Goal: Task Accomplishment & Management: Manage account settings

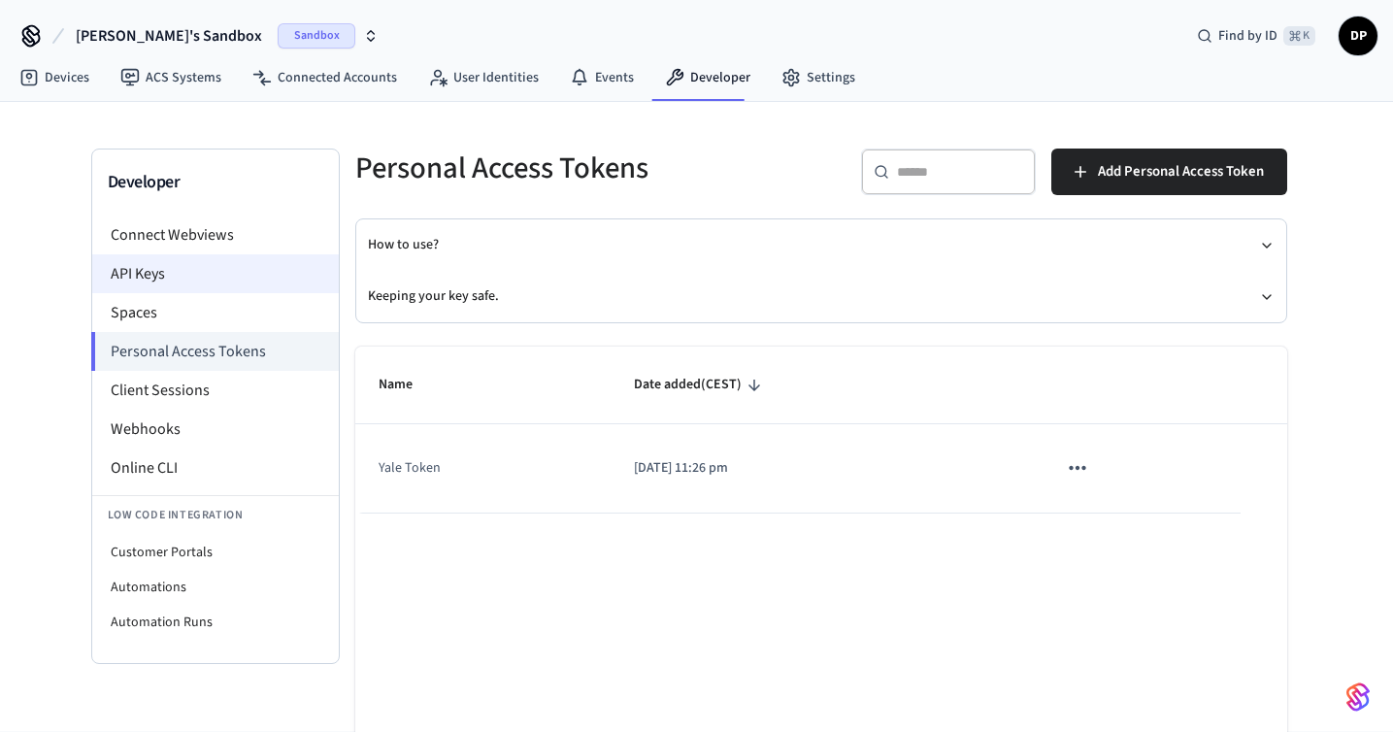
click at [240, 276] on li "API Keys" at bounding box center [215, 273] width 247 height 39
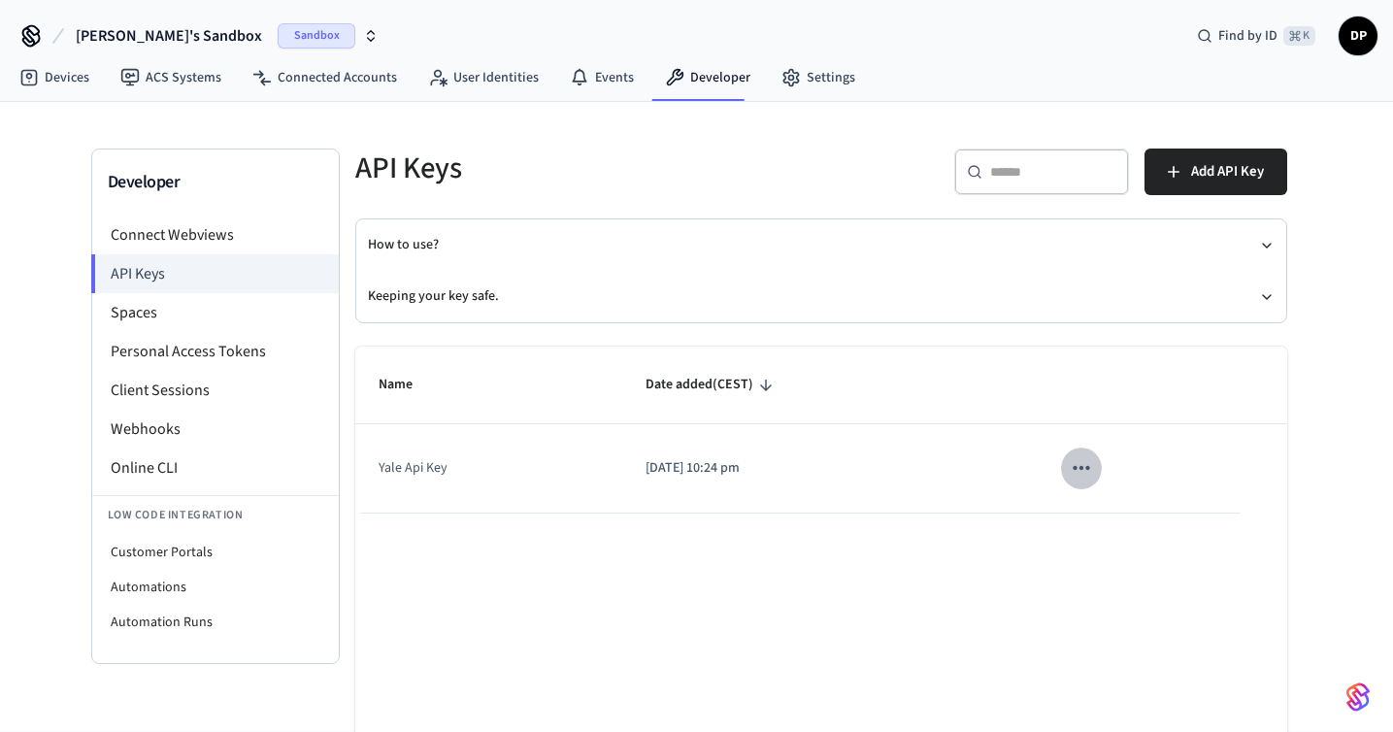
click at [1085, 474] on icon "sticky table" at bounding box center [1081, 467] width 25 height 25
click at [1126, 604] on li "Delete" at bounding box center [1123, 597] width 92 height 61
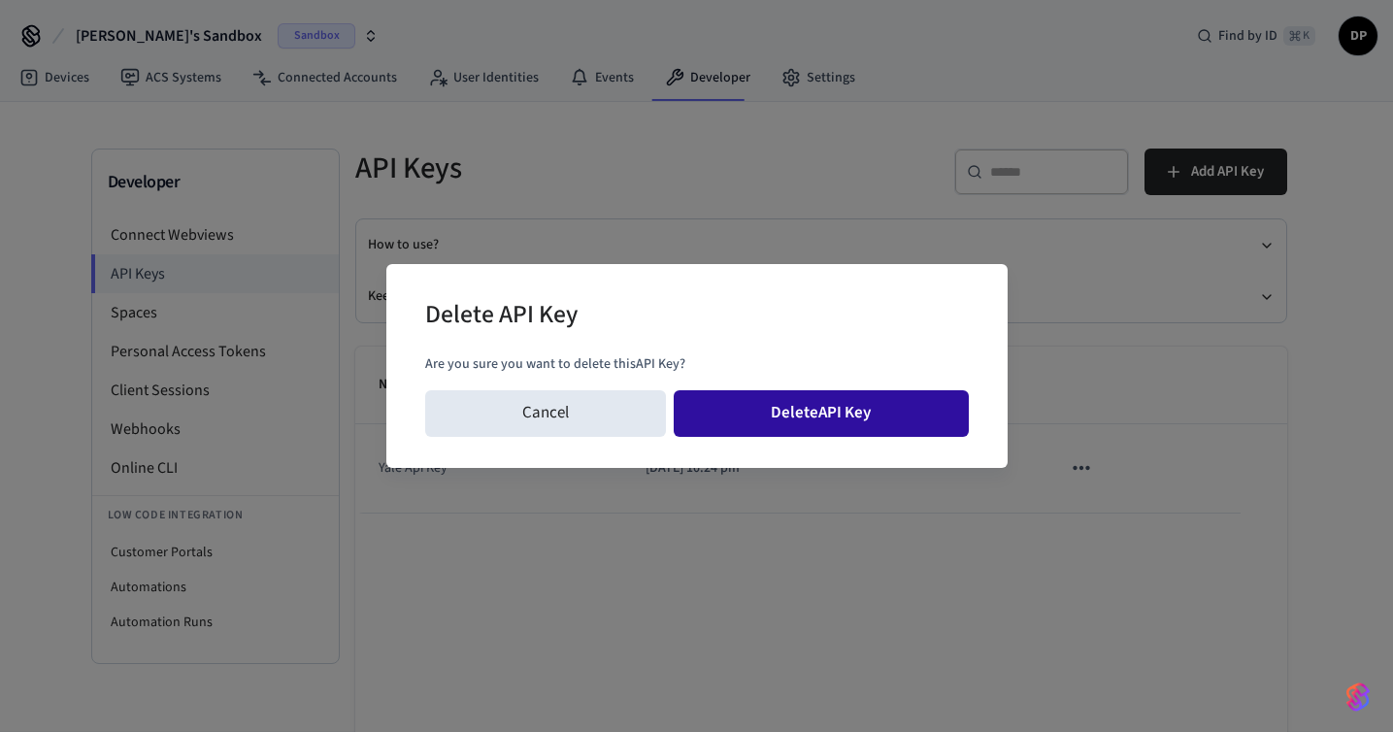
click at [891, 411] on button "Delete API Key" at bounding box center [821, 413] width 295 height 47
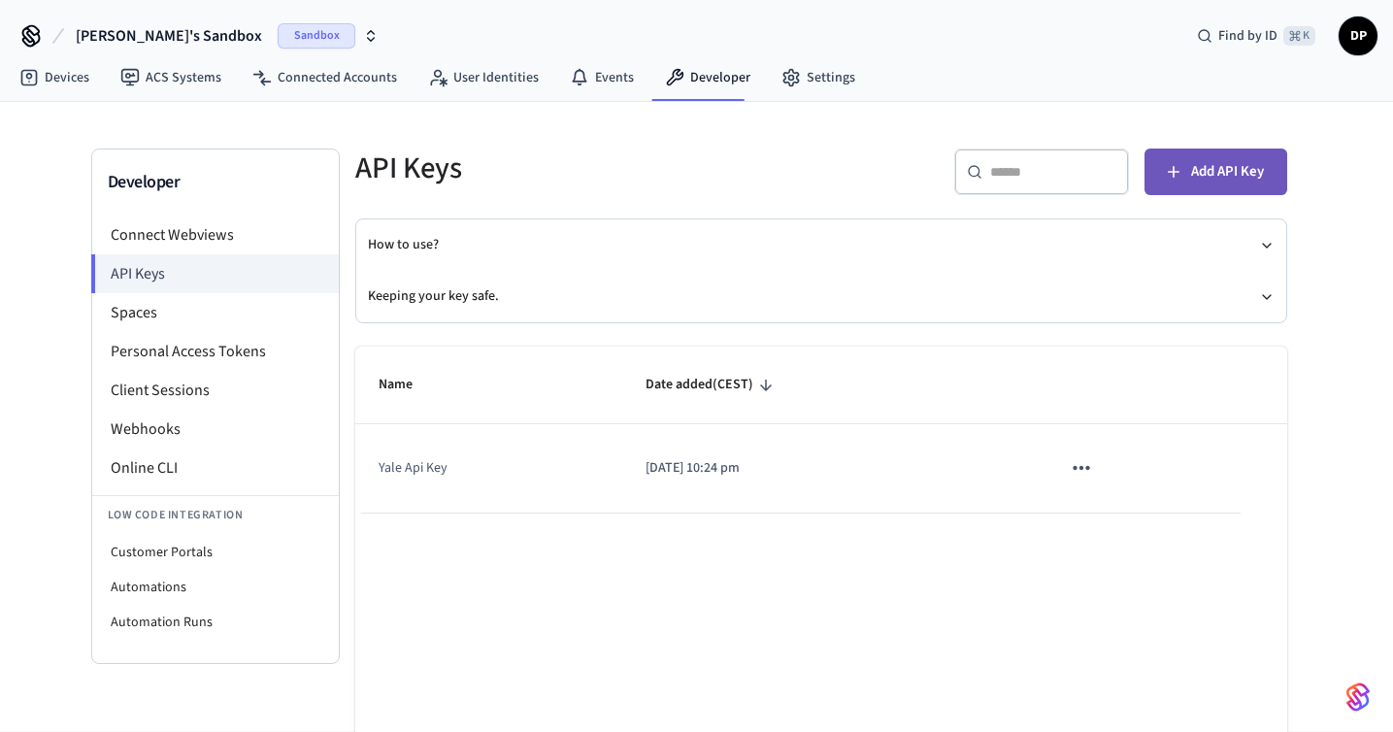
click at [1201, 170] on span "Add API Key" at bounding box center [1227, 171] width 73 height 25
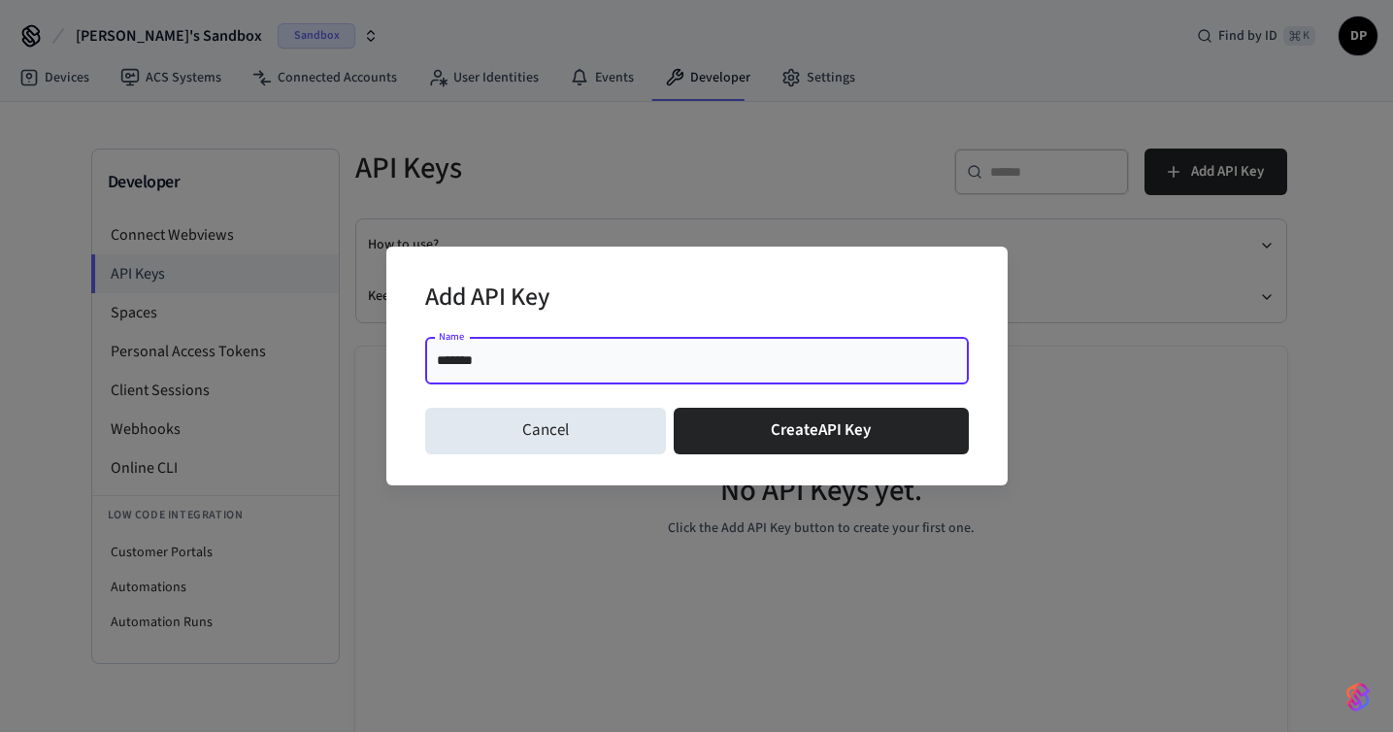
type input "********"
click button "Create API Key" at bounding box center [821, 431] width 295 height 47
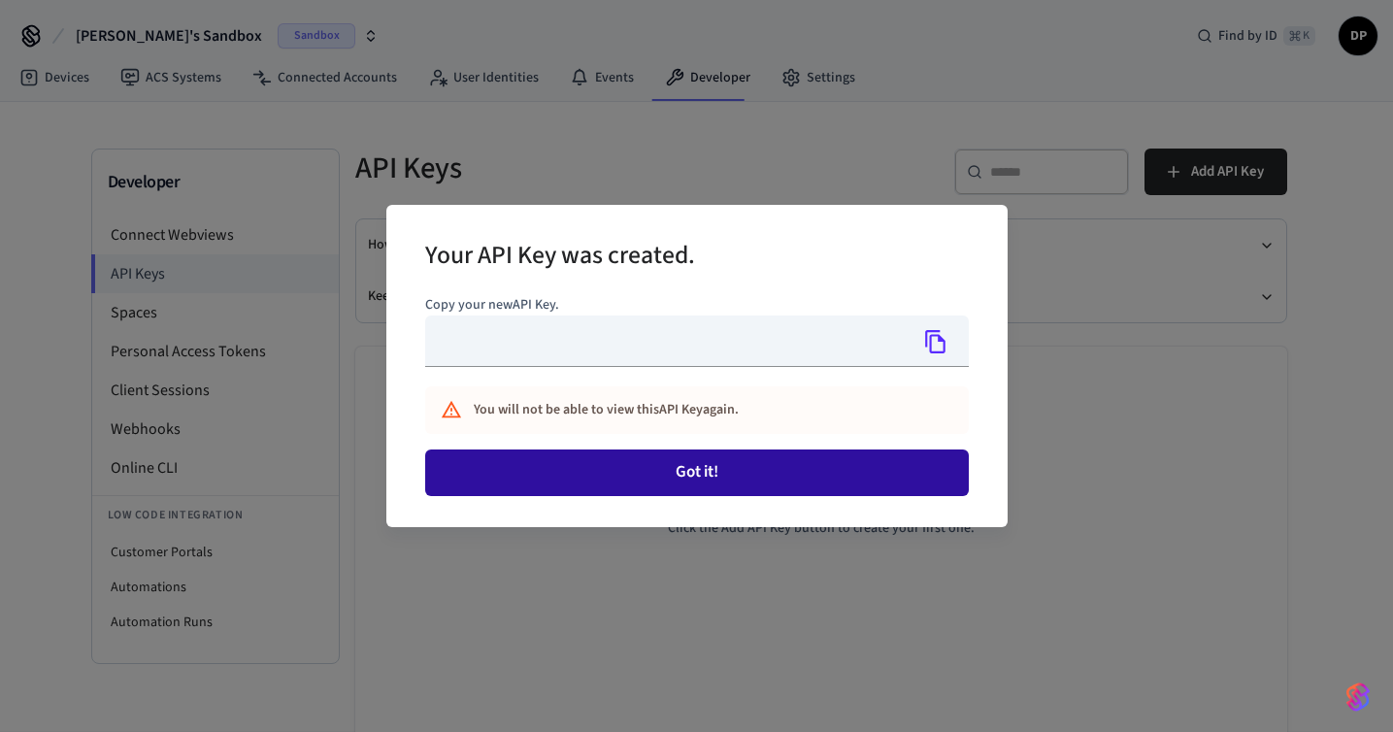
type input "**********"
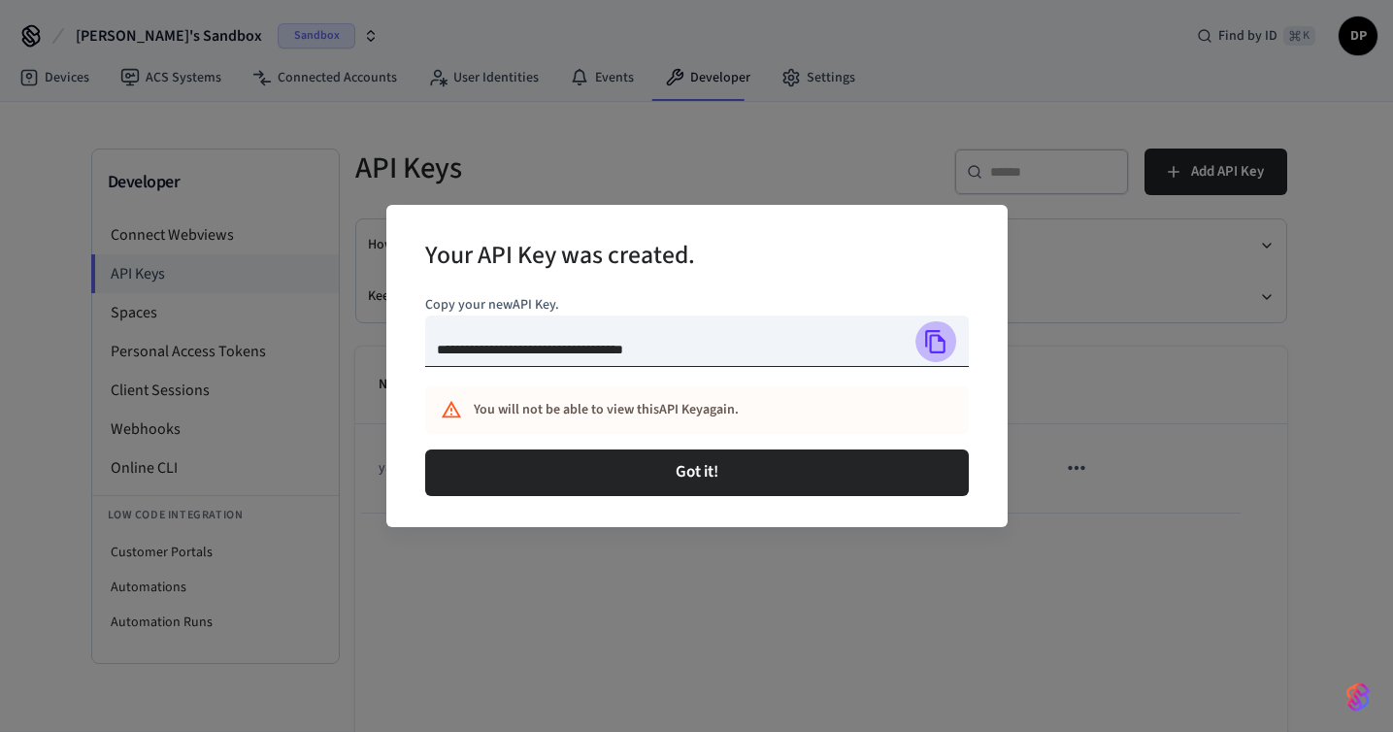
click at [939, 347] on icon "Copy" at bounding box center [935, 341] width 25 height 25
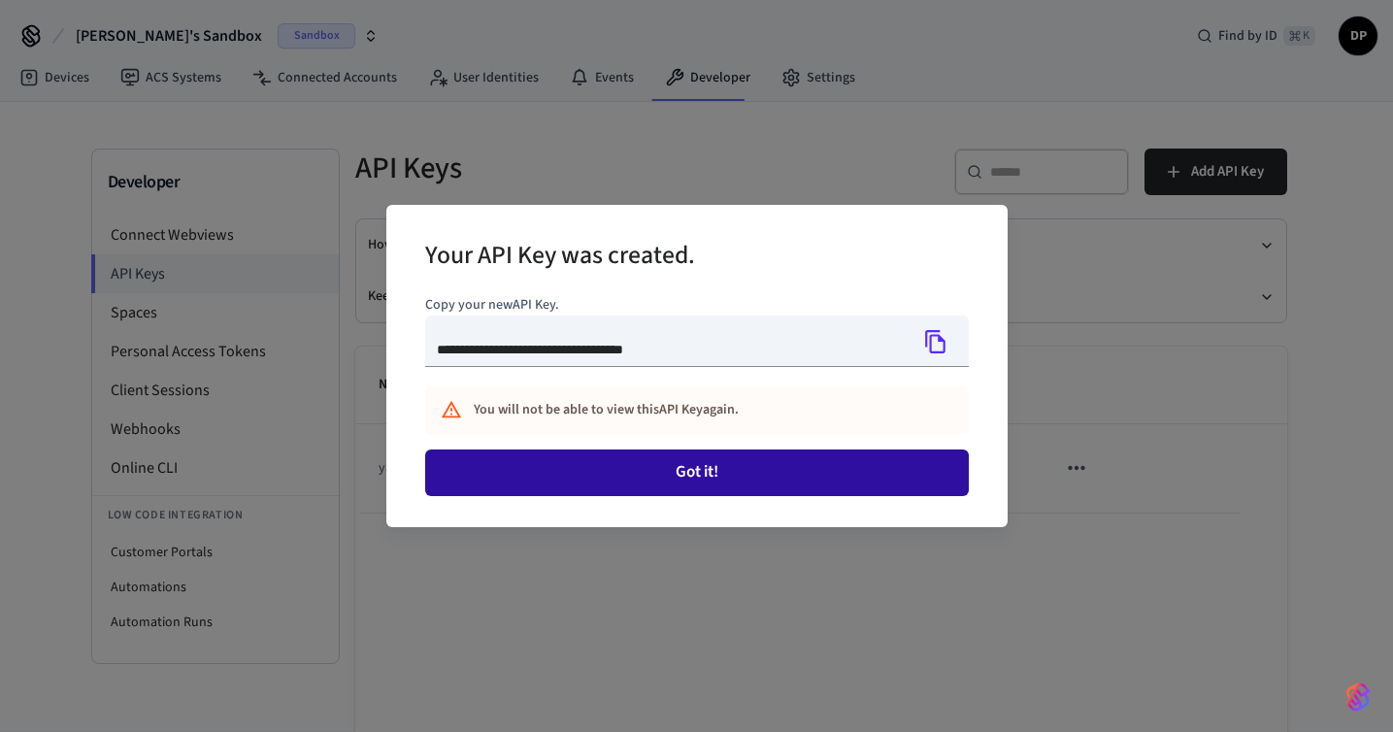
click at [808, 481] on button "Got it!" at bounding box center [697, 473] width 544 height 47
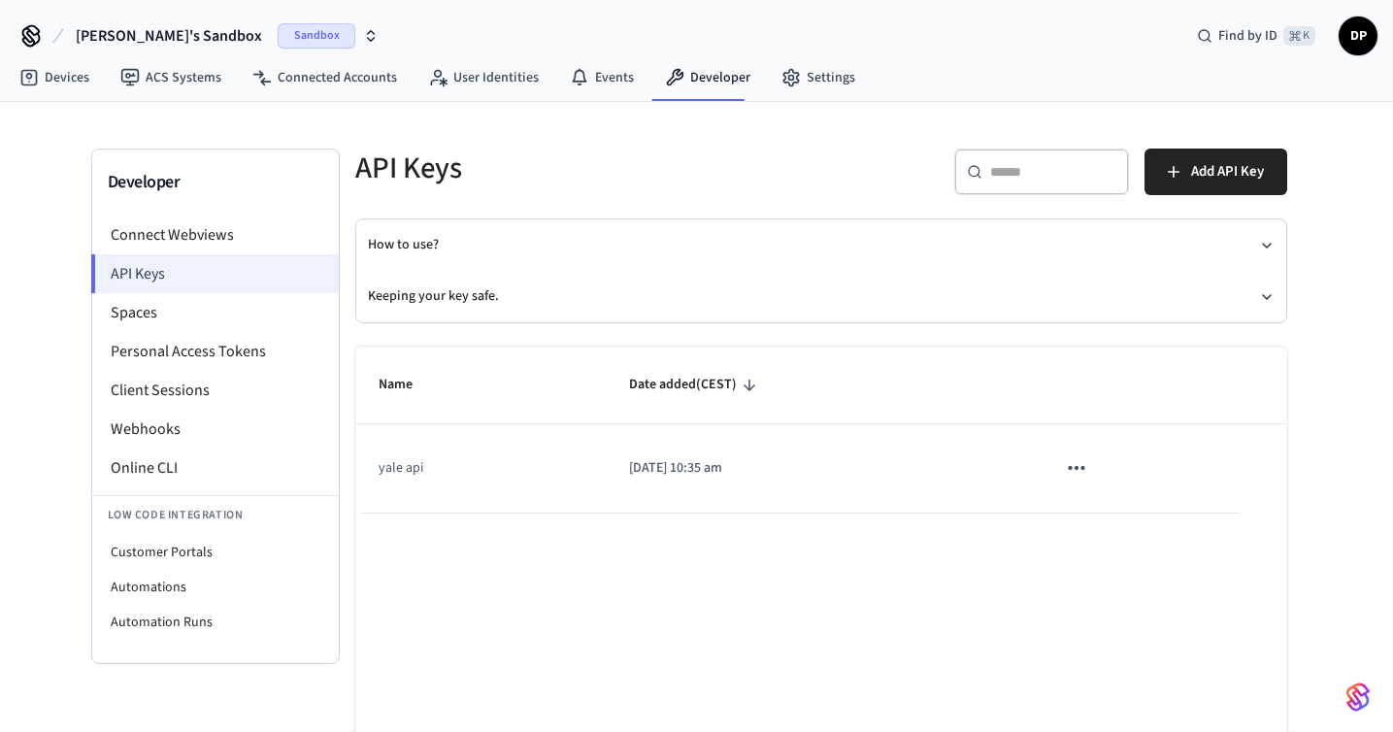
click at [271, 275] on li "API Keys" at bounding box center [215, 273] width 248 height 39
click at [1075, 469] on icon "sticky table" at bounding box center [1076, 468] width 17 height 4
click at [842, 639] on div at bounding box center [696, 366] width 1393 height 732
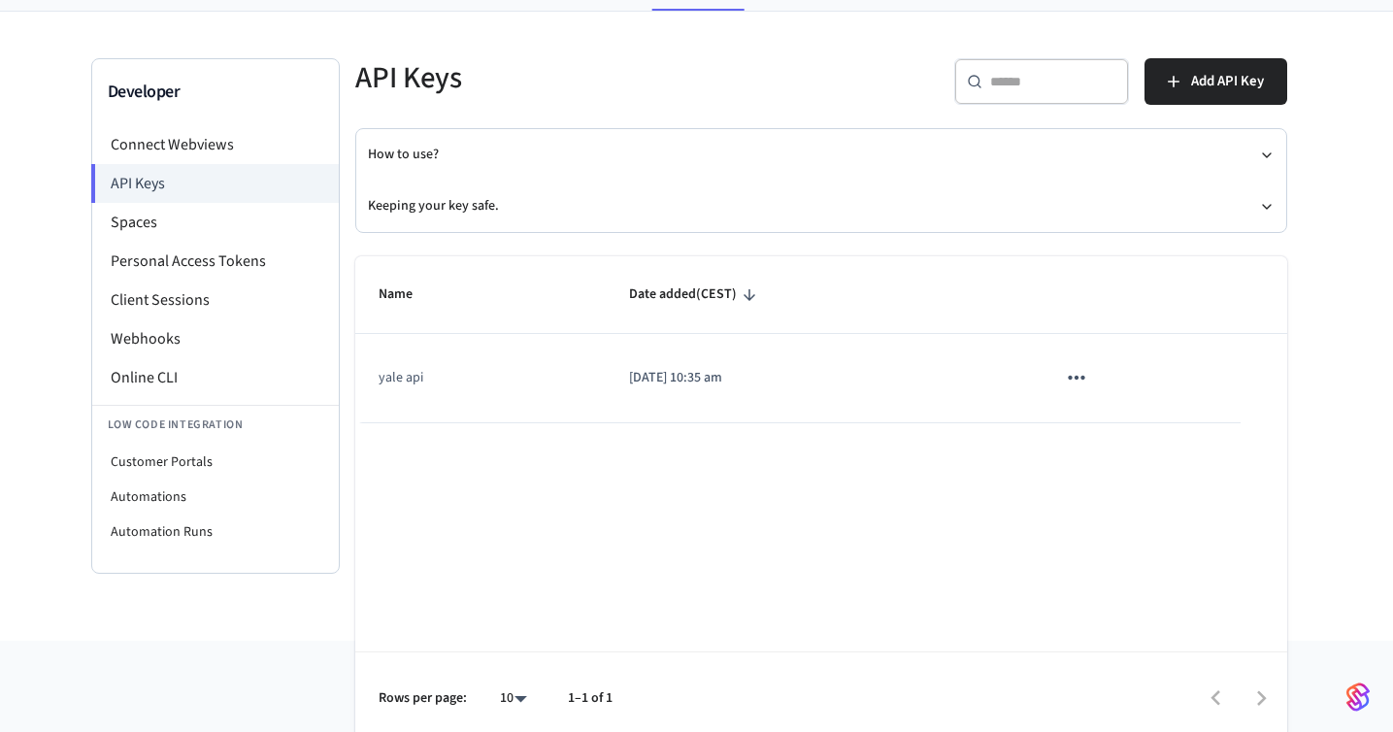
scroll to position [104, 0]
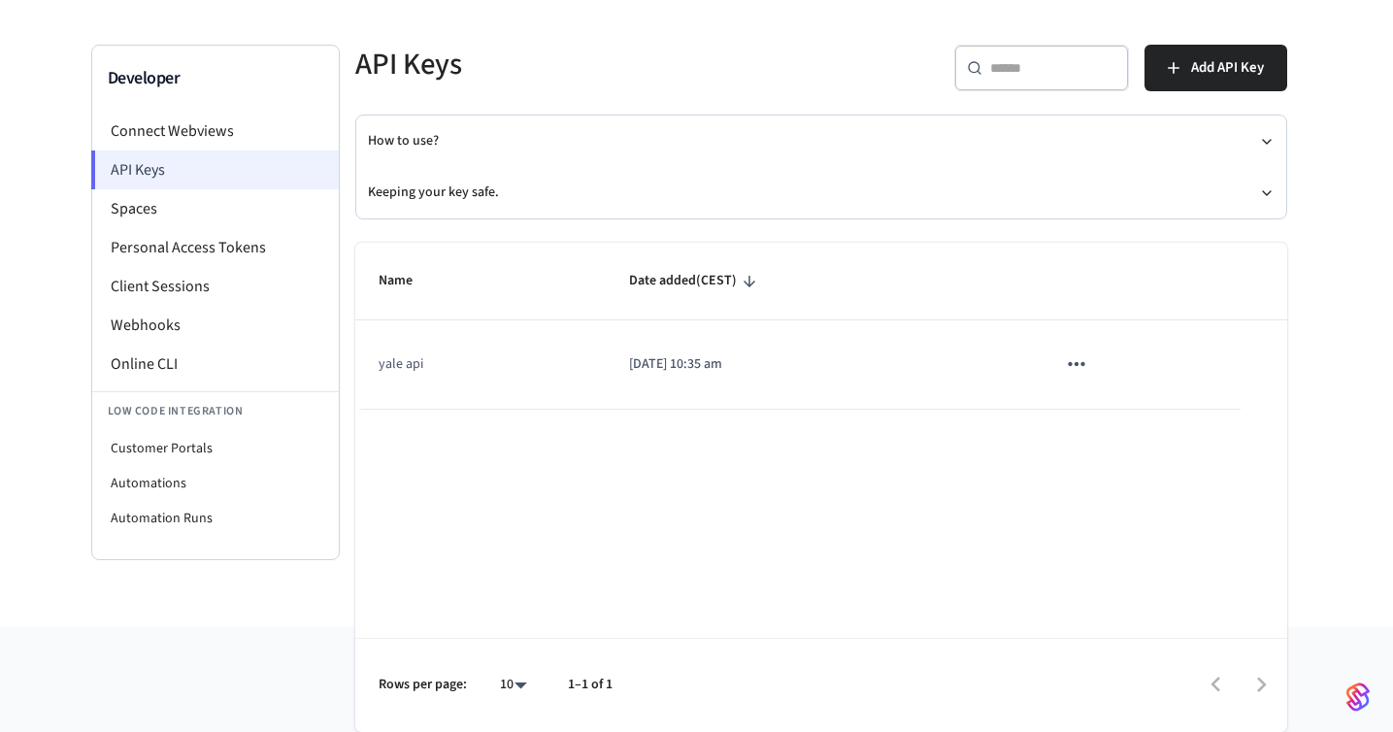
click at [260, 170] on li "API Keys" at bounding box center [215, 169] width 248 height 39
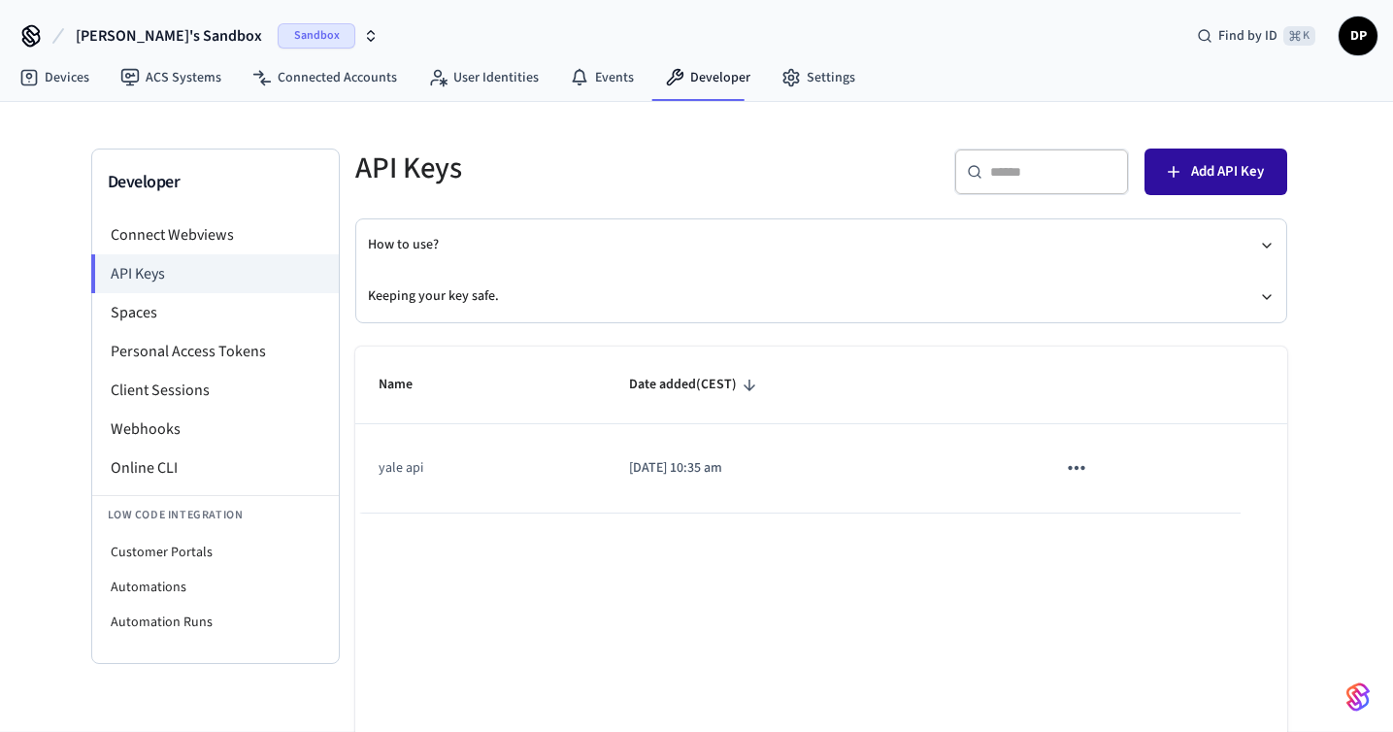
click at [1223, 165] on span "Add API Key" at bounding box center [1227, 171] width 73 height 25
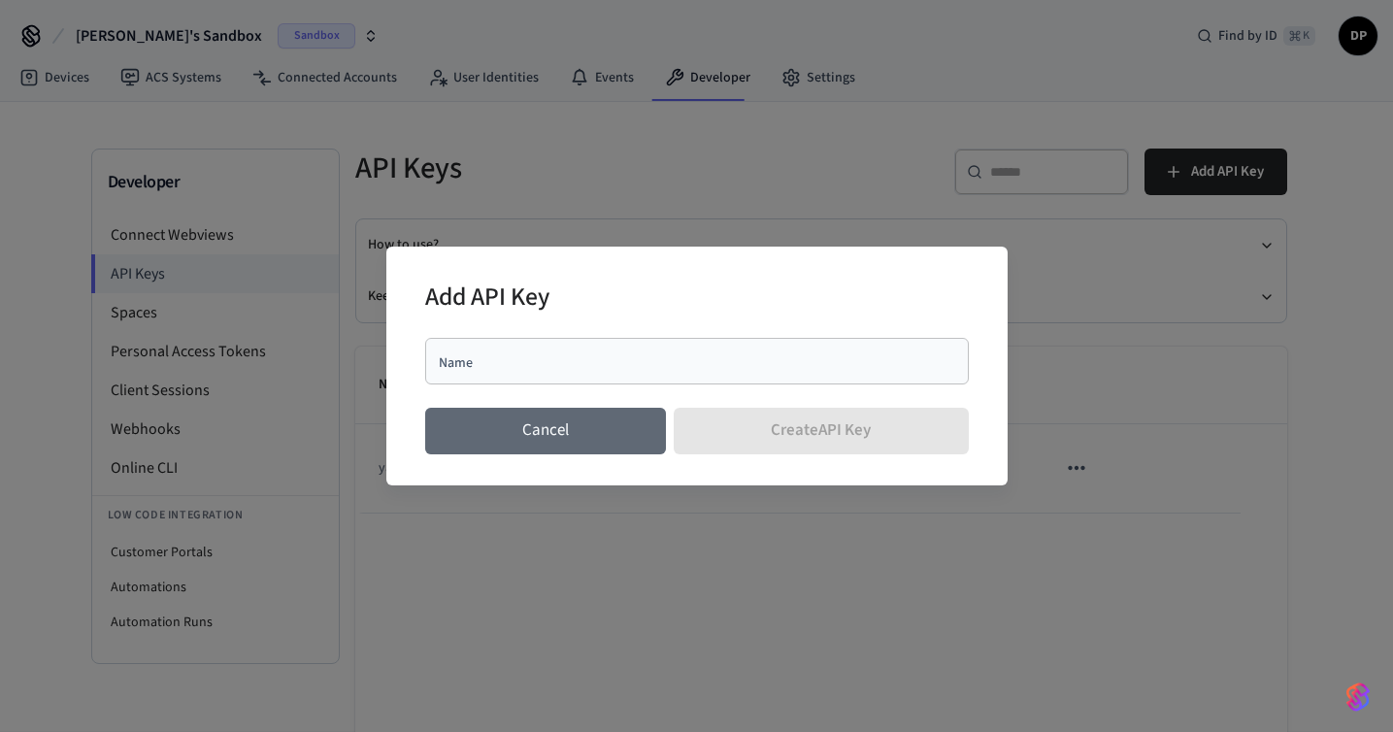
click at [568, 445] on button "Cancel" at bounding box center [546, 431] width 242 height 47
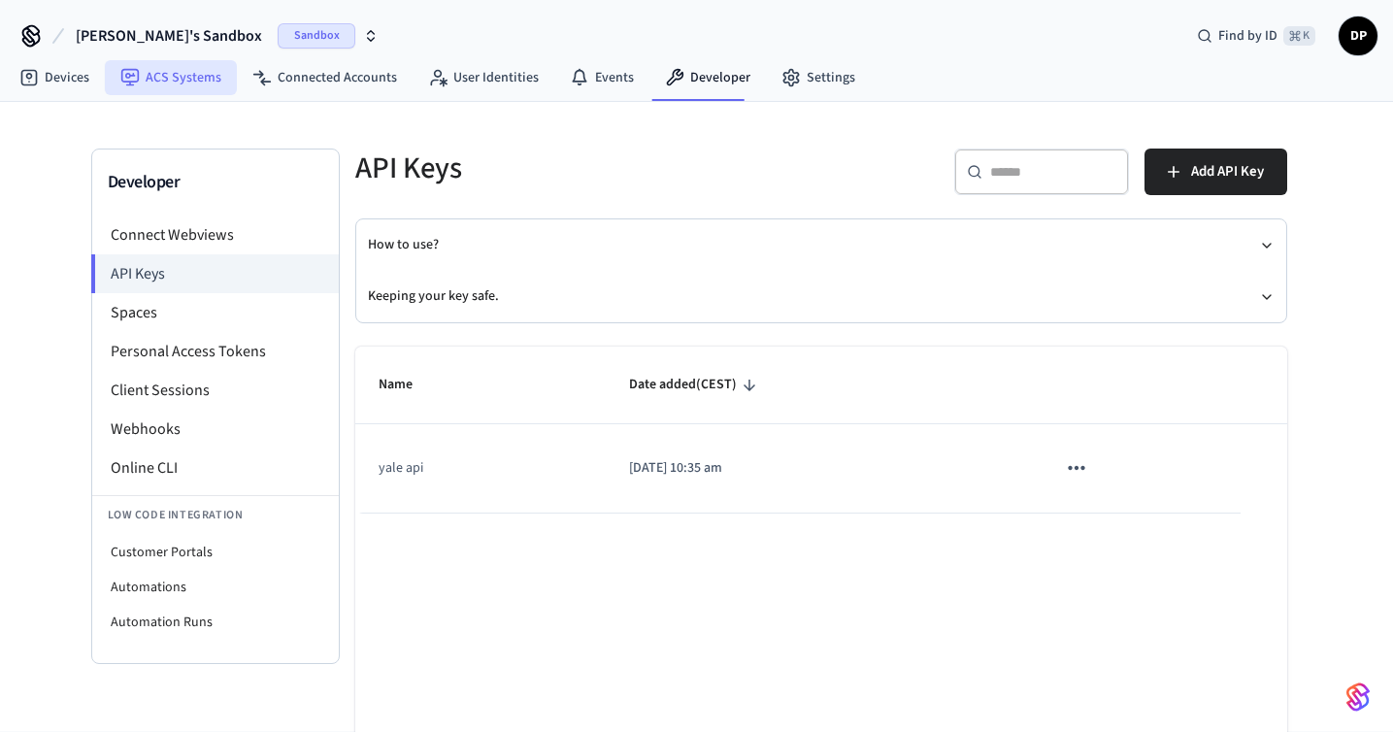
click at [208, 74] on link "ACS Systems" at bounding box center [171, 77] width 132 height 35
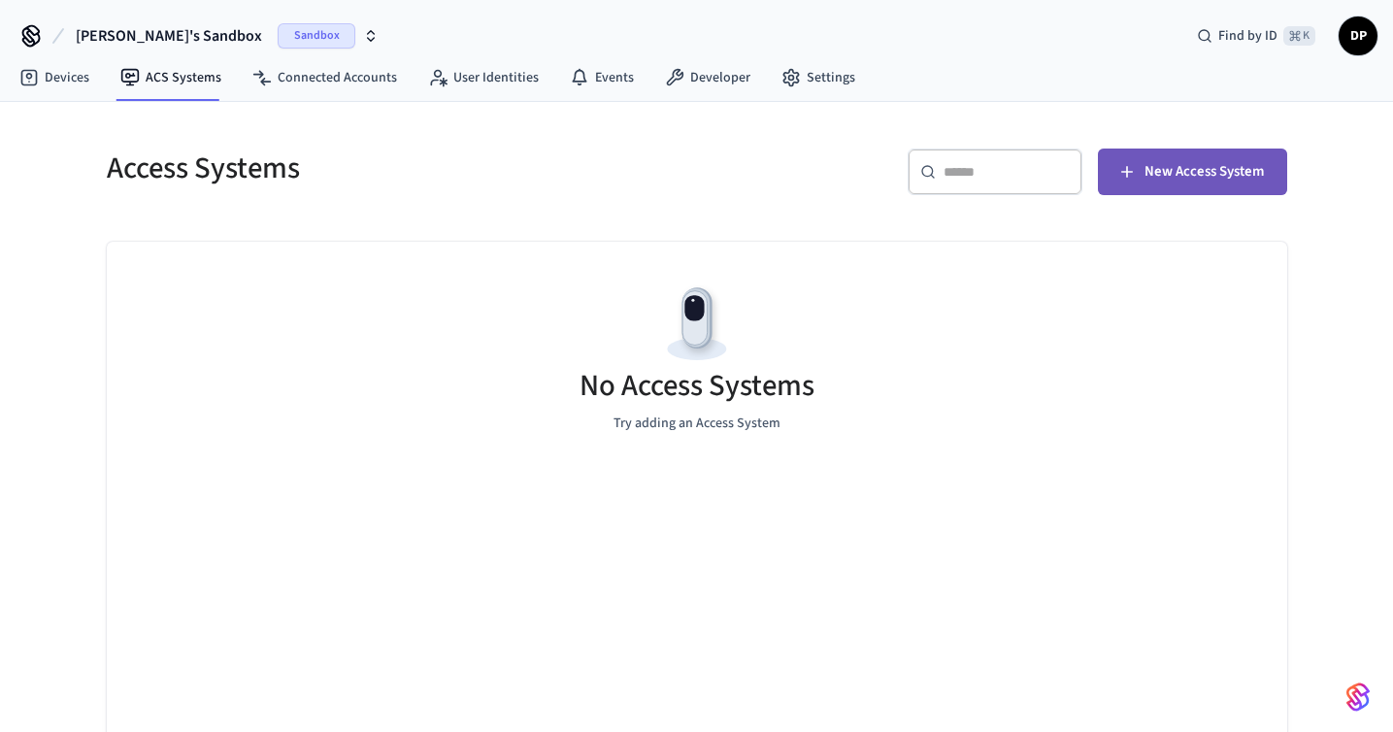
click at [1201, 173] on span "New Access System" at bounding box center [1204, 171] width 119 height 25
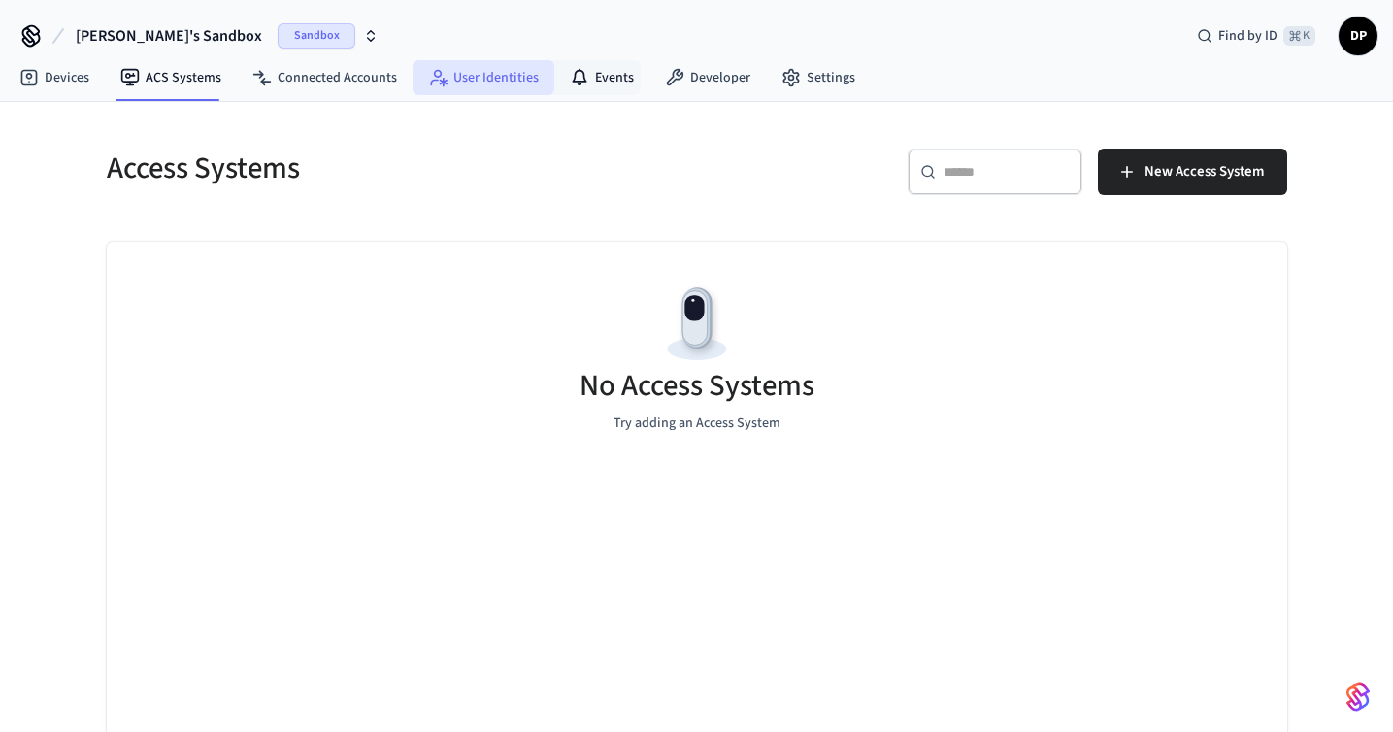
click at [539, 87] on link "User Identities" at bounding box center [484, 77] width 142 height 35
click at [577, 82] on icon at bounding box center [579, 76] width 15 height 14
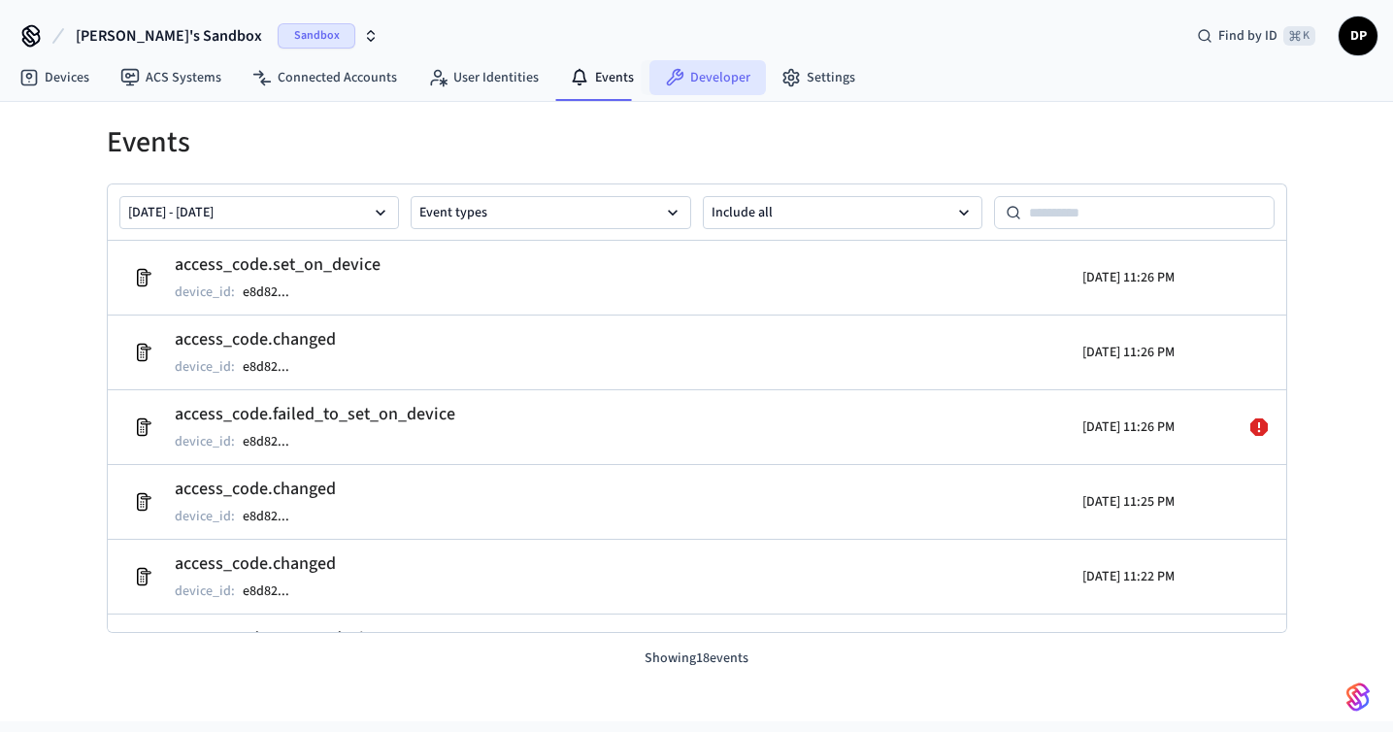
click at [721, 89] on link "Developer" at bounding box center [708, 77] width 117 height 35
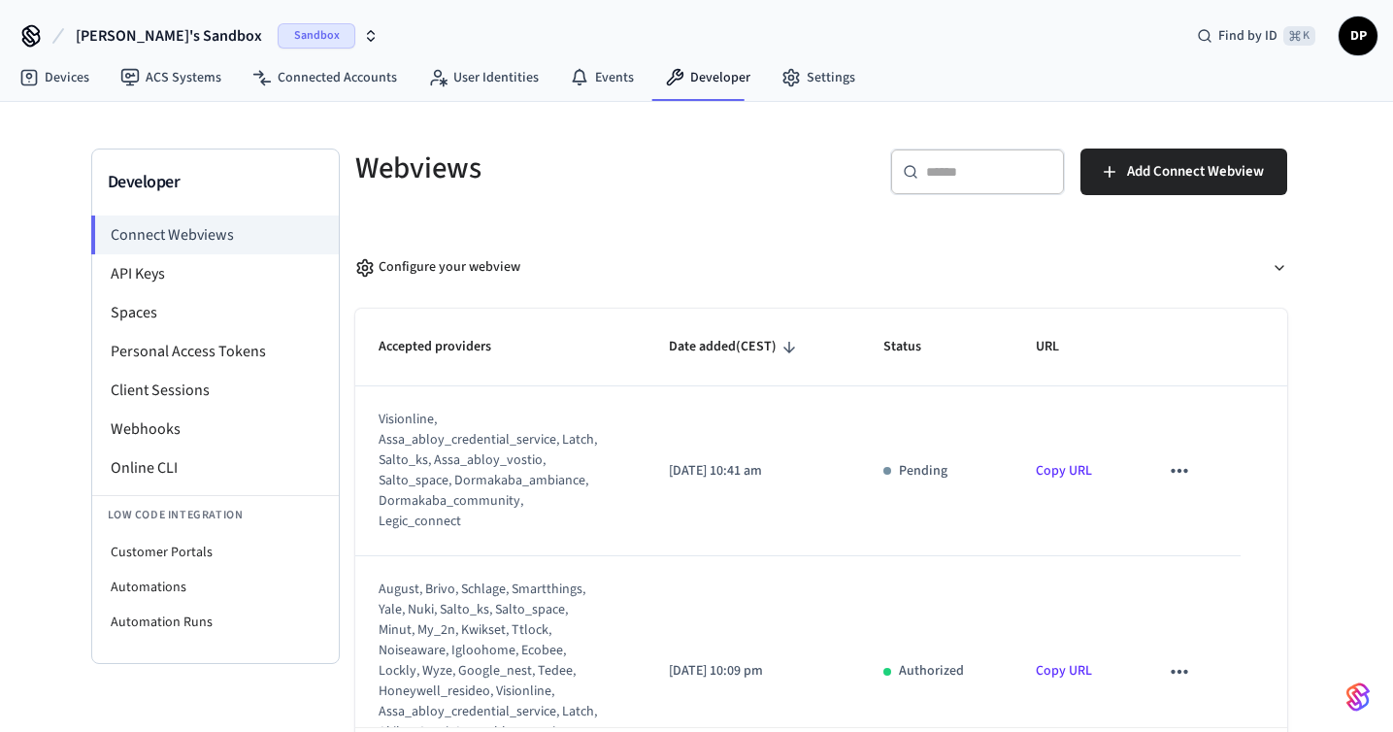
click at [1174, 463] on icon "sticky table" at bounding box center [1179, 470] width 25 height 25
click at [1209, 528] on li "Delete" at bounding box center [1218, 533] width 88 height 51
click at [1175, 470] on icon "sticky table" at bounding box center [1179, 470] width 25 height 25
click at [1197, 529] on div "Delete" at bounding box center [696, 366] width 1393 height 732
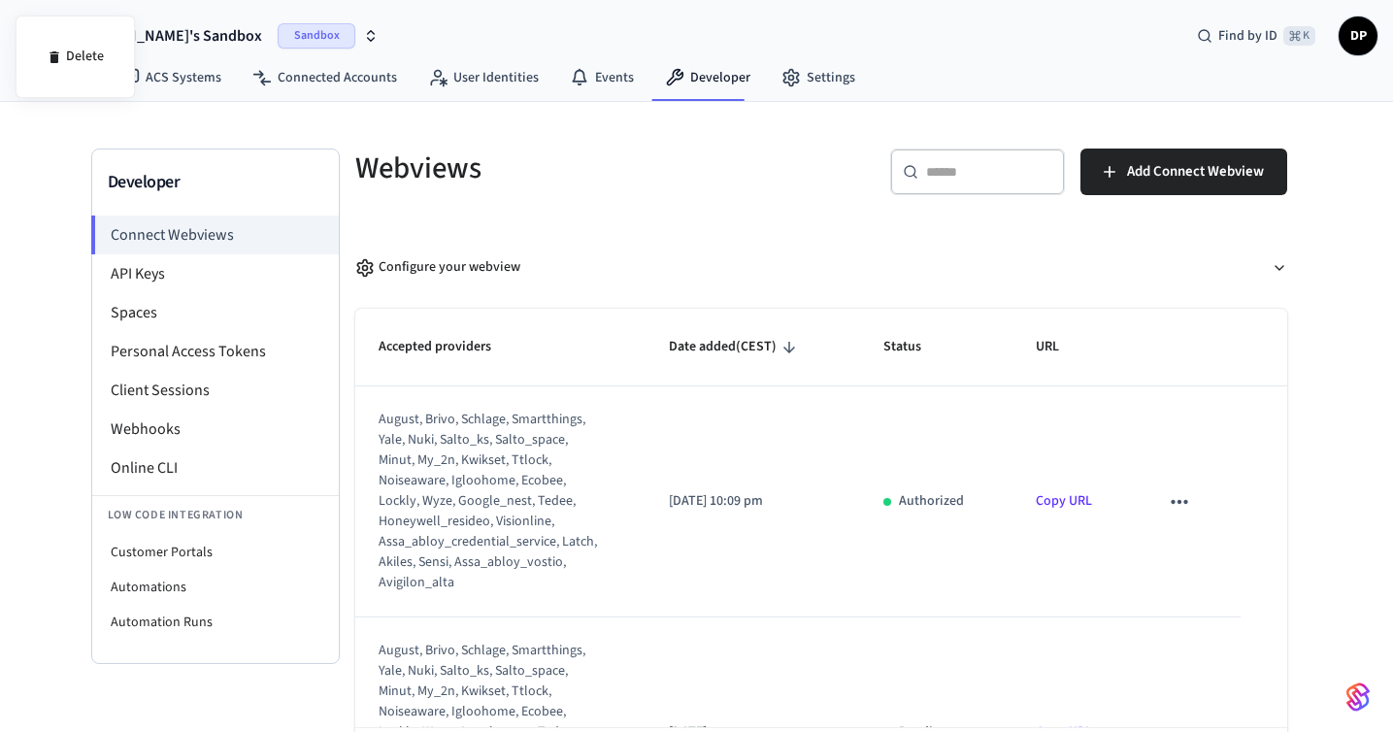
click at [1197, 529] on div at bounding box center [696, 366] width 1393 height 732
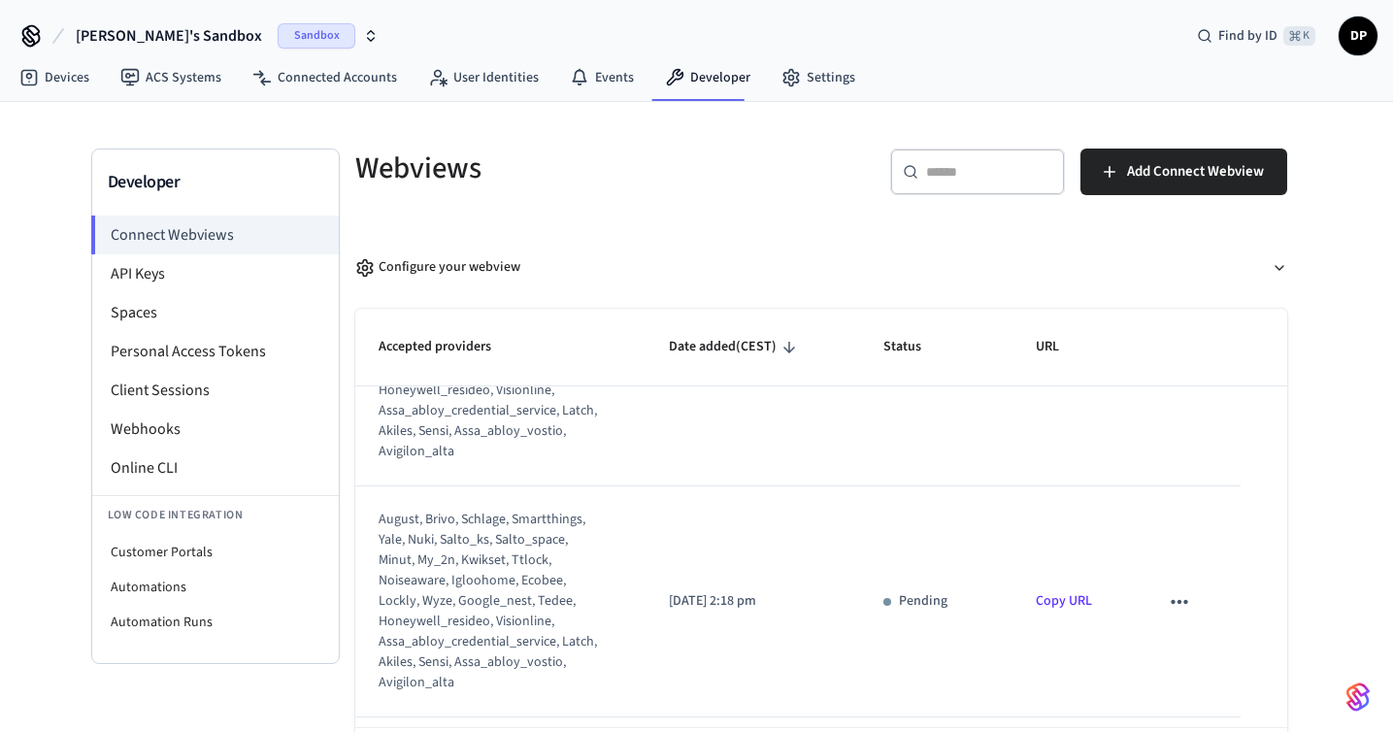
scroll to position [265, 0]
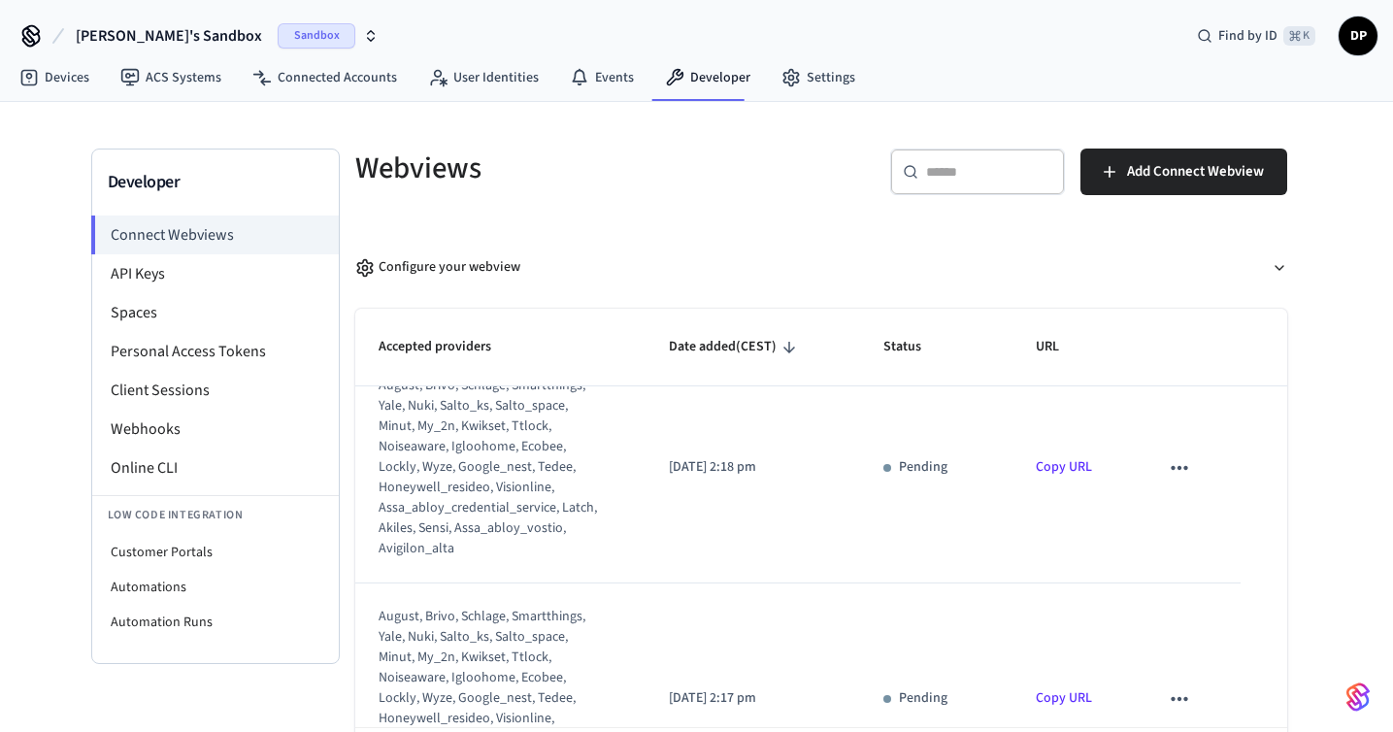
click at [1183, 463] on icon "sticky table" at bounding box center [1179, 467] width 25 height 25
click at [1192, 526] on icon at bounding box center [1196, 531] width 9 height 12
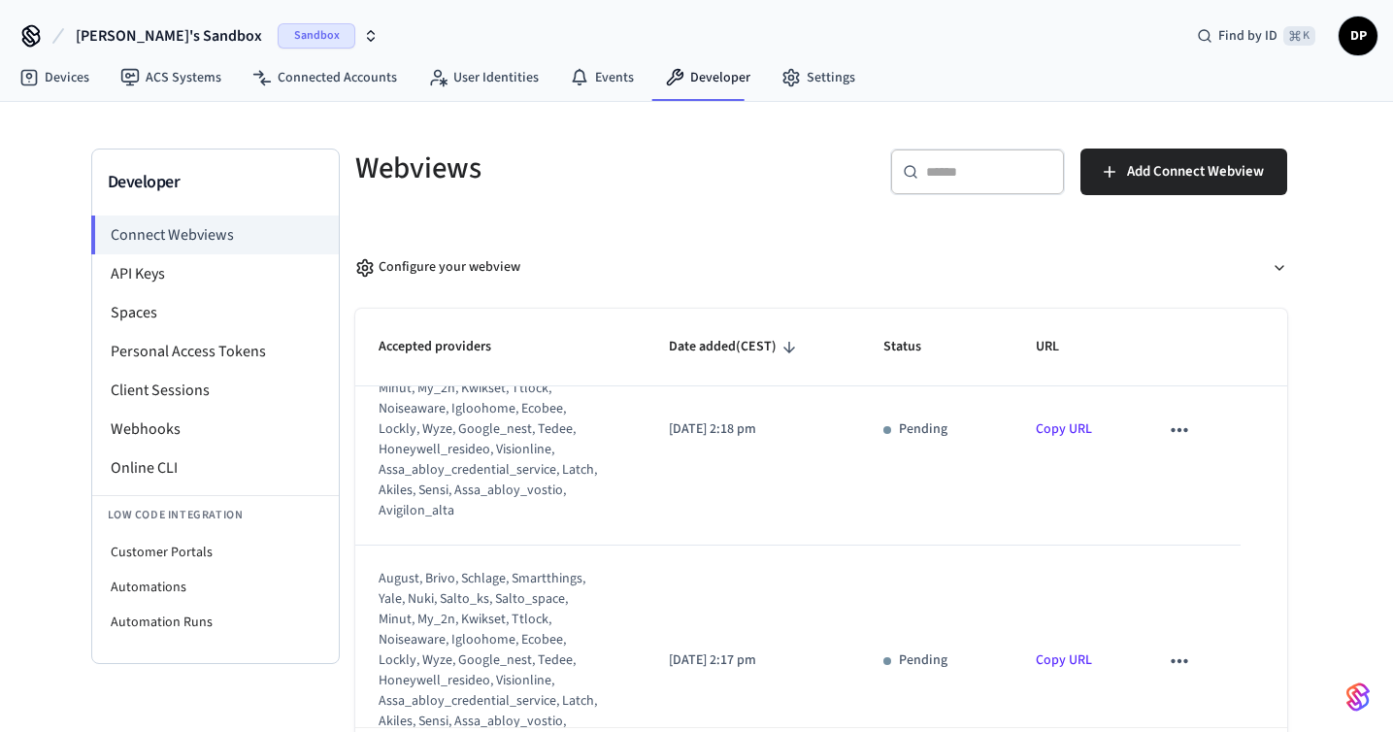
scroll to position [353, 0]
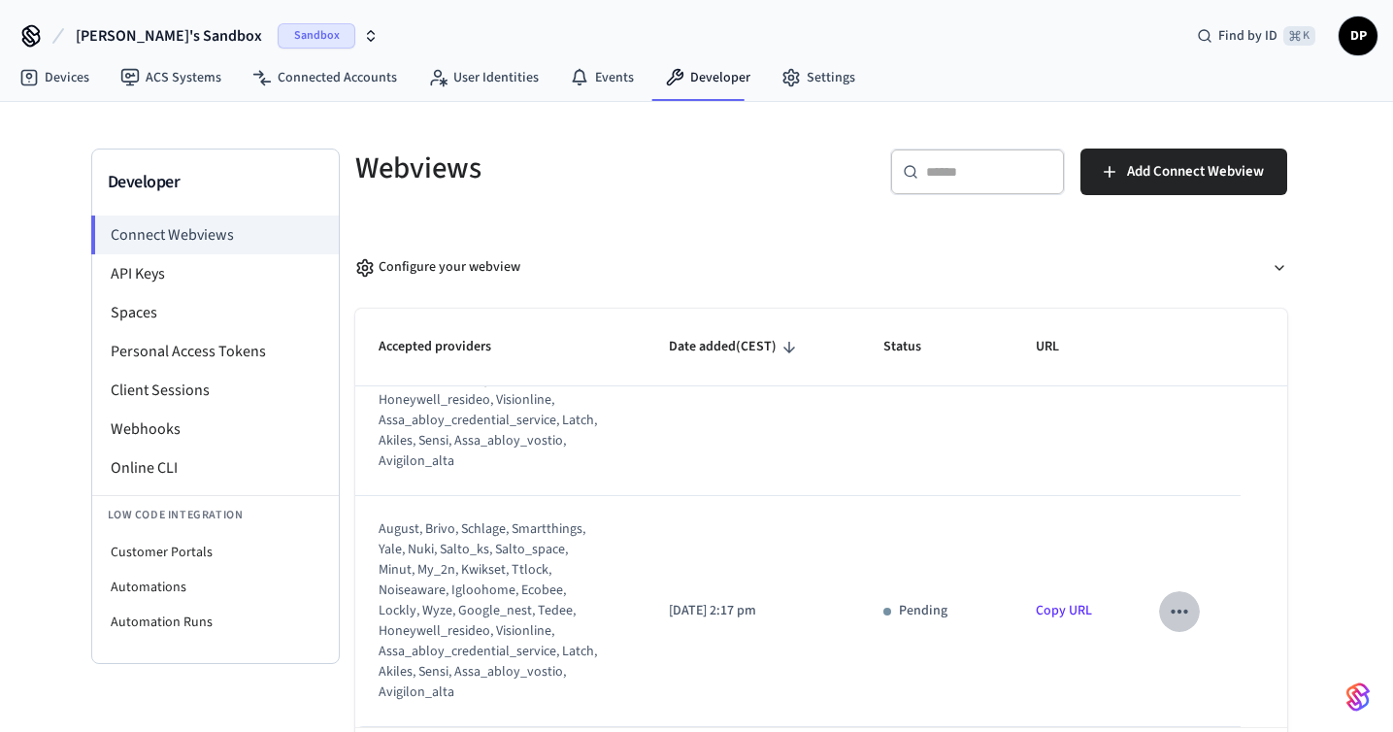
click at [1185, 613] on icon "sticky table" at bounding box center [1179, 612] width 17 height 4
click at [1203, 679] on icon at bounding box center [1197, 674] width 16 height 16
click at [1211, 505] on td "sticky table" at bounding box center [1188, 611] width 105 height 231
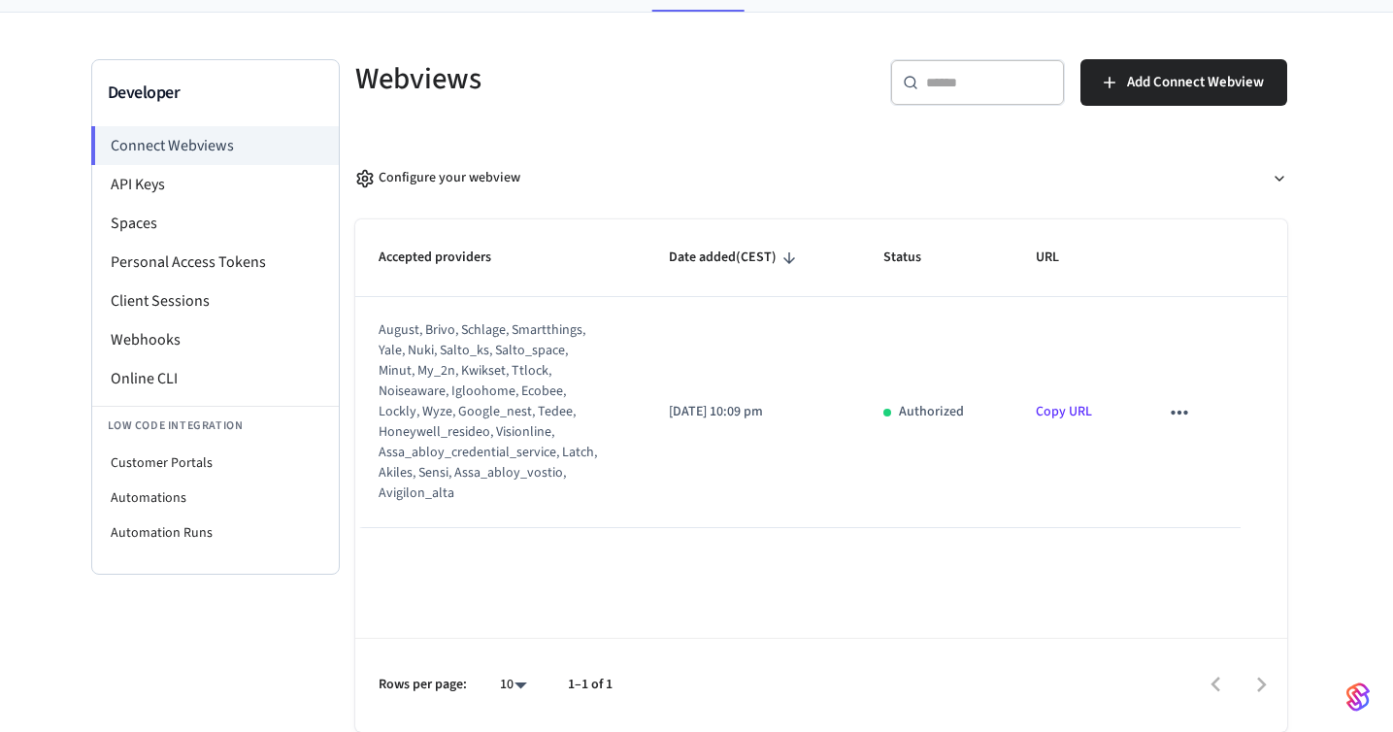
scroll to position [0, 0]
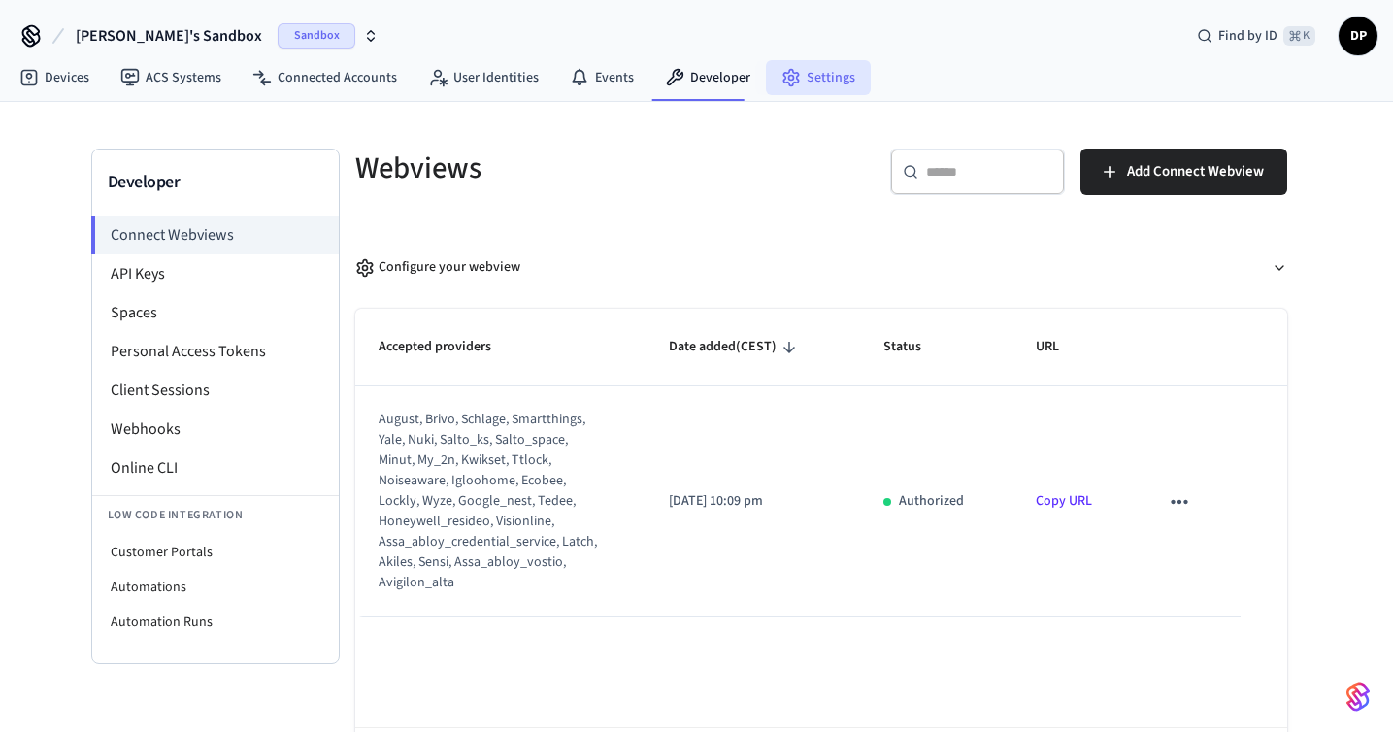
click at [822, 79] on link "Settings" at bounding box center [818, 77] width 105 height 35
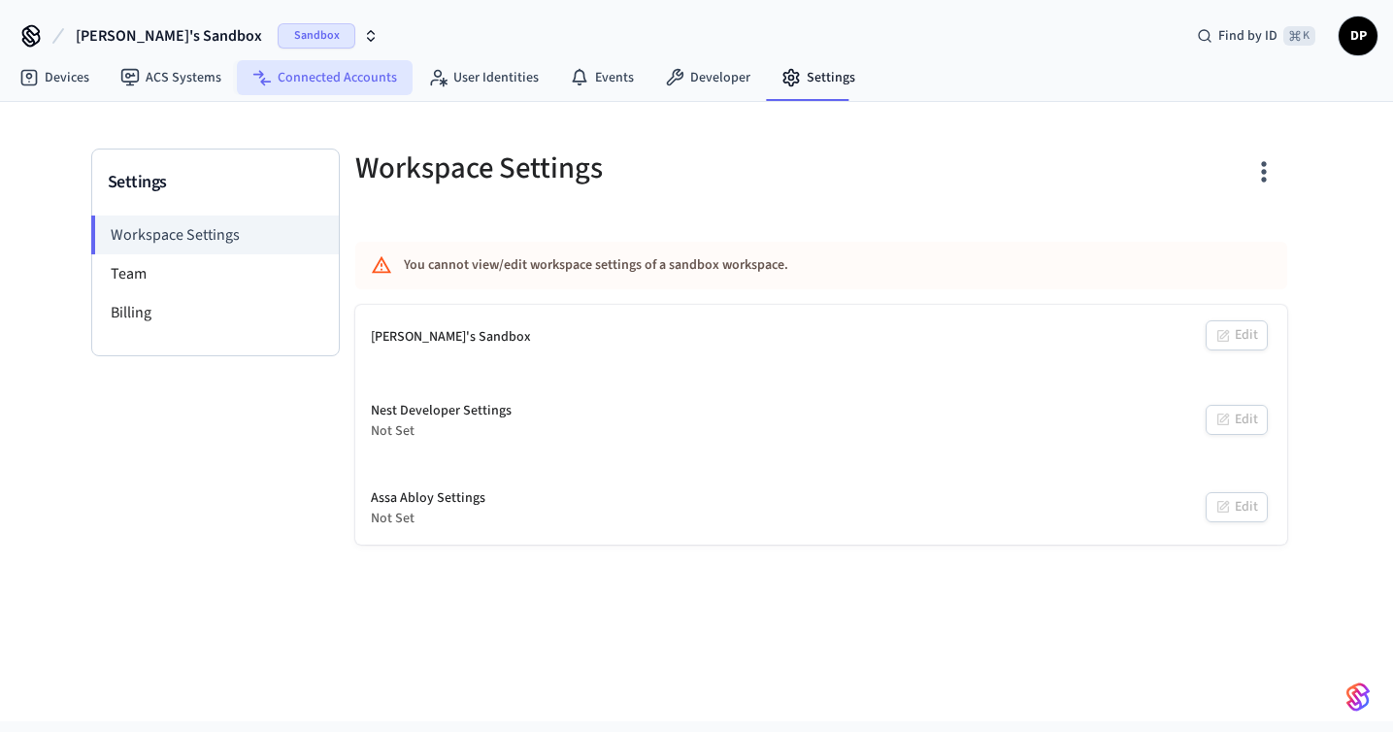
click at [305, 75] on link "Connected Accounts" at bounding box center [325, 77] width 176 height 35
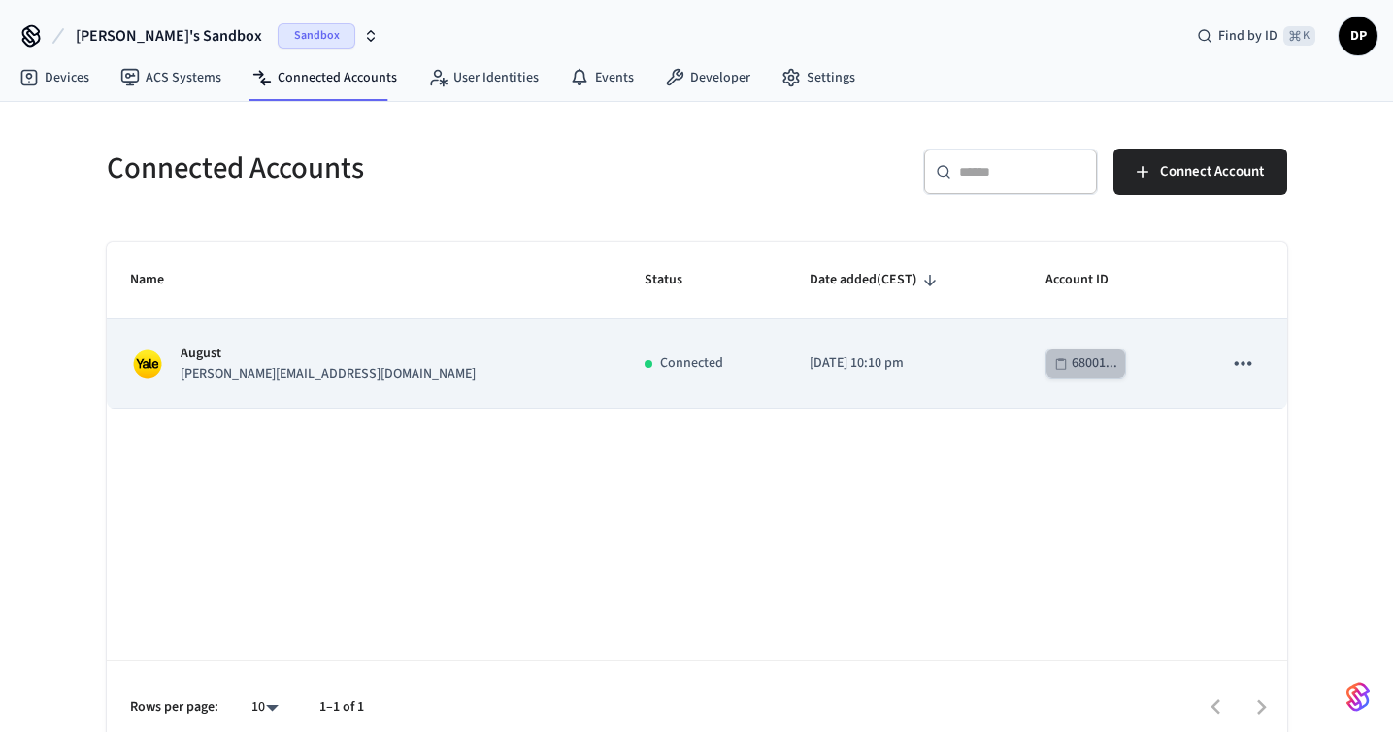
click at [1072, 369] on div "68001..." at bounding box center [1095, 363] width 46 height 24
click at [1235, 366] on icon "sticky table" at bounding box center [1242, 362] width 25 height 25
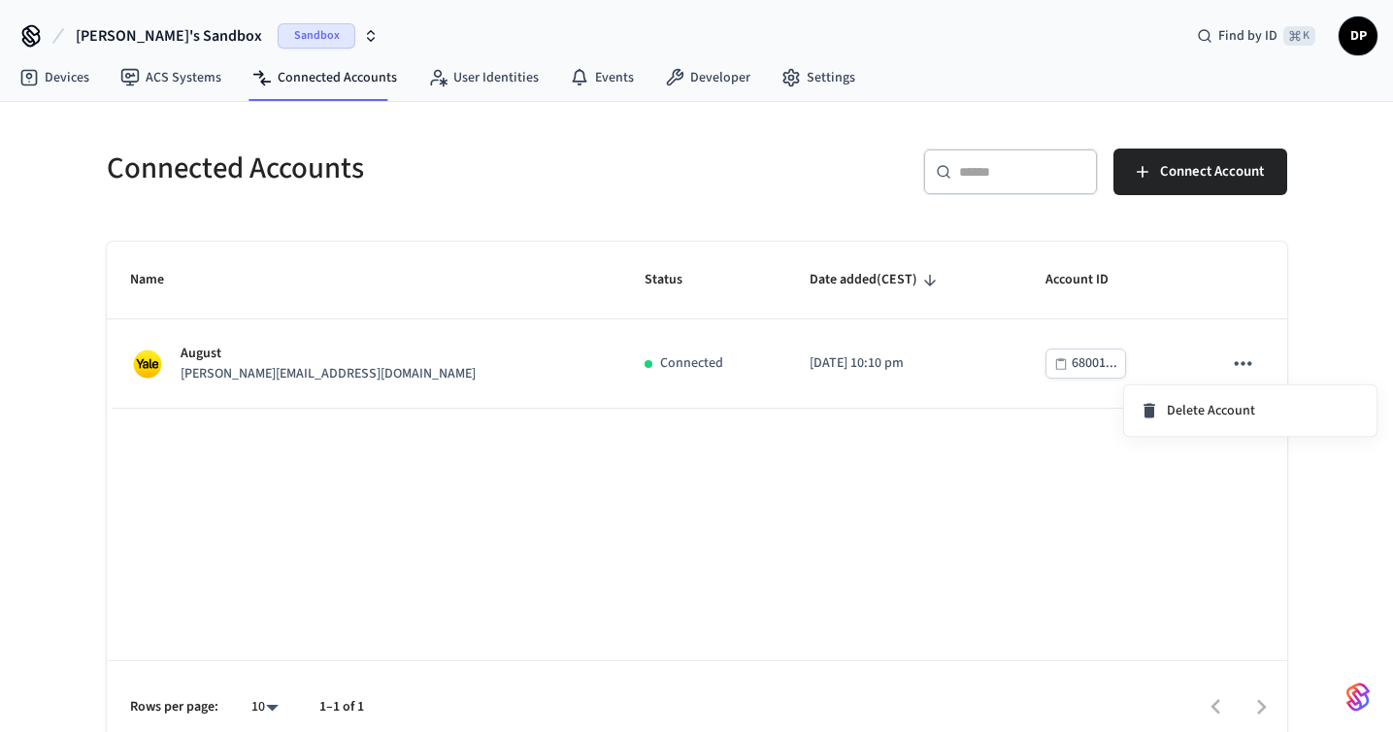
click at [879, 551] on div at bounding box center [696, 366] width 1393 height 732
click at [81, 87] on link "Devices" at bounding box center [54, 77] width 101 height 35
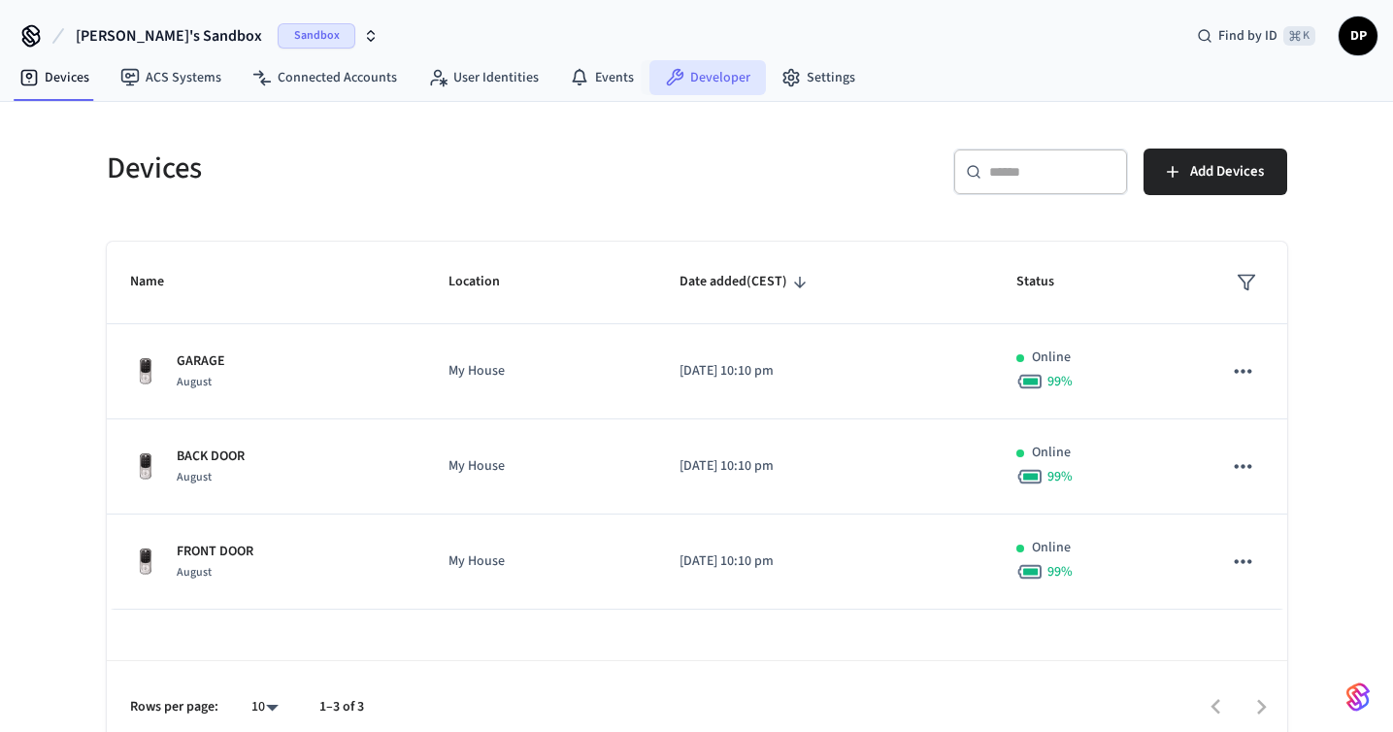
click at [690, 77] on link "Developer" at bounding box center [708, 77] width 117 height 35
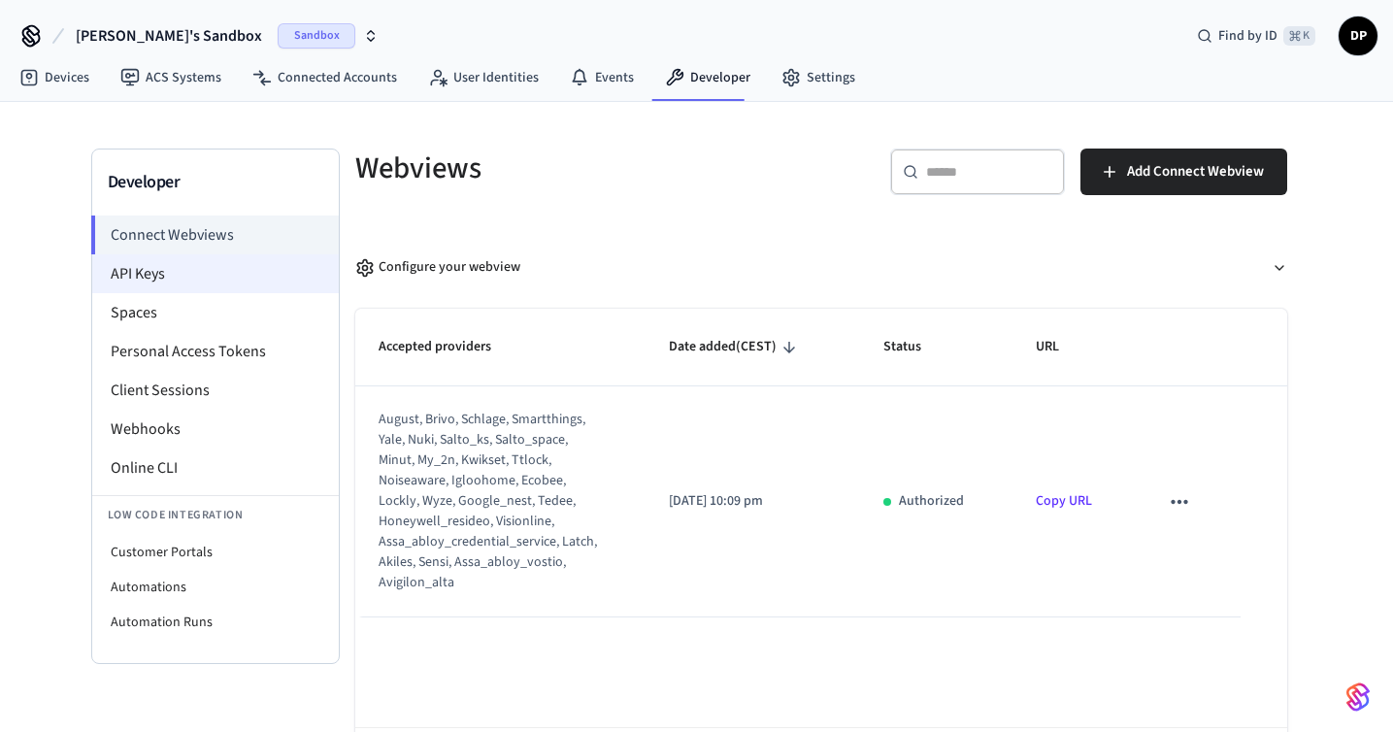
click at [198, 271] on li "API Keys" at bounding box center [215, 273] width 247 height 39
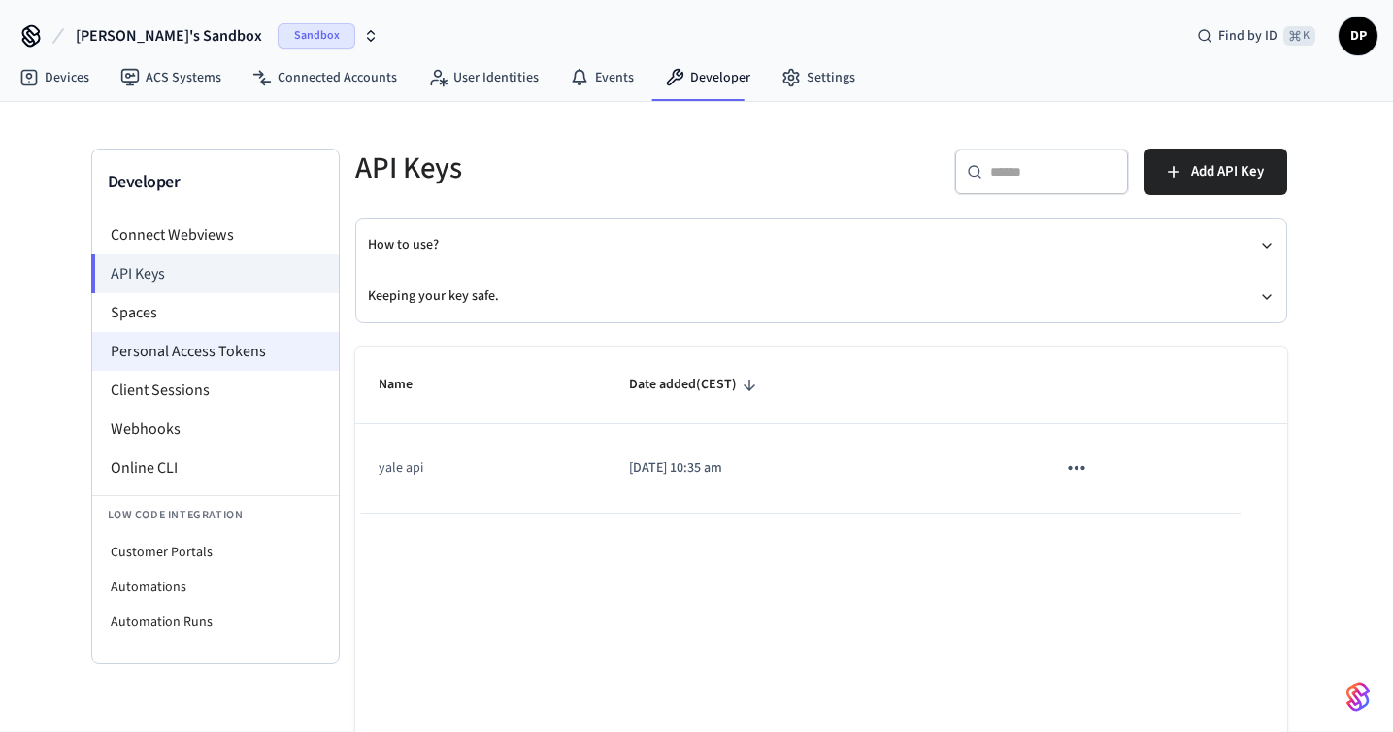
click at [250, 349] on li "Personal Access Tokens" at bounding box center [215, 351] width 247 height 39
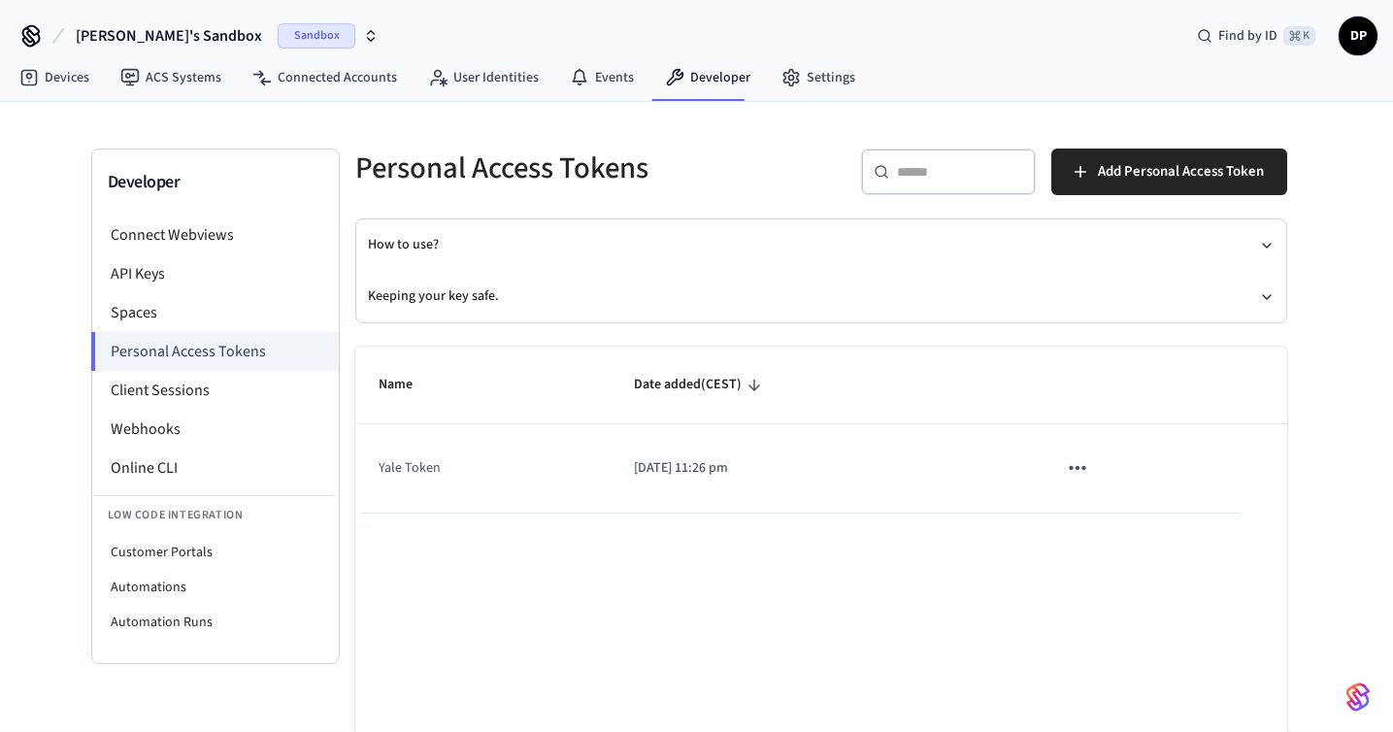
click at [1078, 477] on icon "sticky table" at bounding box center [1077, 467] width 25 height 25
click at [1122, 591] on li "Delete" at bounding box center [1118, 597] width 92 height 61
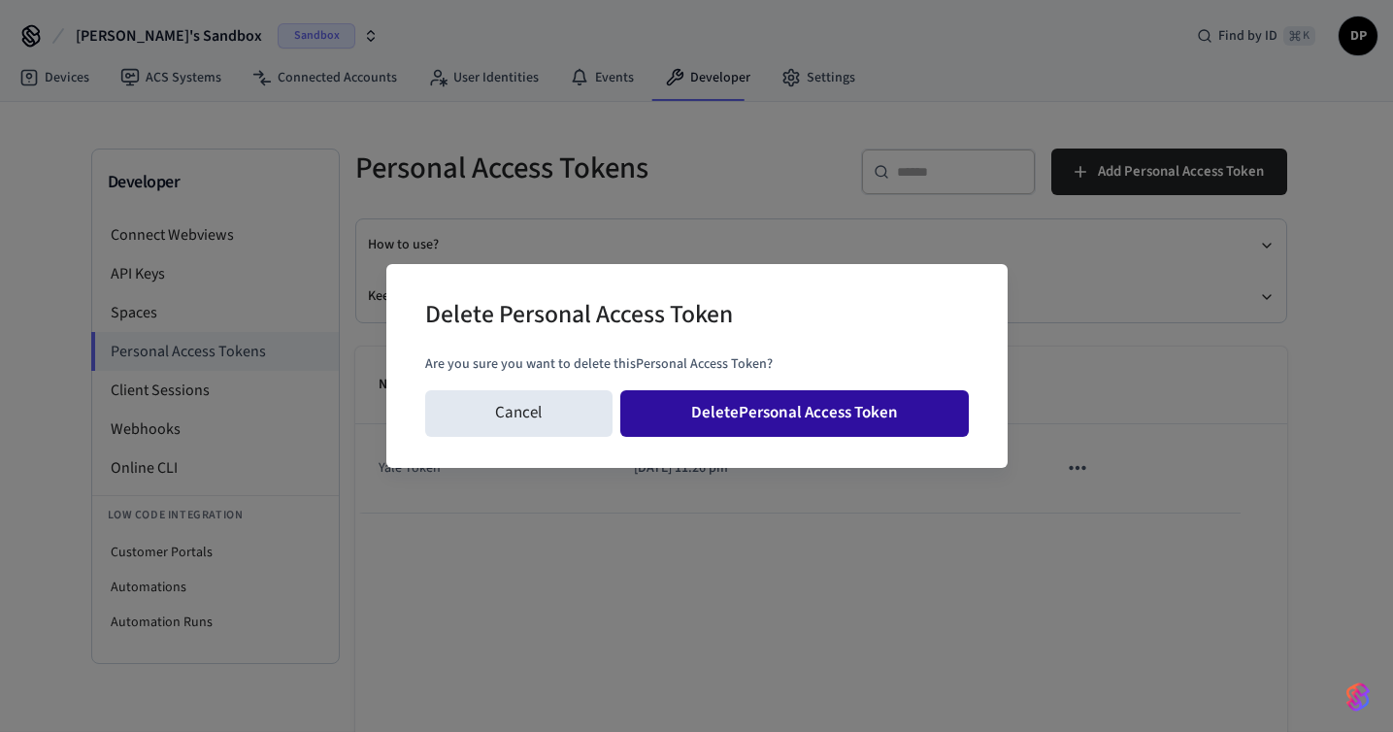
click at [836, 420] on button "Delete Personal Access Token" at bounding box center [794, 413] width 349 height 47
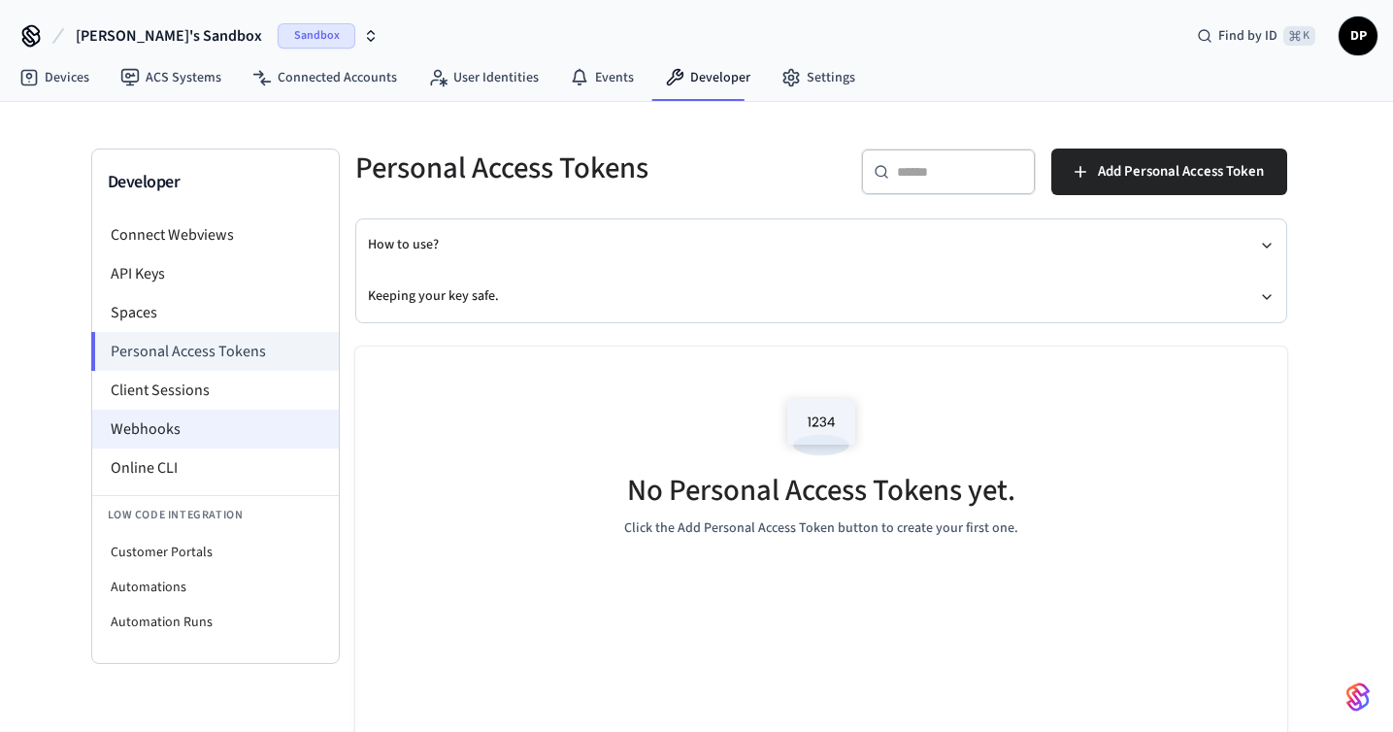
click at [232, 429] on li "Webhooks" at bounding box center [215, 429] width 247 height 39
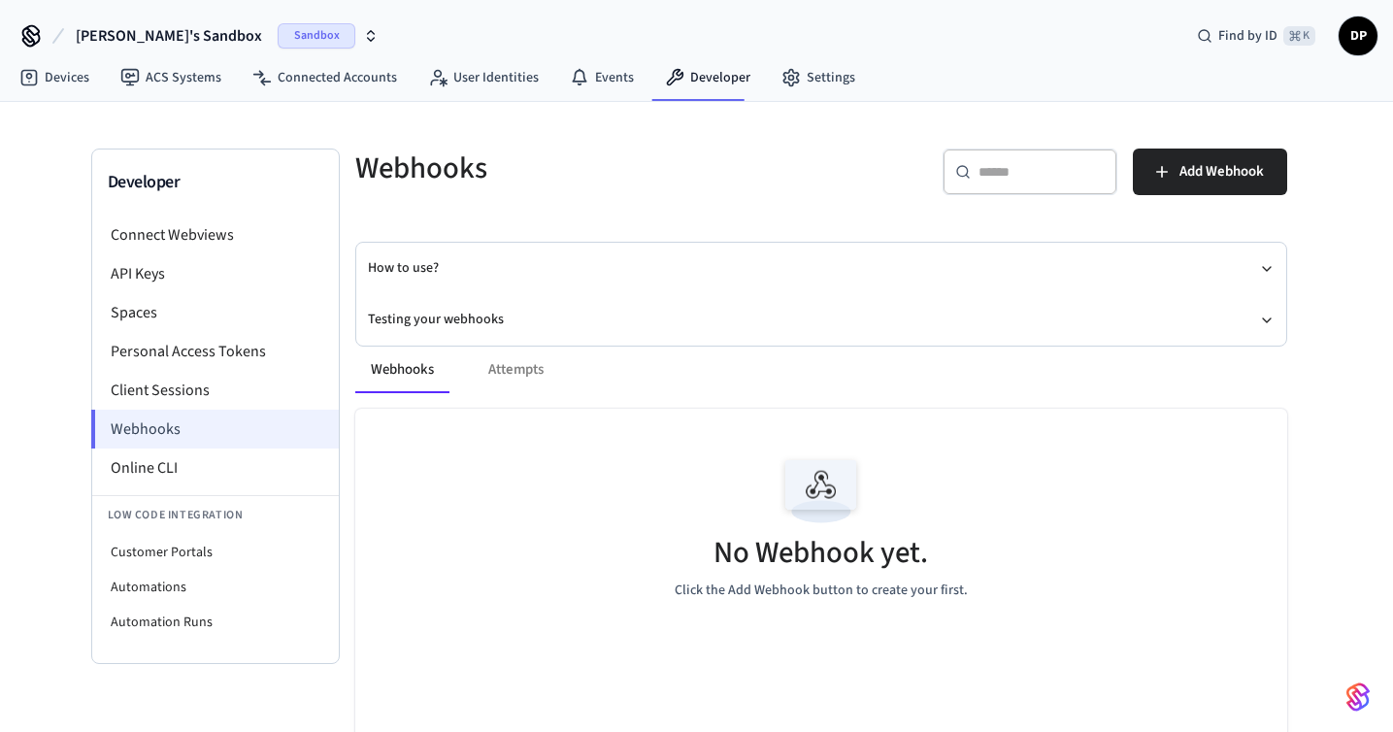
click at [199, 431] on li "Webhooks" at bounding box center [215, 429] width 248 height 39
click at [177, 280] on li "API Keys" at bounding box center [215, 273] width 247 height 39
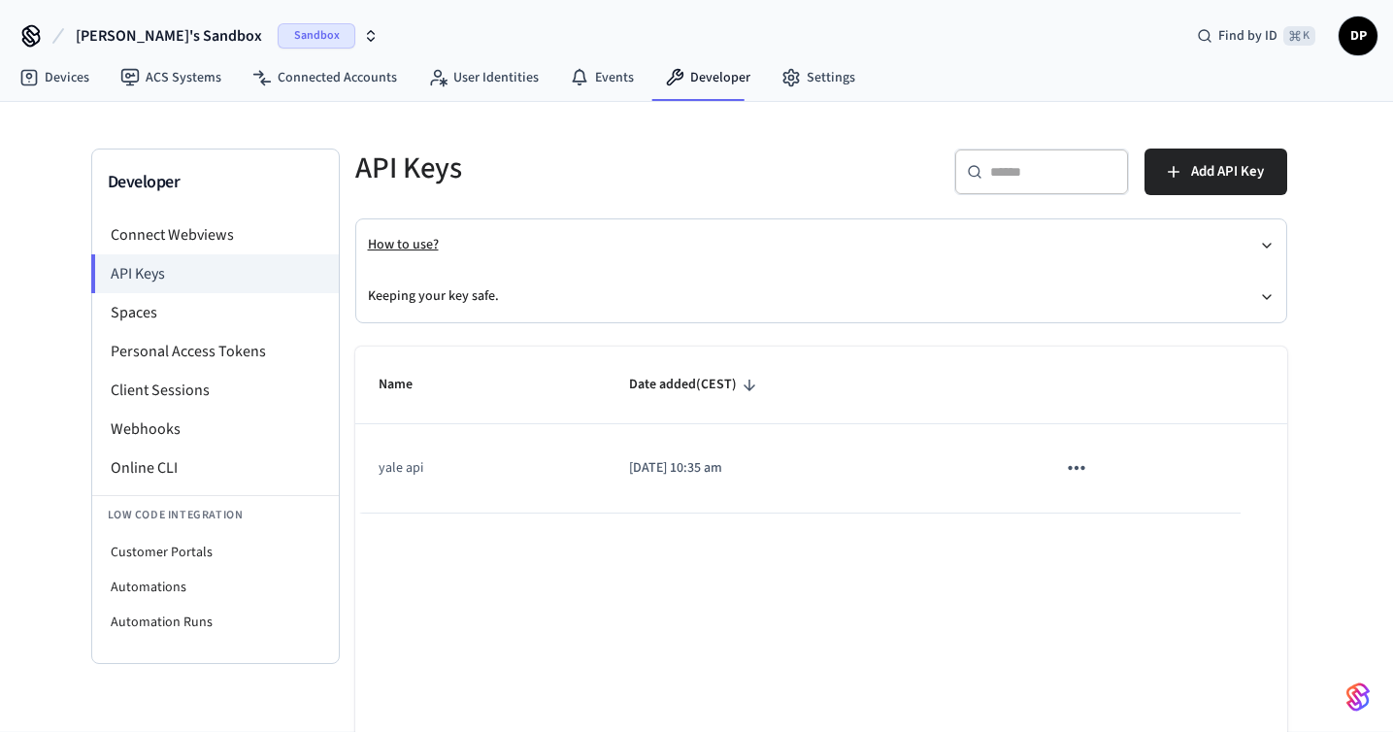
click at [411, 245] on button "How to use?" at bounding box center [821, 244] width 907 height 51
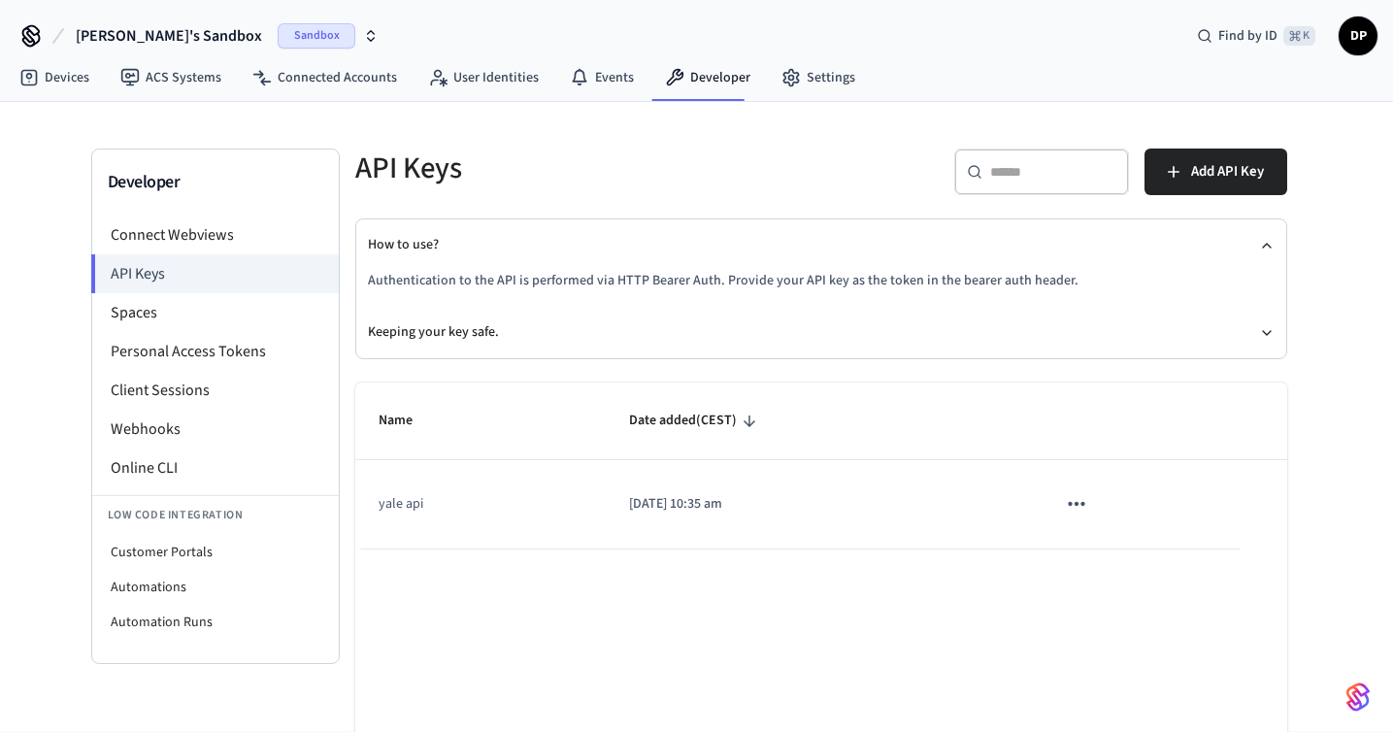
click at [436, 284] on p "Authentication to the API is performed via HTTP Bearer Auth. Provide your API k…" at bounding box center [821, 281] width 907 height 20
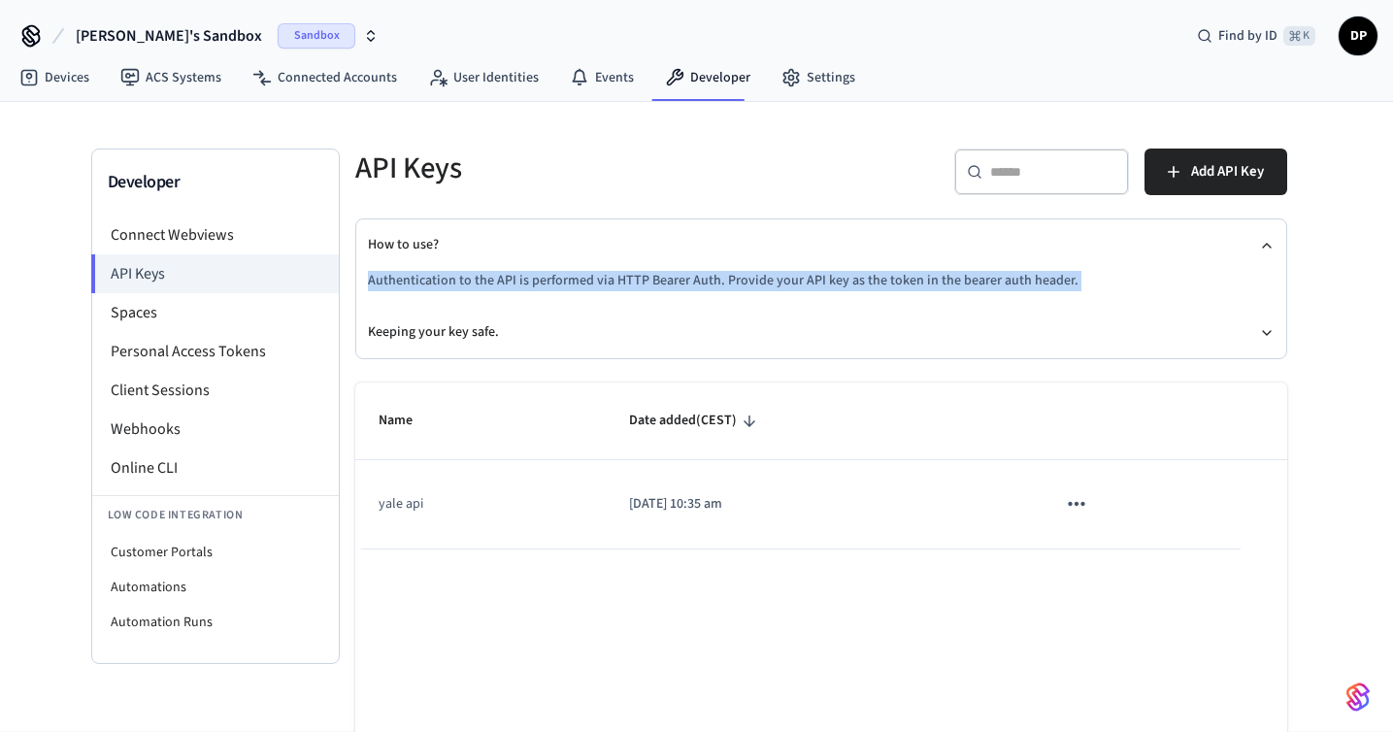
click at [436, 284] on p "Authentication to the API is performed via HTTP Bearer Auth. Provide your API k…" at bounding box center [821, 281] width 907 height 20
copy p "Authentication to the API is performed via HTTP Bearer Auth. Provide your API k…"
click at [892, 292] on div "Authentication to the API is performed via HTTP Bearer Auth. Provide your API k…" at bounding box center [821, 289] width 907 height 36
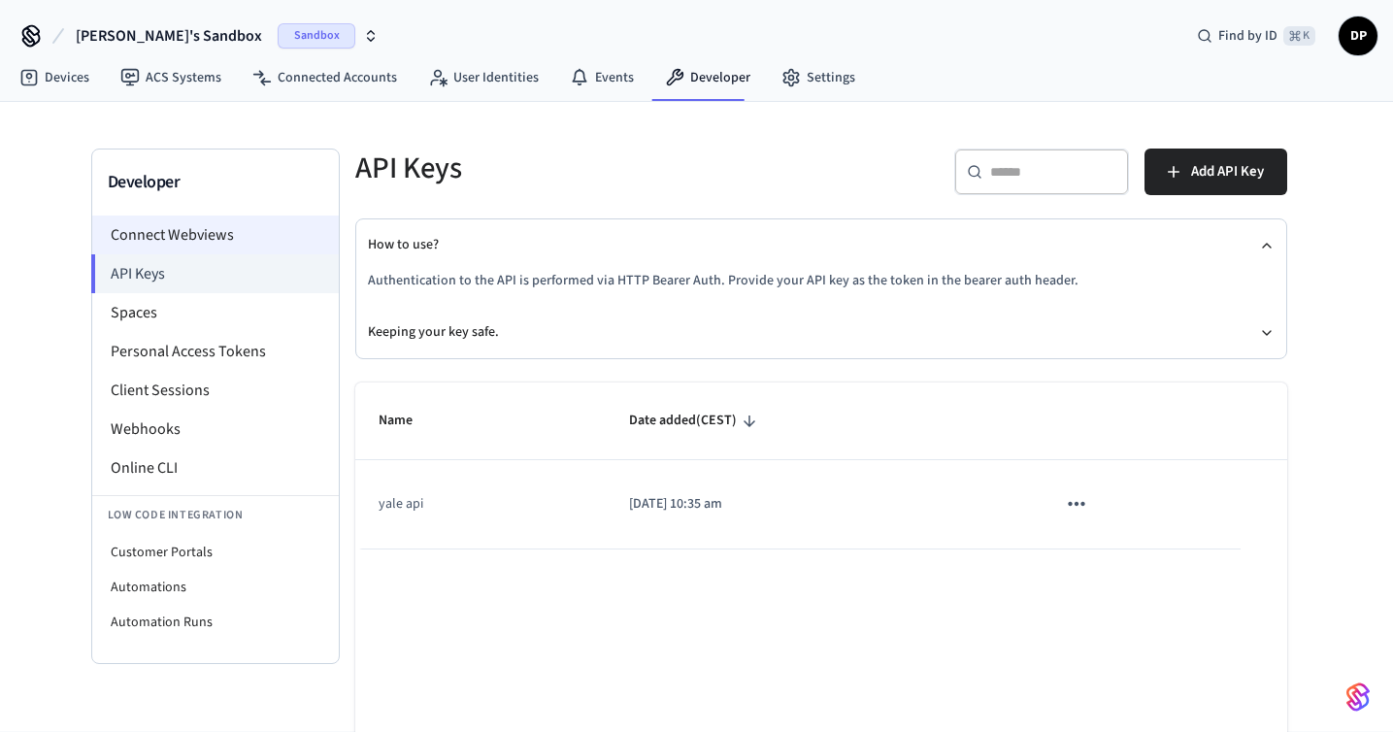
click at [244, 231] on li "Connect Webviews" at bounding box center [215, 235] width 247 height 39
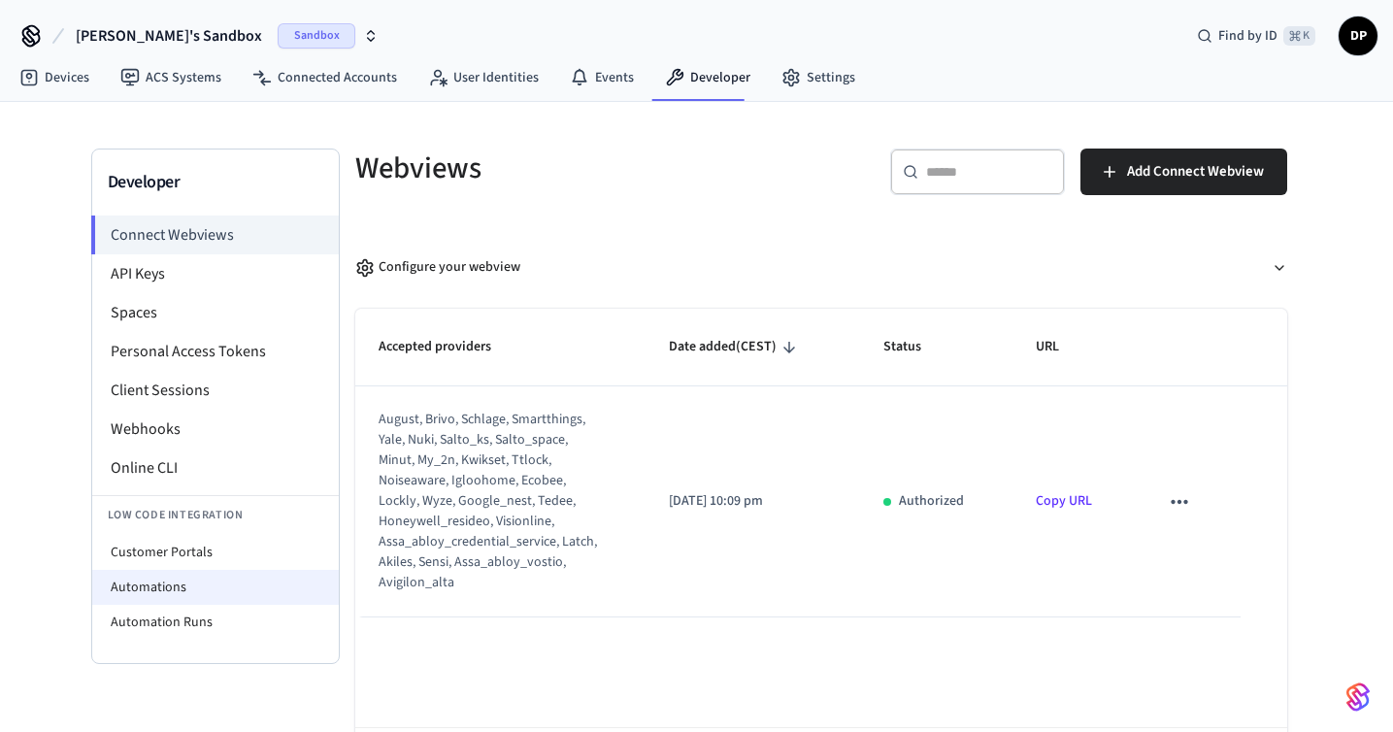
click at [240, 590] on li "Automations" at bounding box center [215, 587] width 247 height 35
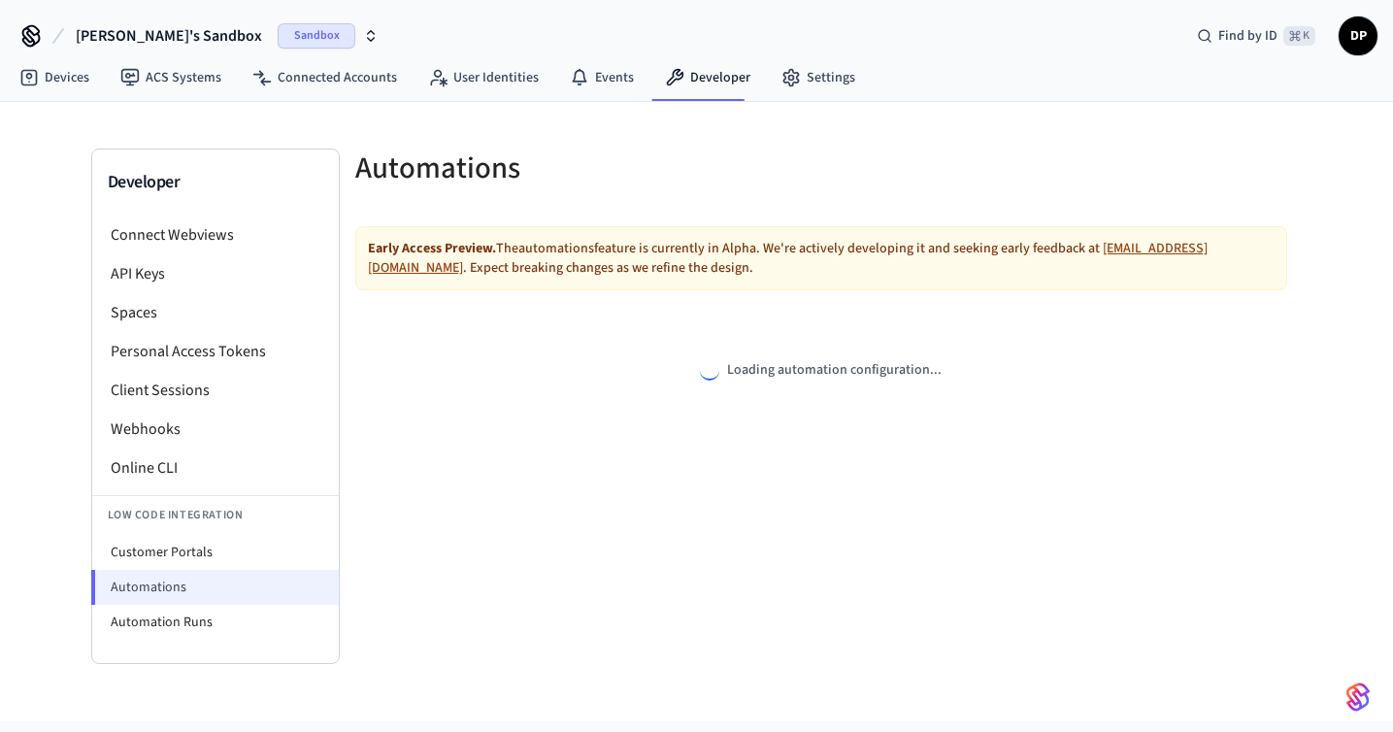
select select "**********"
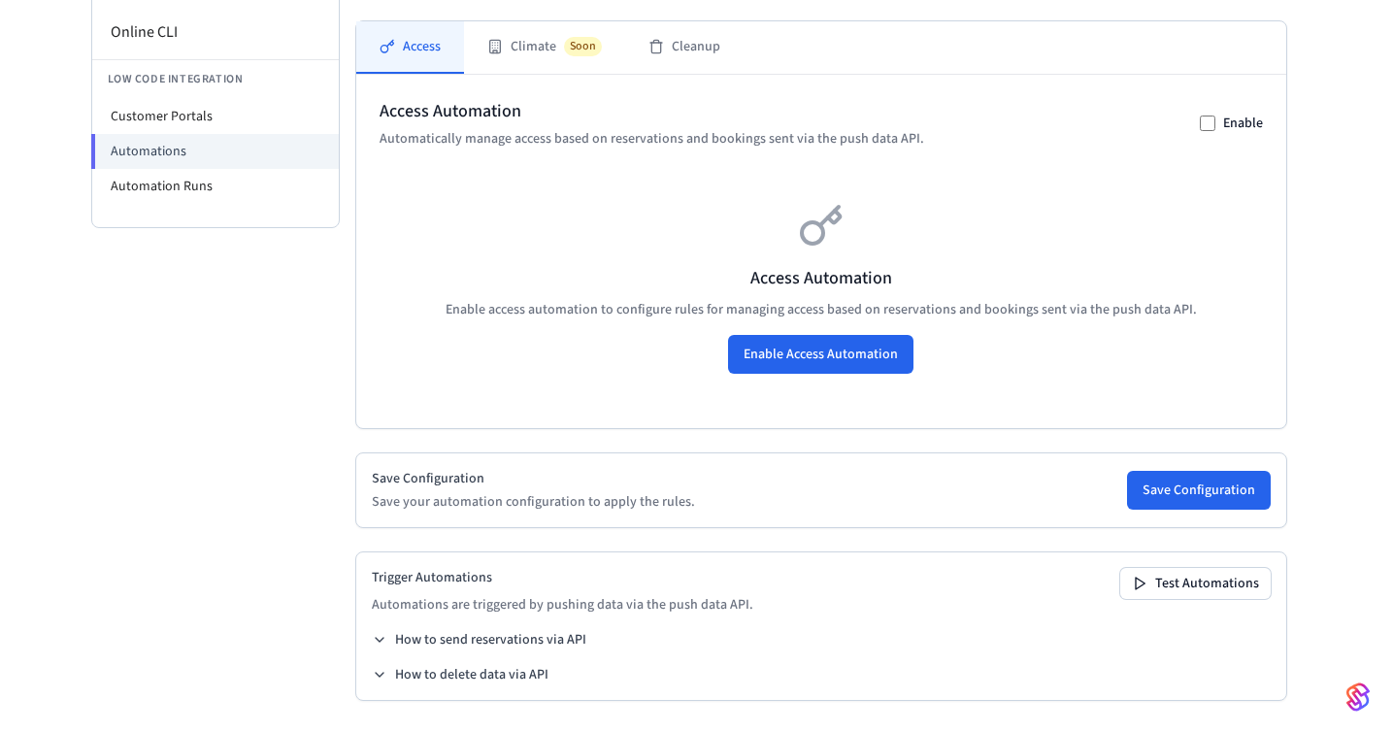
scroll to position [444, 0]
click at [810, 345] on button "Enable Access Automation" at bounding box center [820, 354] width 185 height 39
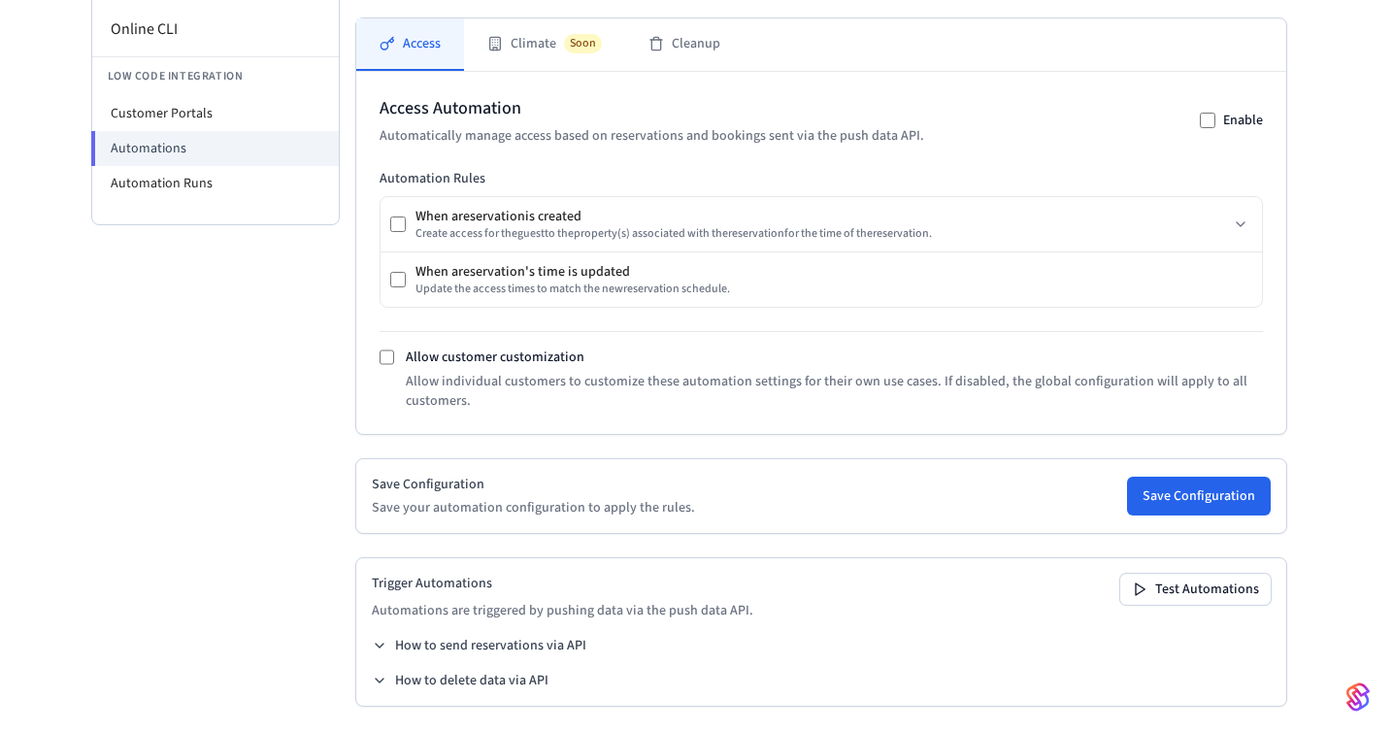
scroll to position [452, 0]
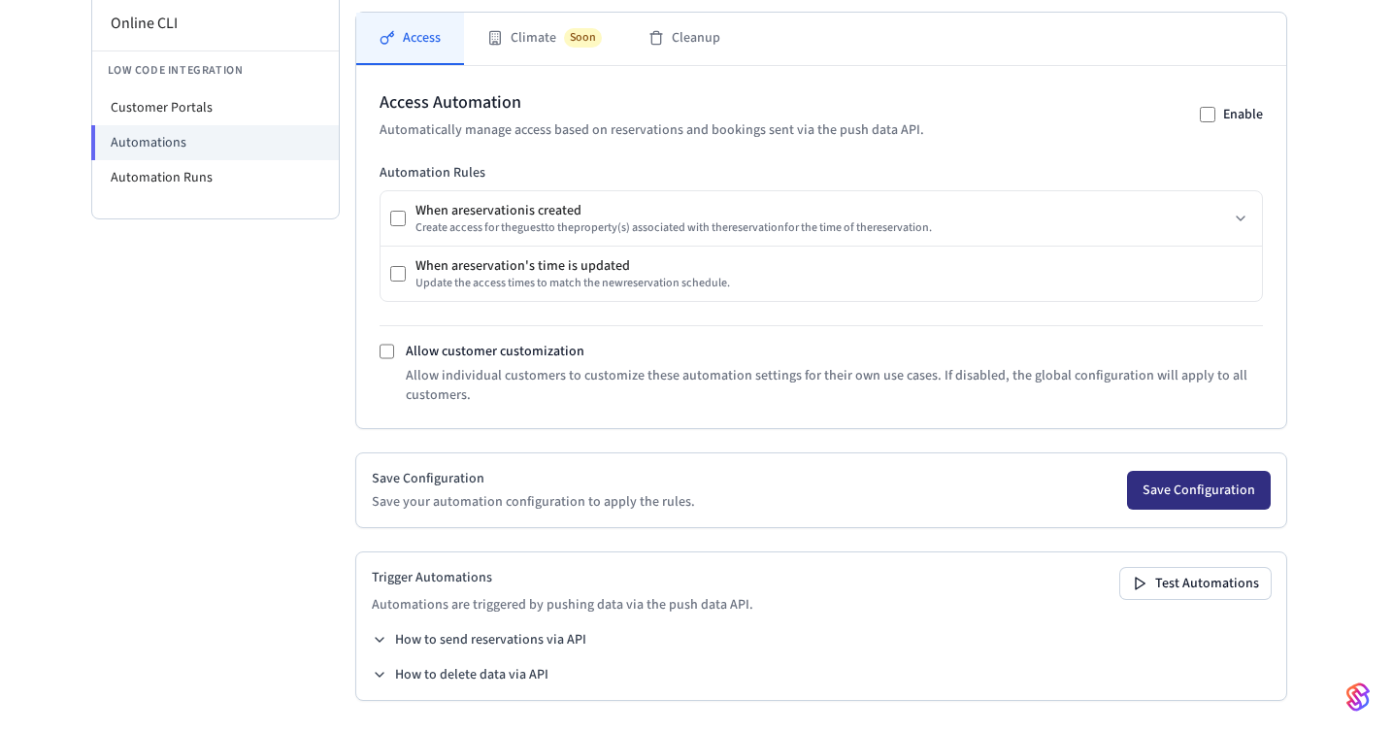
click at [1166, 493] on button "Save Configuration" at bounding box center [1199, 490] width 144 height 39
click at [1207, 591] on button "Test Automations" at bounding box center [1195, 583] width 150 height 31
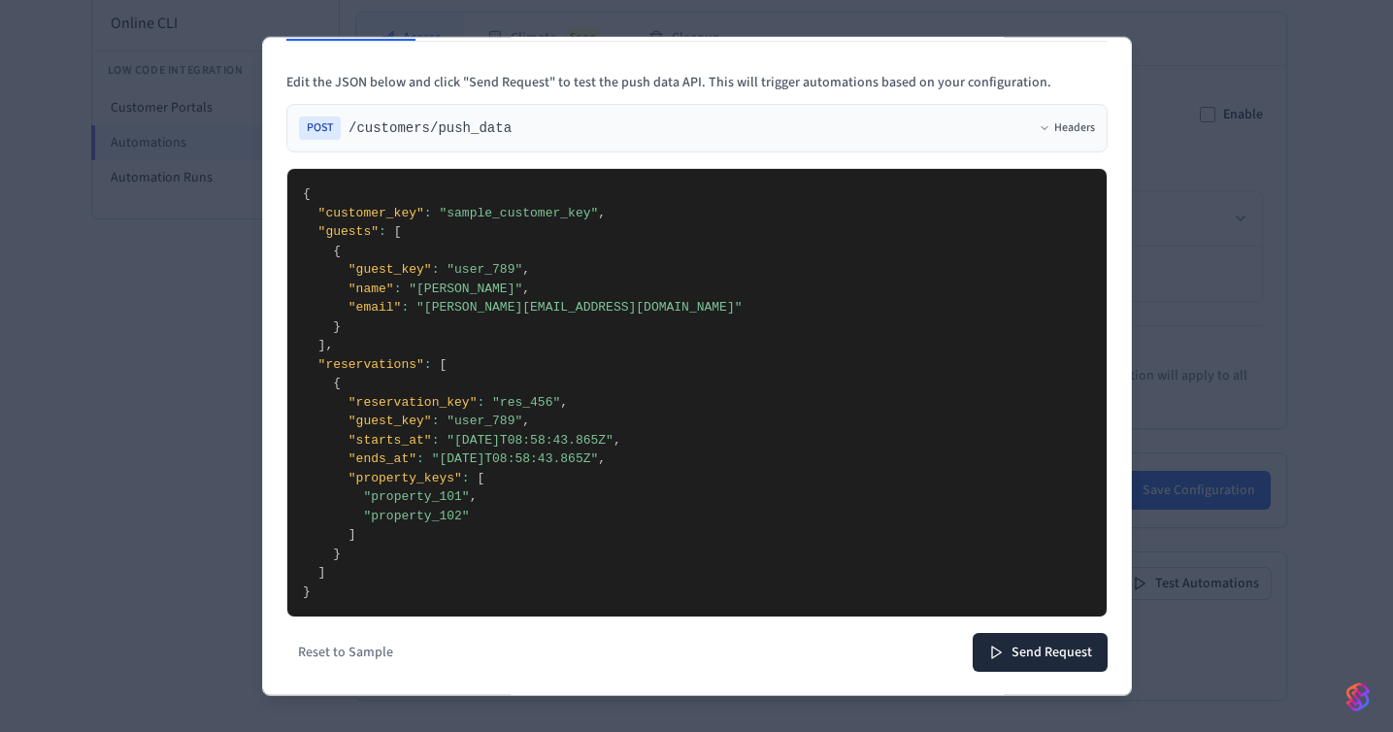
scroll to position [0, 0]
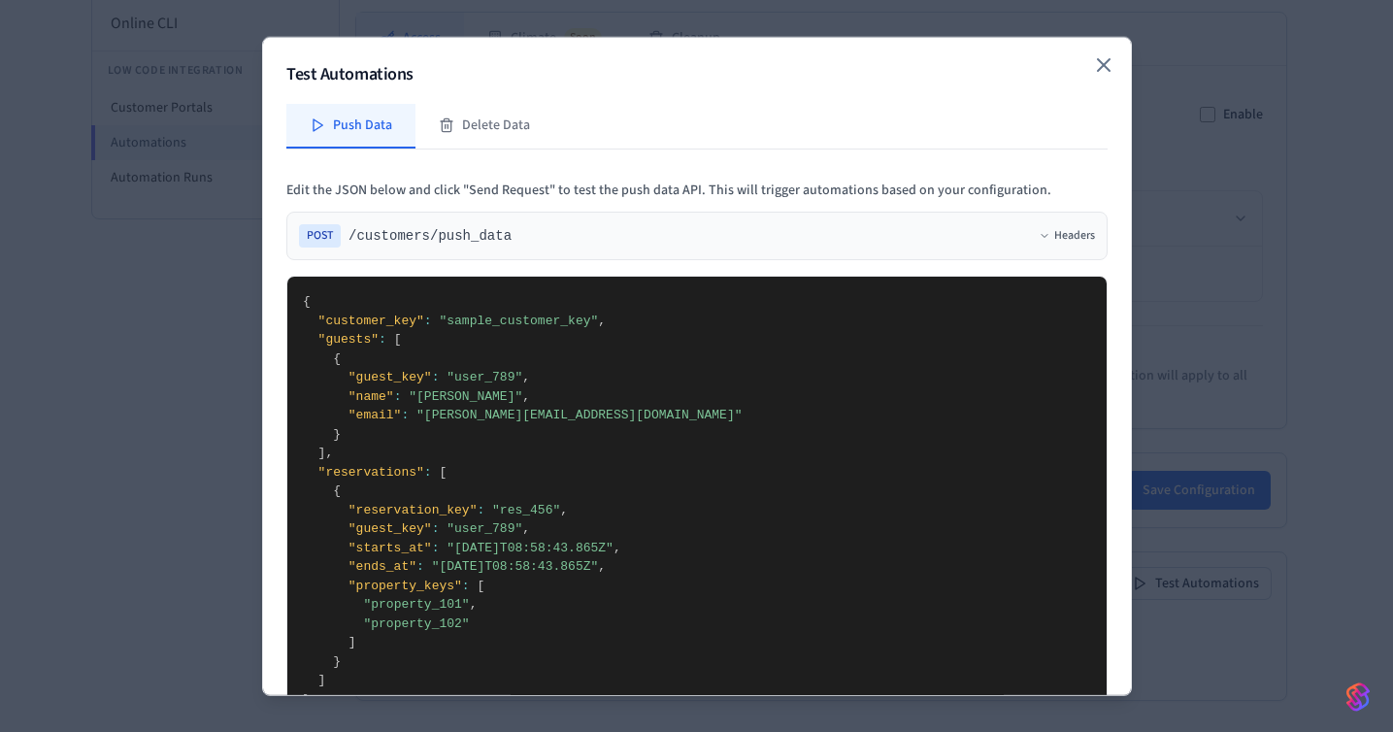
click at [1104, 68] on icon "button" at bounding box center [1103, 64] width 23 height 23
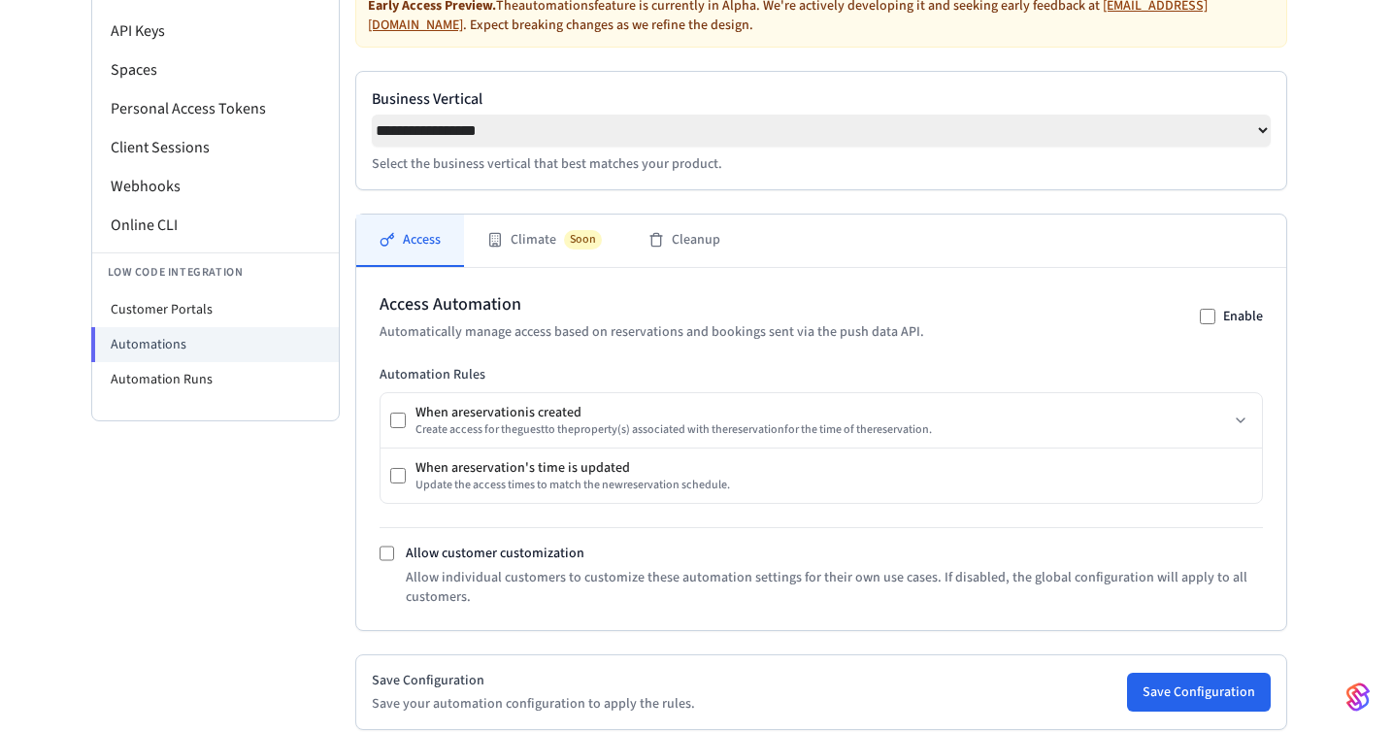
scroll to position [238, 0]
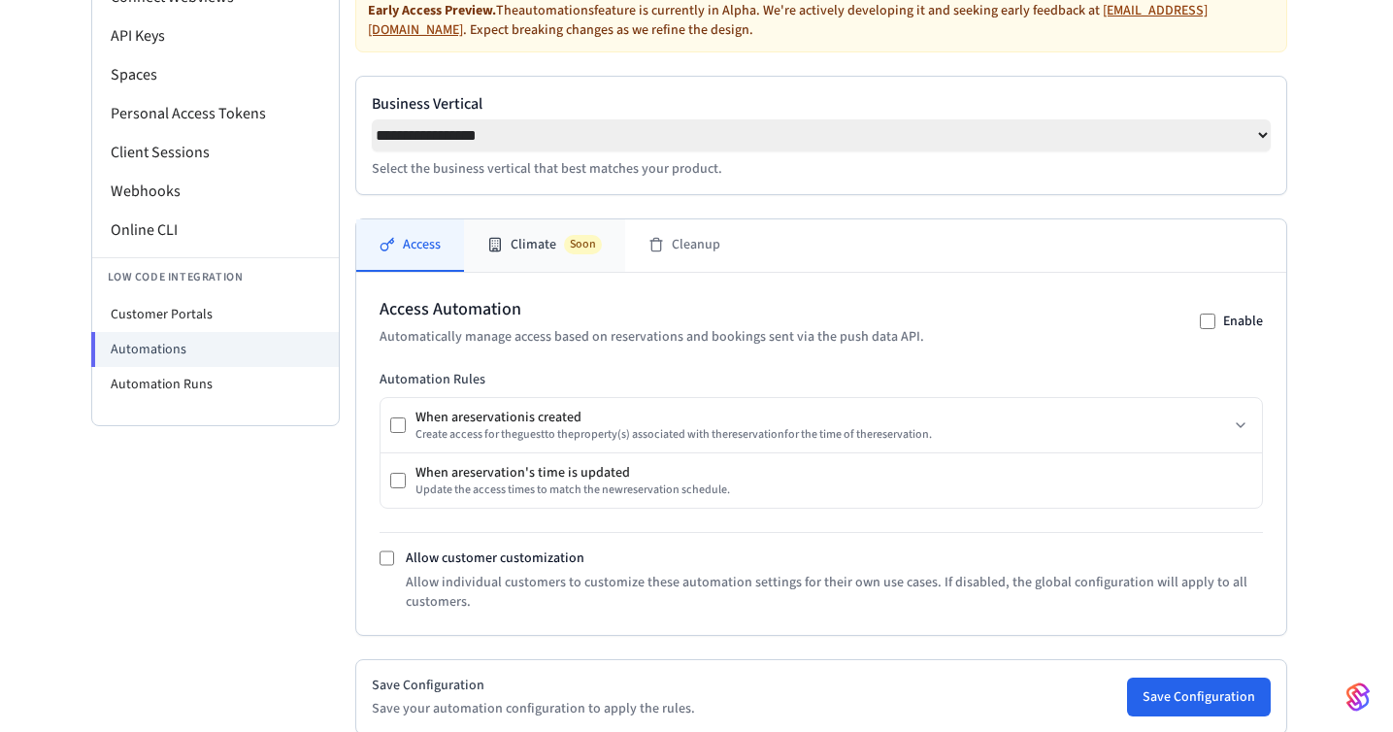
click at [542, 263] on button "Climate Soon" at bounding box center [544, 245] width 161 height 52
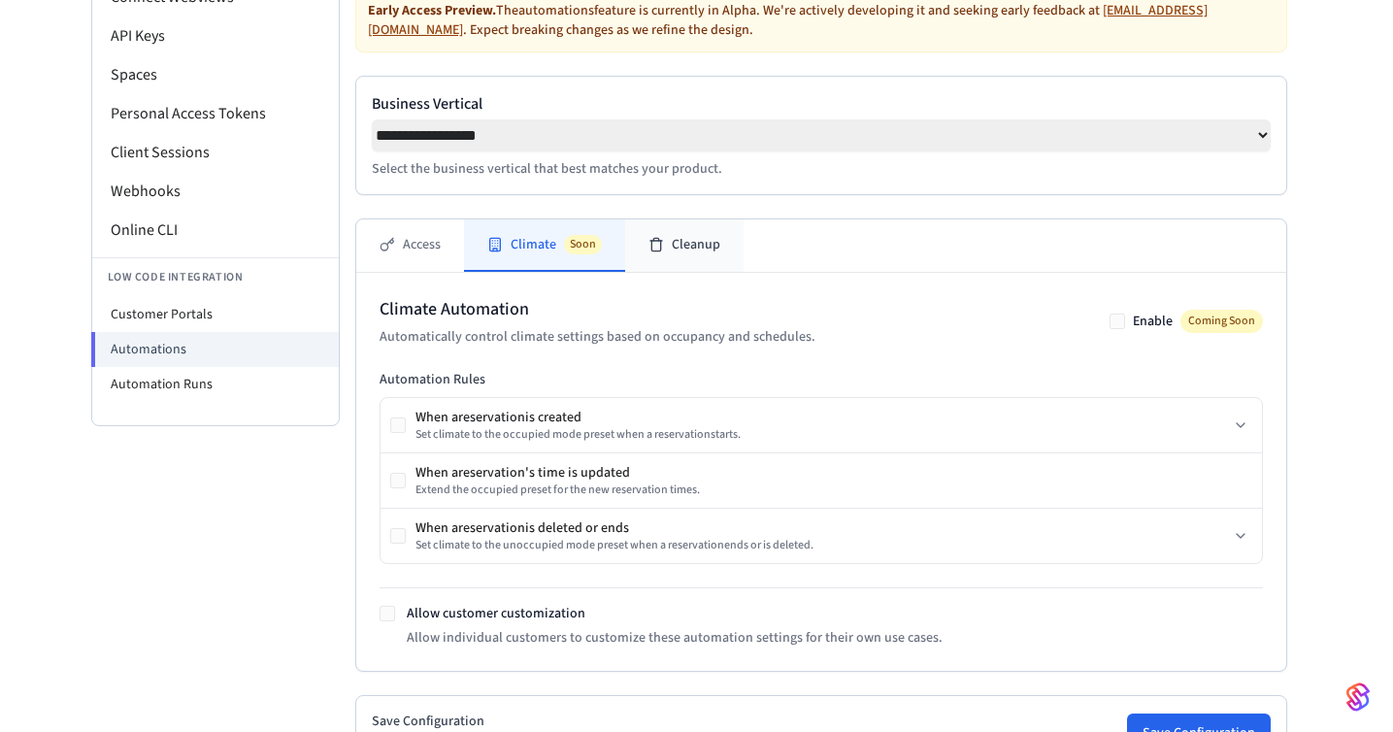
click at [665, 256] on button "Cleanup" at bounding box center [684, 245] width 118 height 52
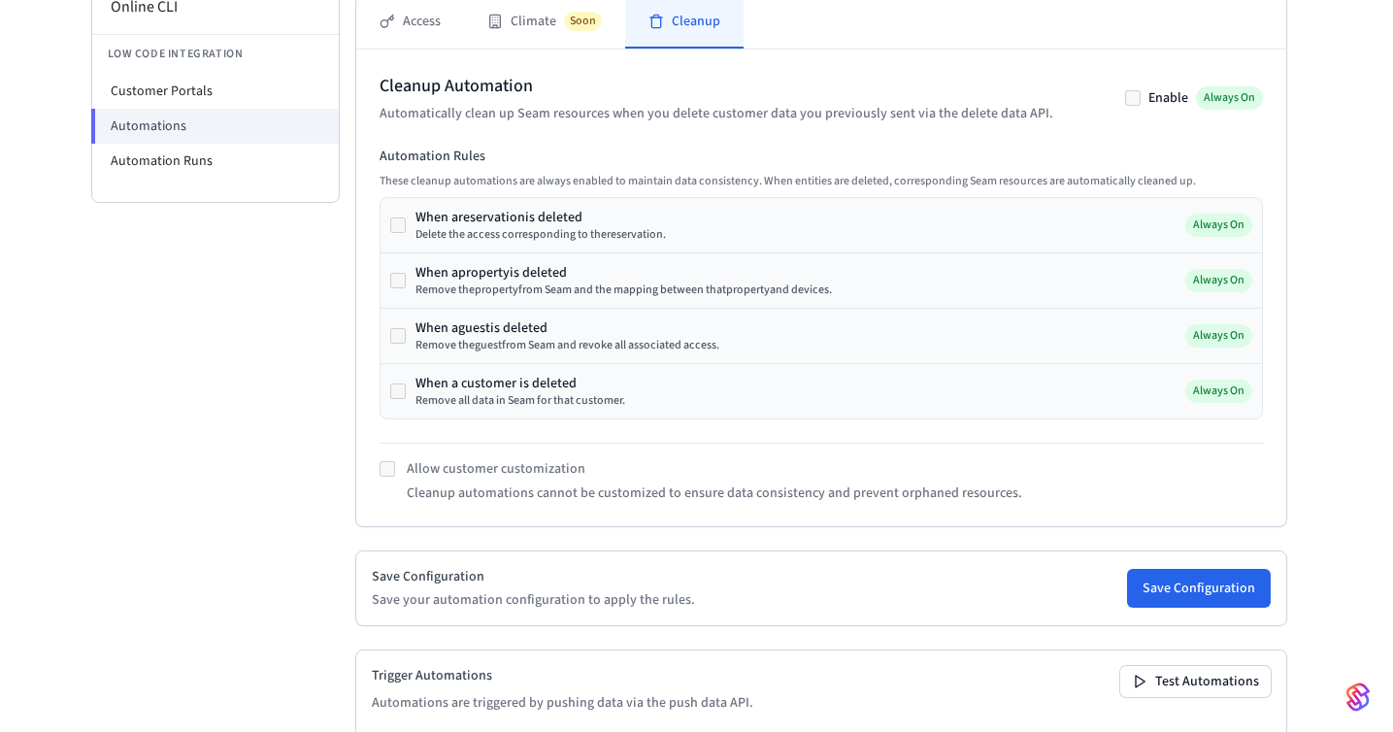
scroll to position [261, 0]
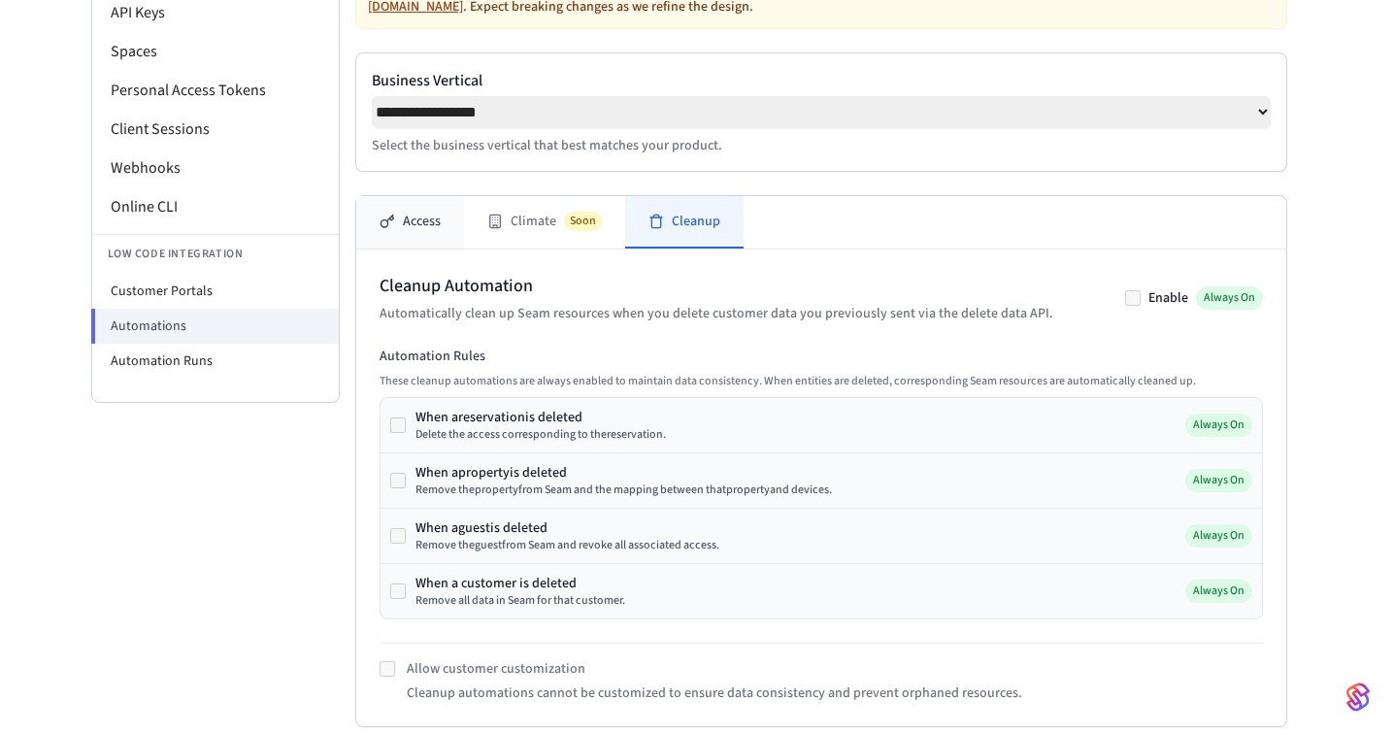
click at [422, 238] on button "Access" at bounding box center [410, 222] width 108 height 52
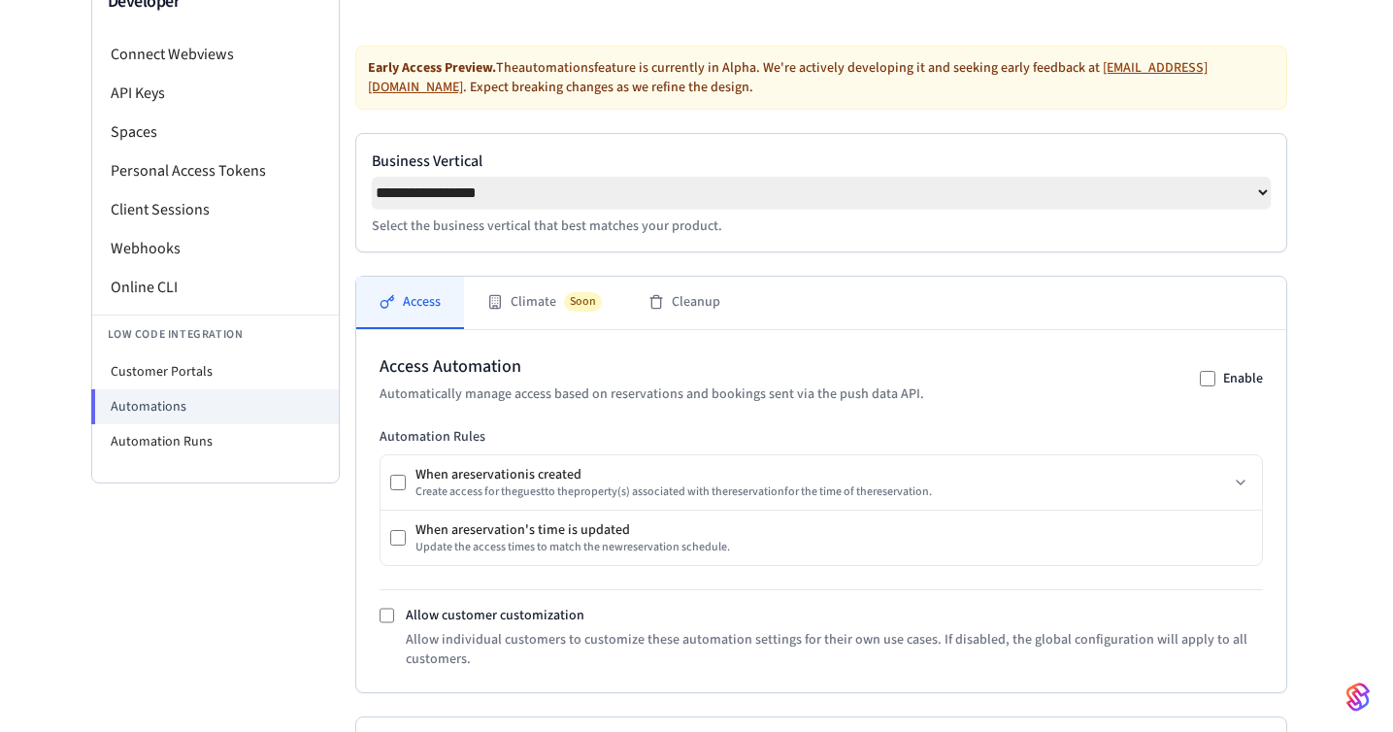
scroll to position [0, 0]
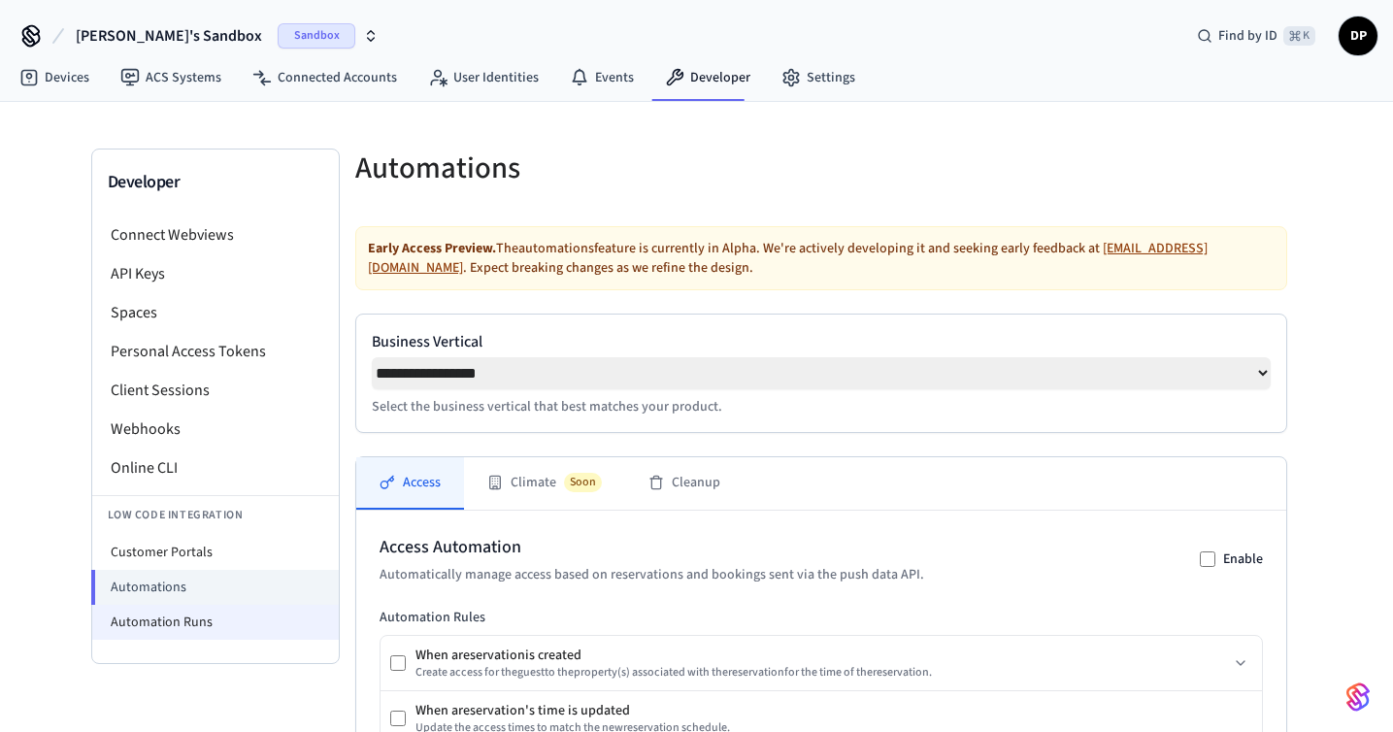
click at [226, 618] on li "Automation Runs" at bounding box center [215, 622] width 247 height 35
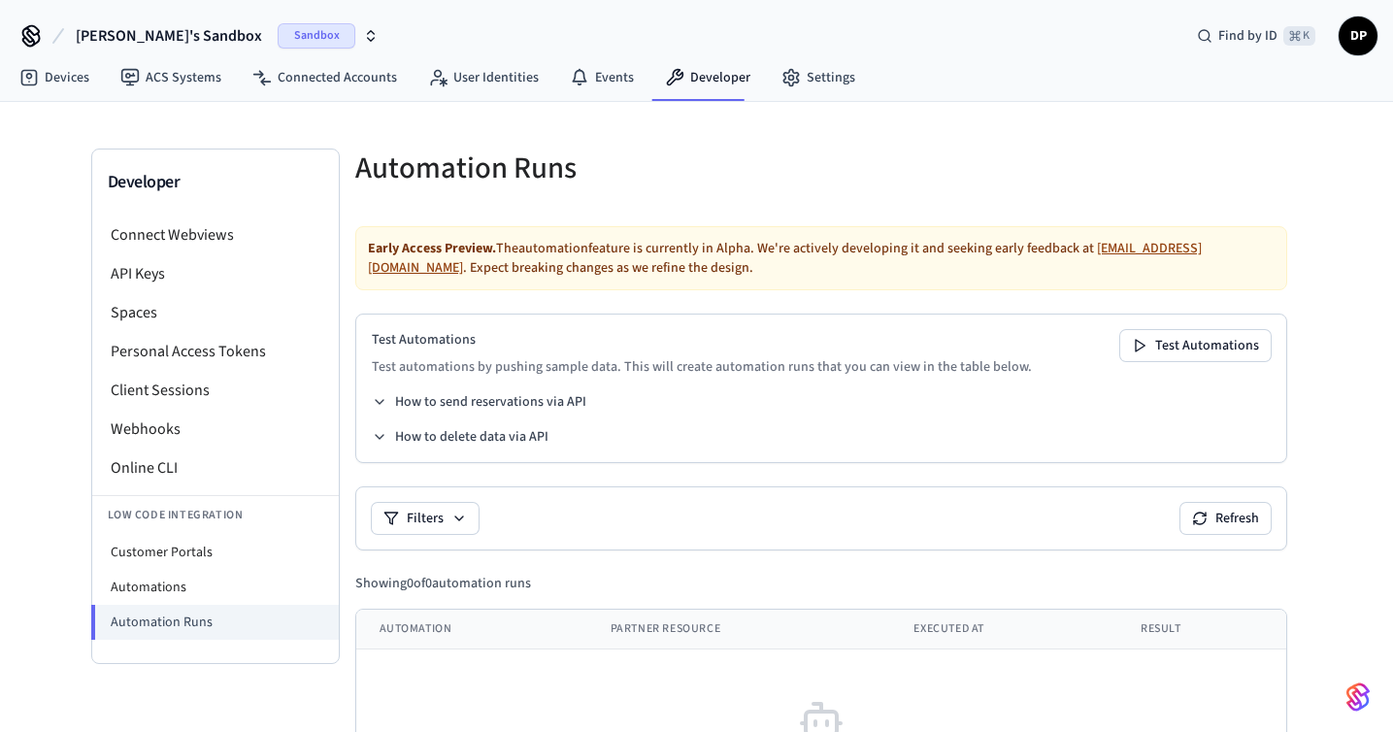
scroll to position [151, 0]
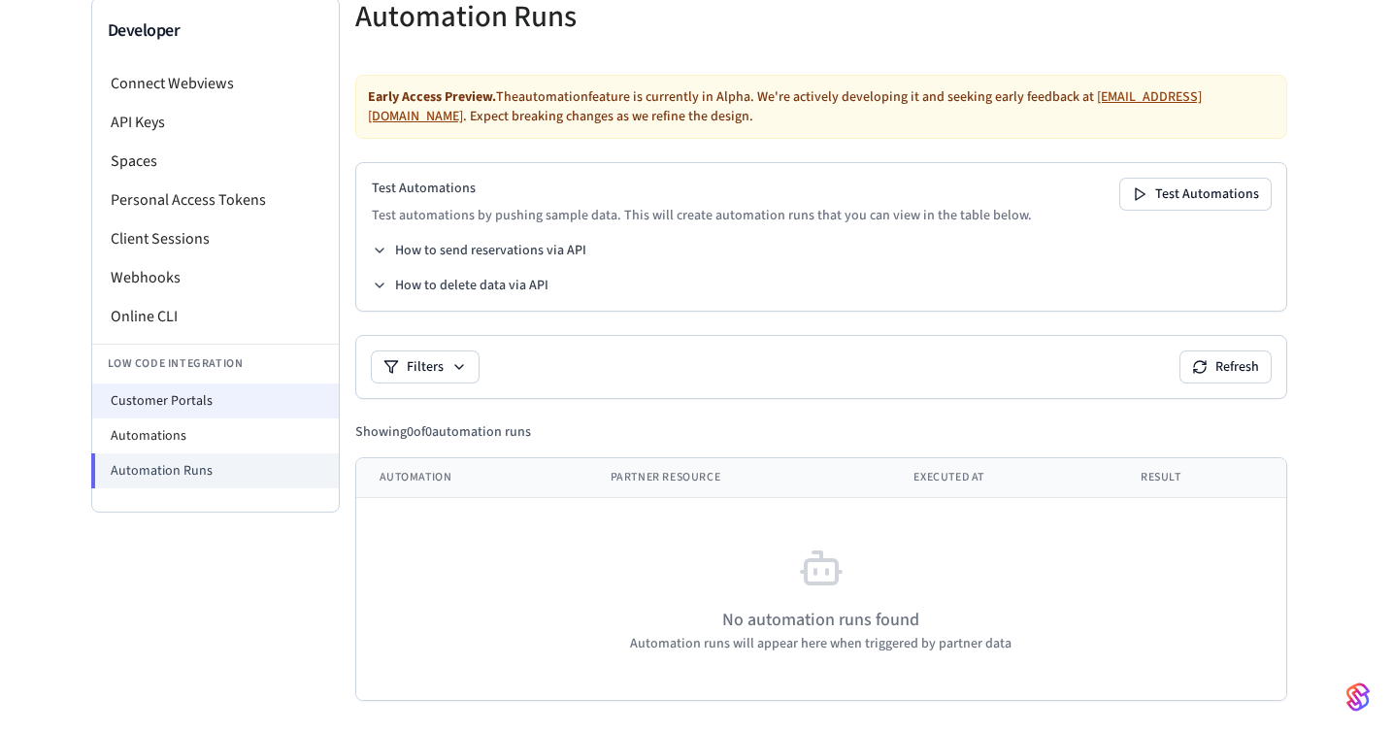
click at [265, 400] on li "Customer Portals" at bounding box center [215, 401] width 247 height 35
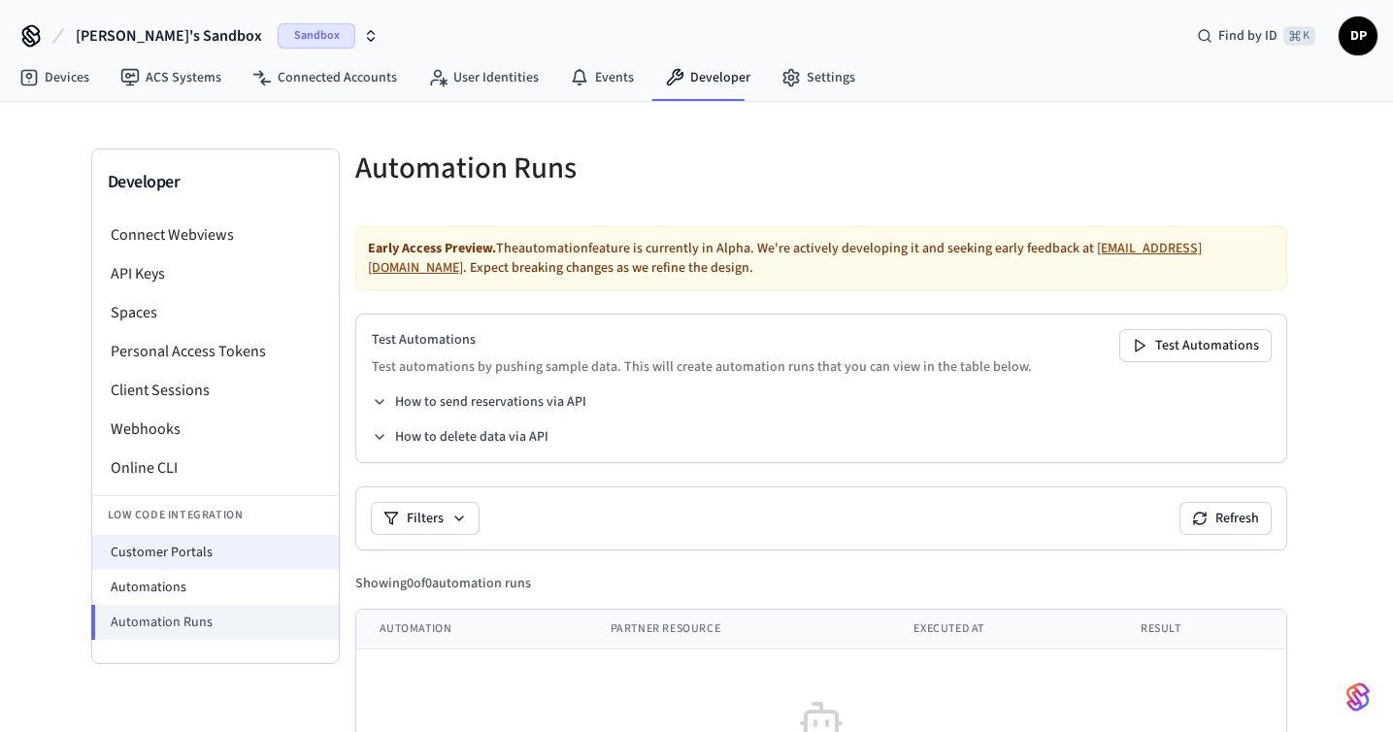
select select "**********"
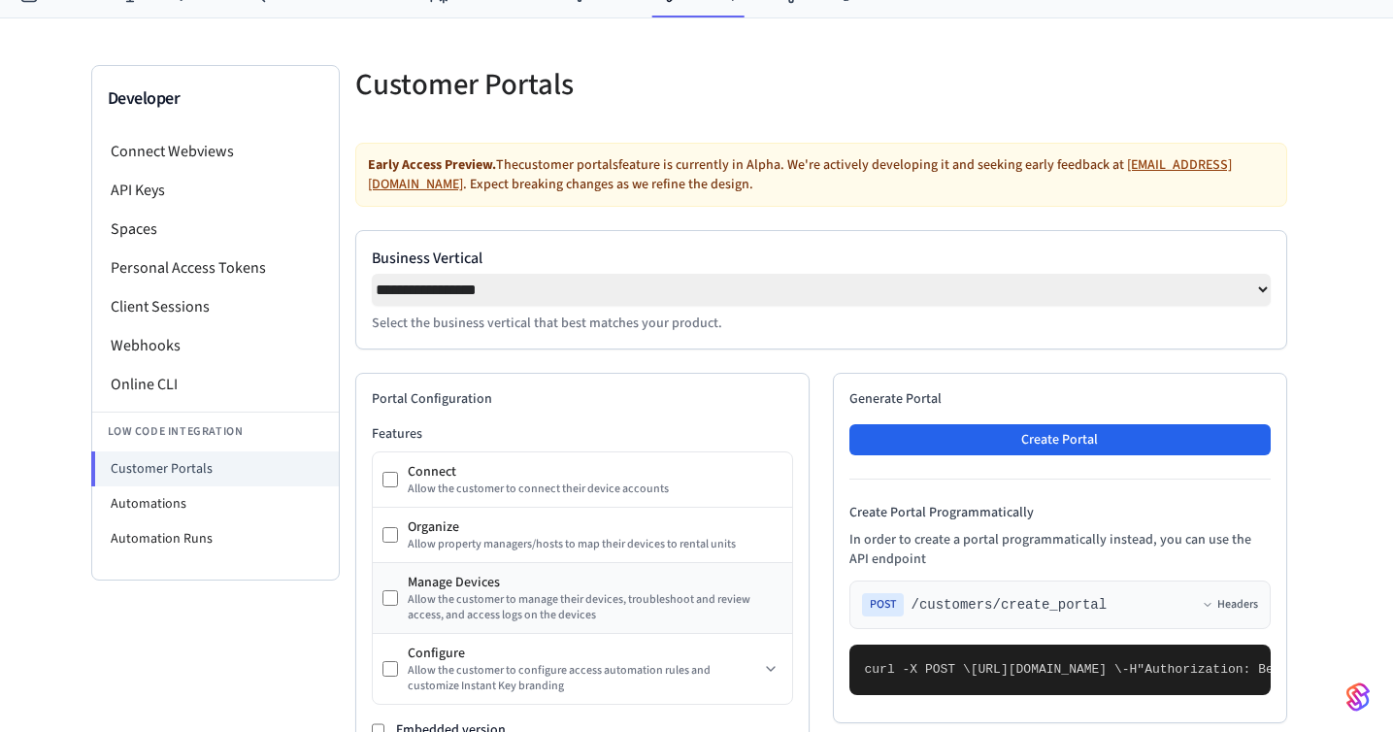
scroll to position [43, 0]
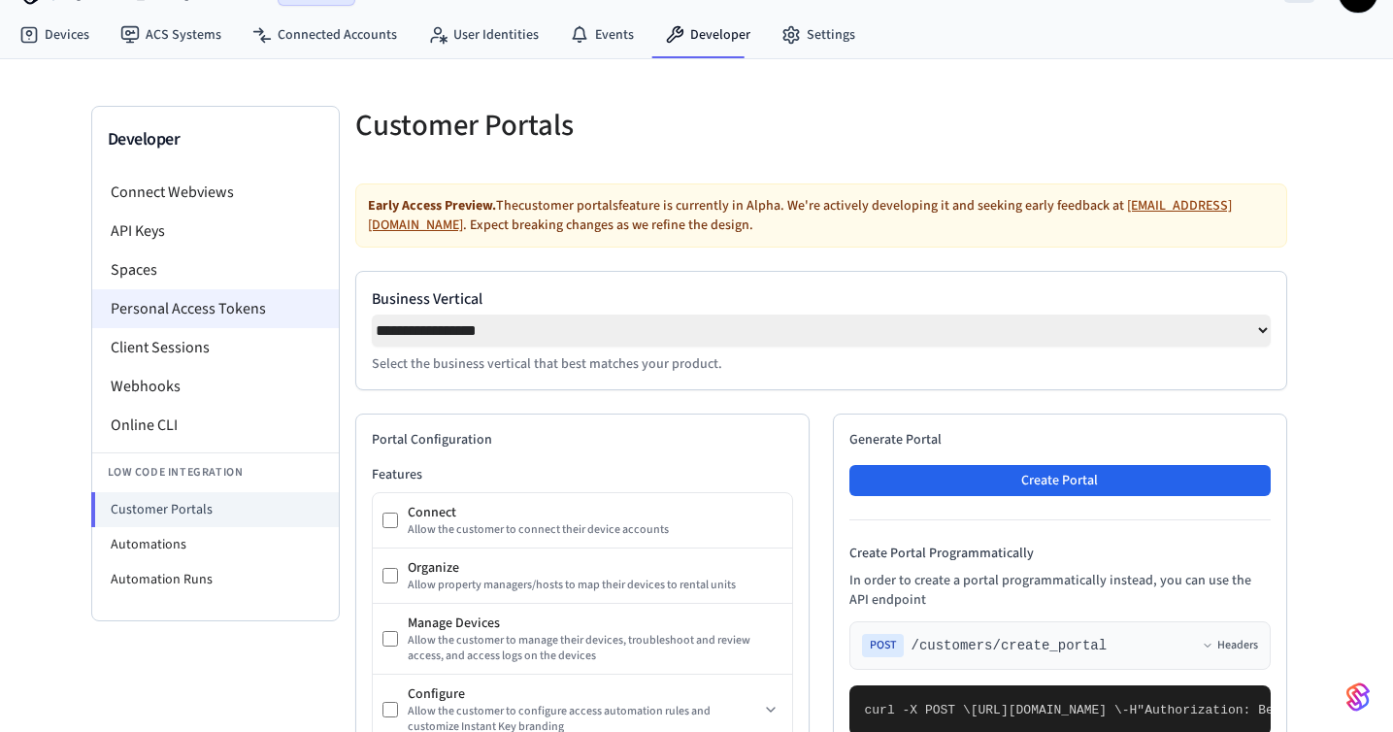
click at [236, 309] on li "Personal Access Tokens" at bounding box center [215, 308] width 247 height 39
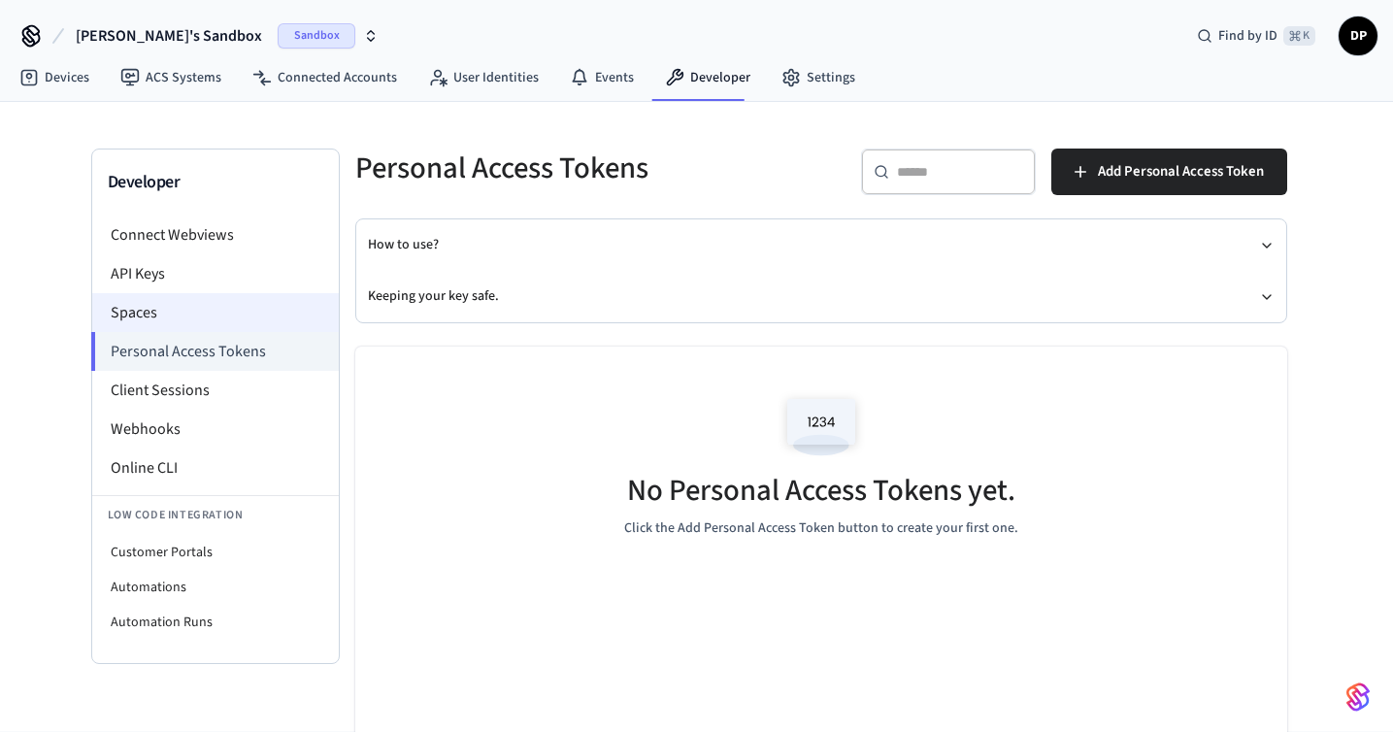
click at [230, 318] on li "Spaces" at bounding box center [215, 312] width 247 height 39
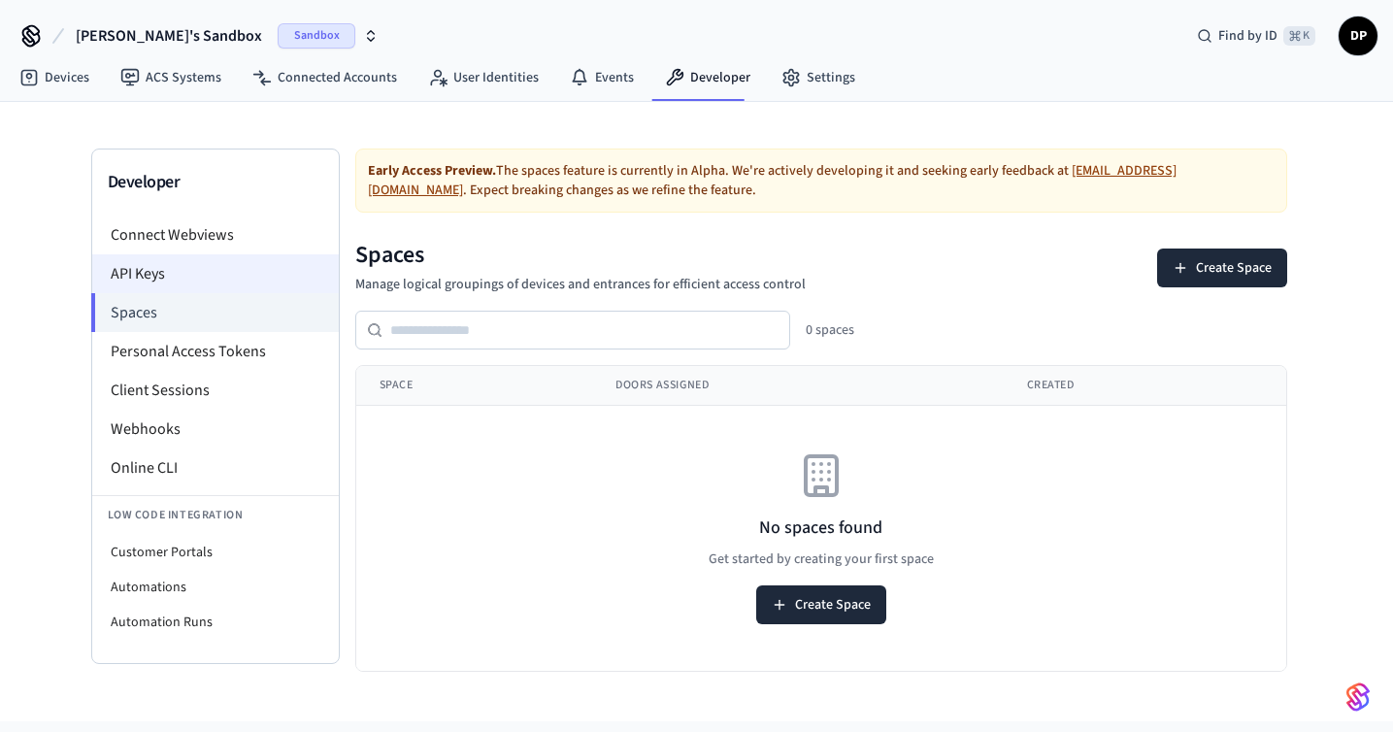
click at [221, 269] on li "API Keys" at bounding box center [215, 273] width 247 height 39
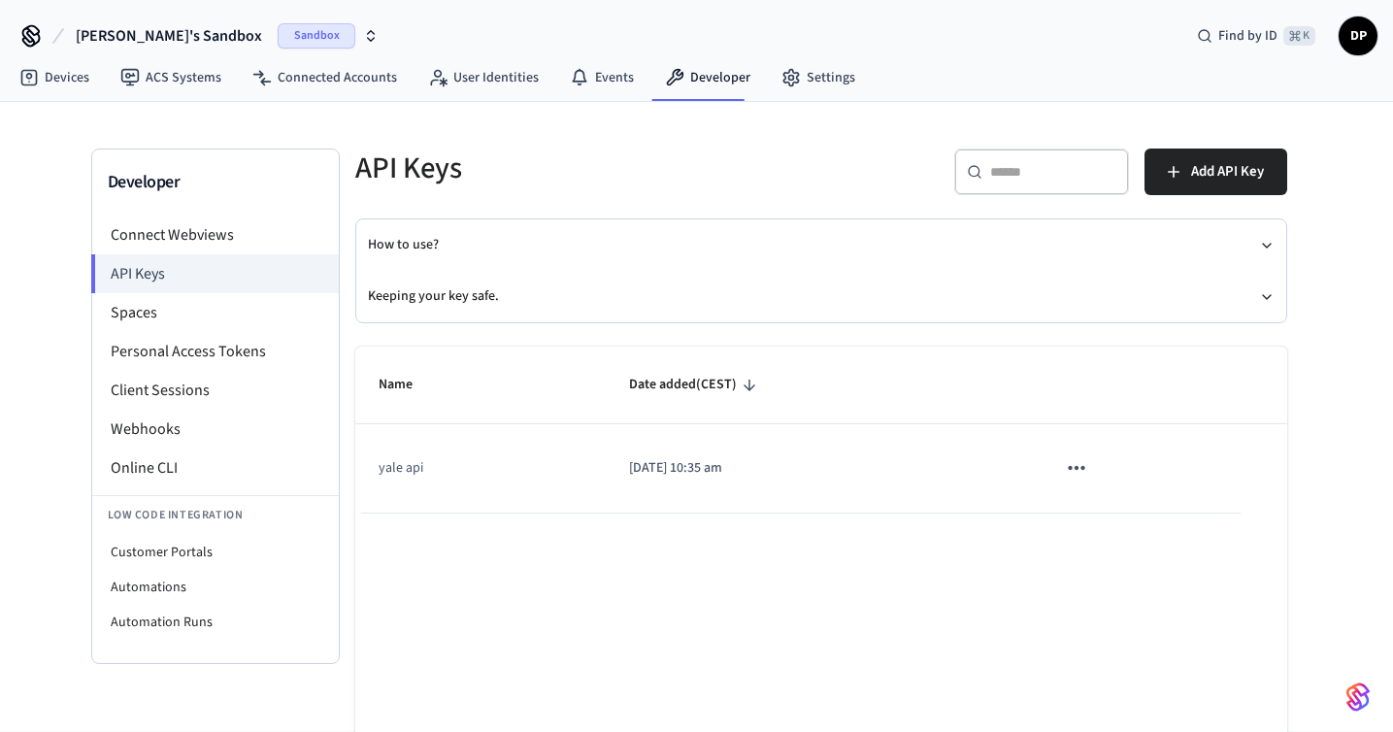
click at [706, 477] on p "2025/08/22 at 10:35 am" at bounding box center [819, 468] width 380 height 20
click at [393, 462] on td "yale api" at bounding box center [480, 468] width 251 height 88
click at [1084, 467] on icon "sticky table" at bounding box center [1076, 467] width 25 height 25
click at [1127, 605] on li "Delete" at bounding box center [1118, 597] width 92 height 61
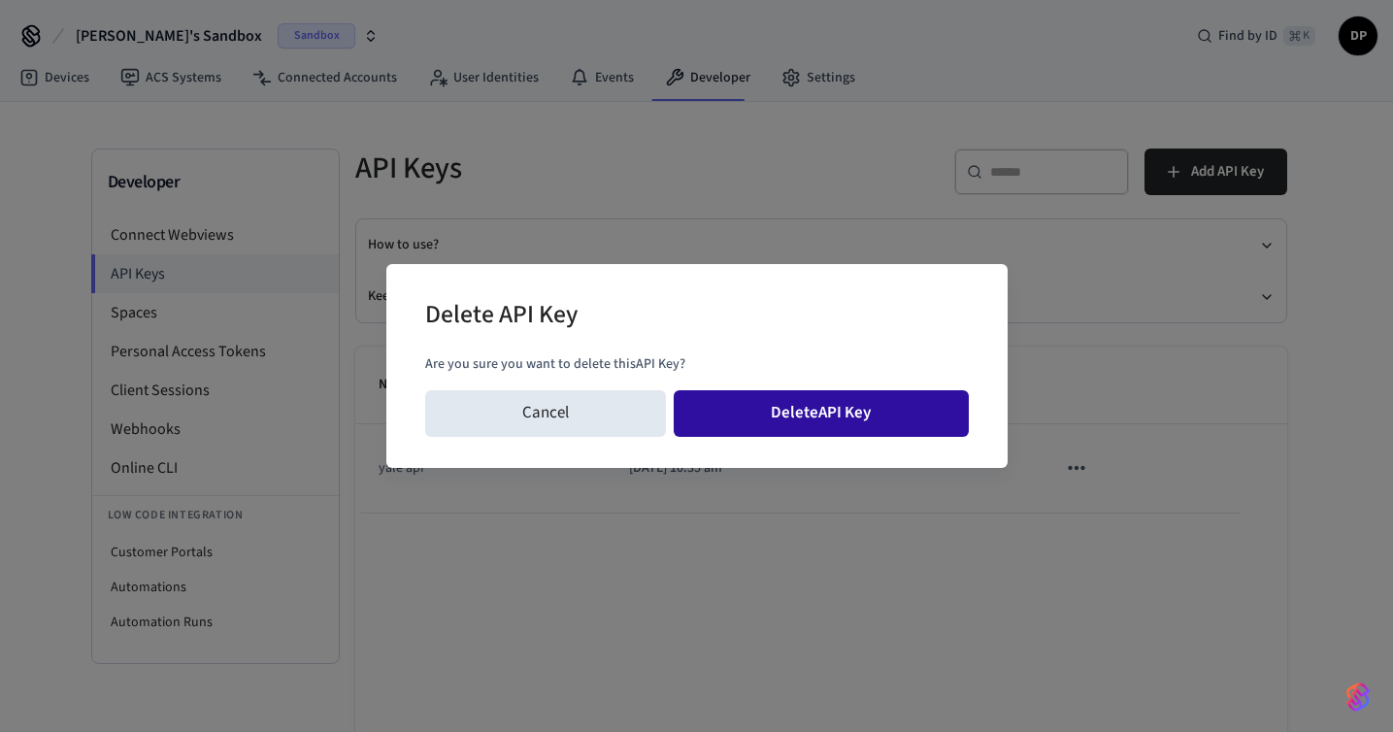
click at [816, 407] on button "Delete API Key" at bounding box center [821, 413] width 295 height 47
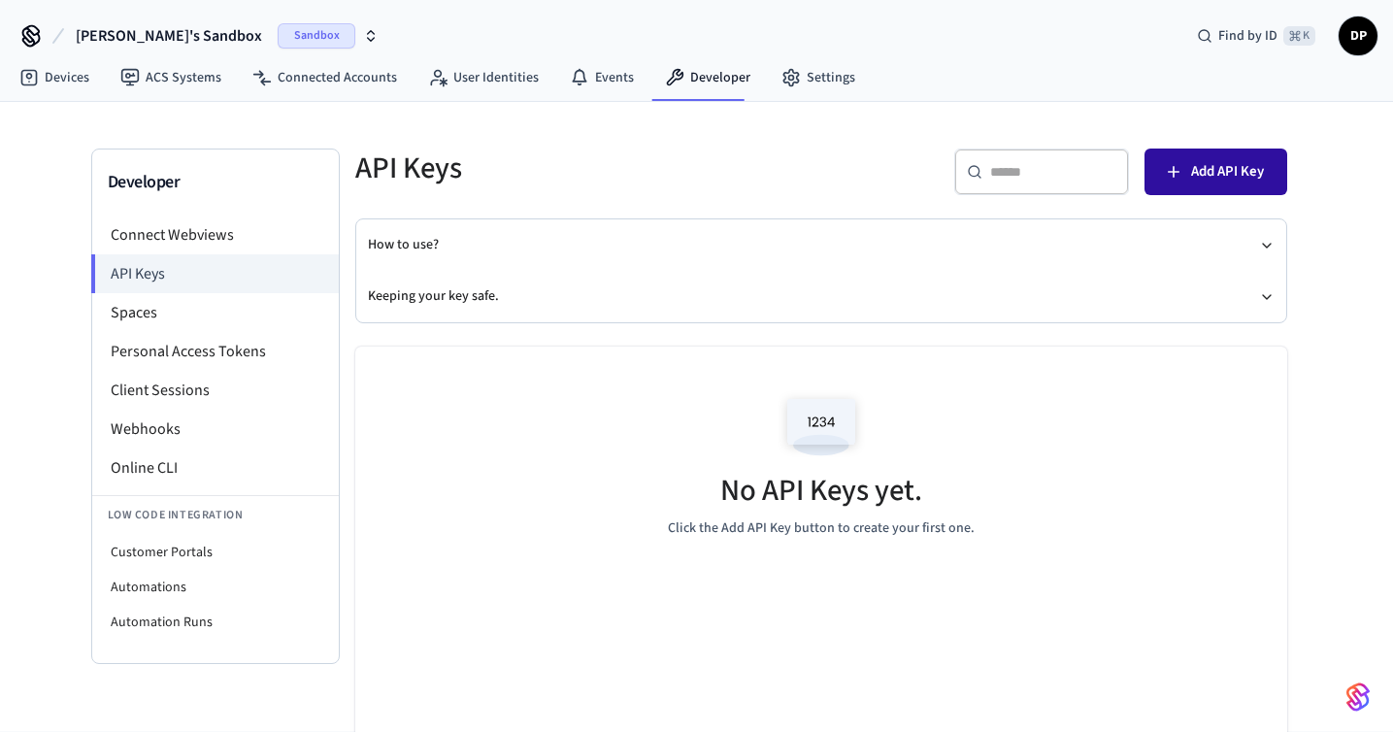
click at [1205, 164] on span "Add API Key" at bounding box center [1227, 171] width 73 height 25
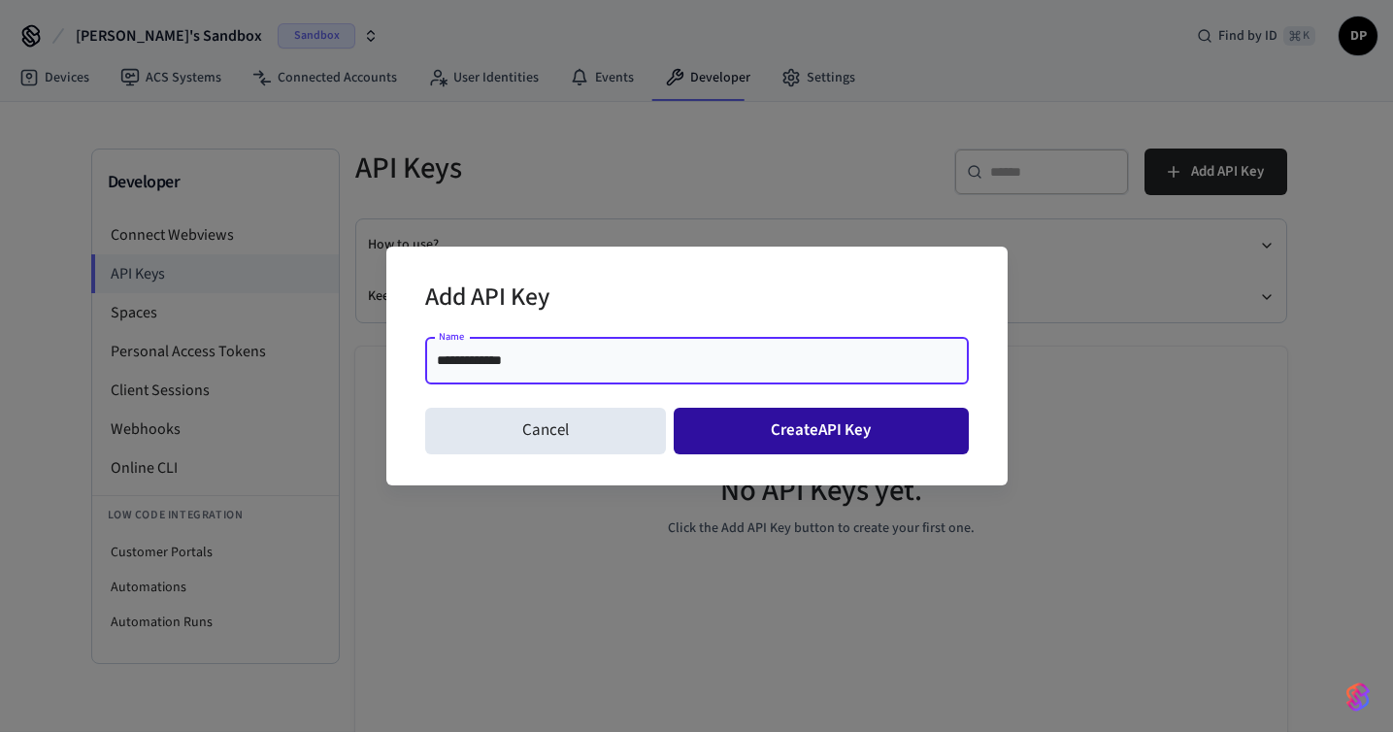
type input "**********"
click at [927, 436] on button "Create API Key" at bounding box center [821, 431] width 295 height 47
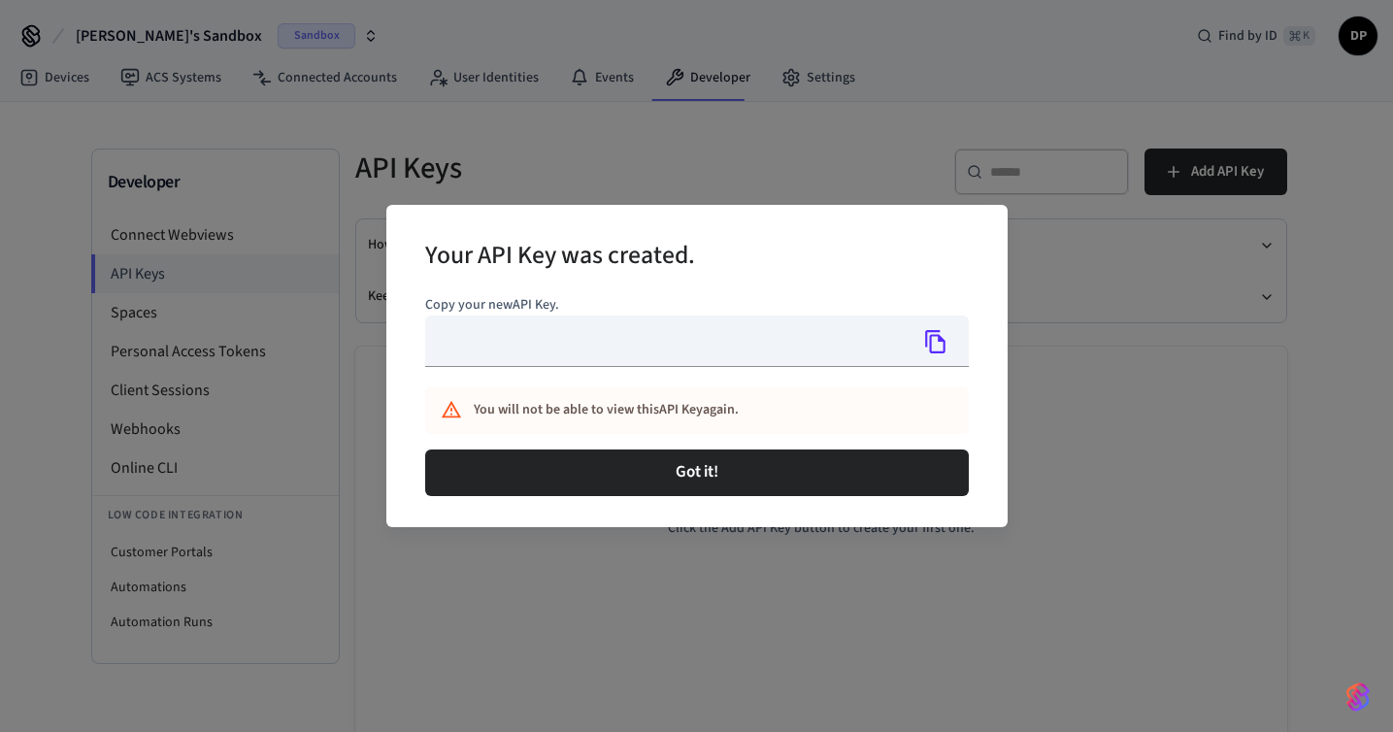
type input "**********"
click at [495, 352] on input "**********" at bounding box center [667, 341] width 484 height 51
click at [495, 347] on input "**********" at bounding box center [667, 341] width 484 height 51
click at [494, 351] on input "**********" at bounding box center [667, 341] width 484 height 51
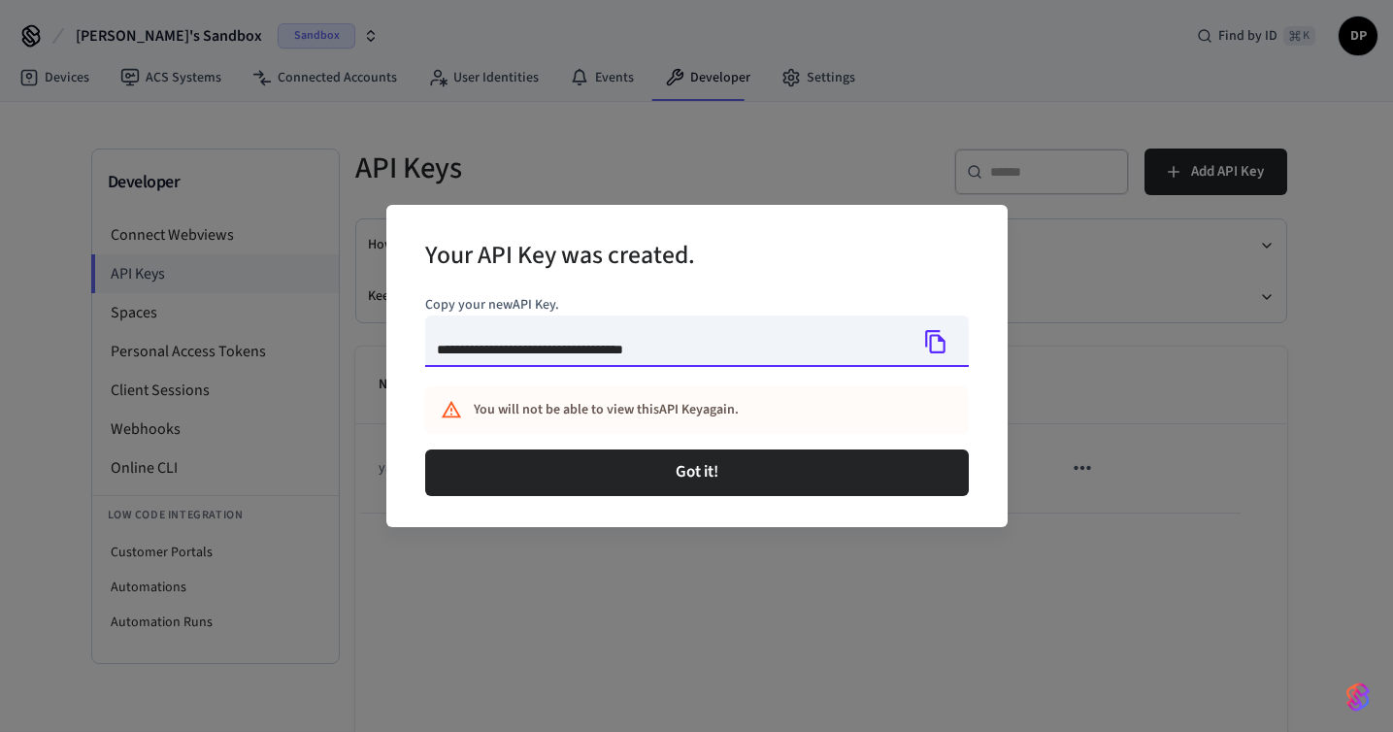
click at [494, 351] on input "**********" at bounding box center [667, 341] width 484 height 51
click at [517, 387] on div "You will not be able to view this API Key again." at bounding box center [697, 410] width 544 height 48
click at [939, 344] on icon "Copy" at bounding box center [935, 341] width 25 height 25
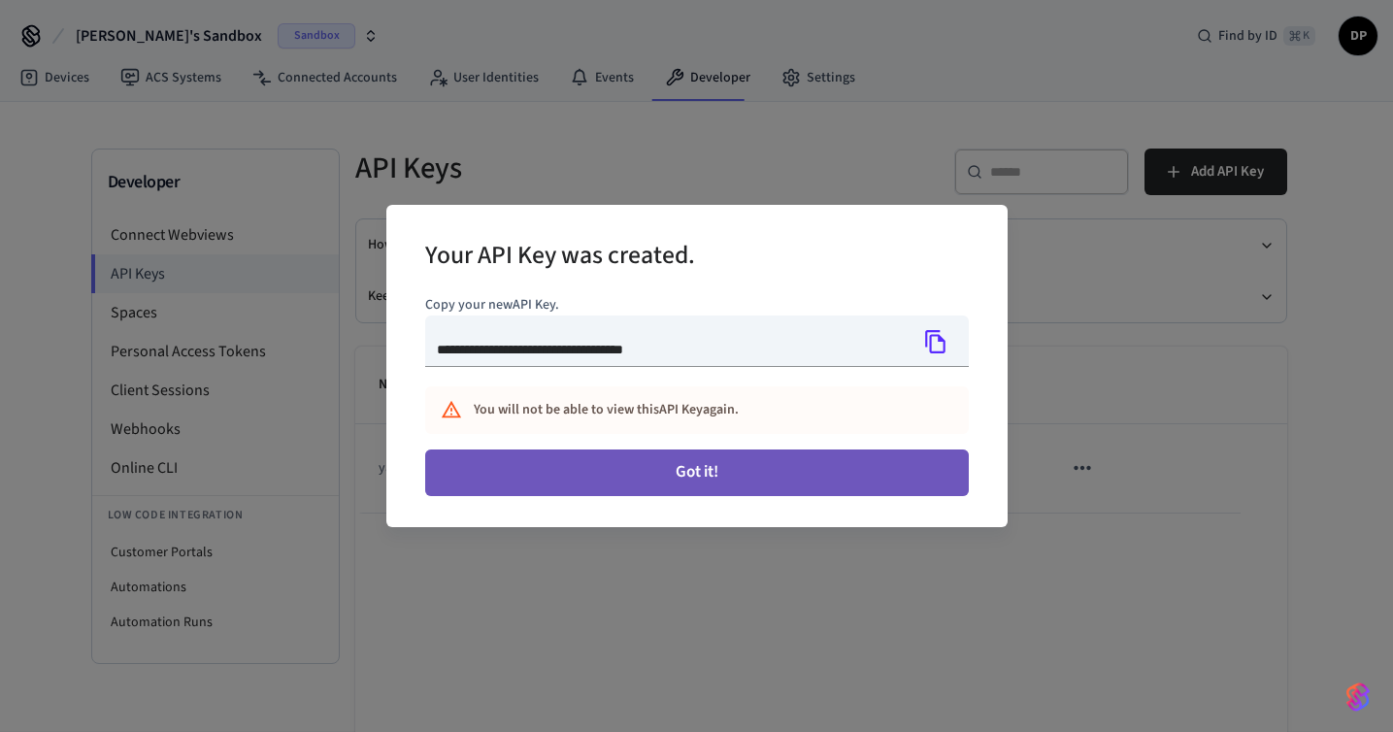
click at [714, 476] on button "Got it!" at bounding box center [697, 473] width 544 height 47
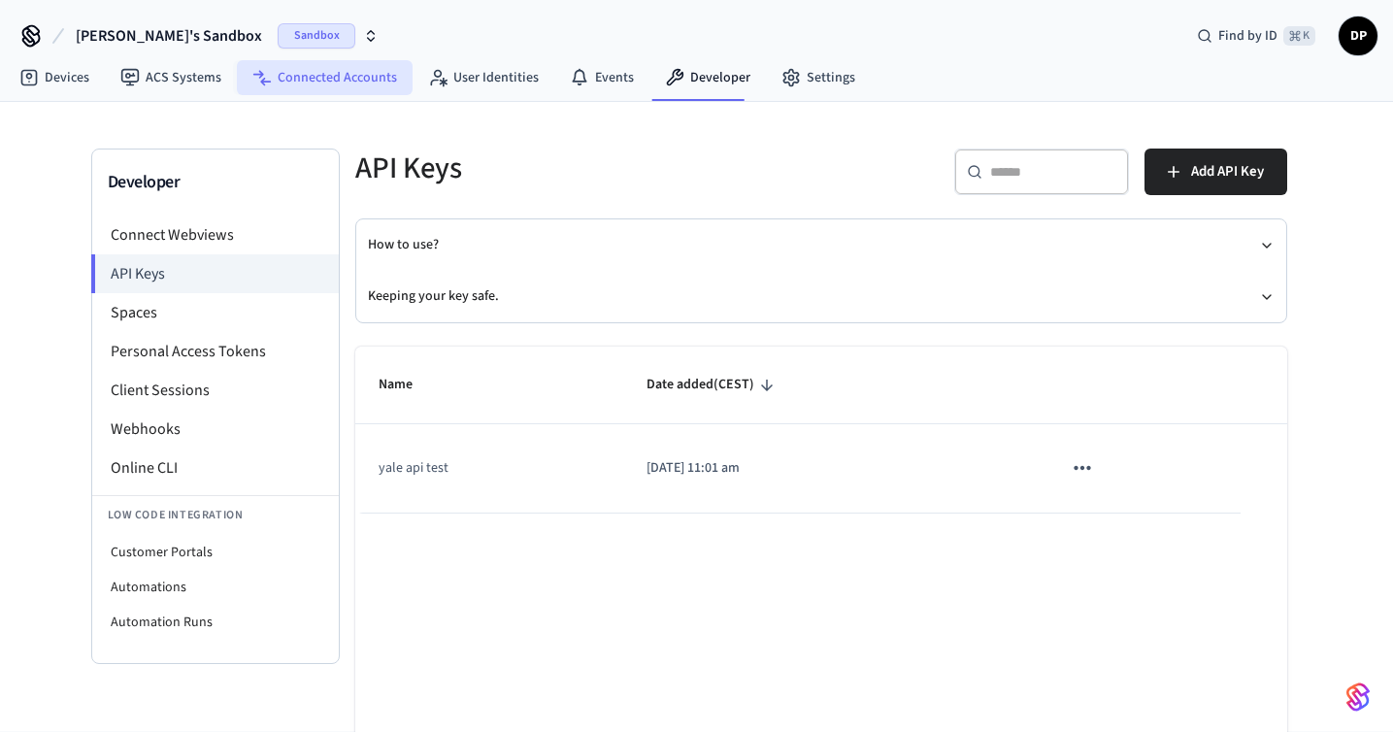
click at [366, 70] on link "Connected Accounts" at bounding box center [325, 77] width 176 height 35
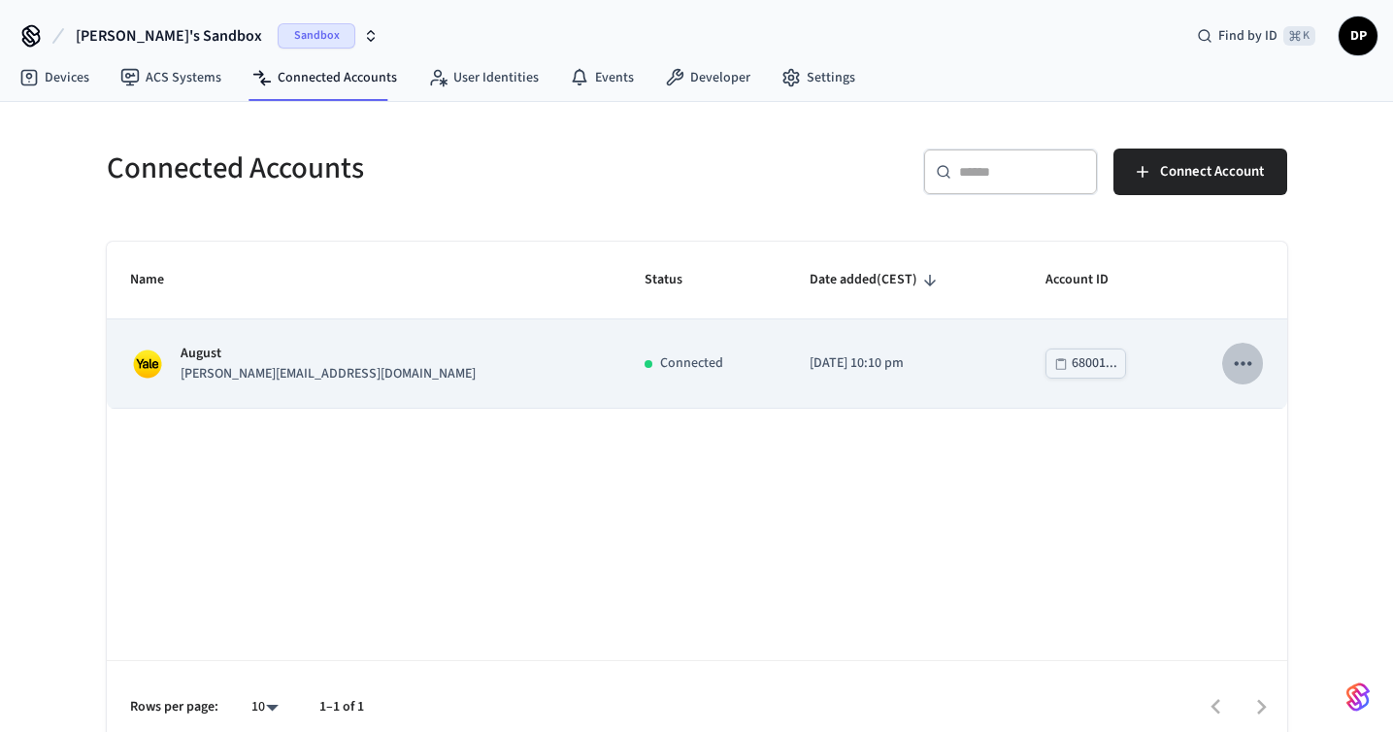
click at [1249, 369] on icon "sticky table" at bounding box center [1242, 362] width 25 height 25
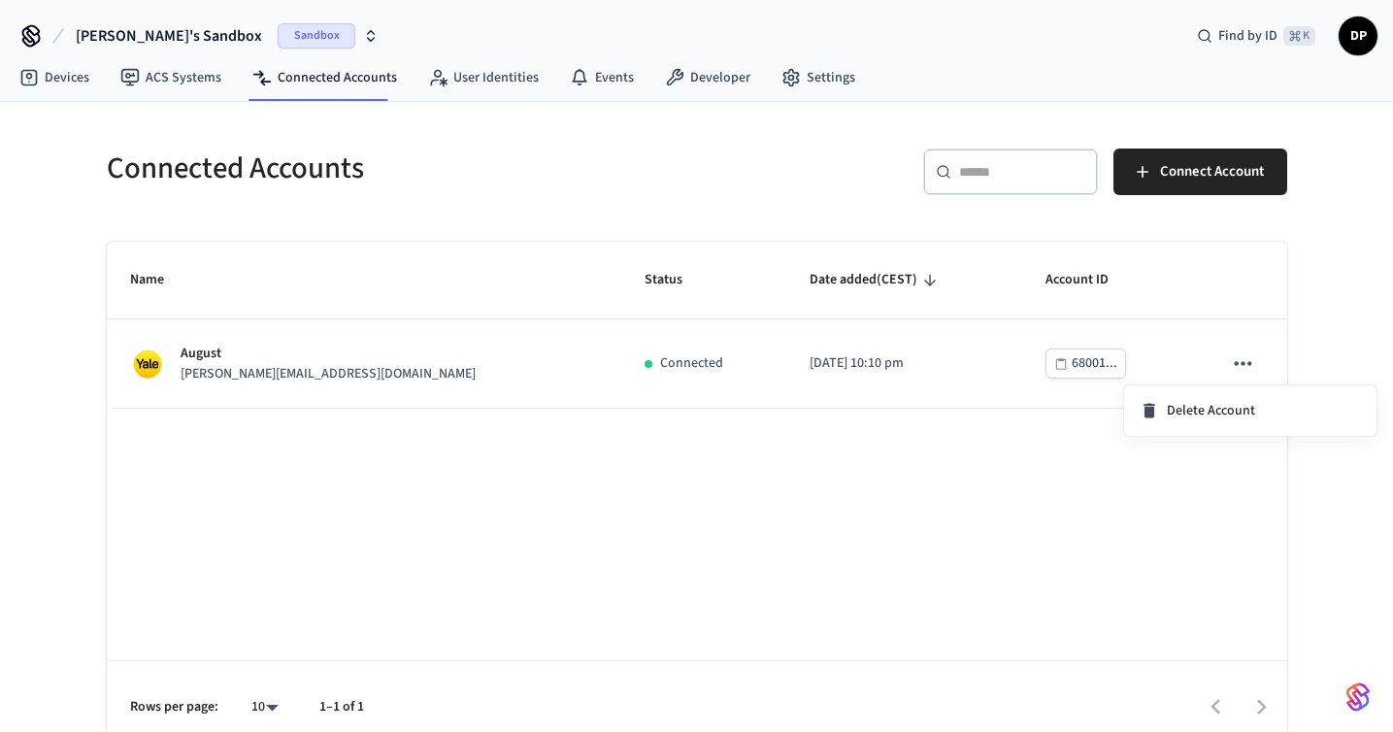
click at [998, 424] on div at bounding box center [696, 366] width 1393 height 732
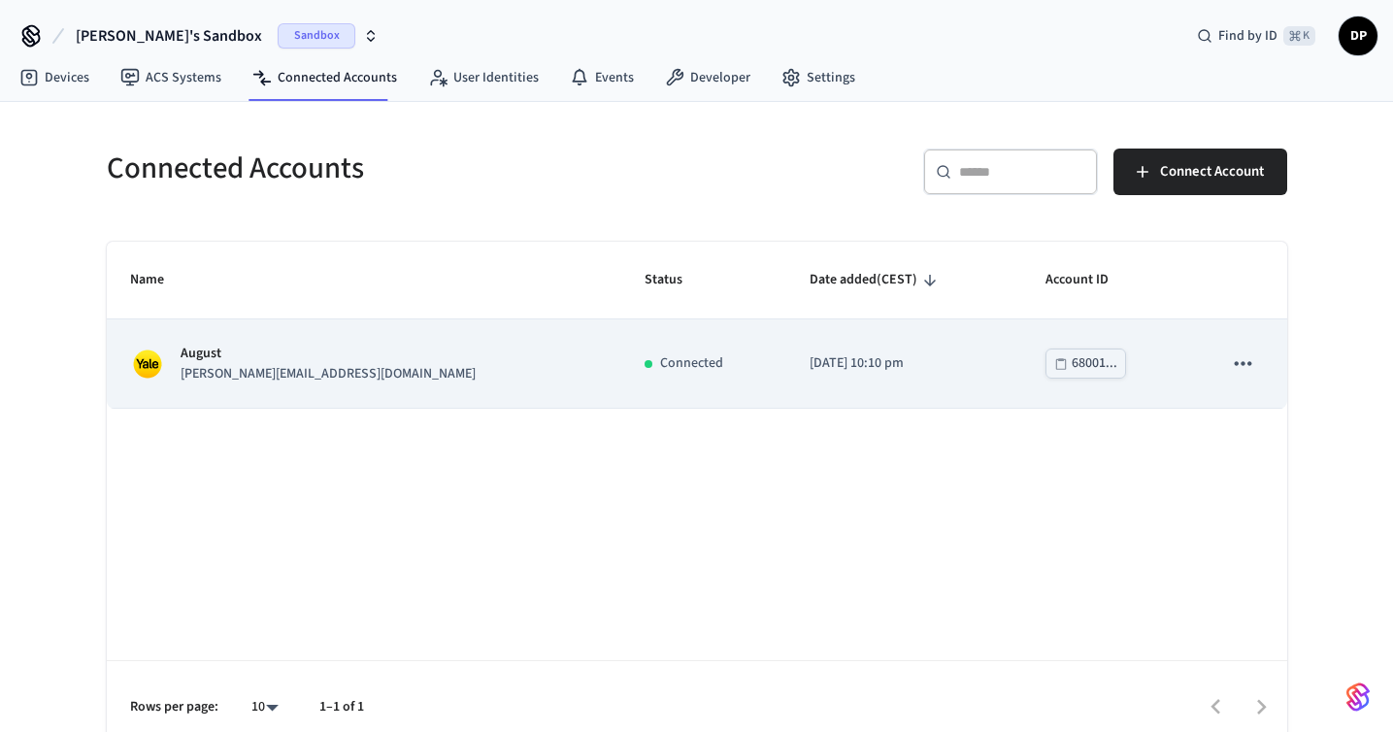
click at [1072, 371] on div "68001..." at bounding box center [1095, 363] width 46 height 24
click at [217, 368] on p "[PERSON_NAME][EMAIL_ADDRESS][DOMAIN_NAME]" at bounding box center [328, 374] width 295 height 20
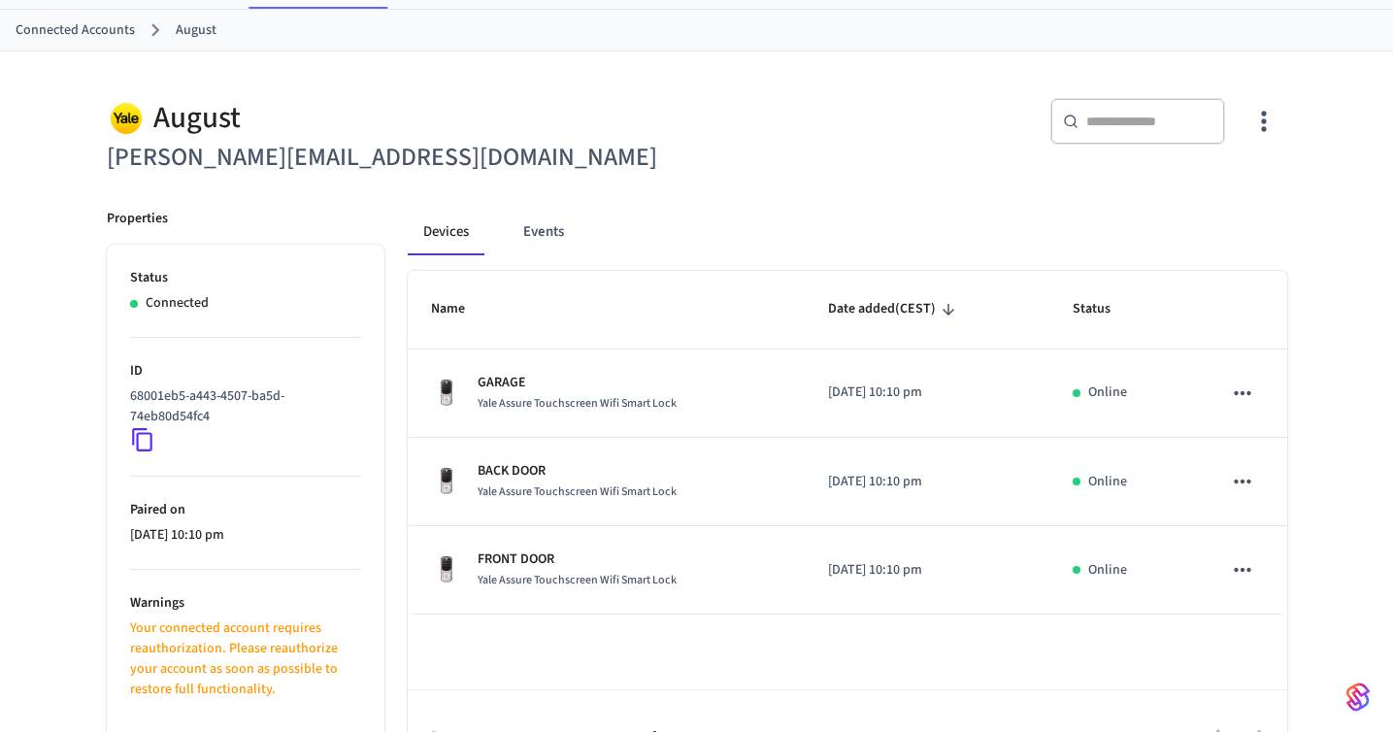
scroll to position [144, 0]
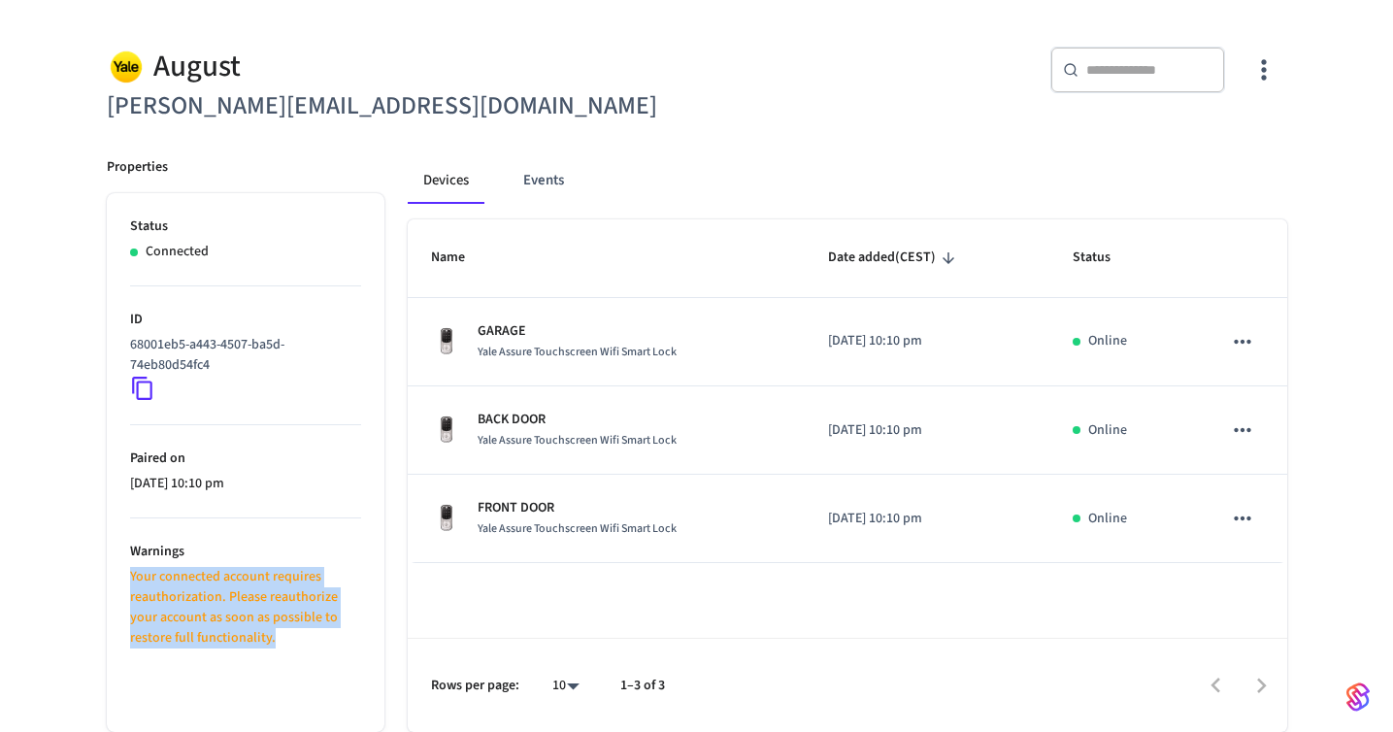
drag, startPoint x: 287, startPoint y: 646, endPoint x: 113, endPoint y: 576, distance: 188.2
click at [113, 576] on ul "Status Connected ID 68001eb5-a443-4507-ba5d-74eb80d54fc4 Paired on 2025/08/21 a…" at bounding box center [246, 462] width 278 height 539
copy p "Your connected account requires reauthorization. Please reauthorize your accoun…"
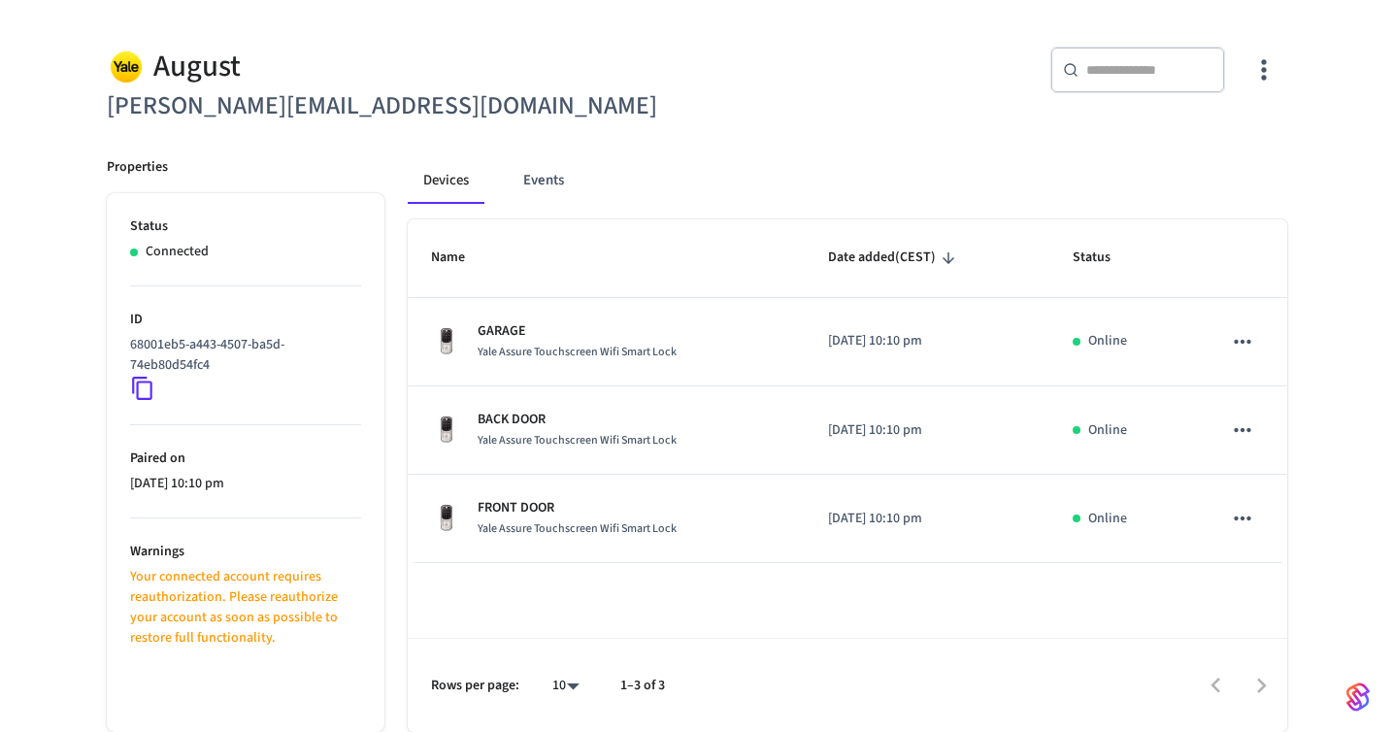
click at [265, 515] on li "Paired on 2025/08/21 at 10:10 pm" at bounding box center [245, 471] width 231 height 93
click at [543, 179] on button "Events" at bounding box center [544, 180] width 72 height 47
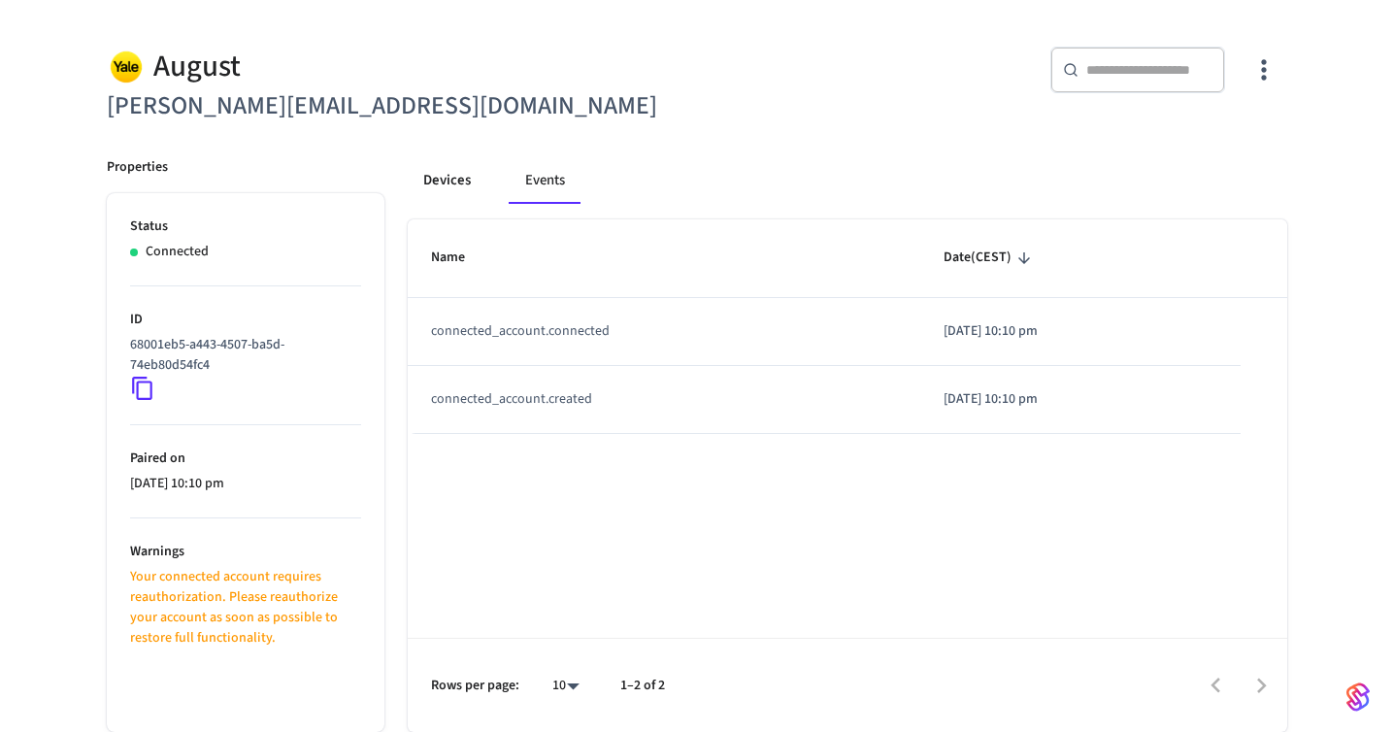
click at [455, 182] on button "Devices" at bounding box center [447, 180] width 79 height 47
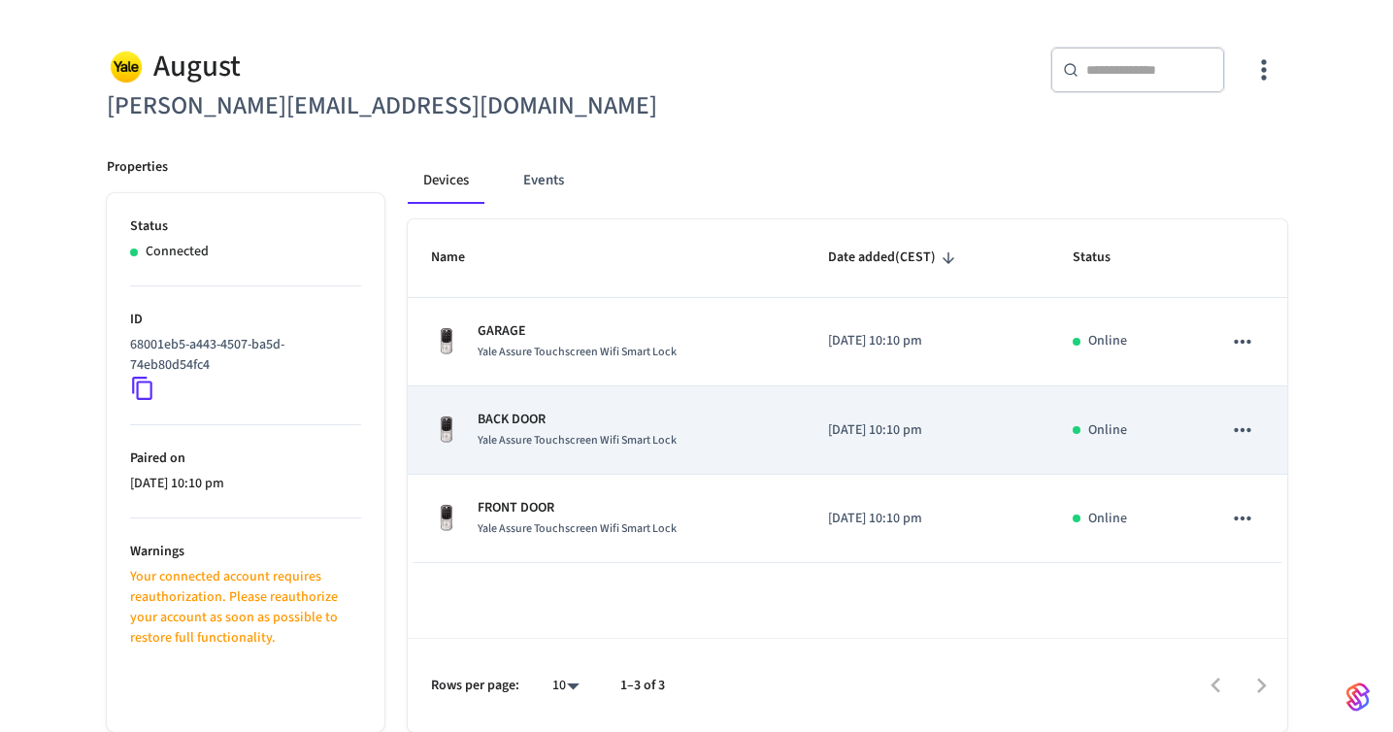
click at [1248, 429] on icon "sticky table" at bounding box center [1242, 429] width 25 height 25
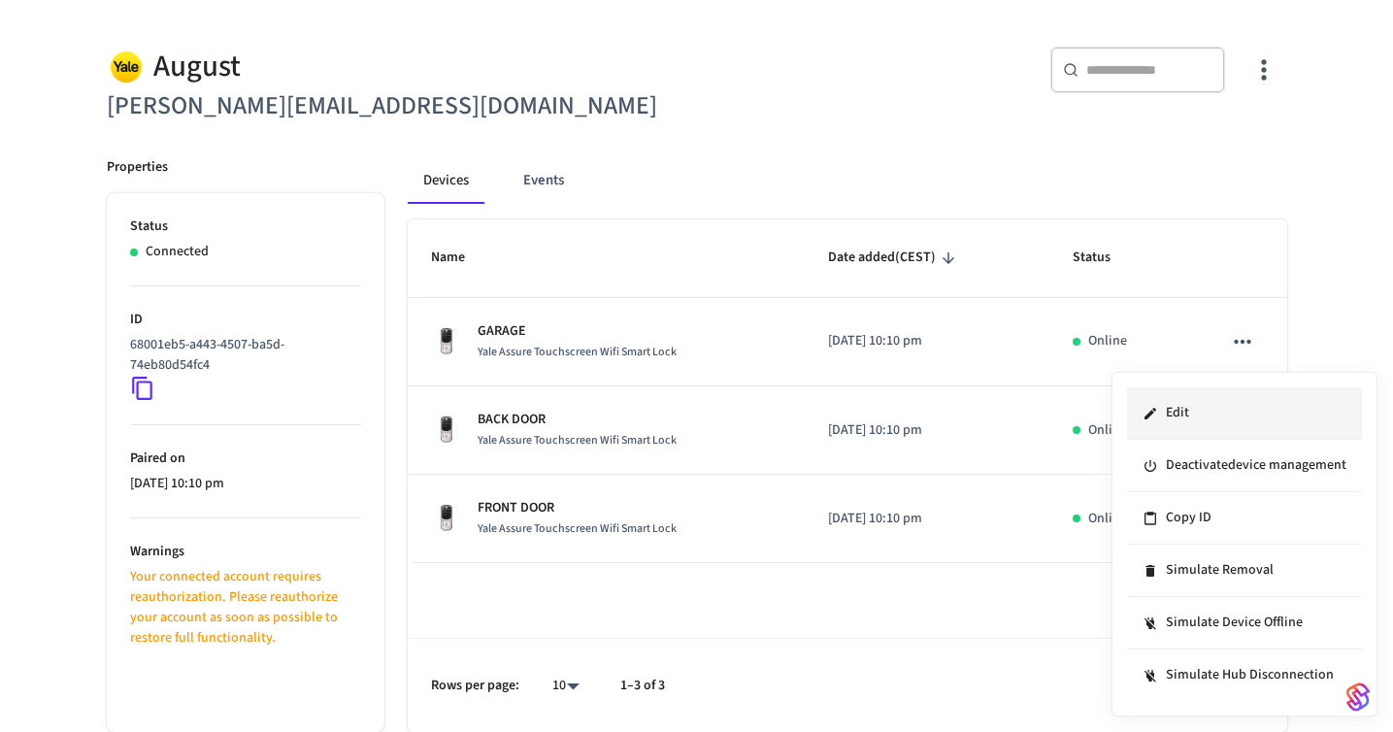
click at [1242, 418] on li "Edit" at bounding box center [1244, 413] width 235 height 52
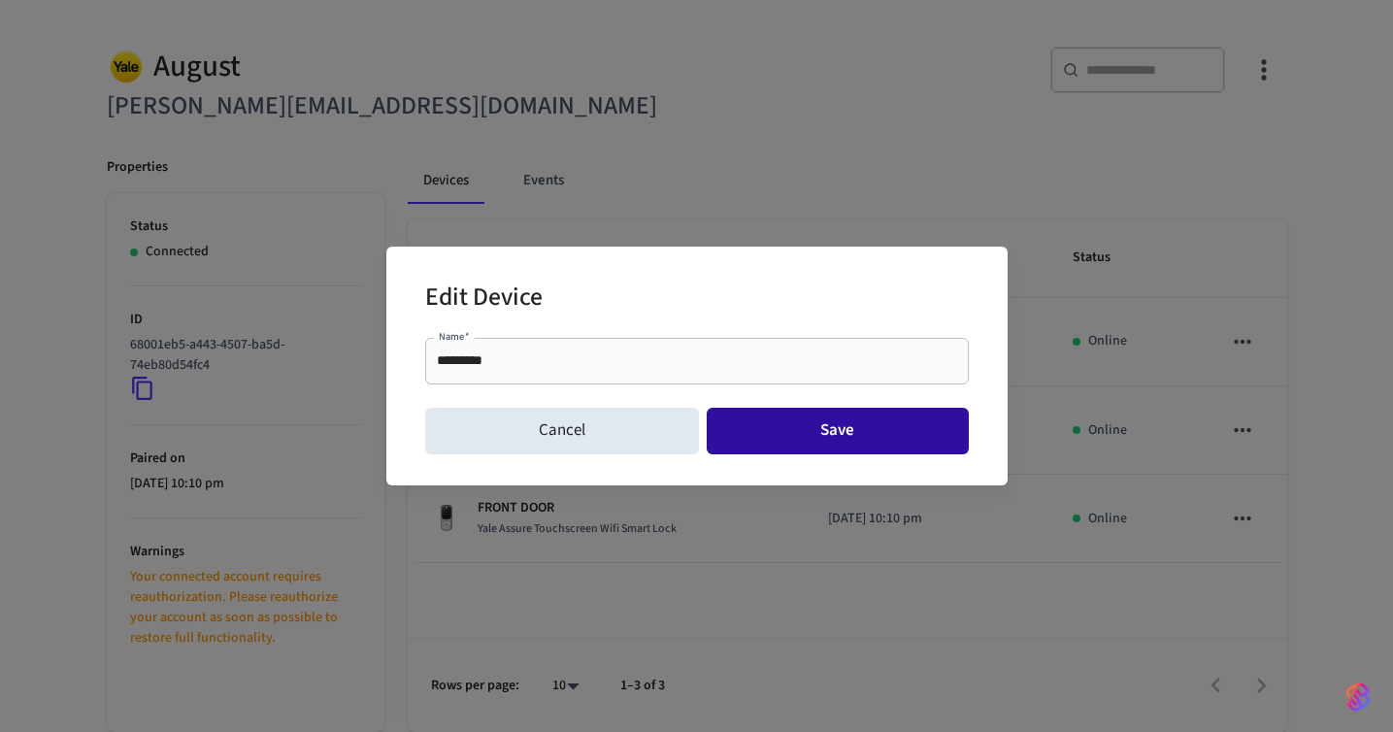
click at [793, 429] on button "Save" at bounding box center [838, 431] width 262 height 47
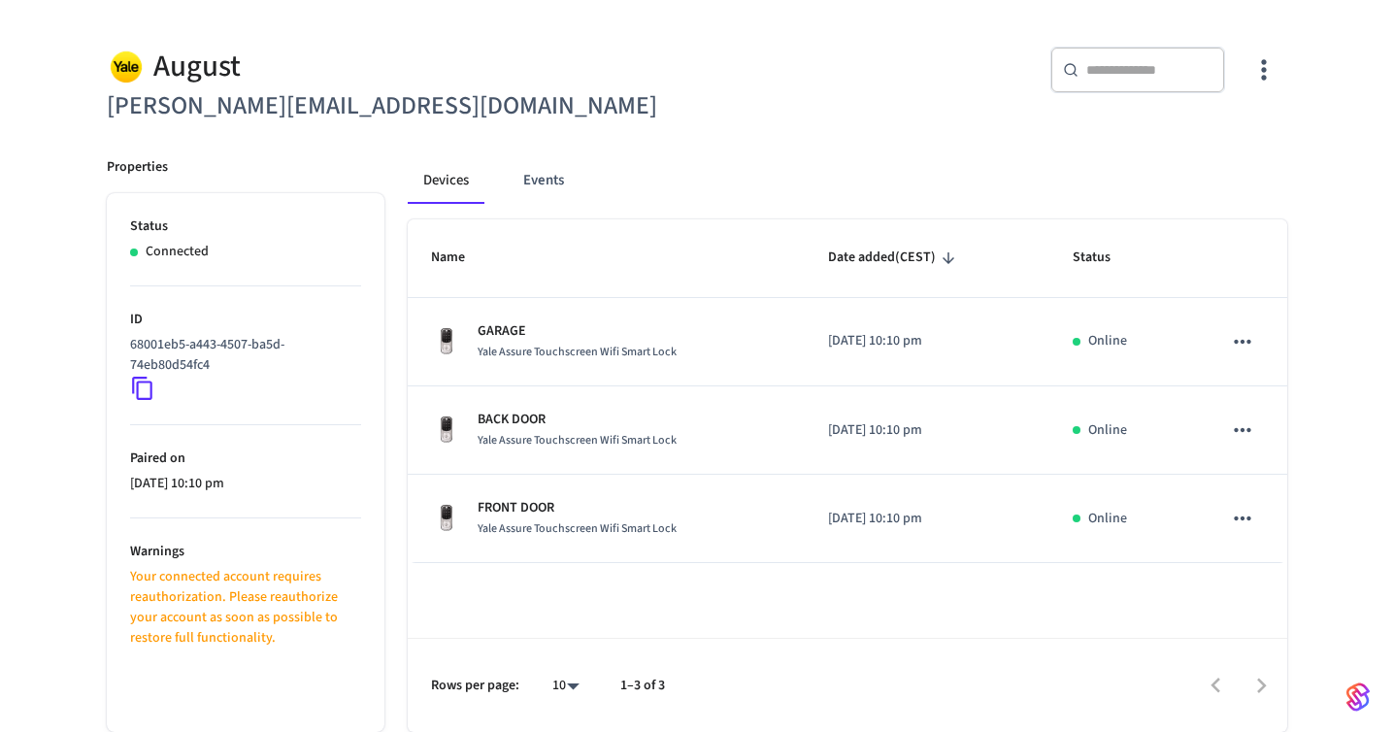
scroll to position [0, 0]
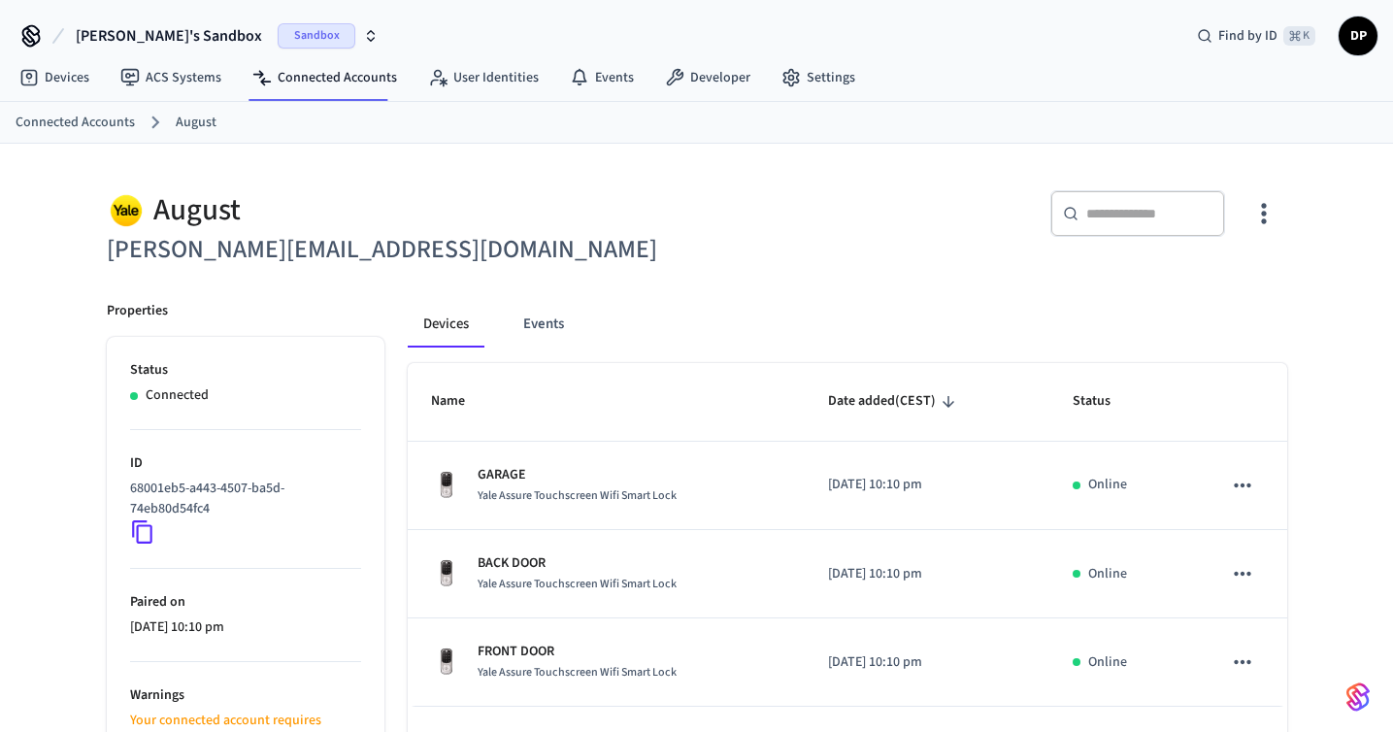
click at [1363, 36] on span "DP" at bounding box center [1358, 35] width 35 height 35
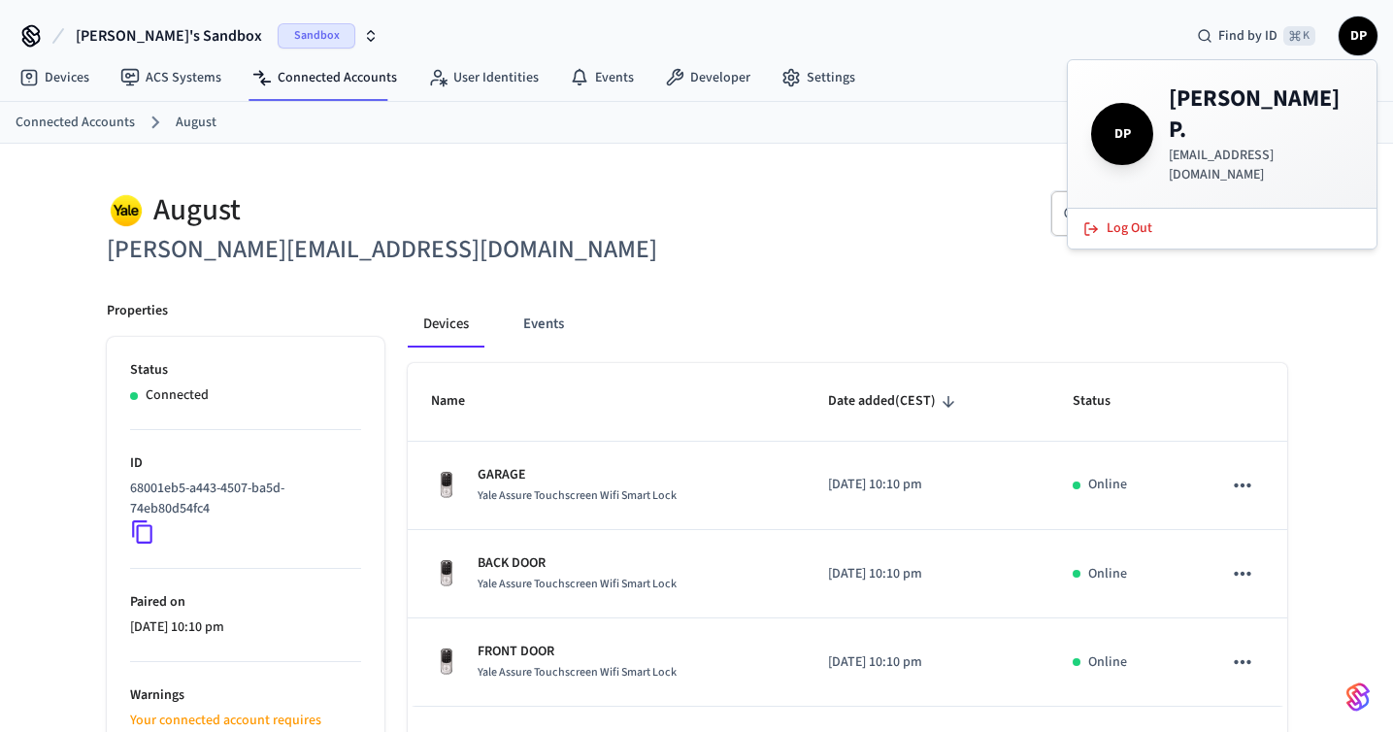
click at [752, 221] on div "​ ​" at bounding box center [998, 221] width 579 height 62
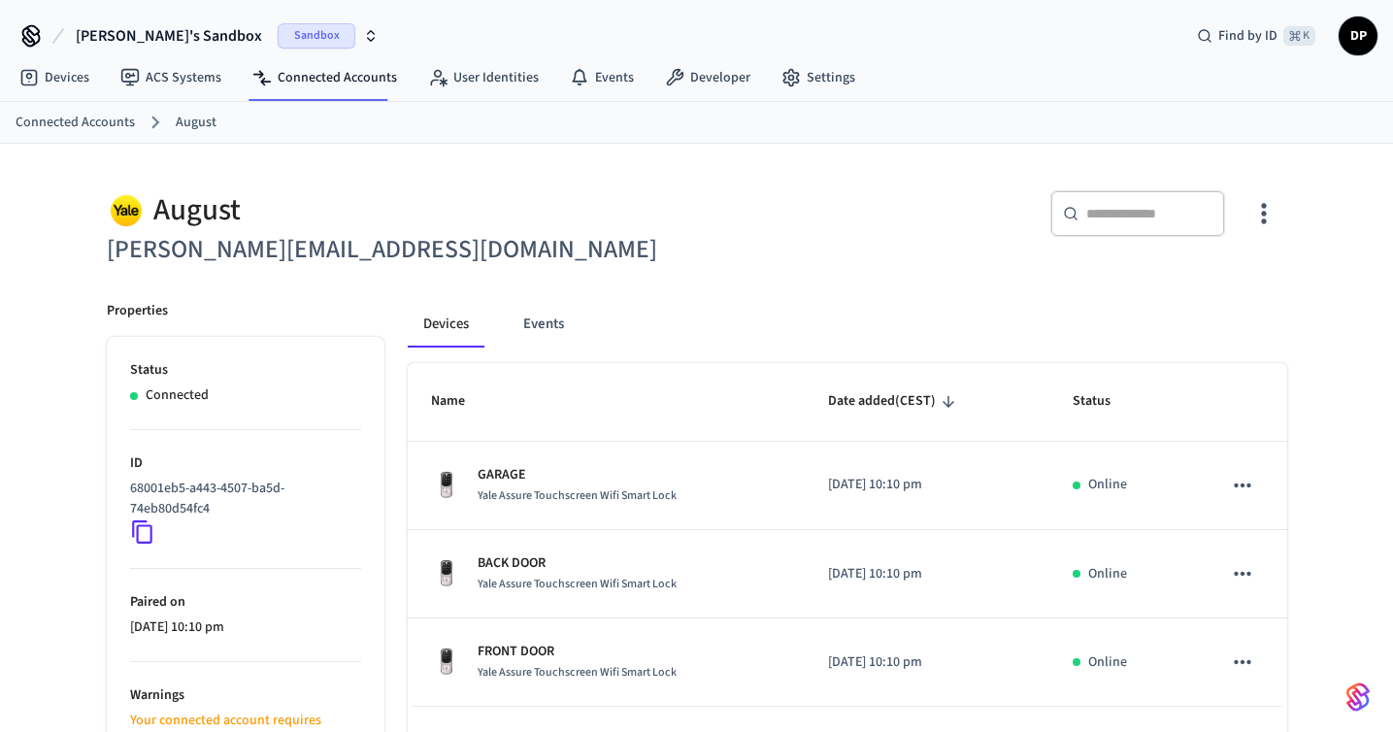
click at [236, 249] on h6 "[PERSON_NAME][EMAIL_ADDRESS][DOMAIN_NAME]" at bounding box center [396, 250] width 579 height 40
click at [288, 76] on link "Connected Accounts" at bounding box center [325, 77] width 176 height 35
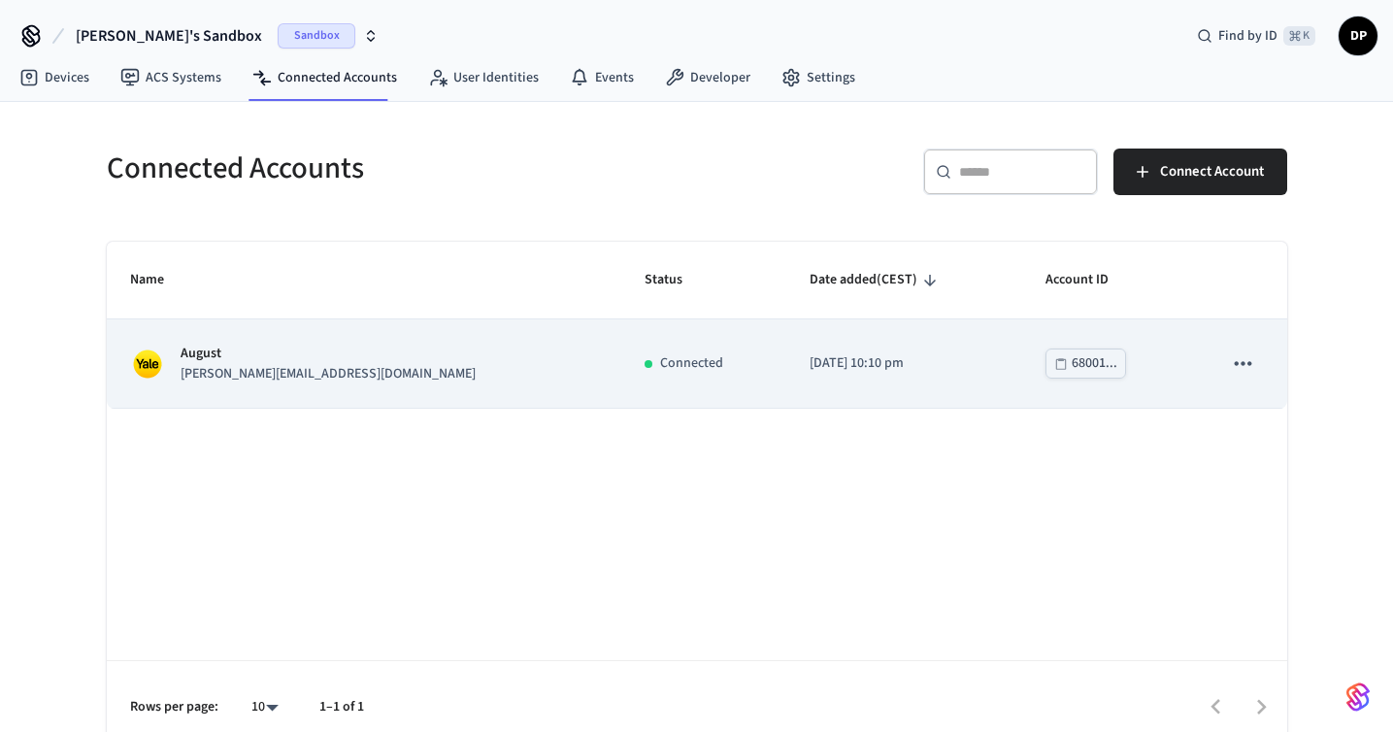
click at [1243, 366] on icon "sticky table" at bounding box center [1242, 362] width 25 height 25
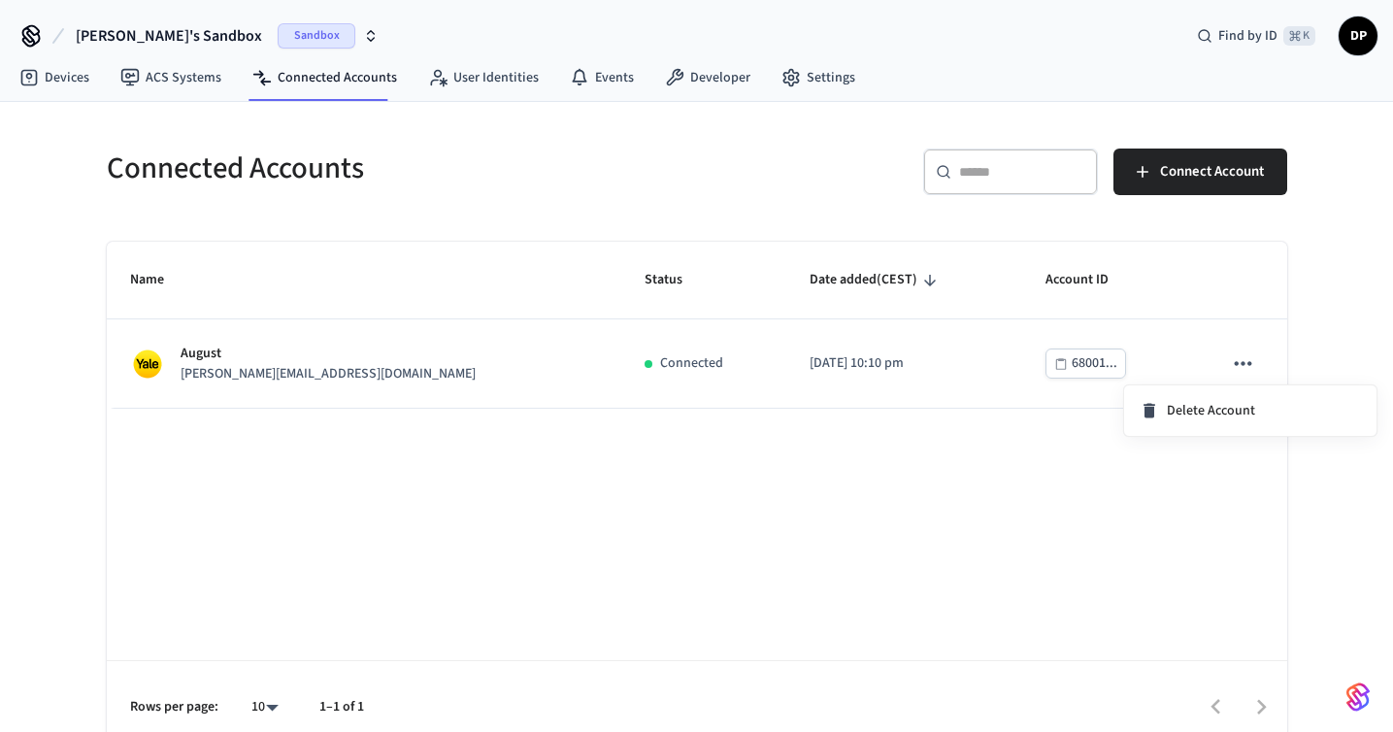
click at [816, 417] on div at bounding box center [696, 366] width 1393 height 732
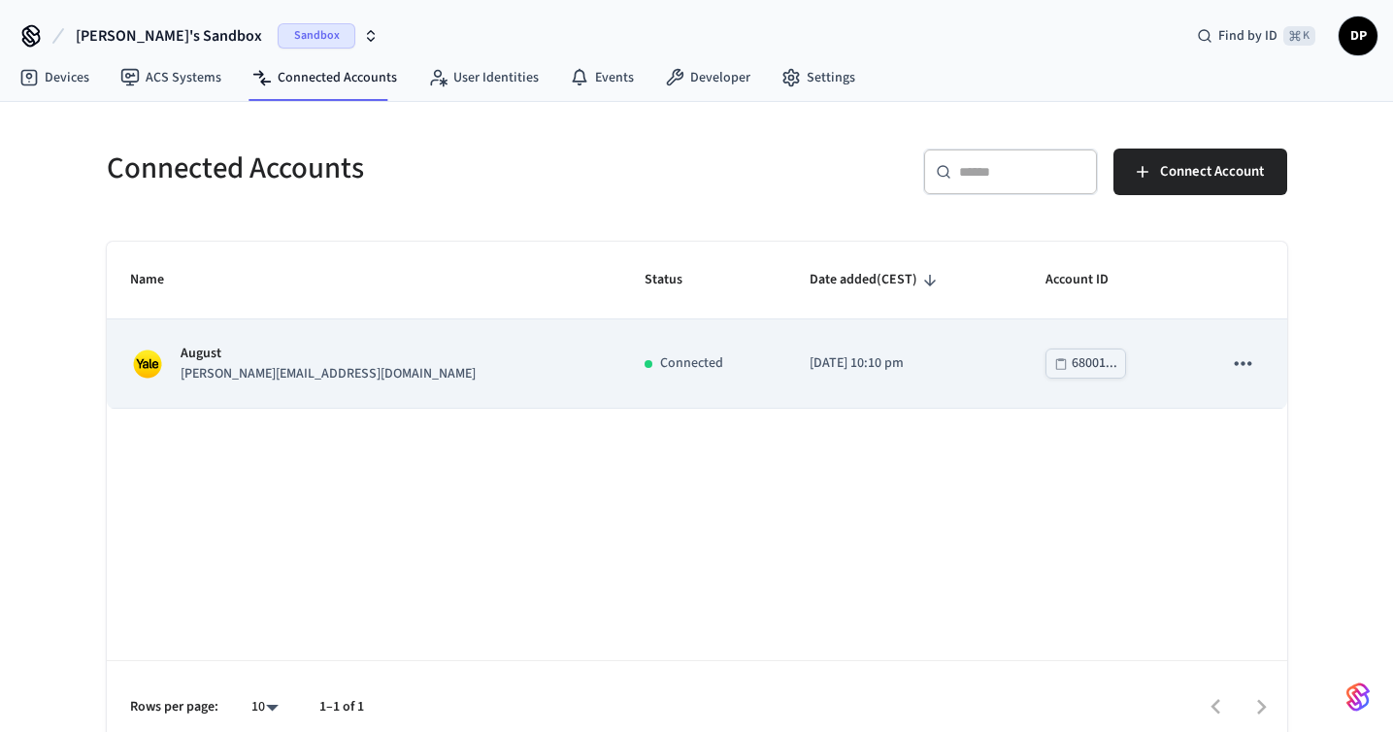
click at [810, 363] on p "[DATE] 10:10 pm" at bounding box center [904, 363] width 189 height 20
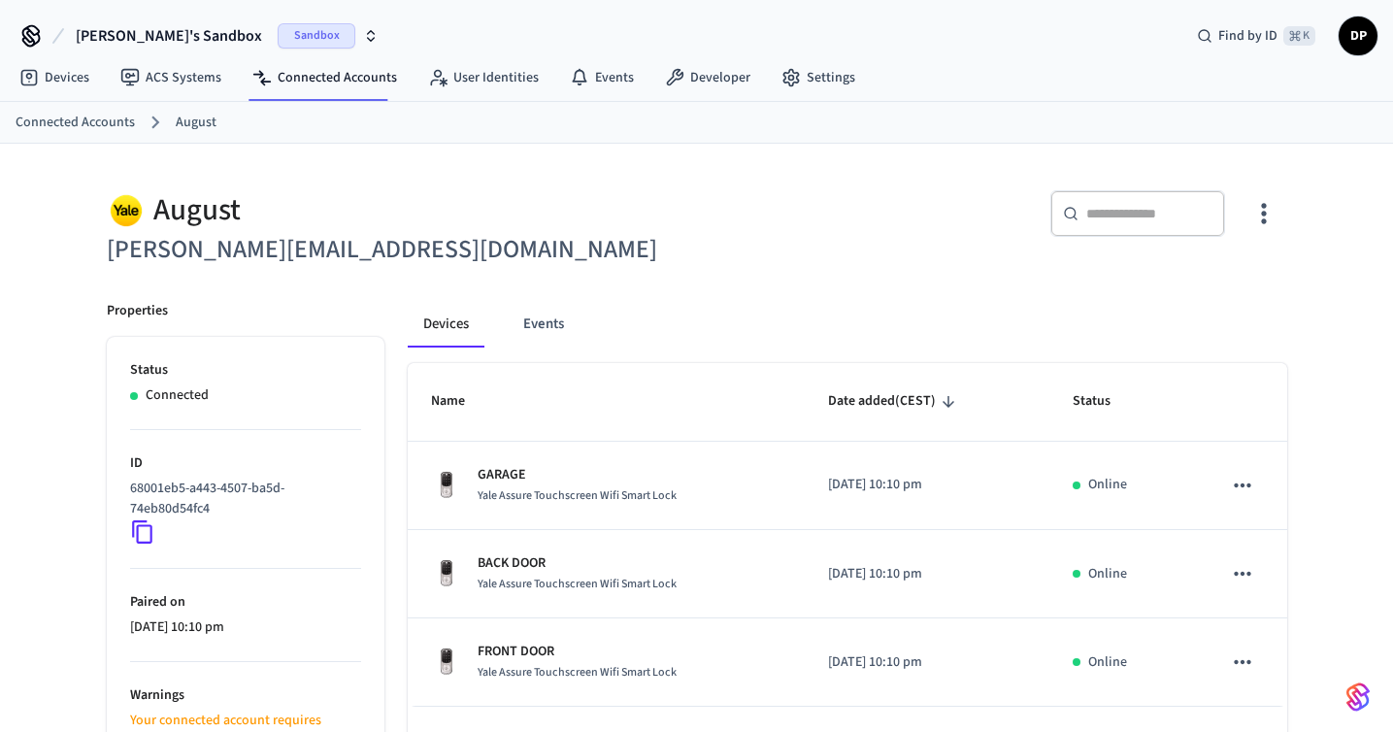
click at [202, 122] on link "August" at bounding box center [196, 123] width 41 height 20
click at [514, 84] on link "User Identities" at bounding box center [484, 77] width 142 height 35
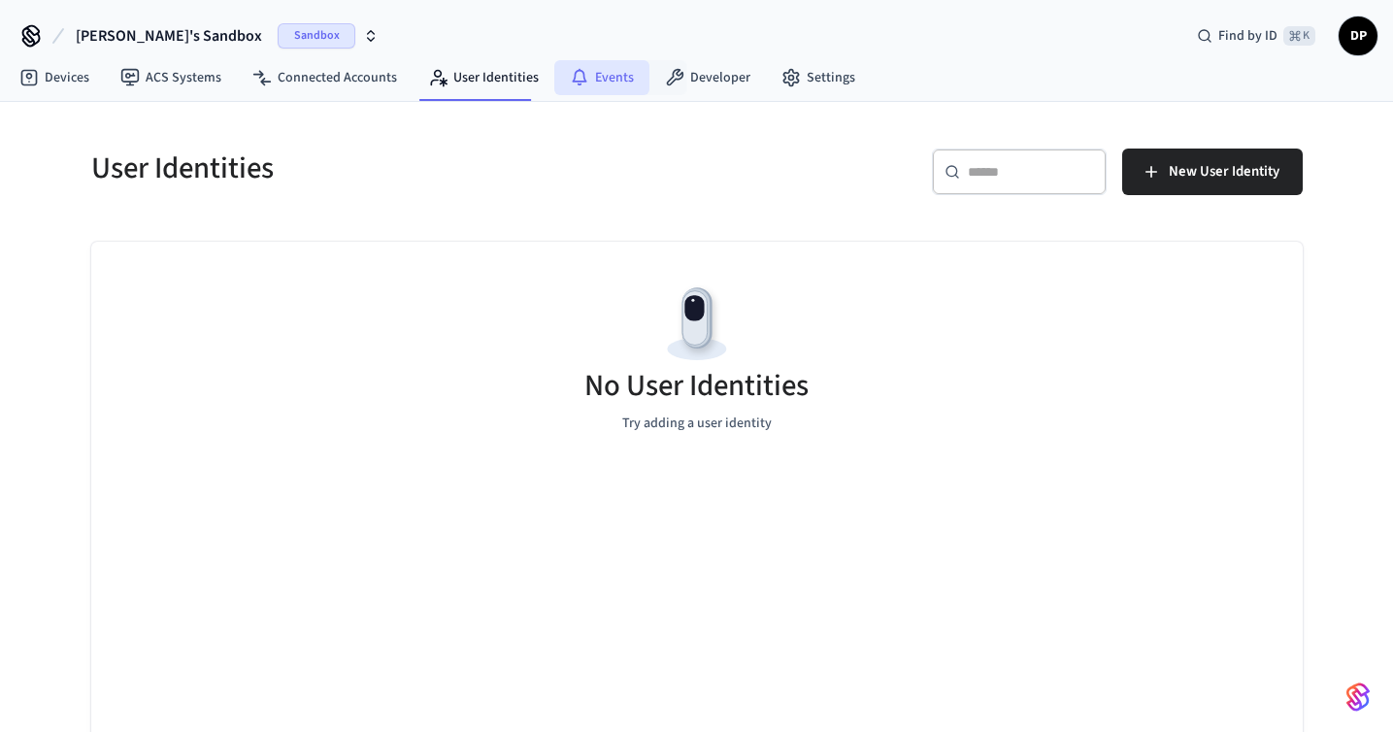
click at [620, 79] on link "Events" at bounding box center [601, 77] width 95 height 35
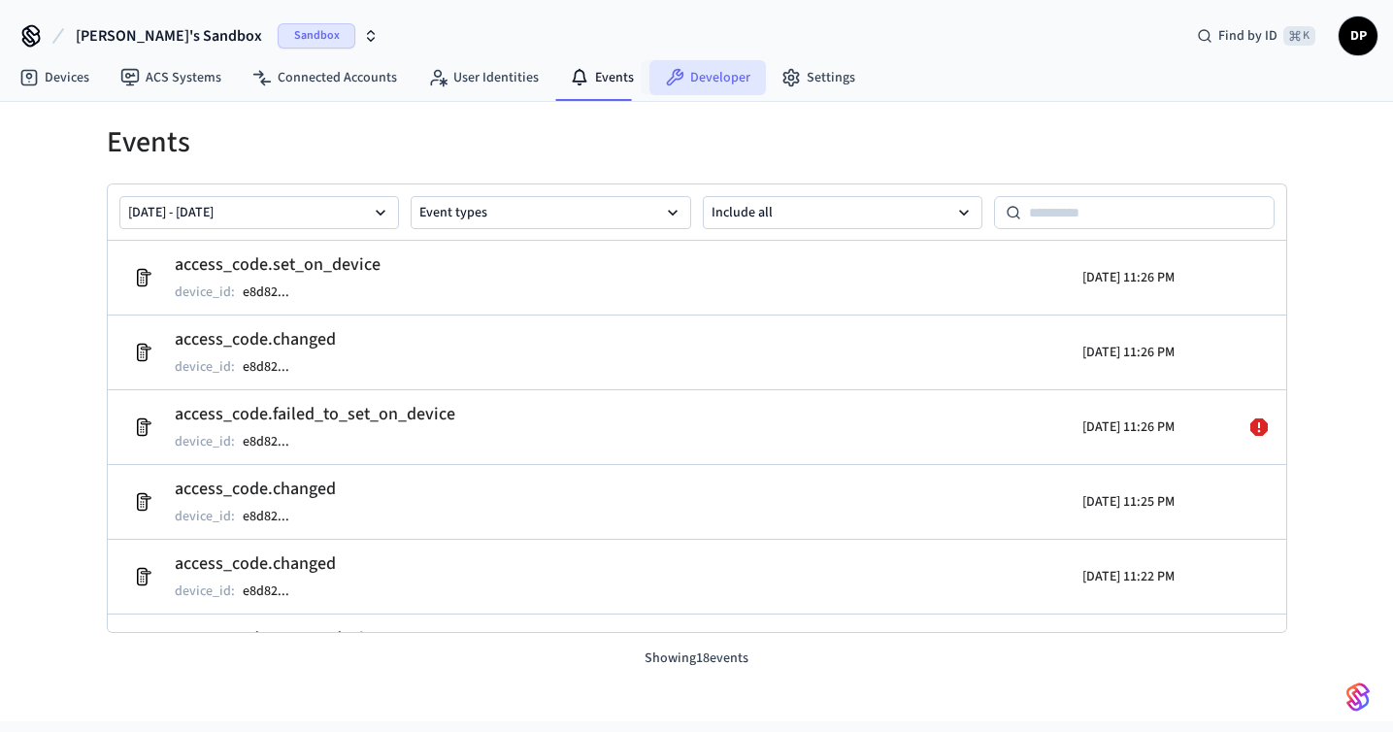
click at [697, 81] on link "Developer" at bounding box center [708, 77] width 117 height 35
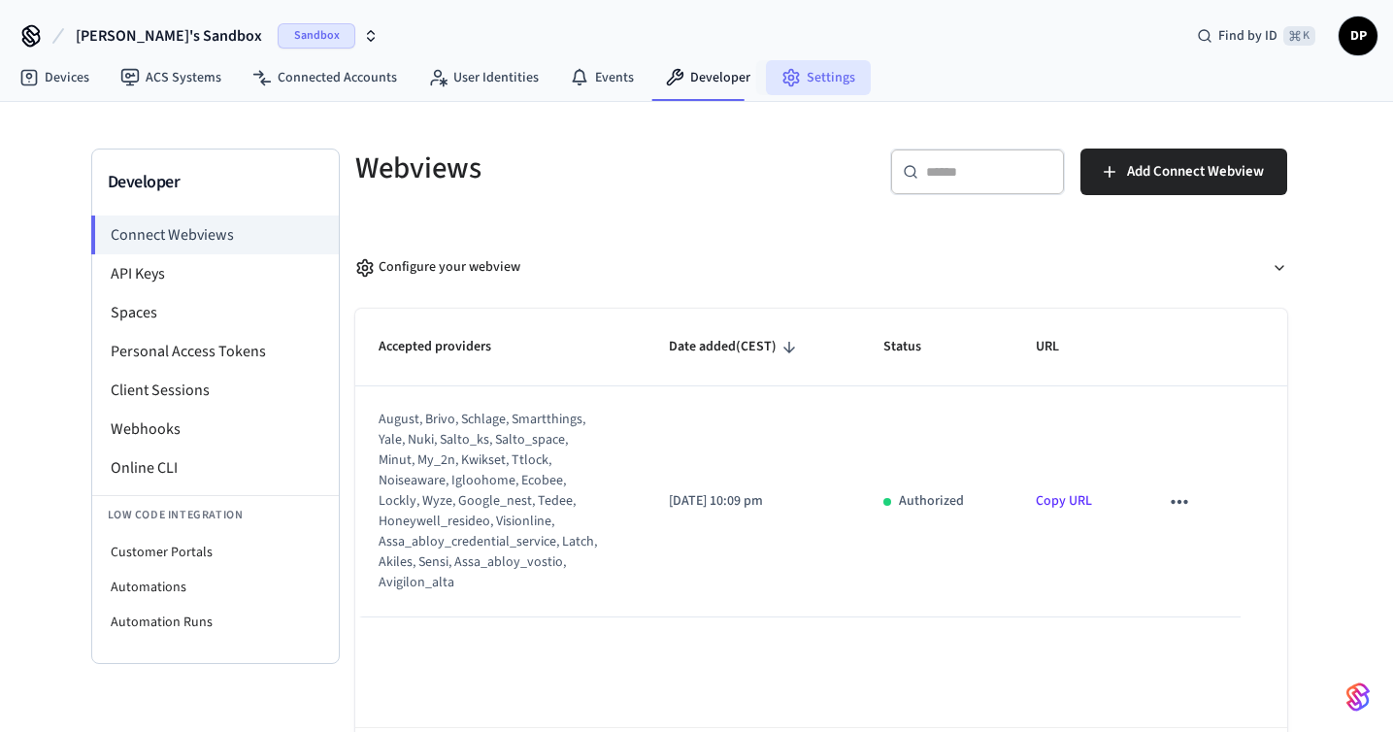
click at [793, 88] on link "Settings" at bounding box center [818, 77] width 105 height 35
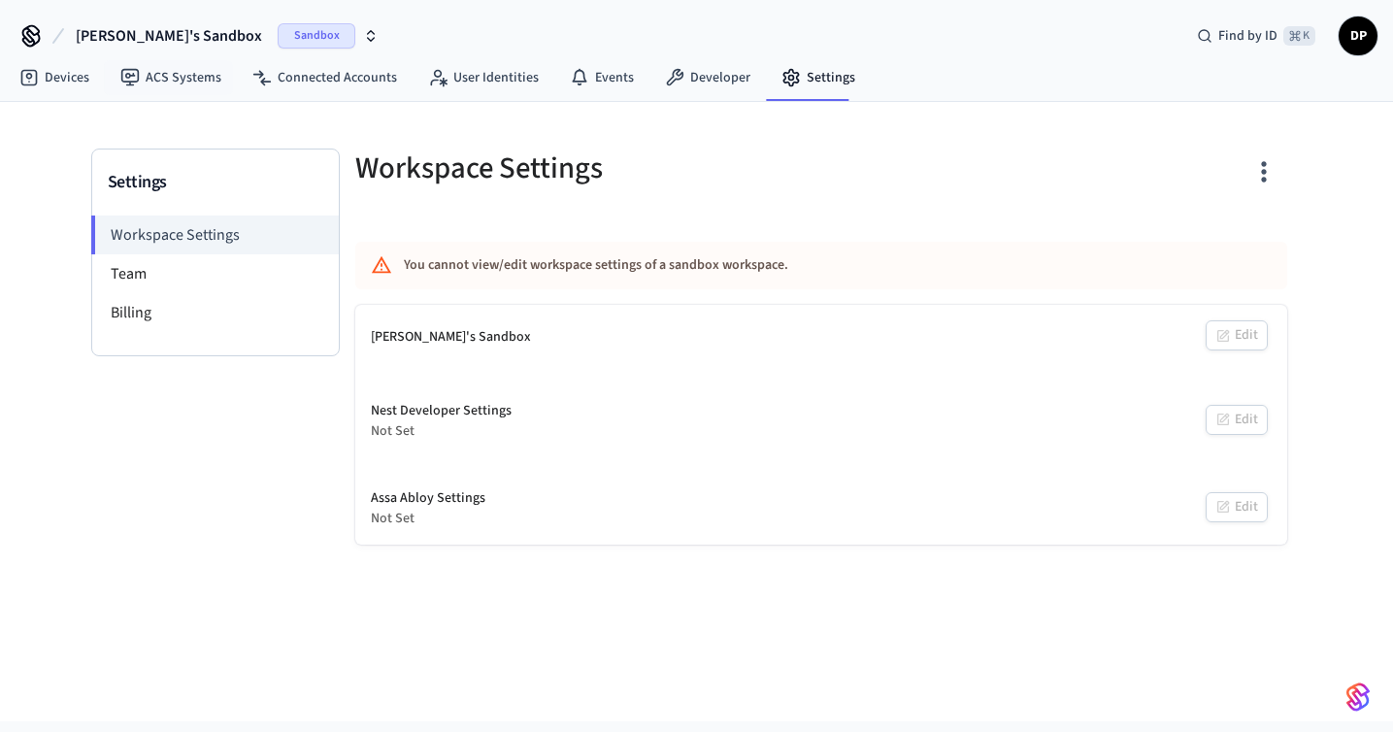
click at [278, 37] on span "Sandbox" at bounding box center [317, 35] width 78 height 25
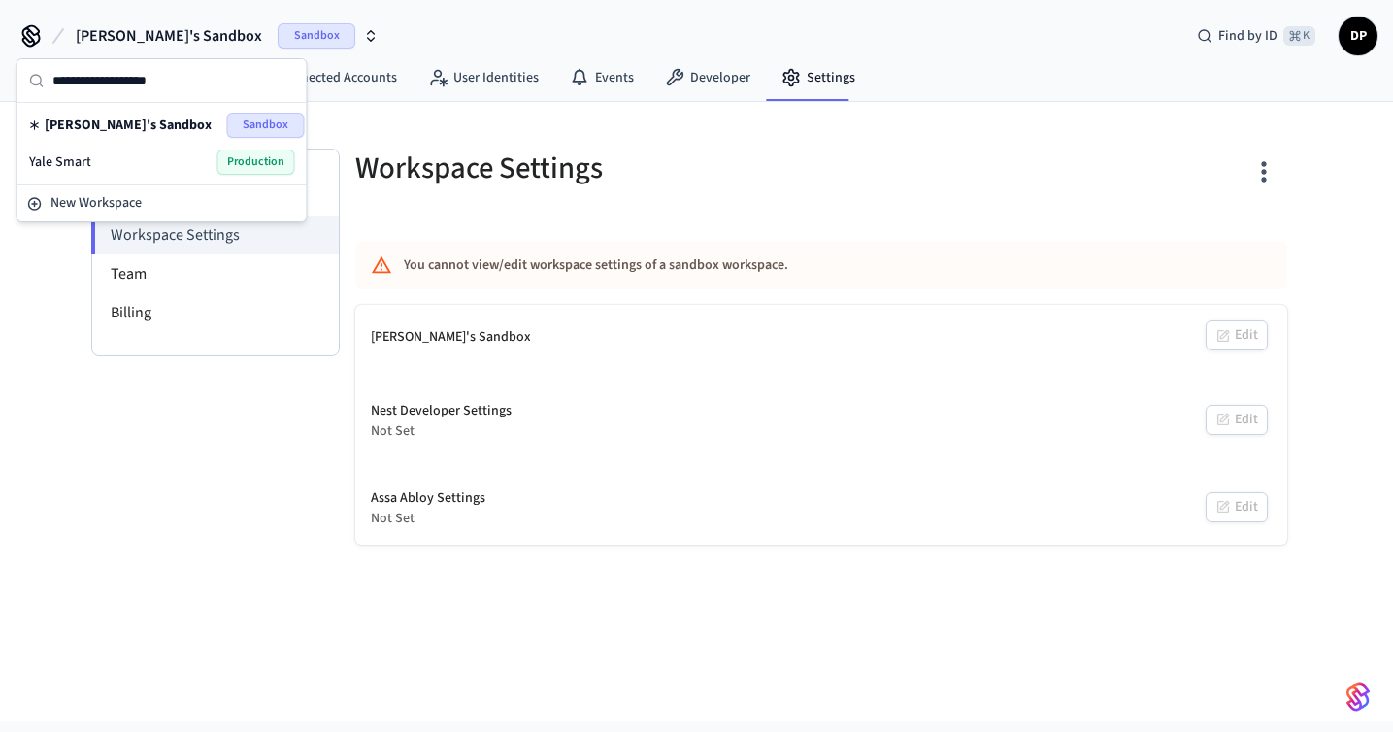
click at [247, 162] on span "Production" at bounding box center [256, 162] width 78 height 25
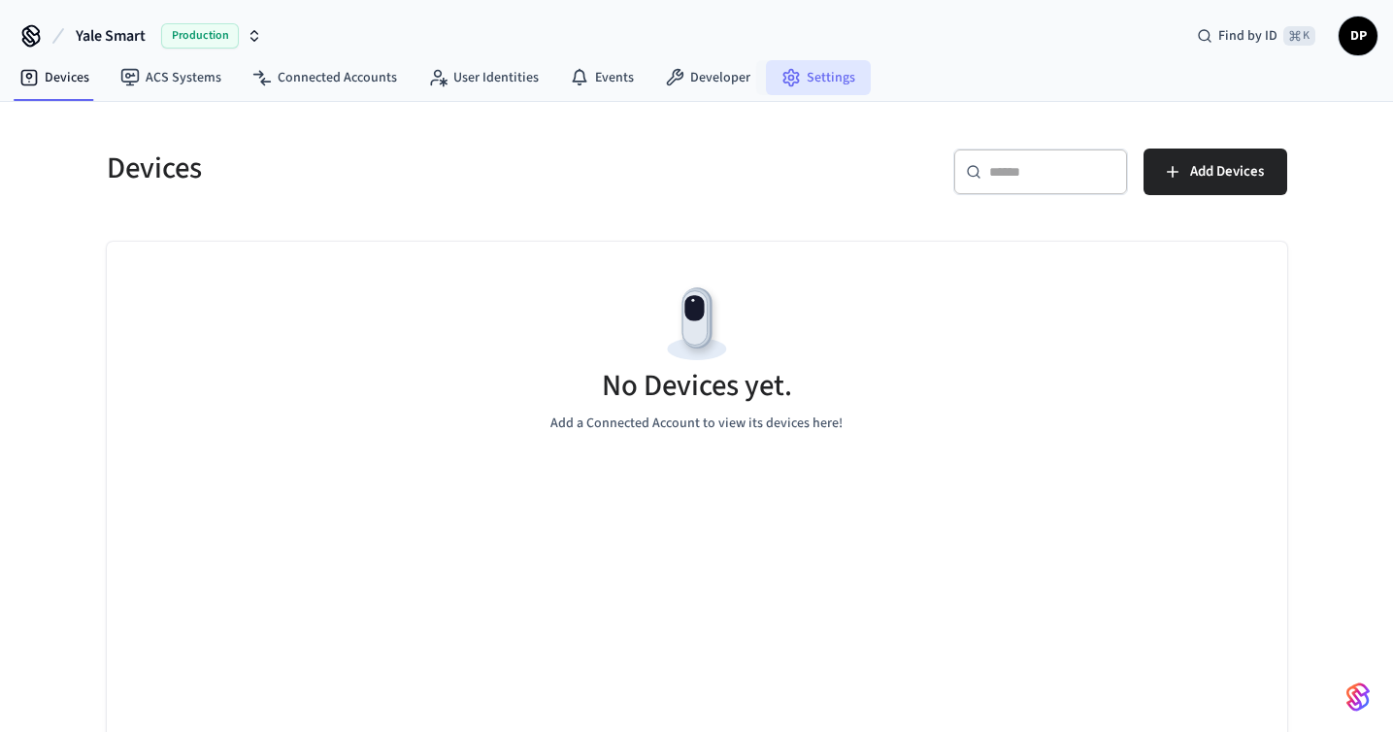
click at [799, 90] on link "Settings" at bounding box center [818, 77] width 105 height 35
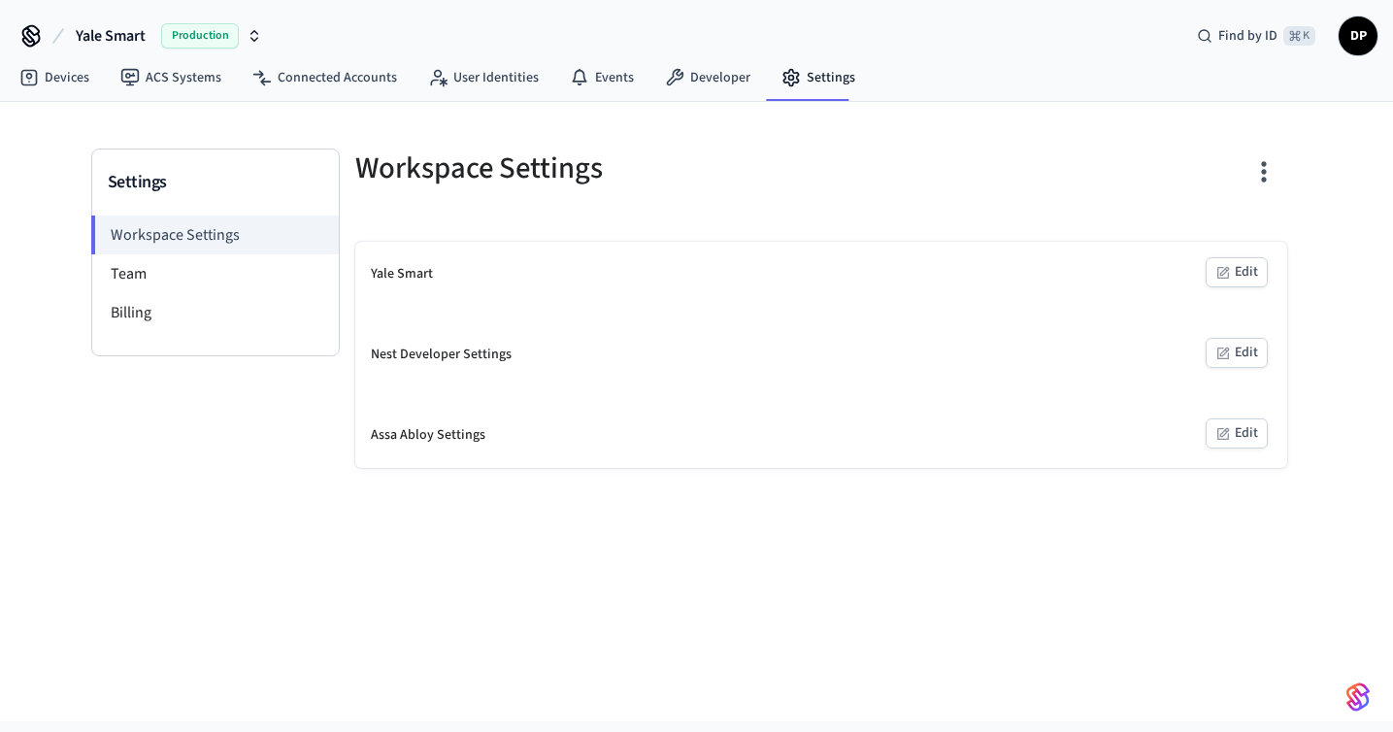
click at [1219, 358] on icon "button" at bounding box center [1224, 354] width 12 height 12
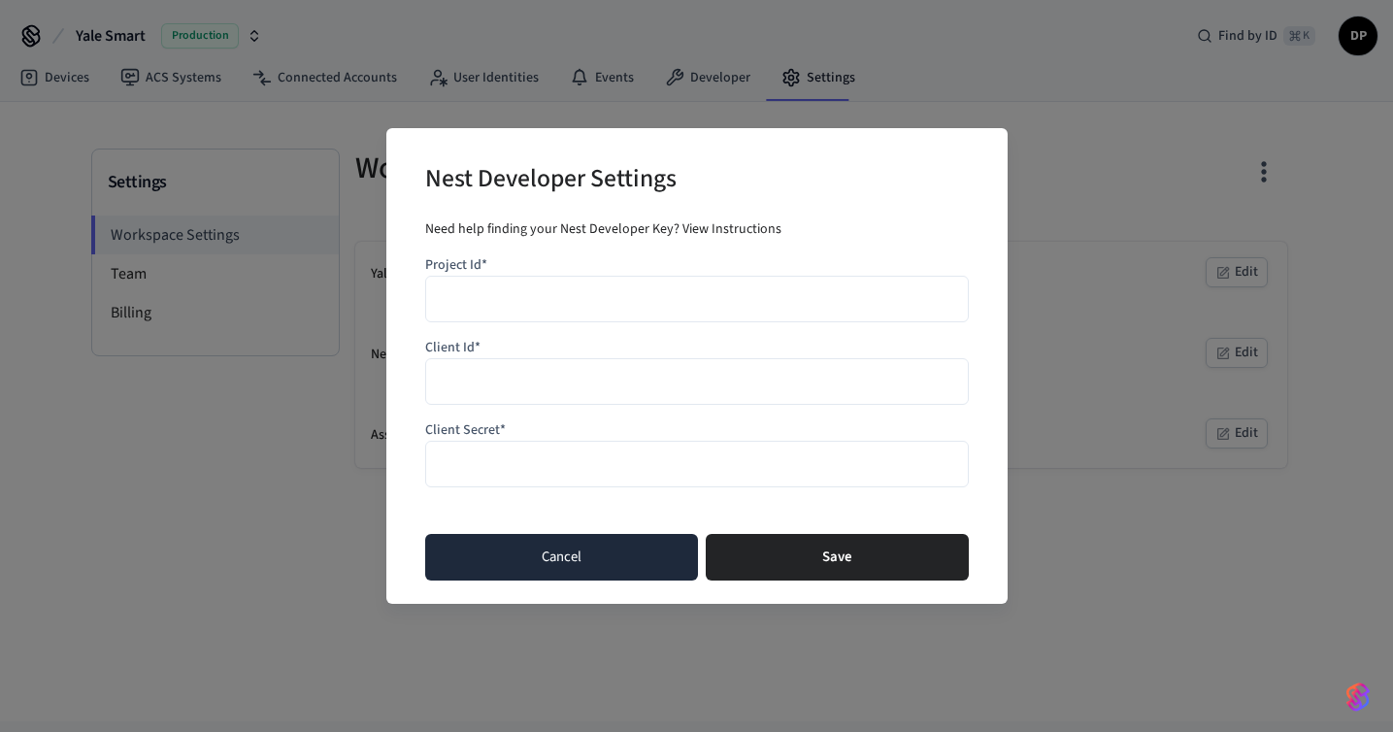
click at [620, 559] on button "Cancel" at bounding box center [561, 557] width 273 height 47
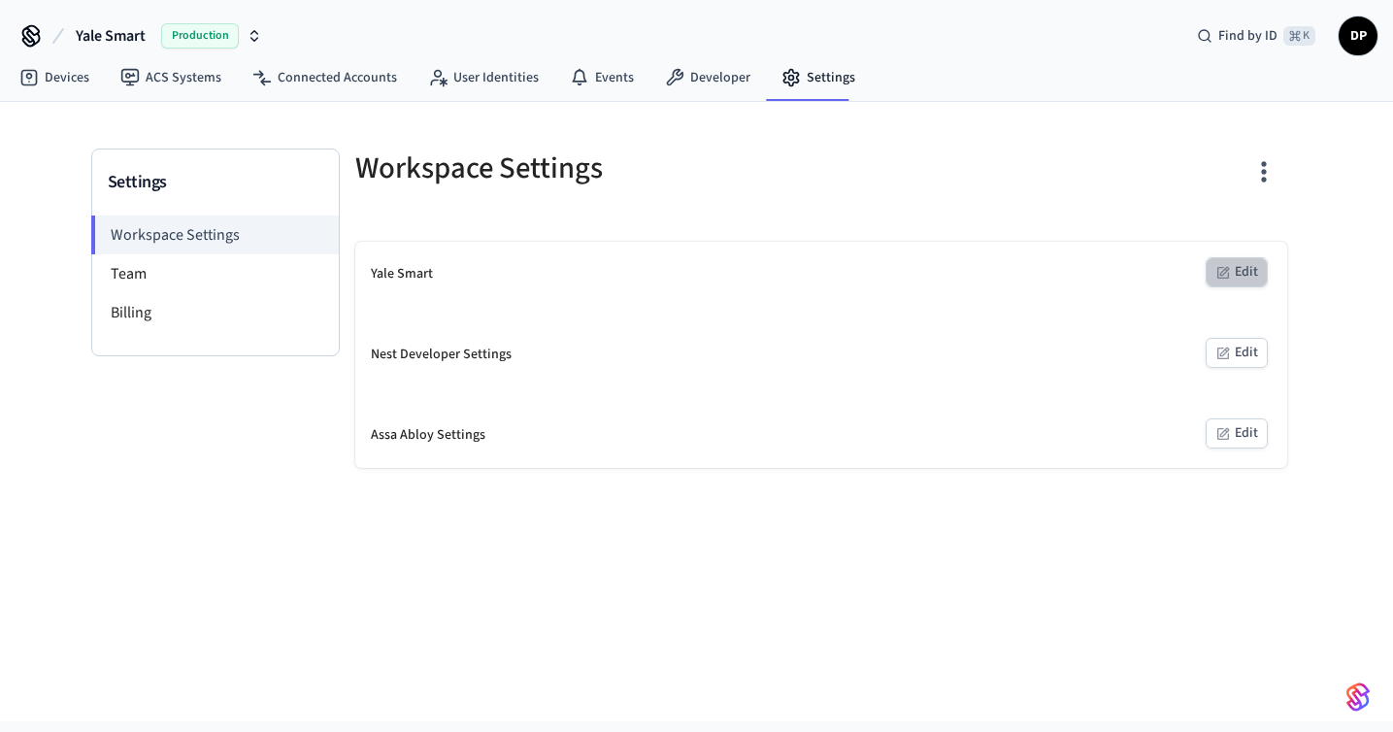
click at [1236, 280] on button "Edit" at bounding box center [1237, 272] width 62 height 30
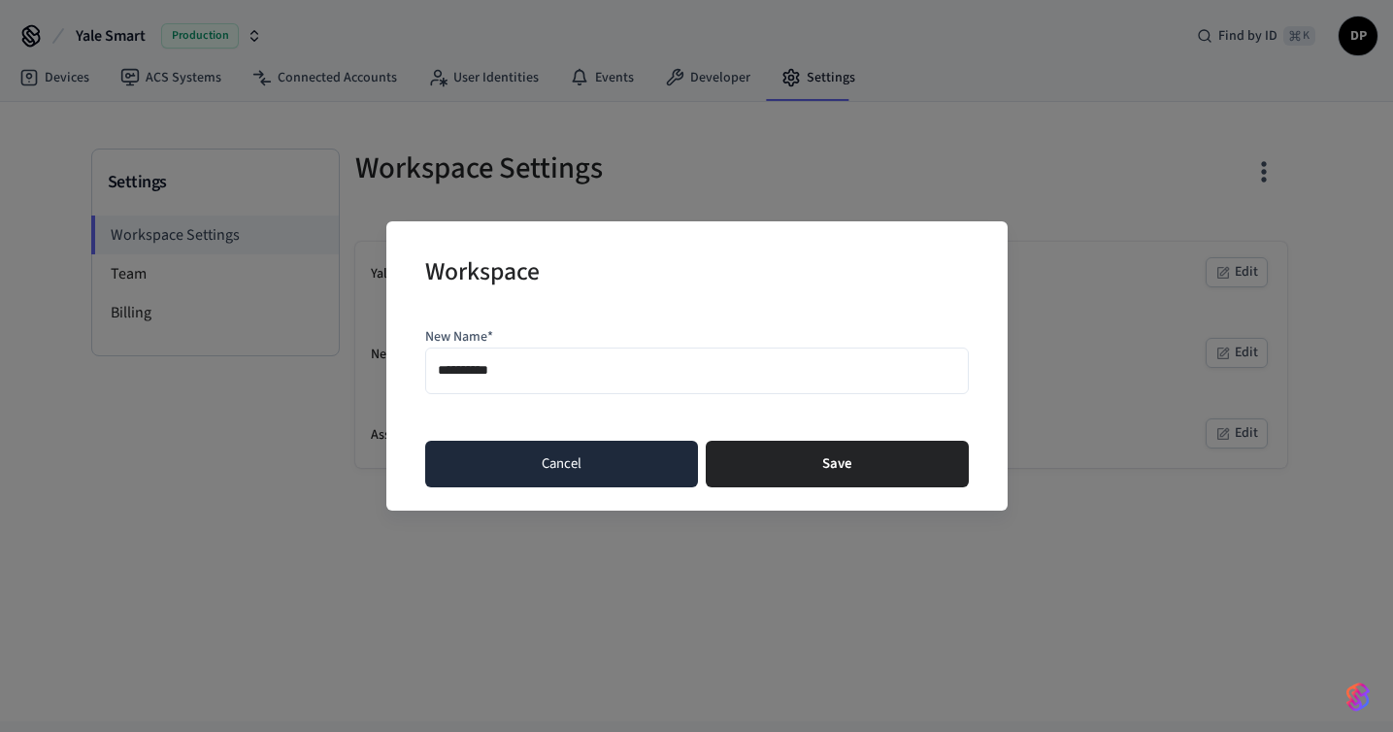
click at [612, 458] on button "Cancel" at bounding box center [561, 464] width 273 height 47
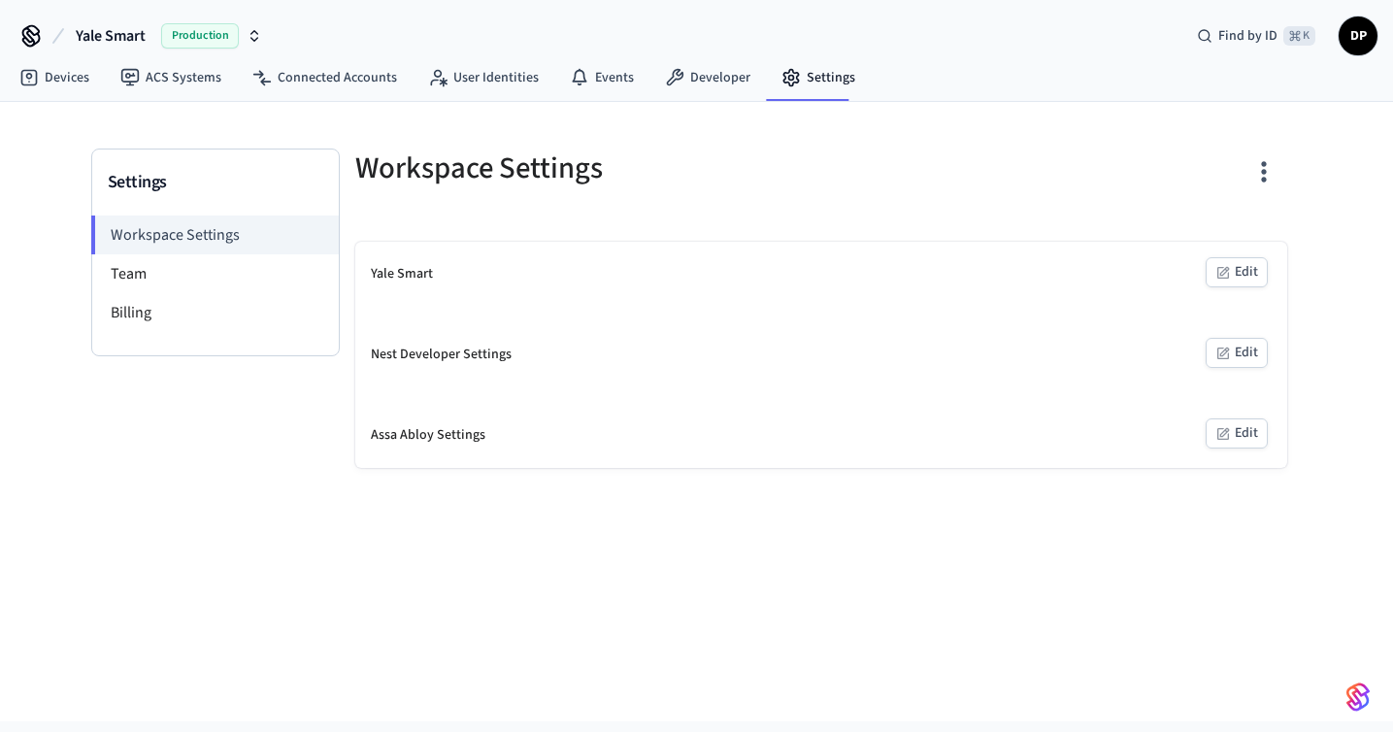
click at [1246, 429] on button "Edit" at bounding box center [1237, 433] width 62 height 30
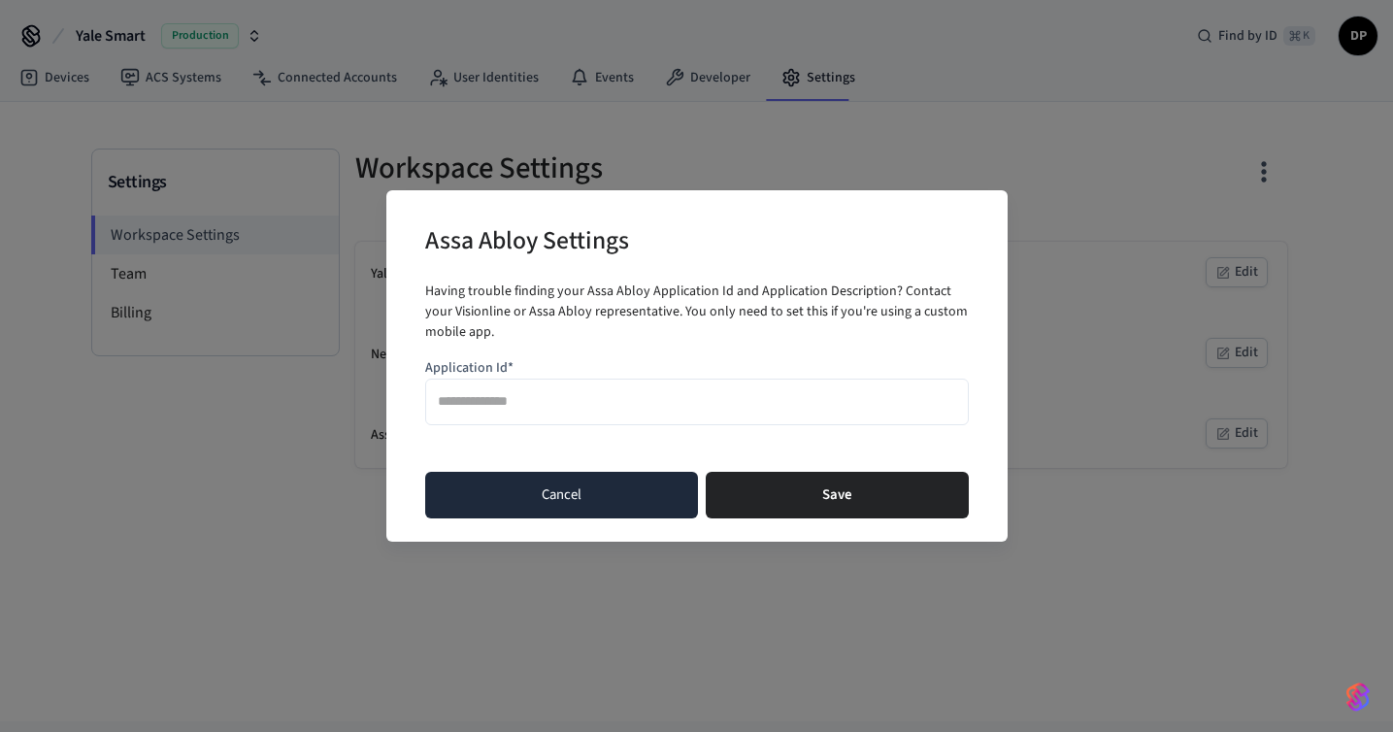
click at [573, 480] on button "Cancel" at bounding box center [561, 495] width 273 height 47
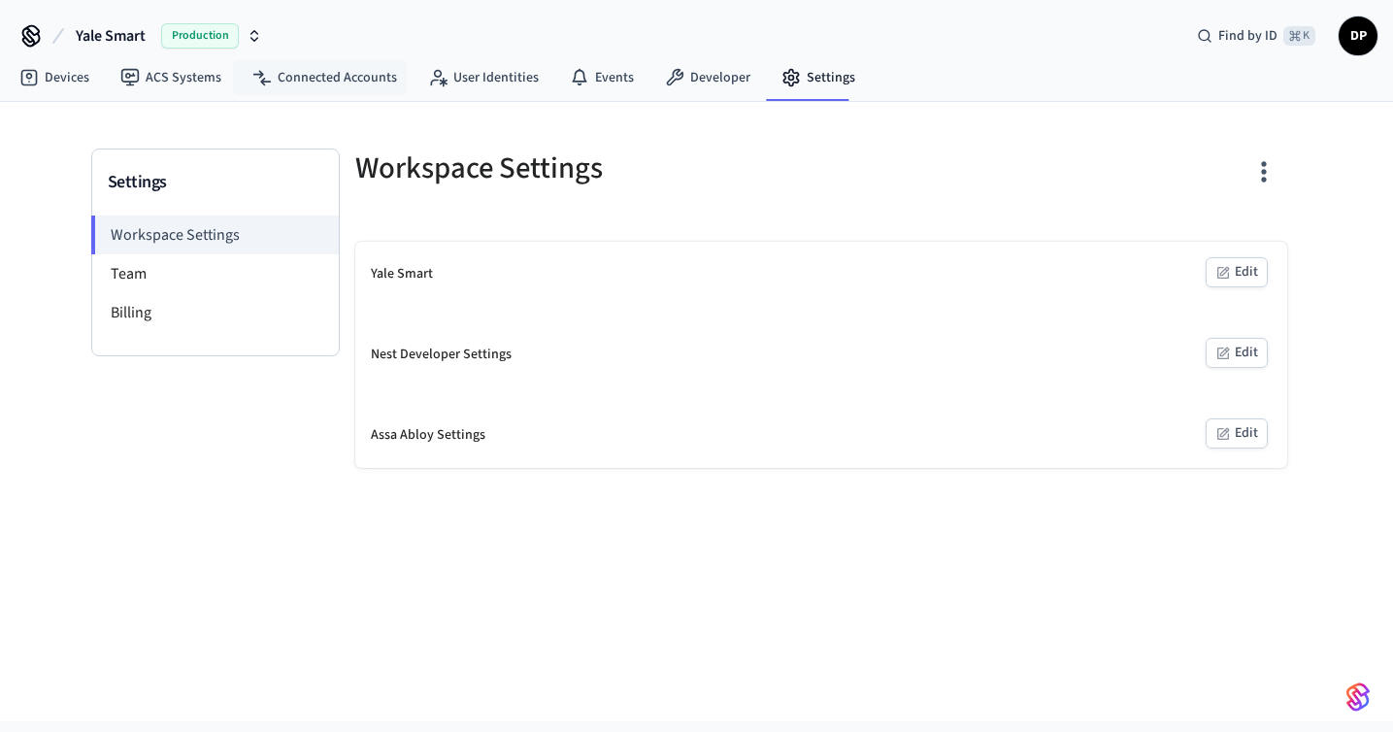
click at [223, 44] on span "Production" at bounding box center [200, 35] width 78 height 25
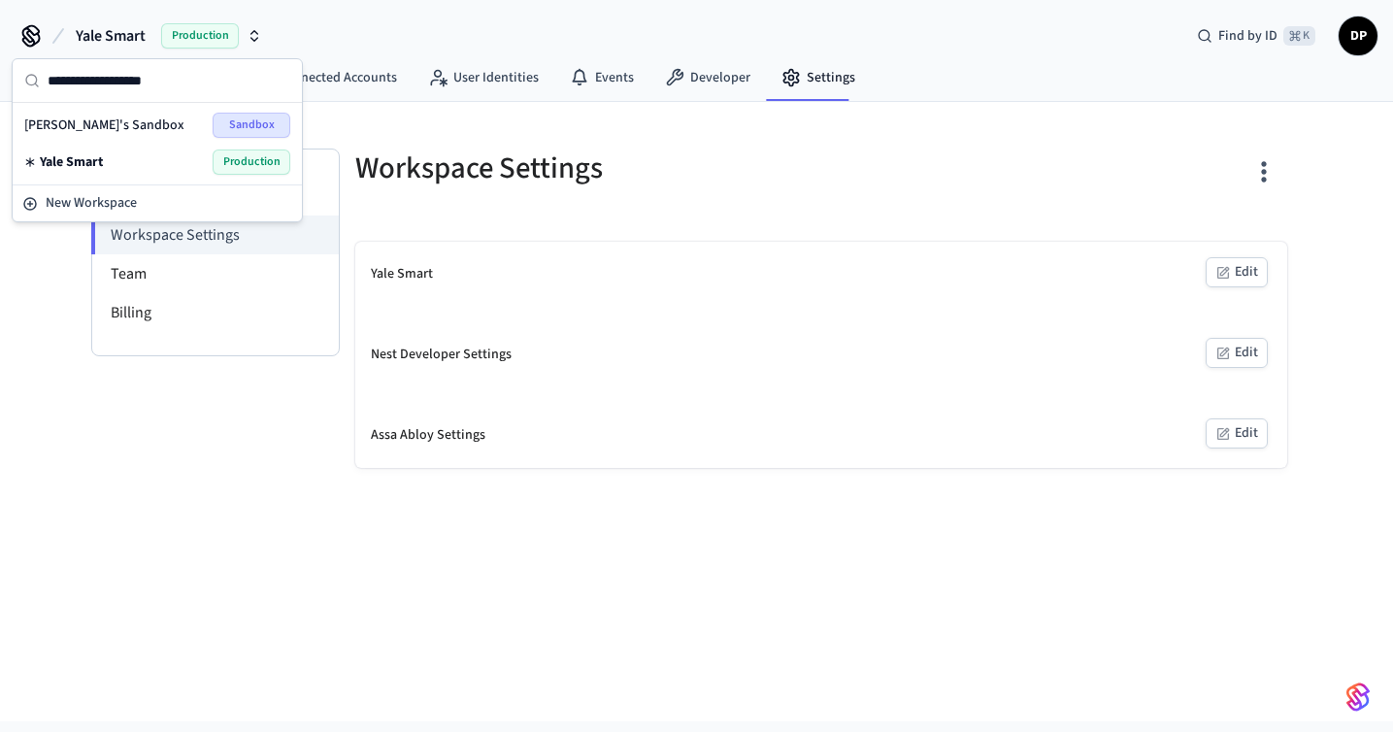
click at [233, 124] on span "Sandbox" at bounding box center [252, 125] width 78 height 25
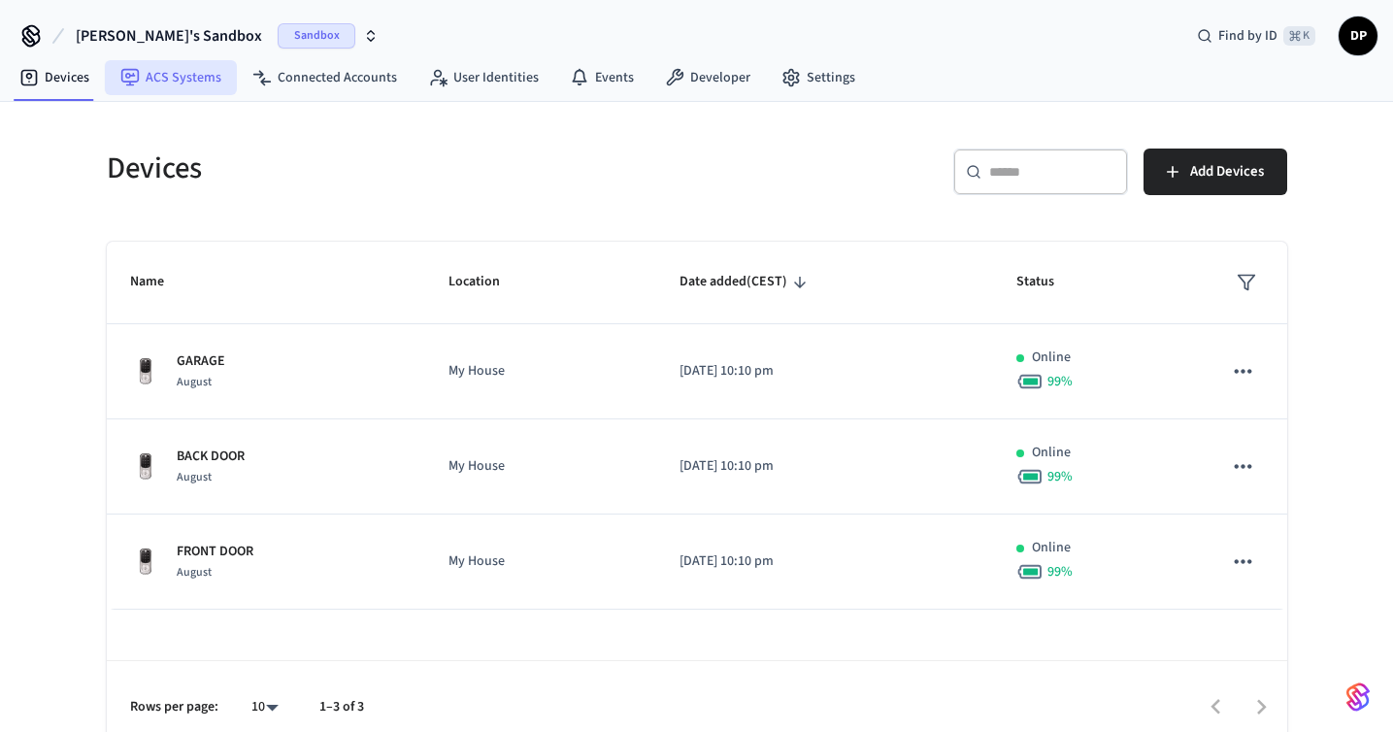
click at [151, 77] on link "ACS Systems" at bounding box center [171, 77] width 132 height 35
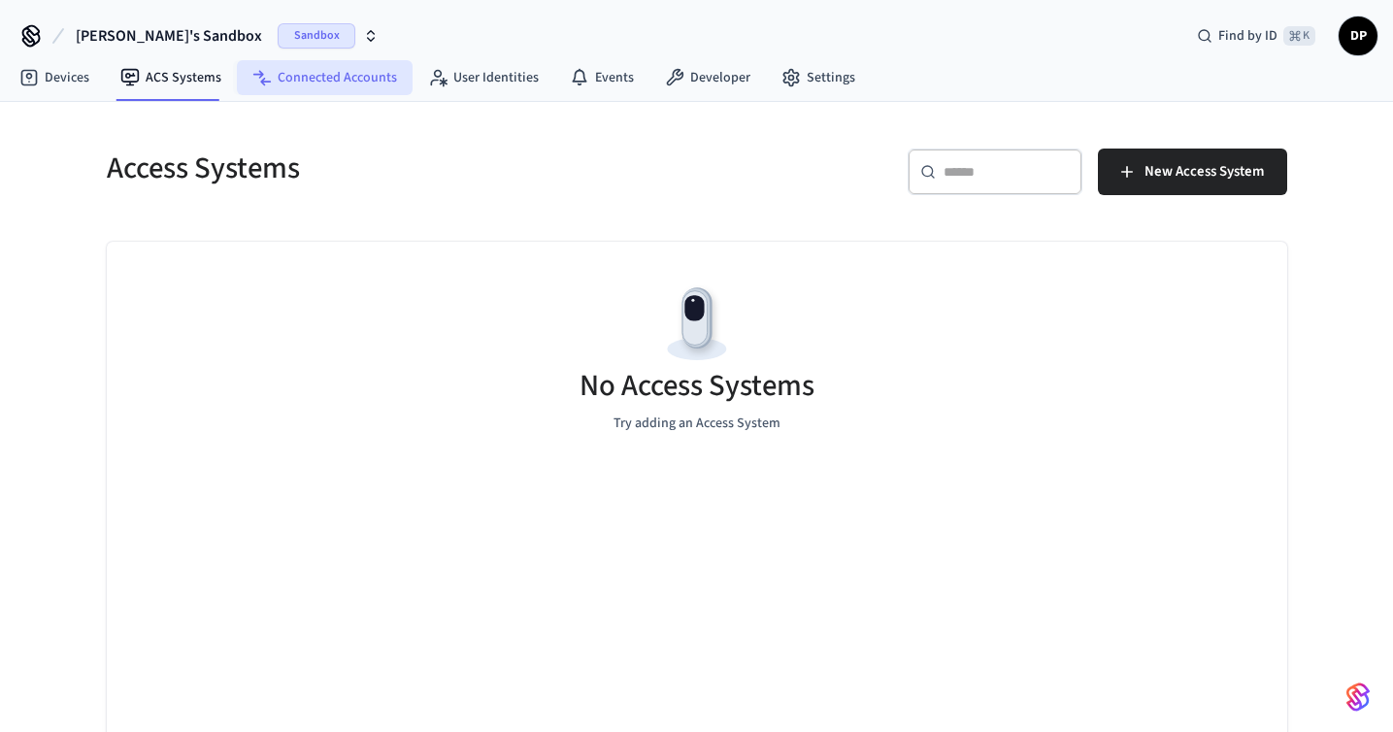
click at [299, 83] on link "Connected Accounts" at bounding box center [325, 77] width 176 height 35
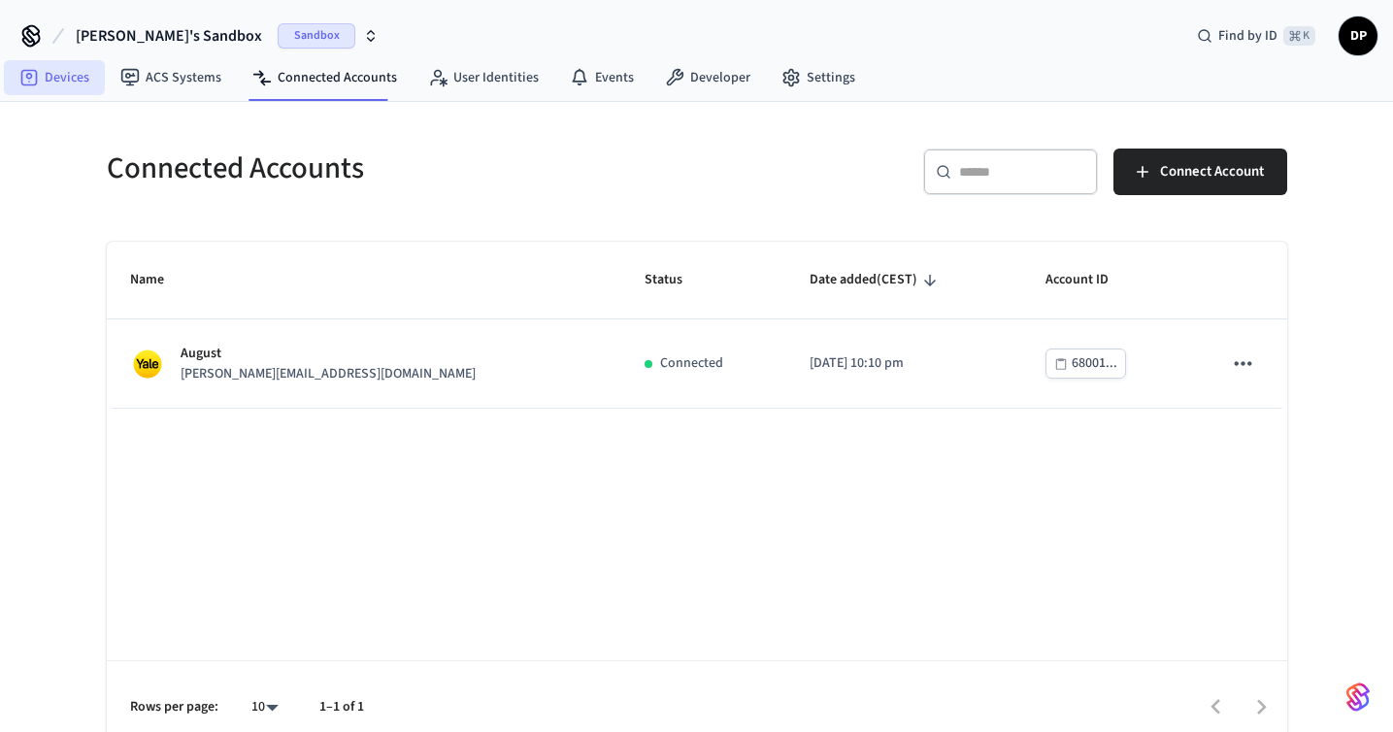
click at [51, 90] on link "Devices" at bounding box center [54, 77] width 101 height 35
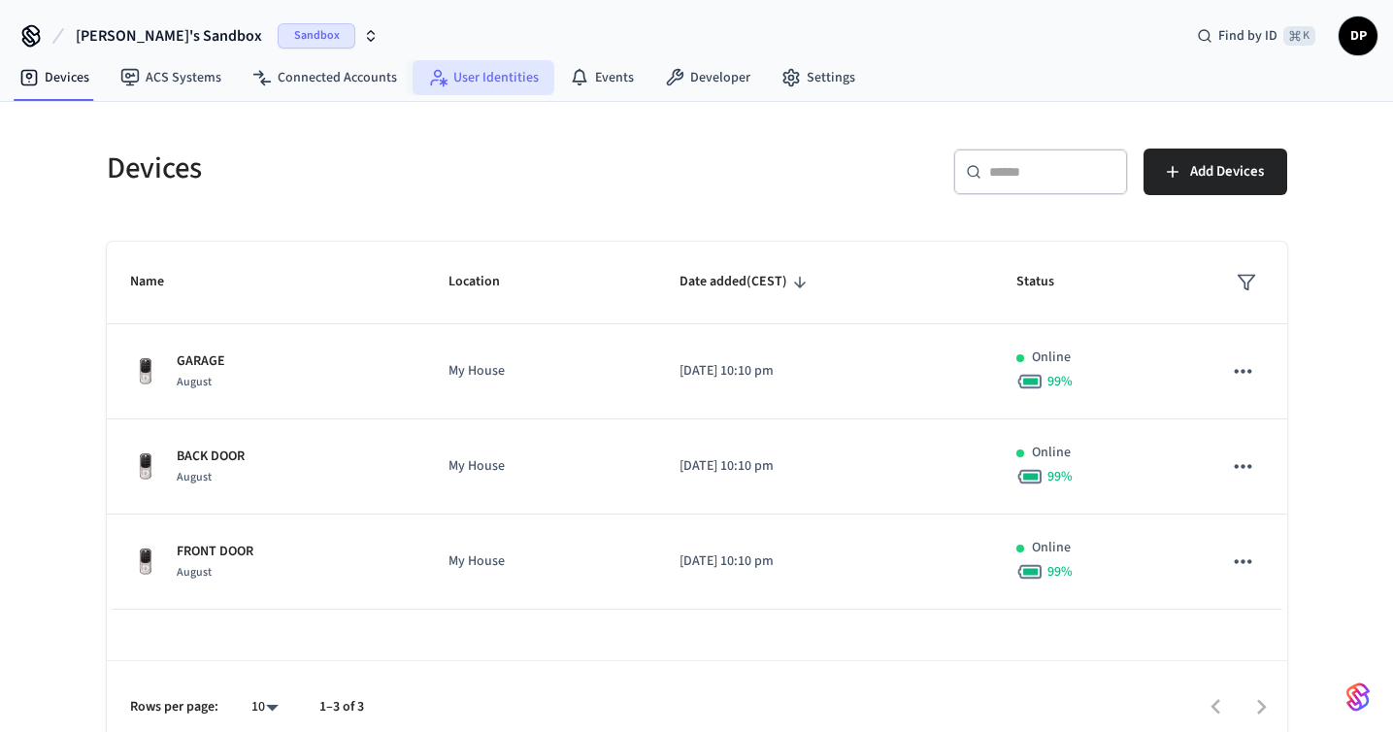
click at [464, 79] on link "User Identities" at bounding box center [484, 77] width 142 height 35
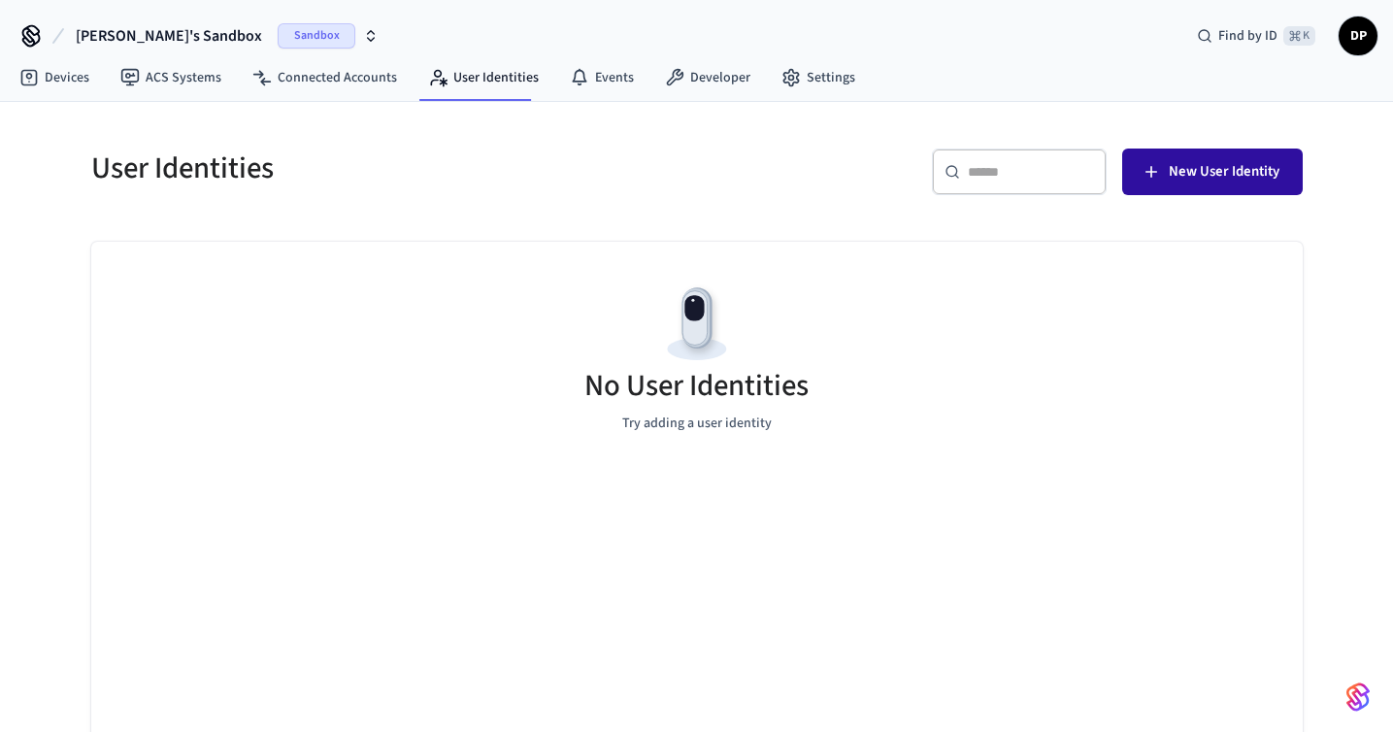
click at [1174, 164] on span "New User Identity" at bounding box center [1224, 171] width 111 height 25
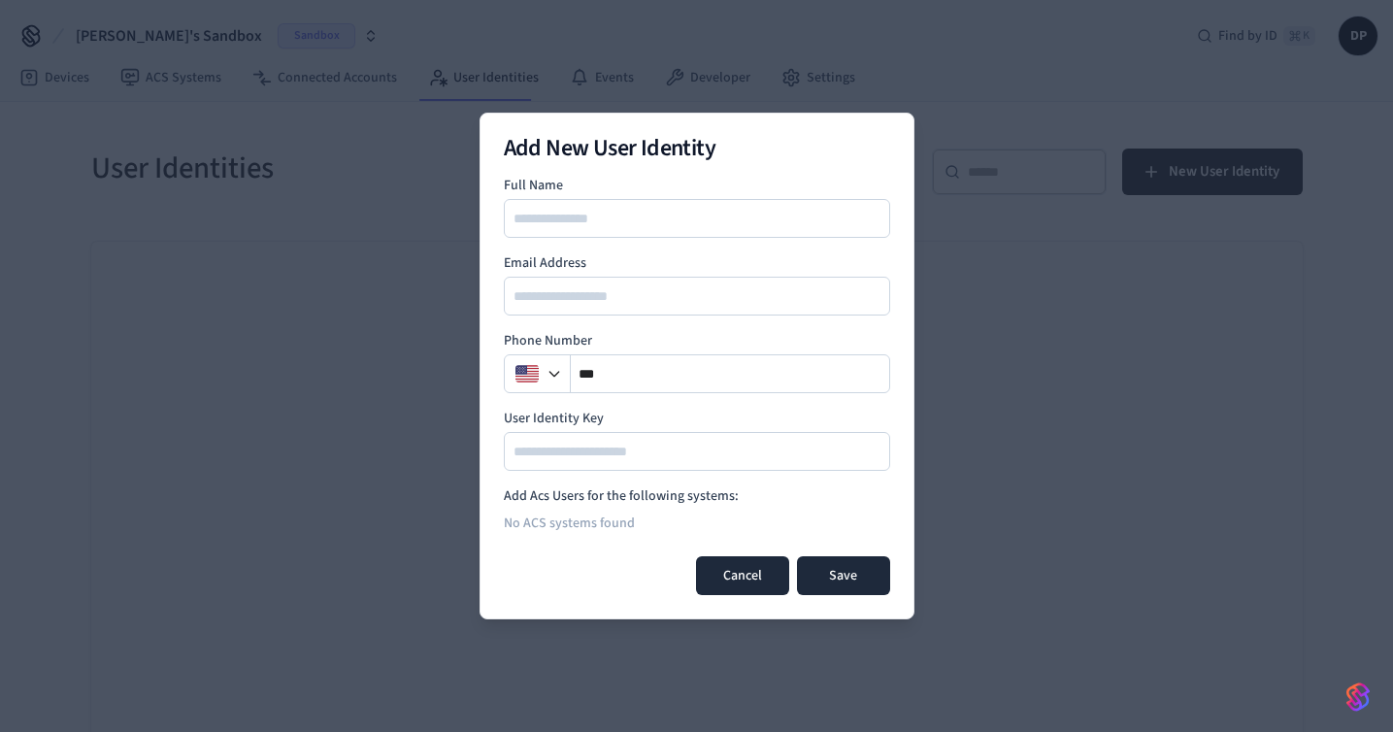
click at [754, 580] on button "Cancel" at bounding box center [742, 575] width 93 height 39
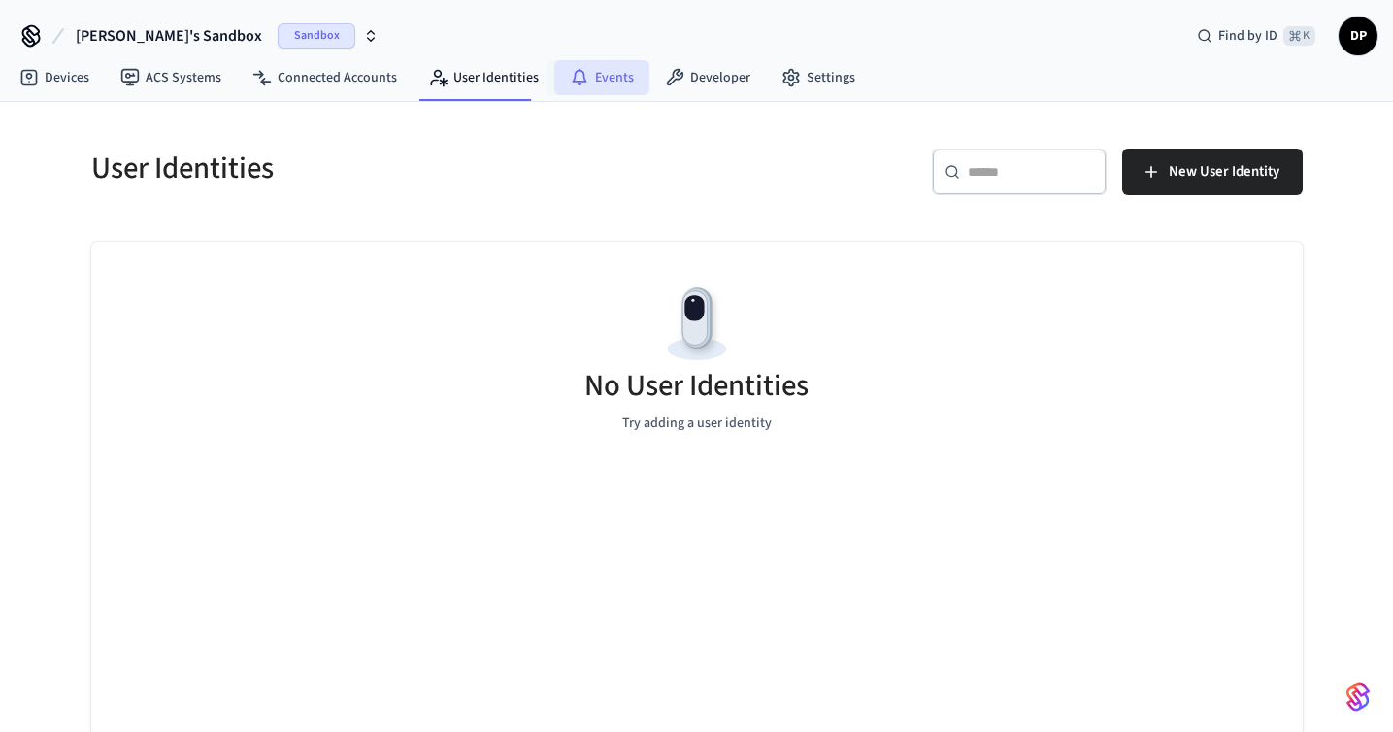
click at [572, 85] on icon at bounding box center [579, 77] width 19 height 19
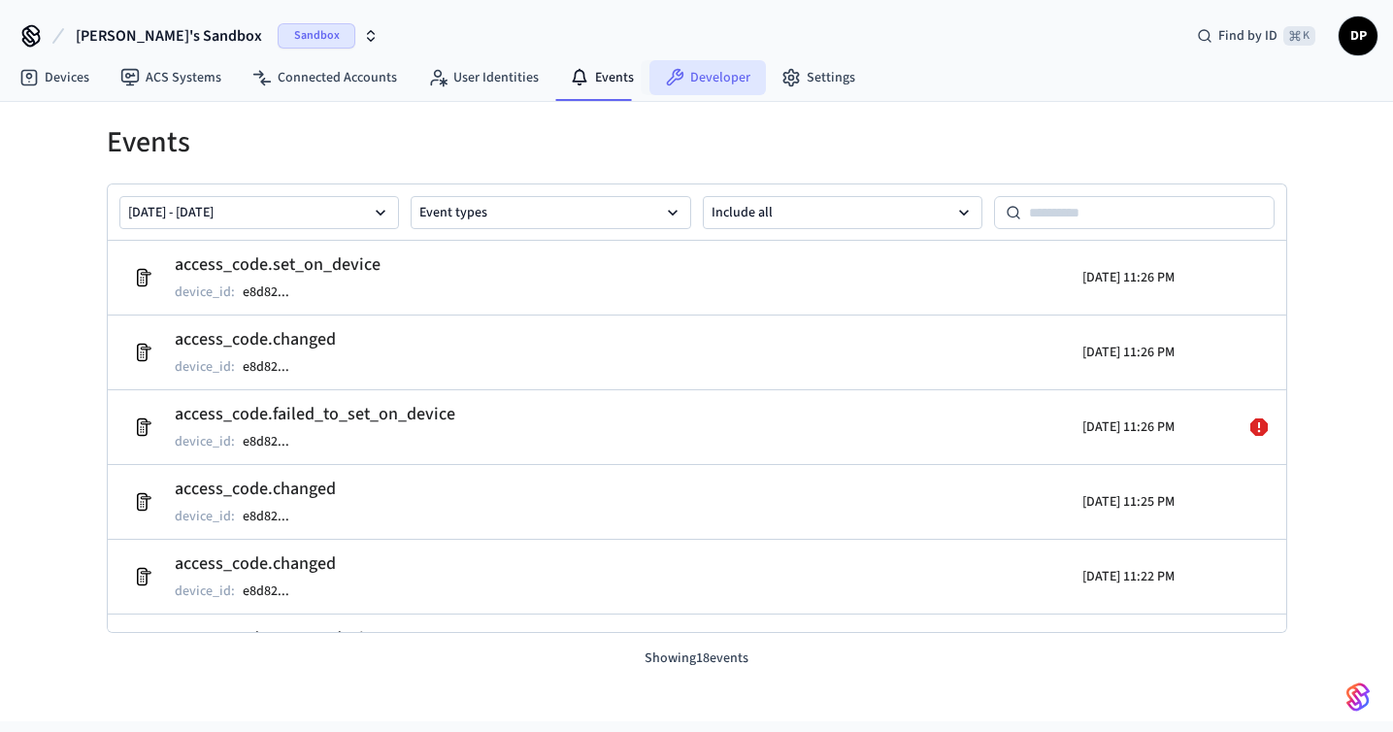
click at [690, 89] on link "Developer" at bounding box center [708, 77] width 117 height 35
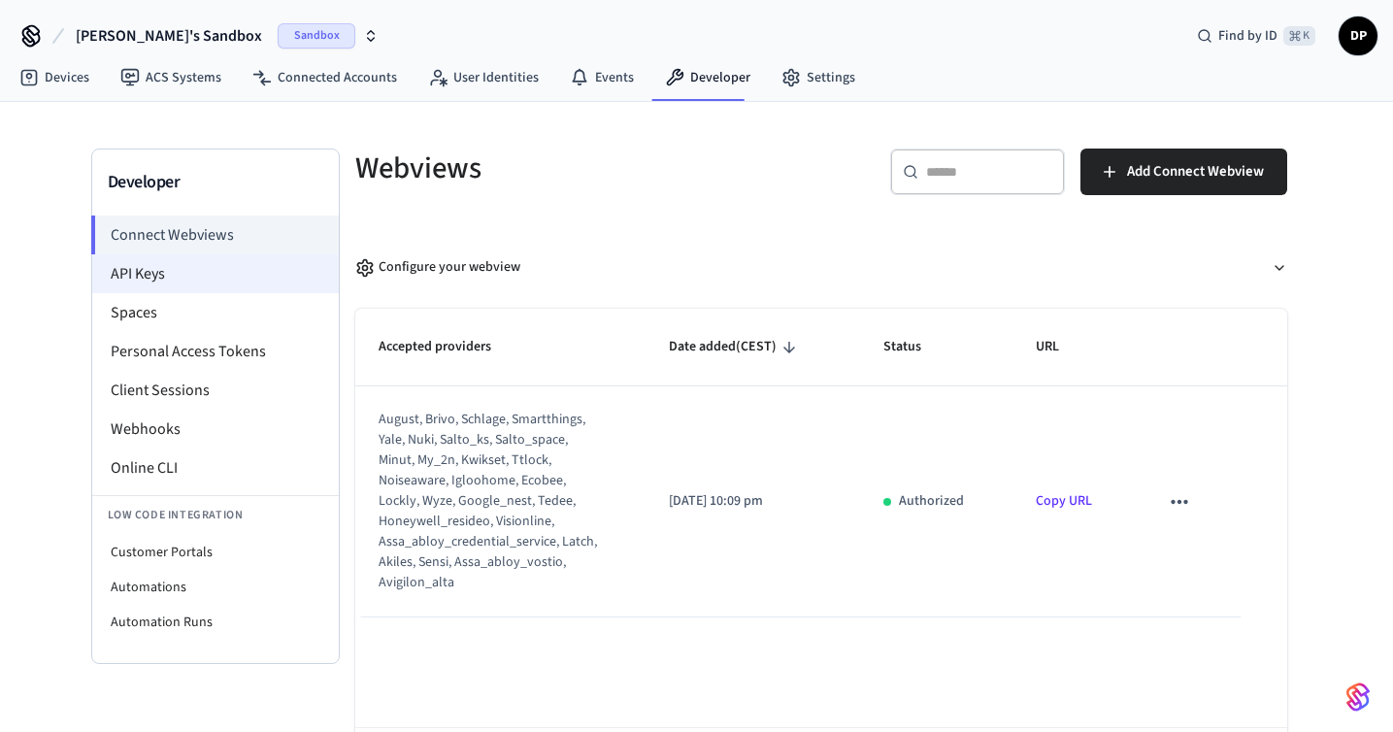
click at [205, 271] on li "API Keys" at bounding box center [215, 273] width 247 height 39
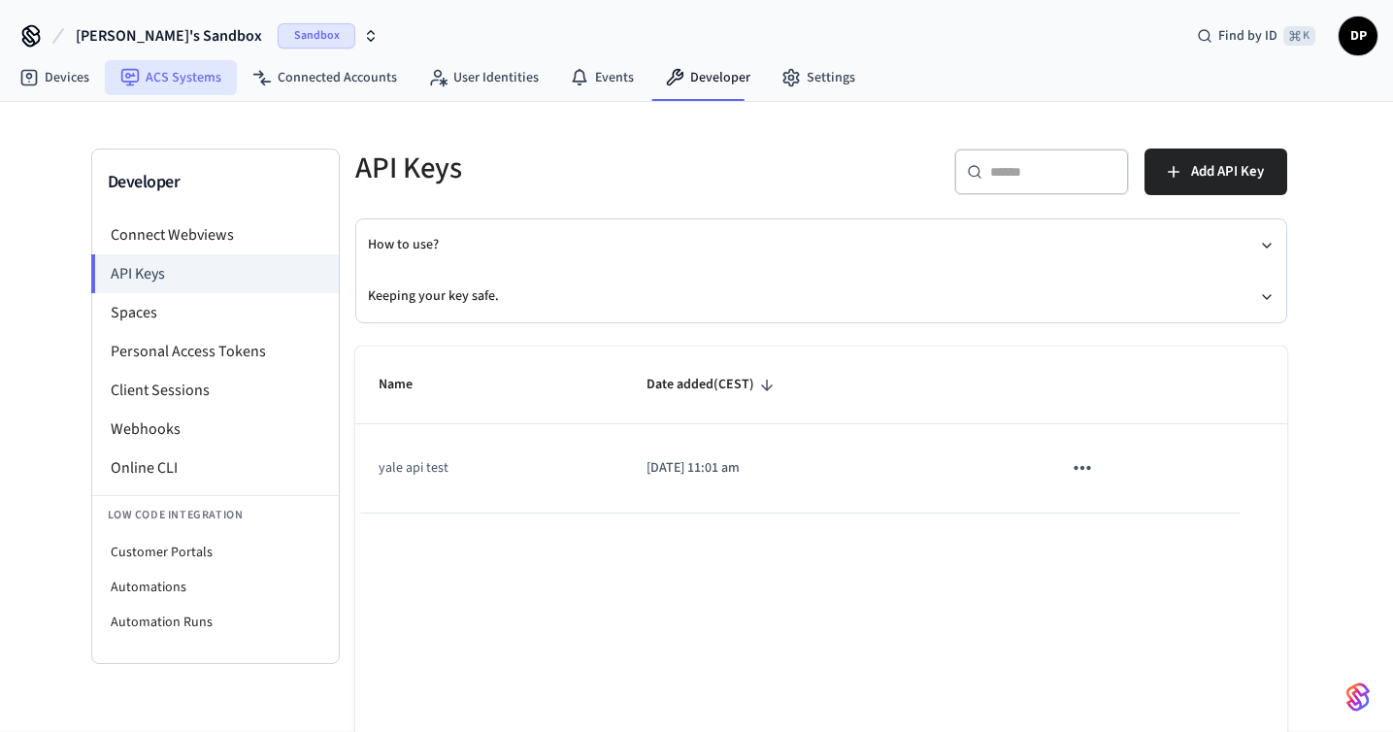
click at [150, 77] on link "ACS Systems" at bounding box center [171, 77] width 132 height 35
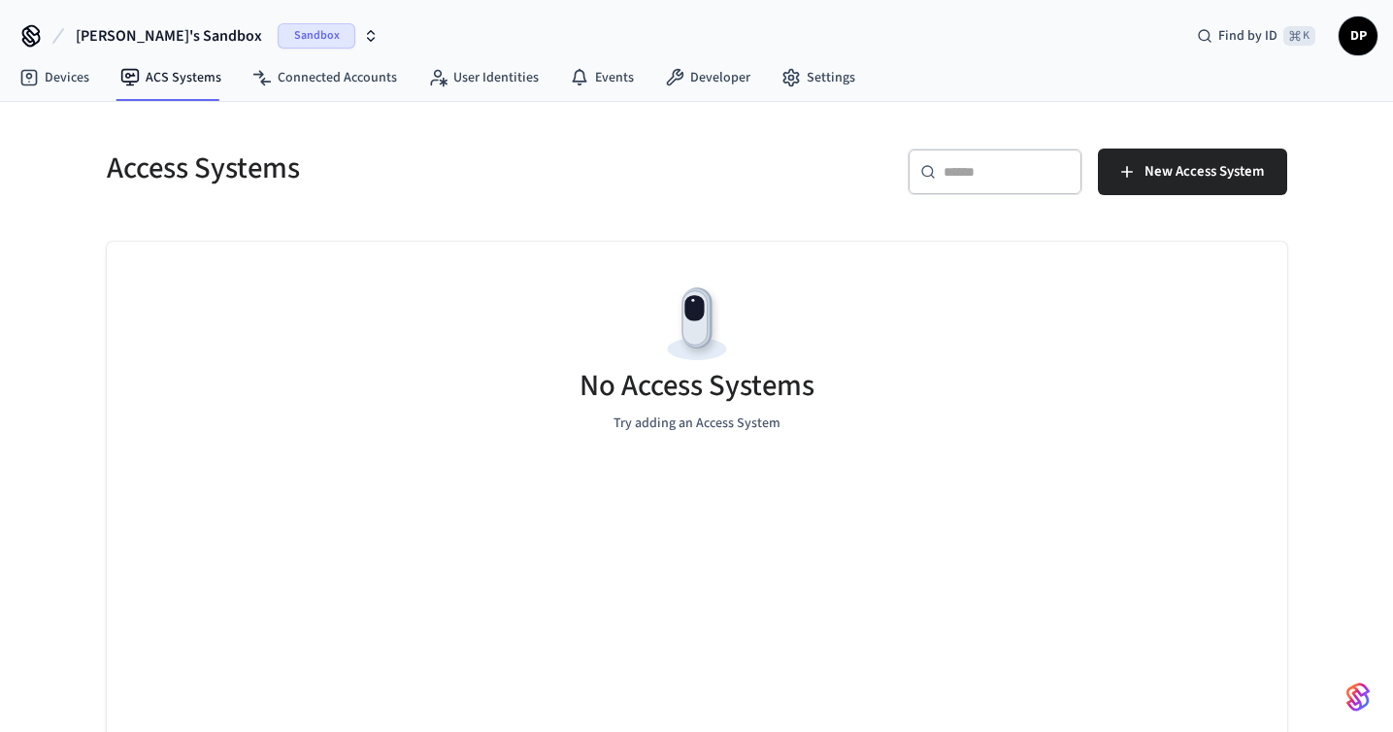
click at [1357, 35] on span "DP" at bounding box center [1358, 35] width 35 height 35
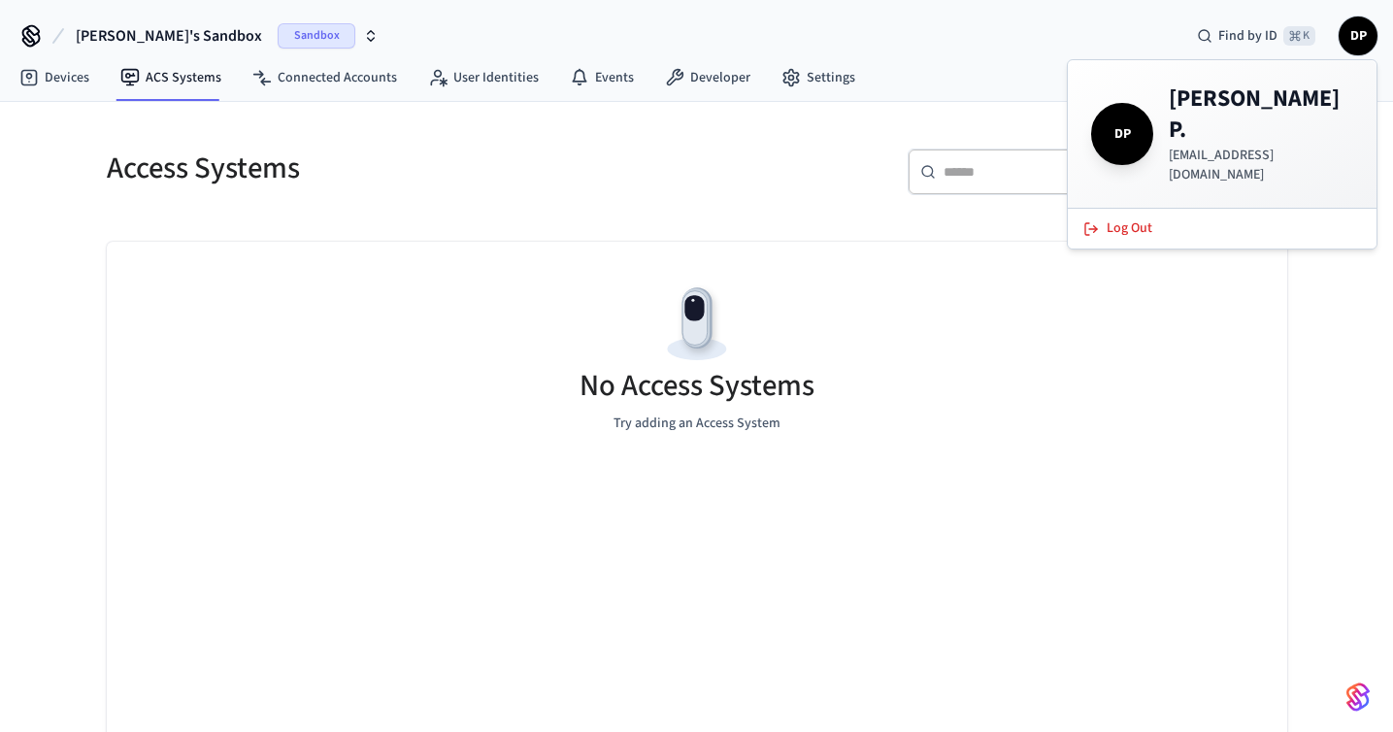
click at [1150, 111] on span "DP" at bounding box center [1122, 134] width 62 height 62
click at [1370, 24] on span "DP" at bounding box center [1358, 35] width 35 height 35
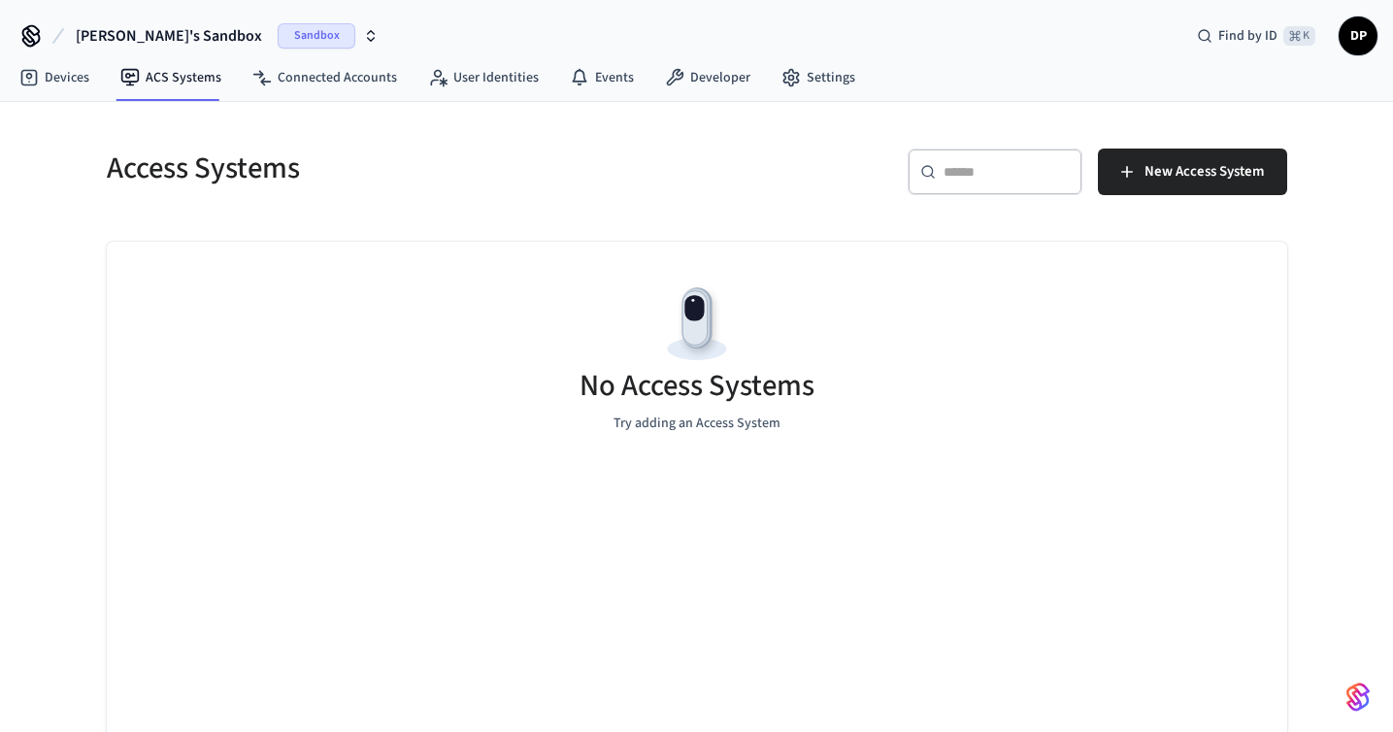
click at [278, 37] on span "Sandbox" at bounding box center [317, 35] width 78 height 25
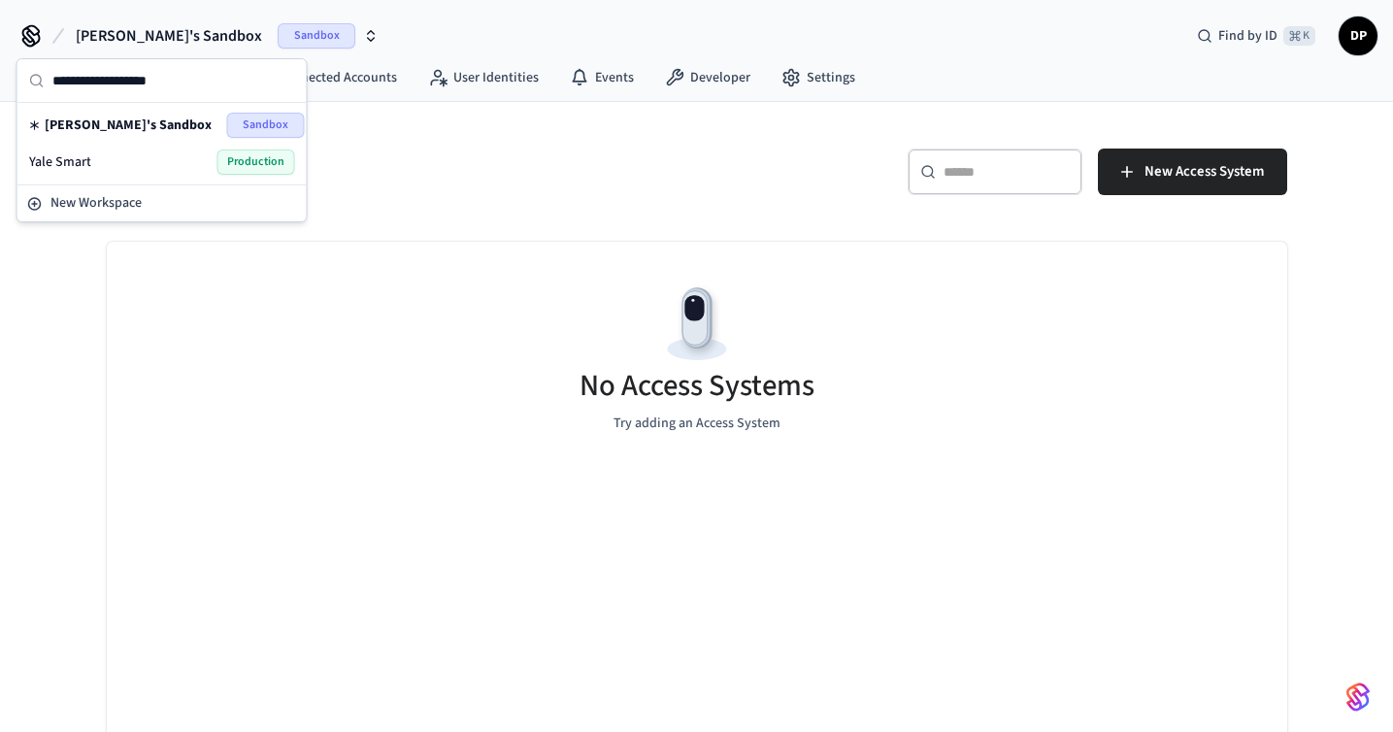
click at [278, 42] on span "Sandbox" at bounding box center [317, 35] width 78 height 25
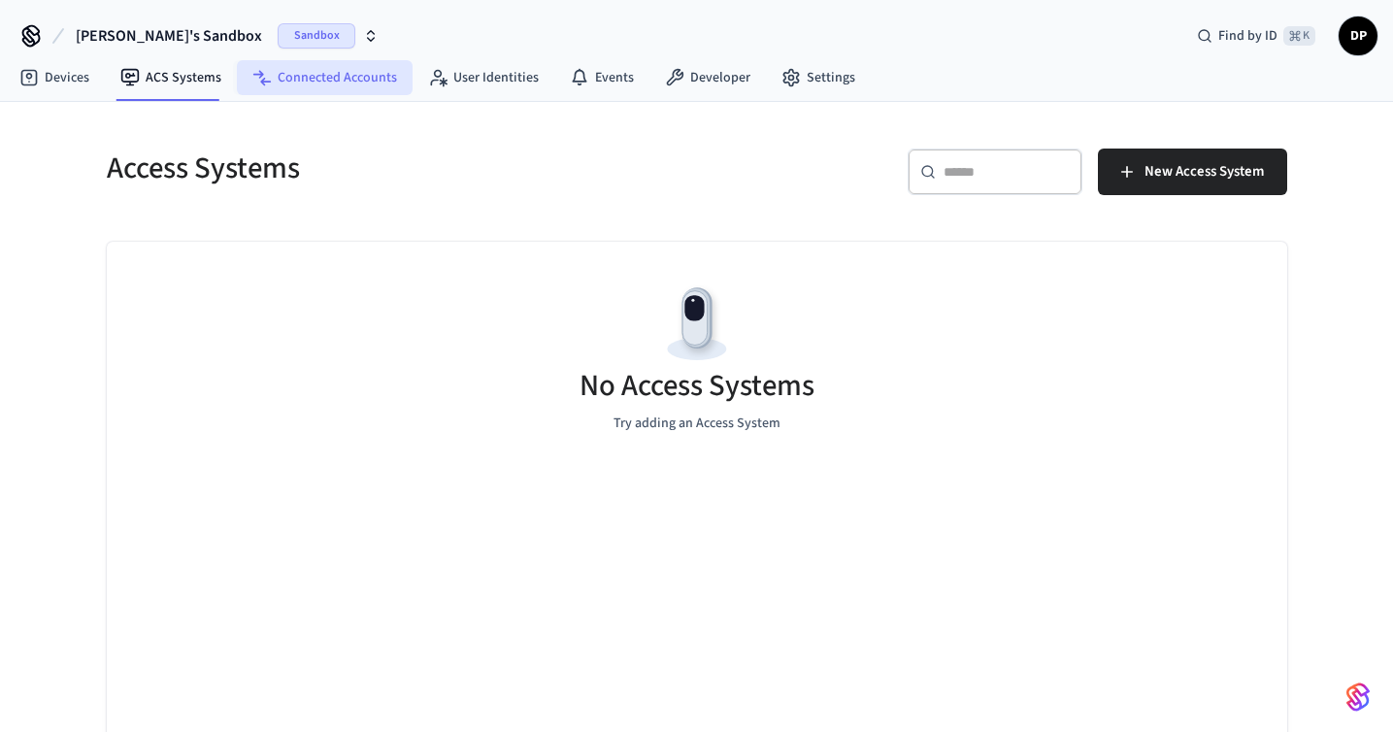
click at [346, 88] on link "Connected Accounts" at bounding box center [325, 77] width 176 height 35
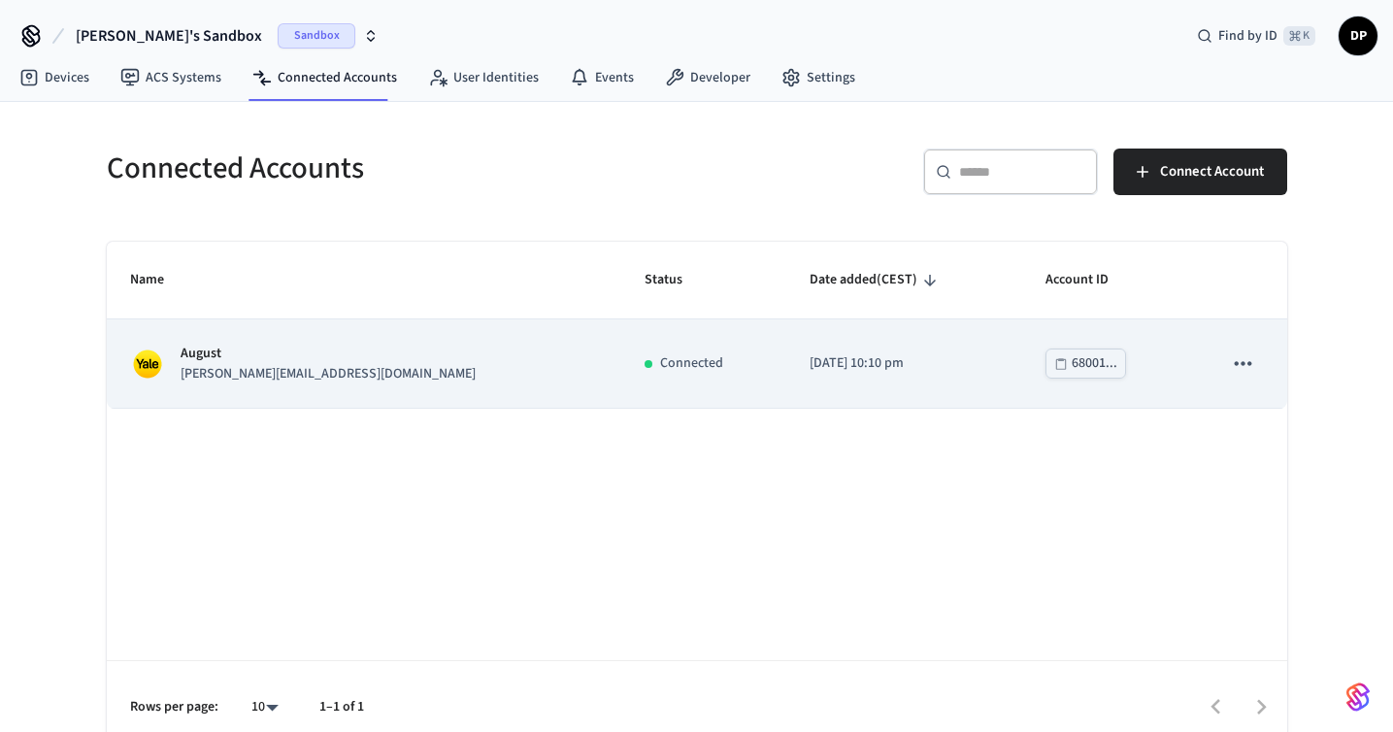
click at [258, 360] on p "August" at bounding box center [328, 354] width 295 height 20
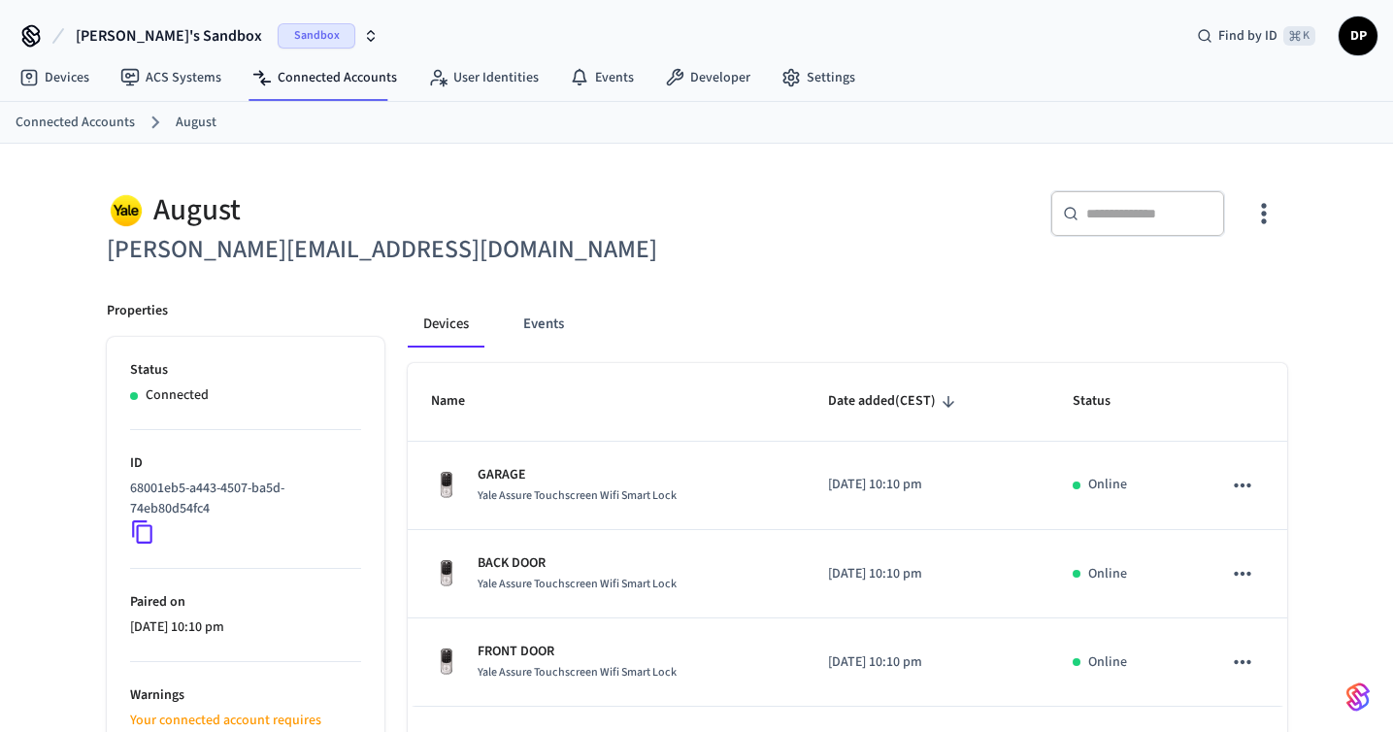
scroll to position [144, 0]
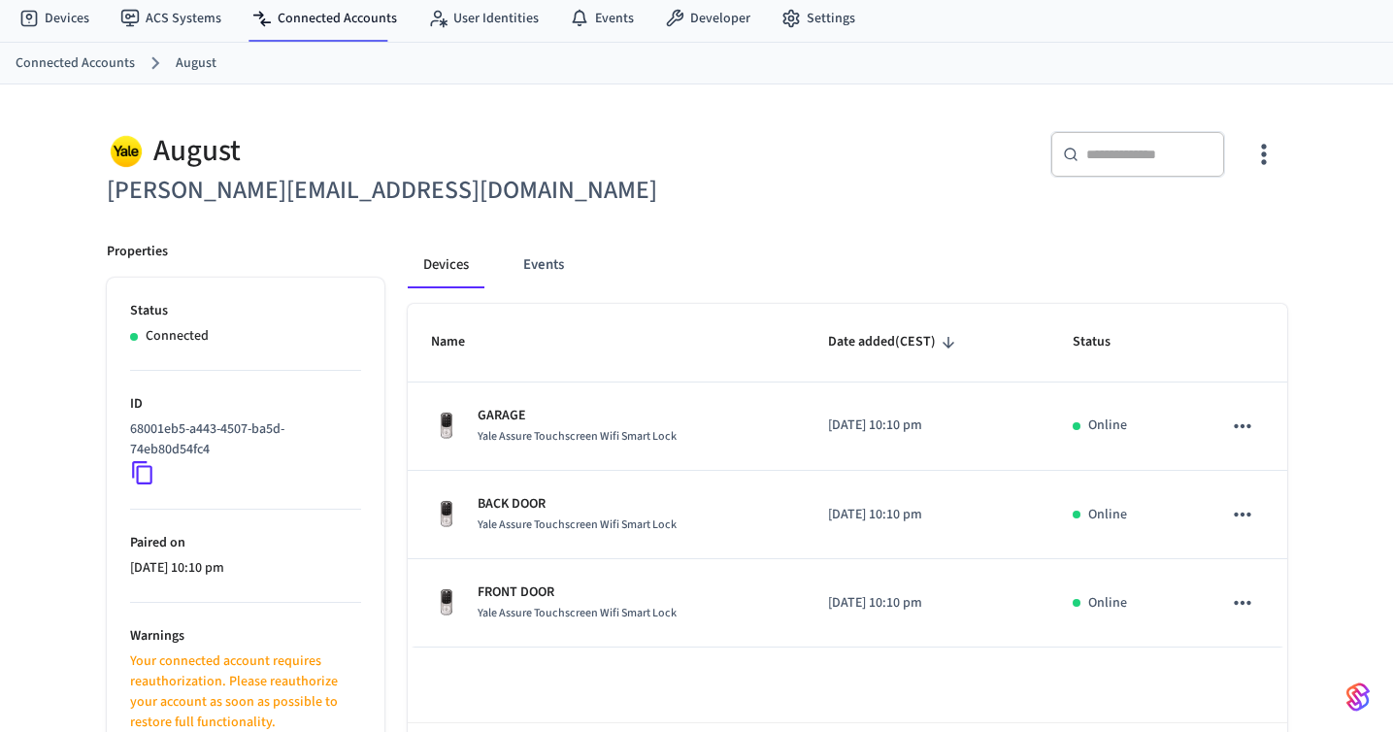
scroll to position [144, 0]
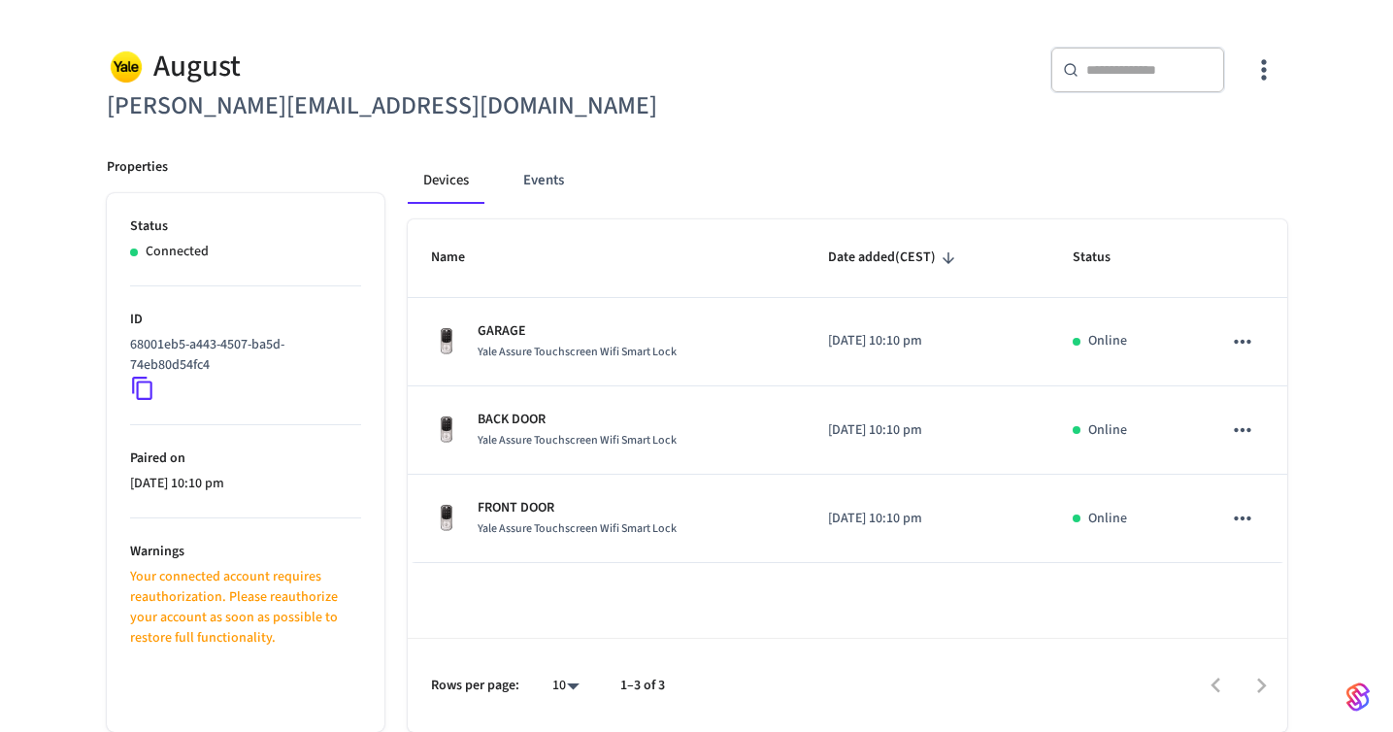
click at [1278, 63] on icon "button" at bounding box center [1264, 69] width 30 height 30
click at [1229, 162] on li "Sync Account" at bounding box center [1200, 149] width 147 height 51
click at [547, 174] on div at bounding box center [696, 366] width 1393 height 732
click at [547, 174] on button "Events" at bounding box center [544, 180] width 72 height 47
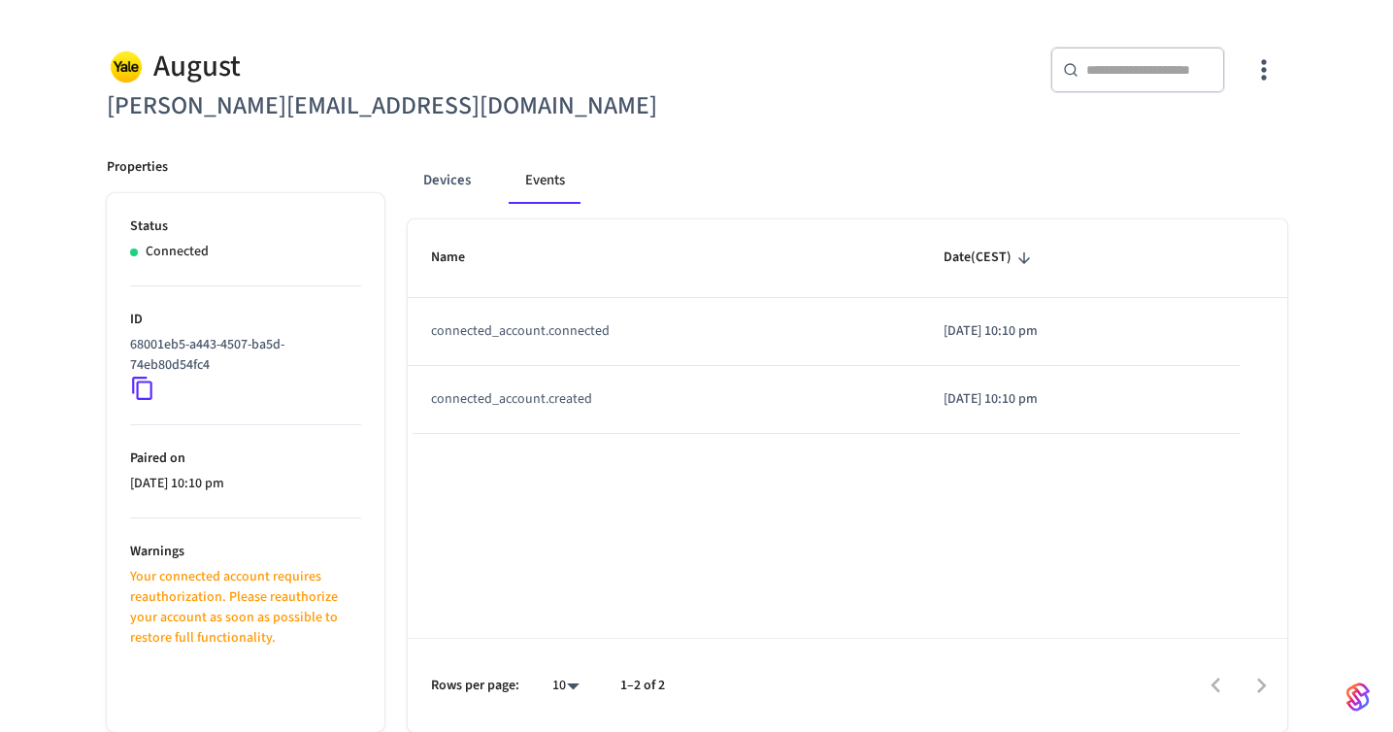
click at [183, 96] on h6 "[PERSON_NAME][EMAIL_ADDRESS][DOMAIN_NAME]" at bounding box center [396, 106] width 579 height 40
click at [429, 177] on button "Devices" at bounding box center [447, 180] width 79 height 47
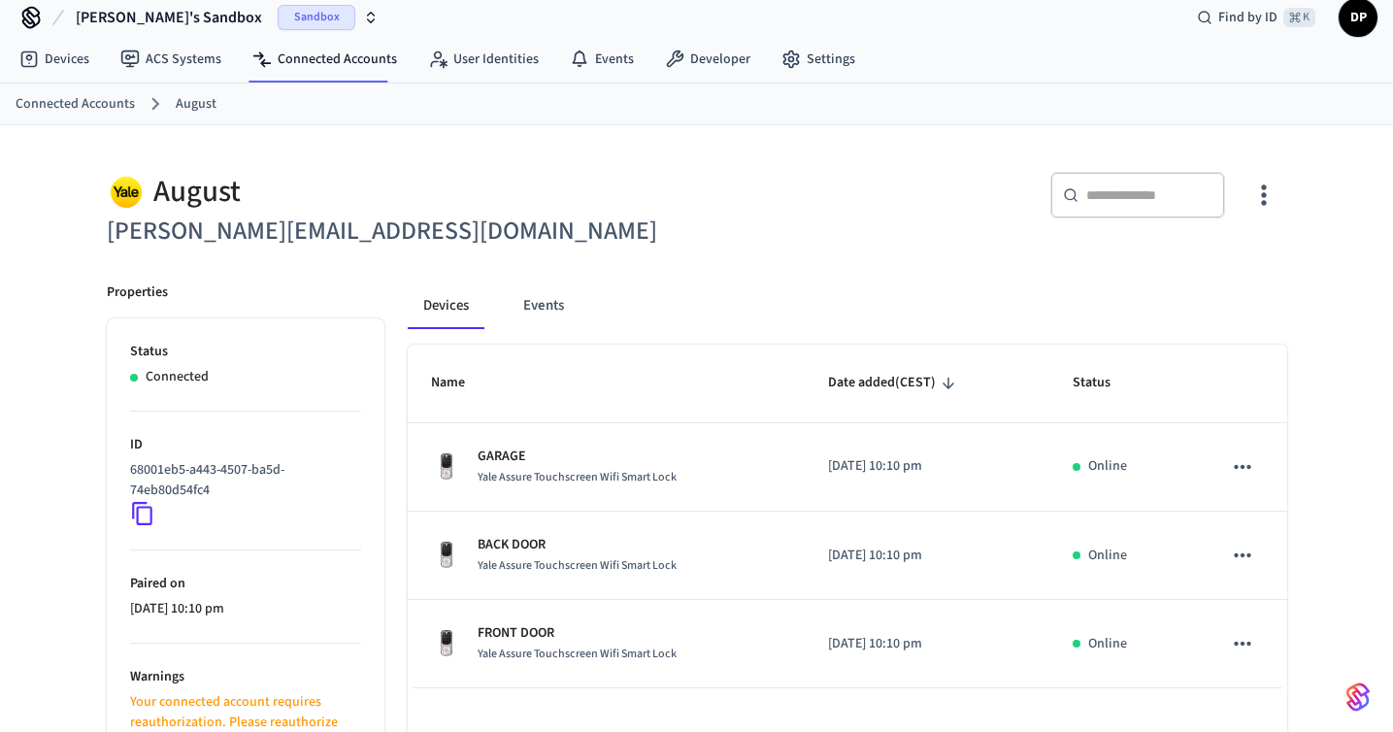
scroll to position [0, 0]
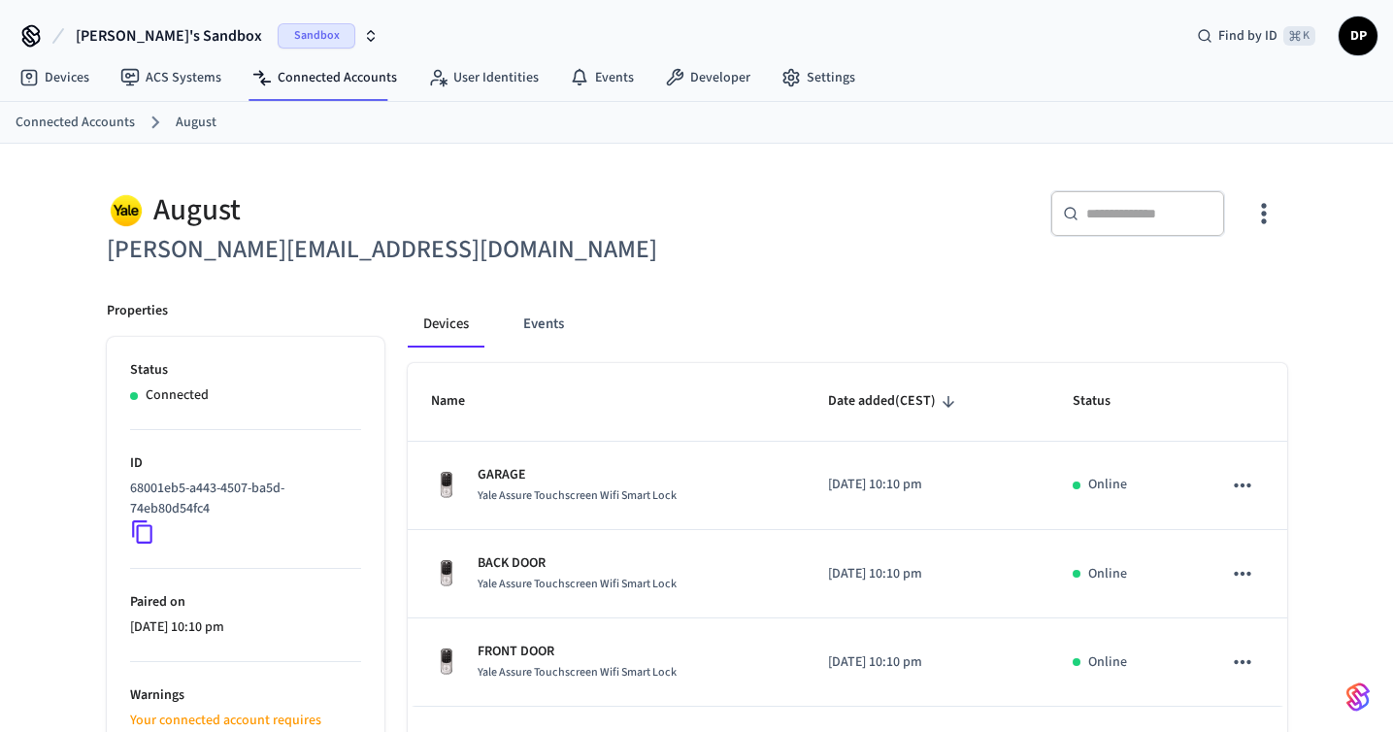
click at [1361, 30] on span "DP" at bounding box center [1358, 35] width 35 height 35
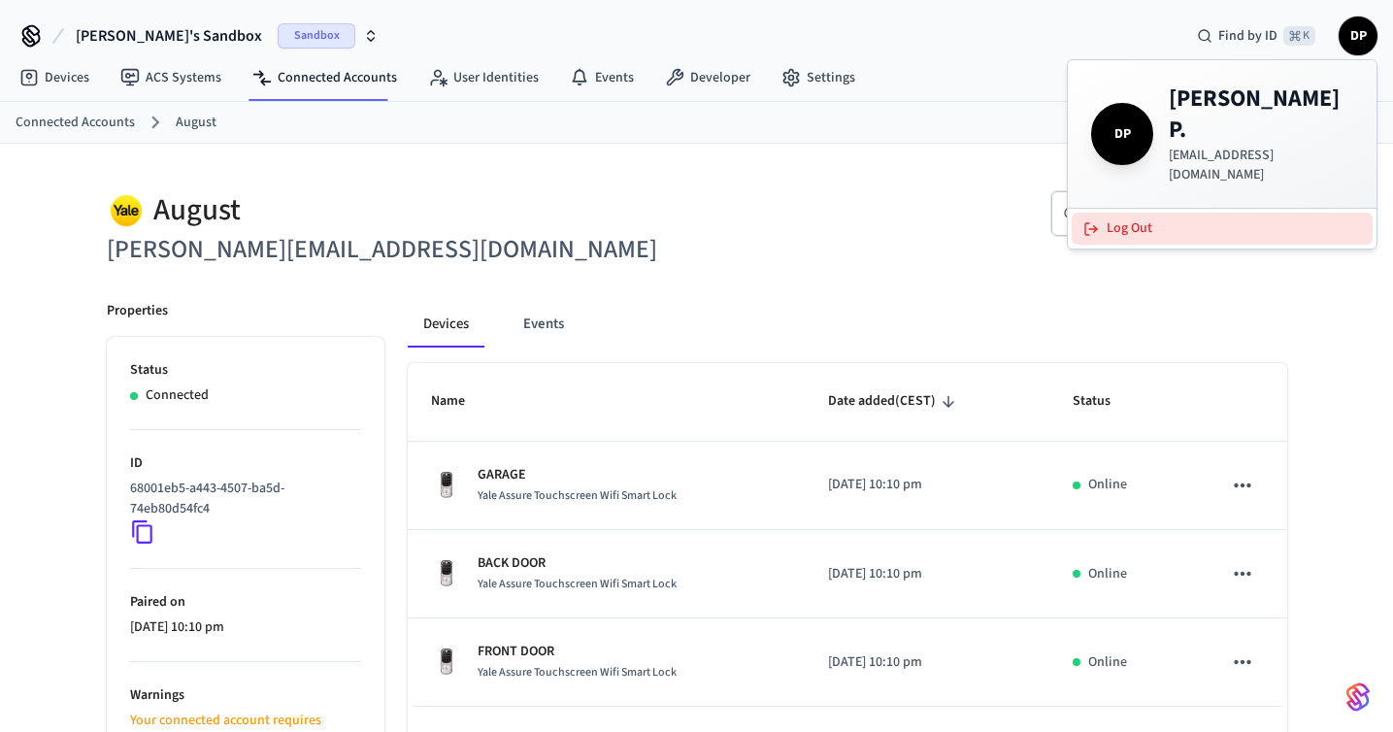
click at [1217, 213] on button "Log Out" at bounding box center [1222, 229] width 301 height 32
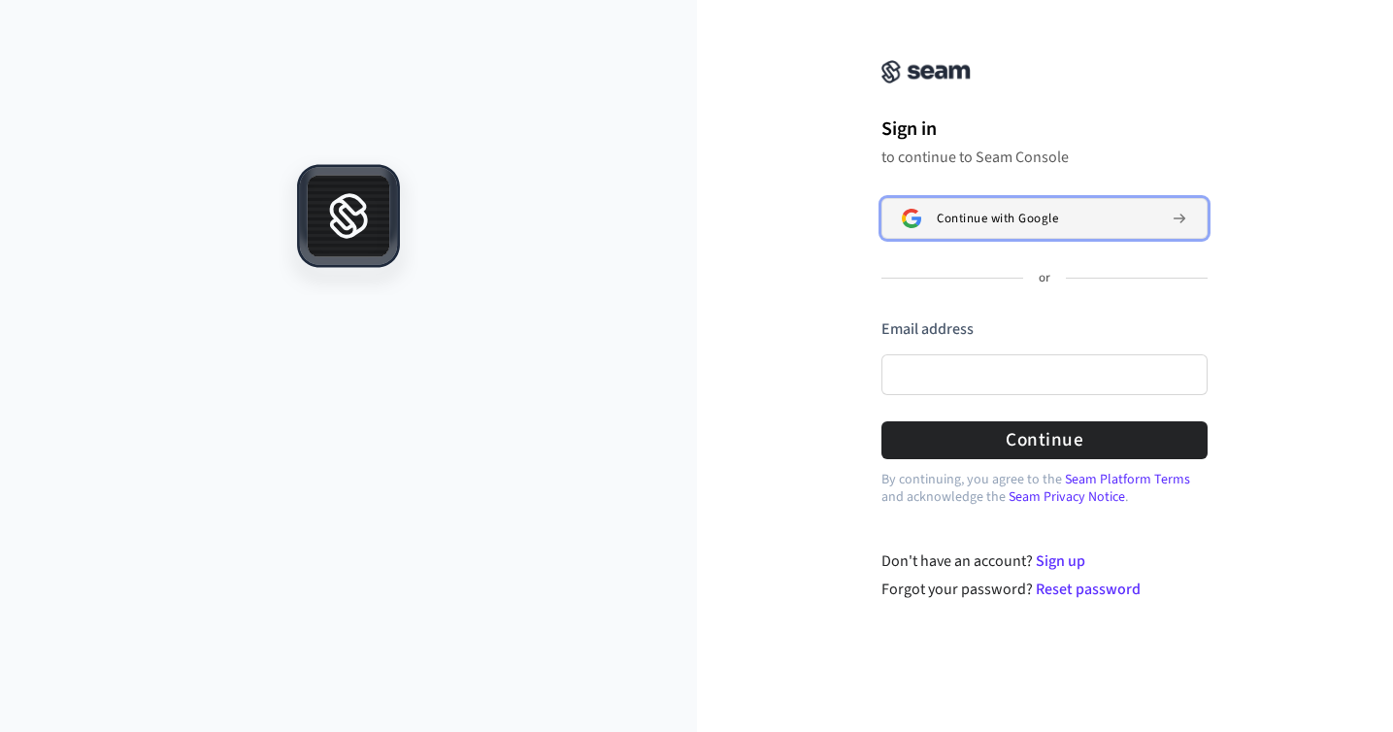
click at [962, 227] on button "Continue with Google" at bounding box center [1045, 218] width 326 height 41
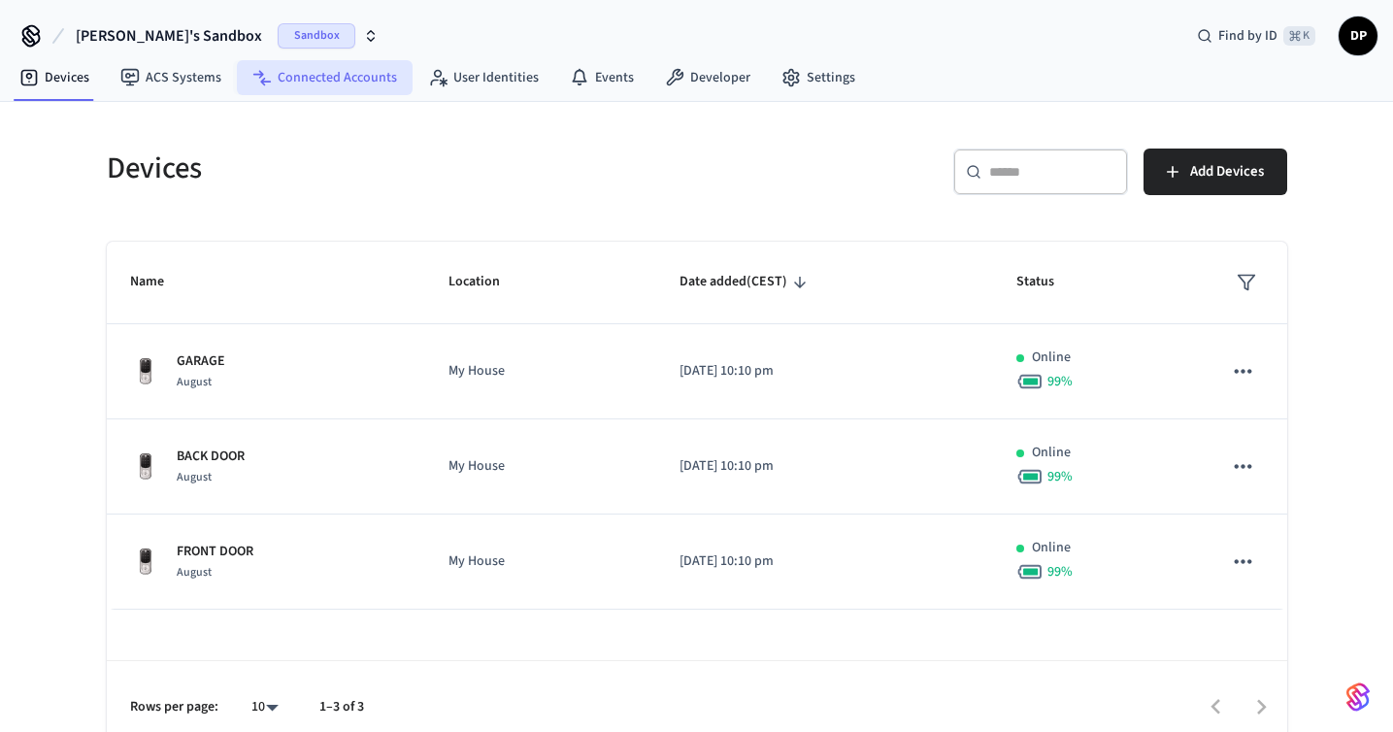
click at [378, 82] on link "Connected Accounts" at bounding box center [325, 77] width 176 height 35
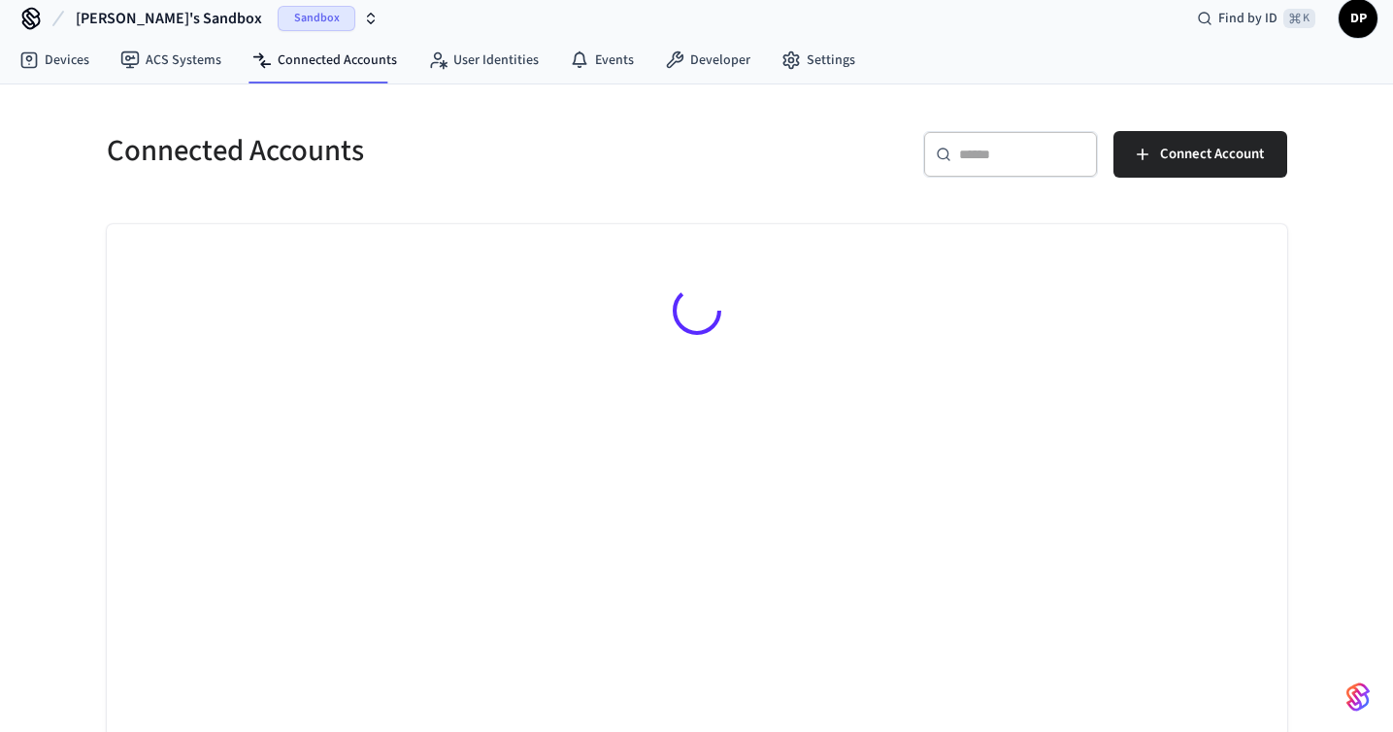
scroll to position [22, 0]
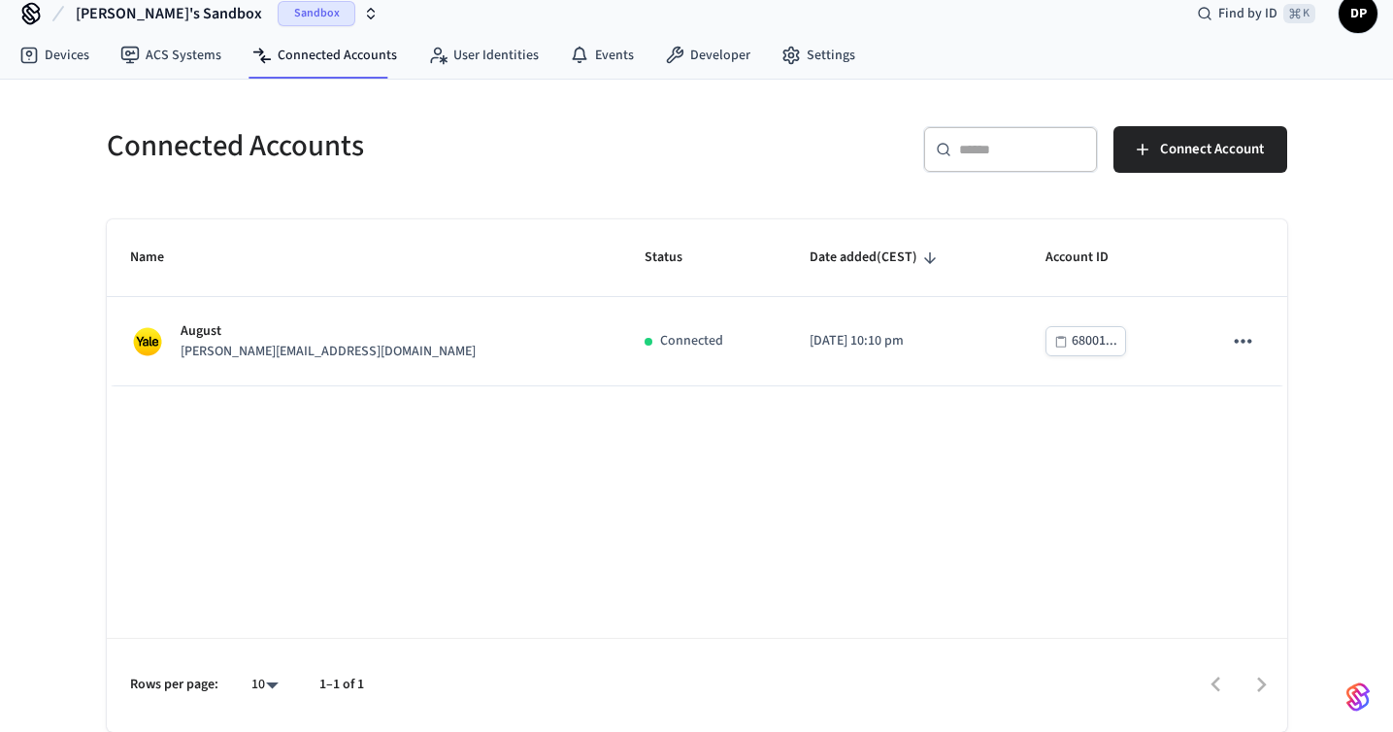
click at [420, 349] on div "[PERSON_NAME] [PERSON_NAME][EMAIL_ADDRESS][DOMAIN_NAME]" at bounding box center [364, 341] width 469 height 41
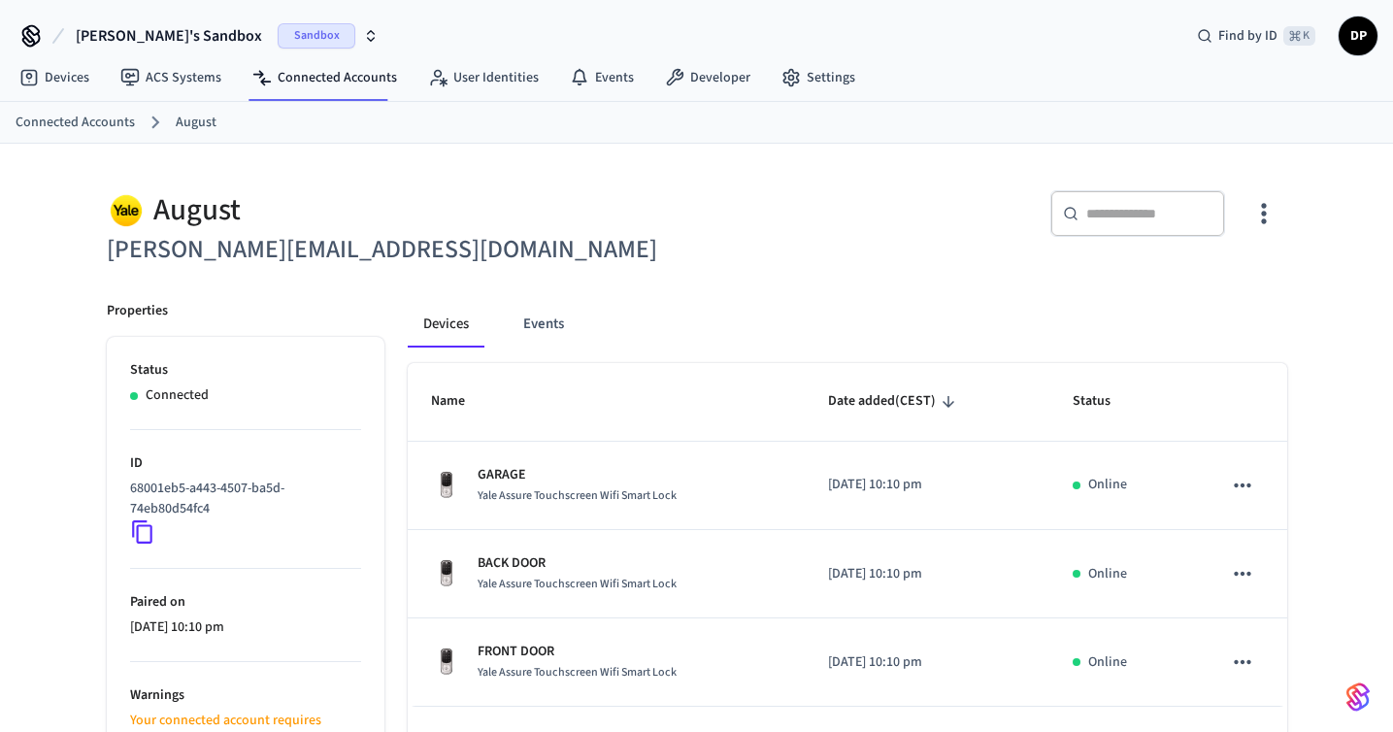
click at [278, 29] on span "Sandbox" at bounding box center [317, 35] width 78 height 25
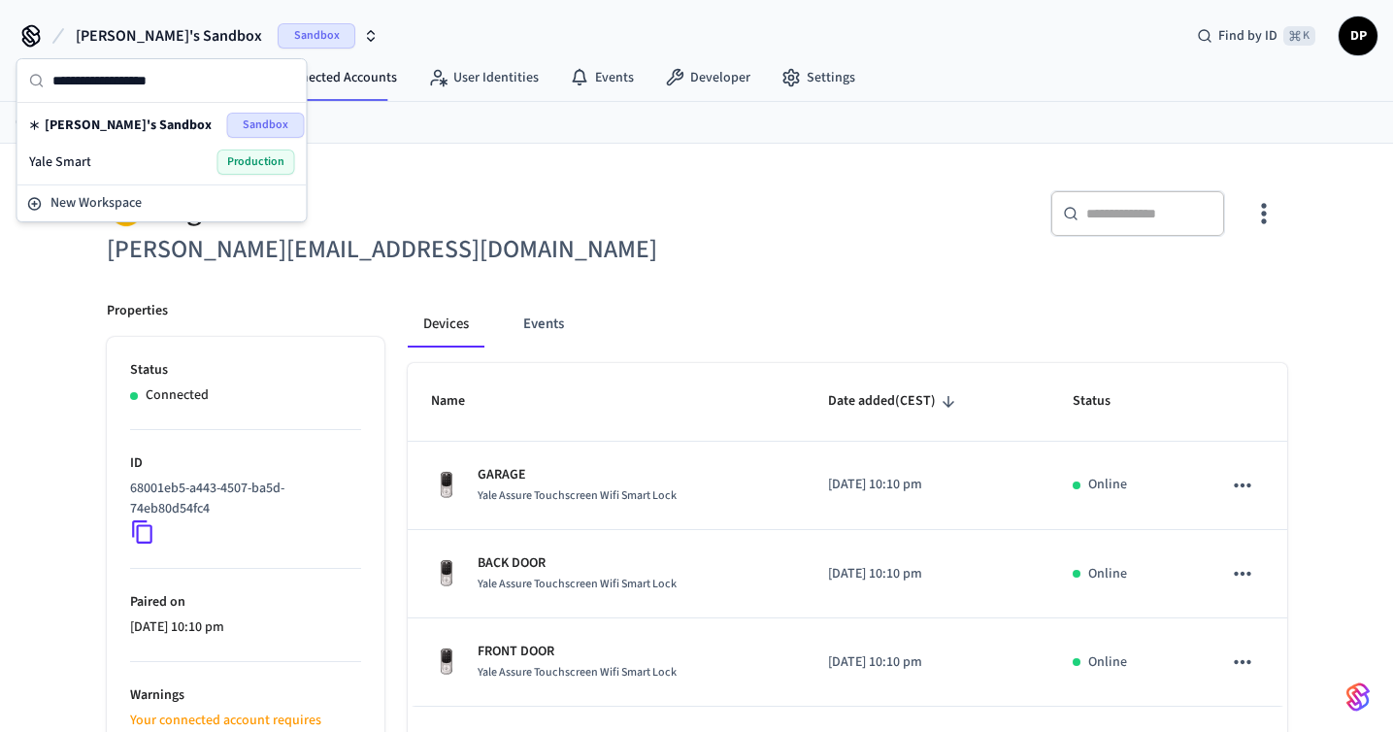
click at [272, 159] on span "Production" at bounding box center [256, 162] width 78 height 25
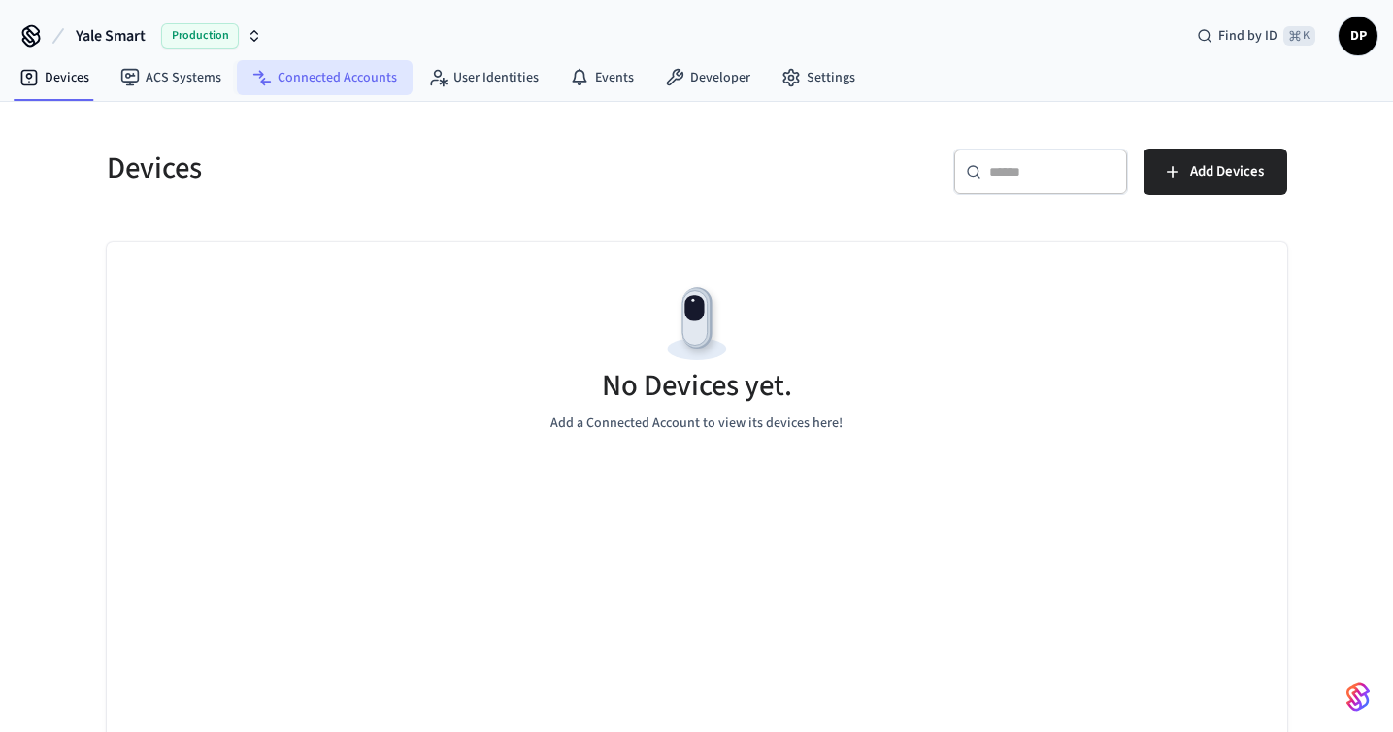
click at [320, 80] on link "Connected Accounts" at bounding box center [325, 77] width 176 height 35
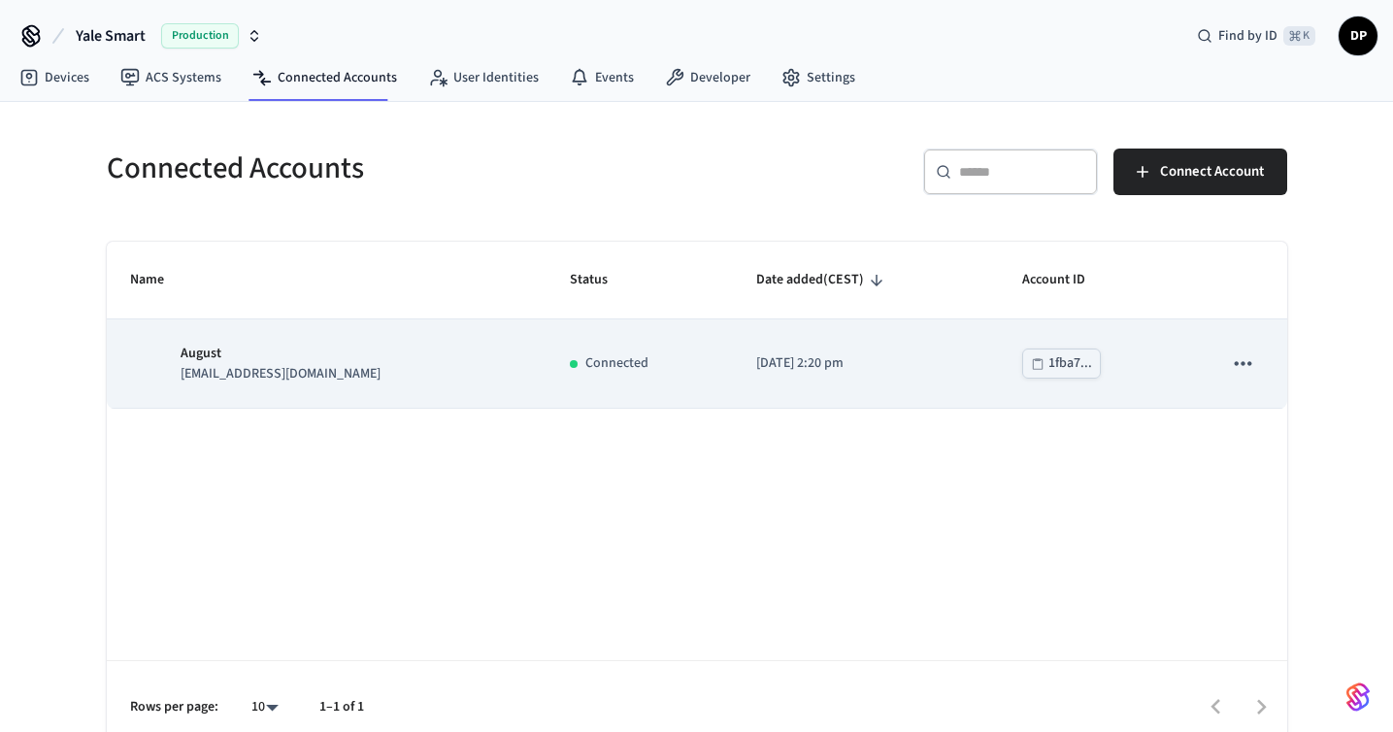
click at [1249, 369] on icon "sticky table" at bounding box center [1242, 362] width 25 height 25
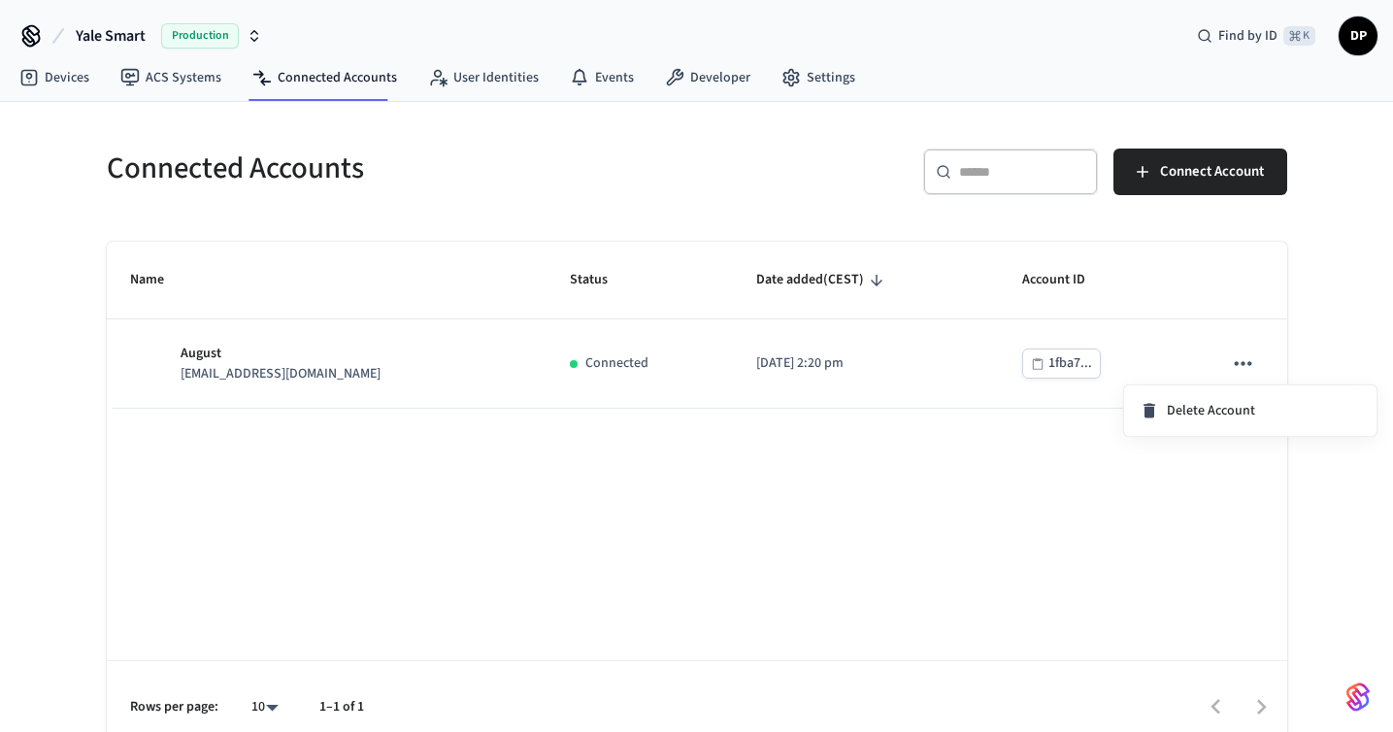
click at [800, 499] on div at bounding box center [696, 366] width 1393 height 732
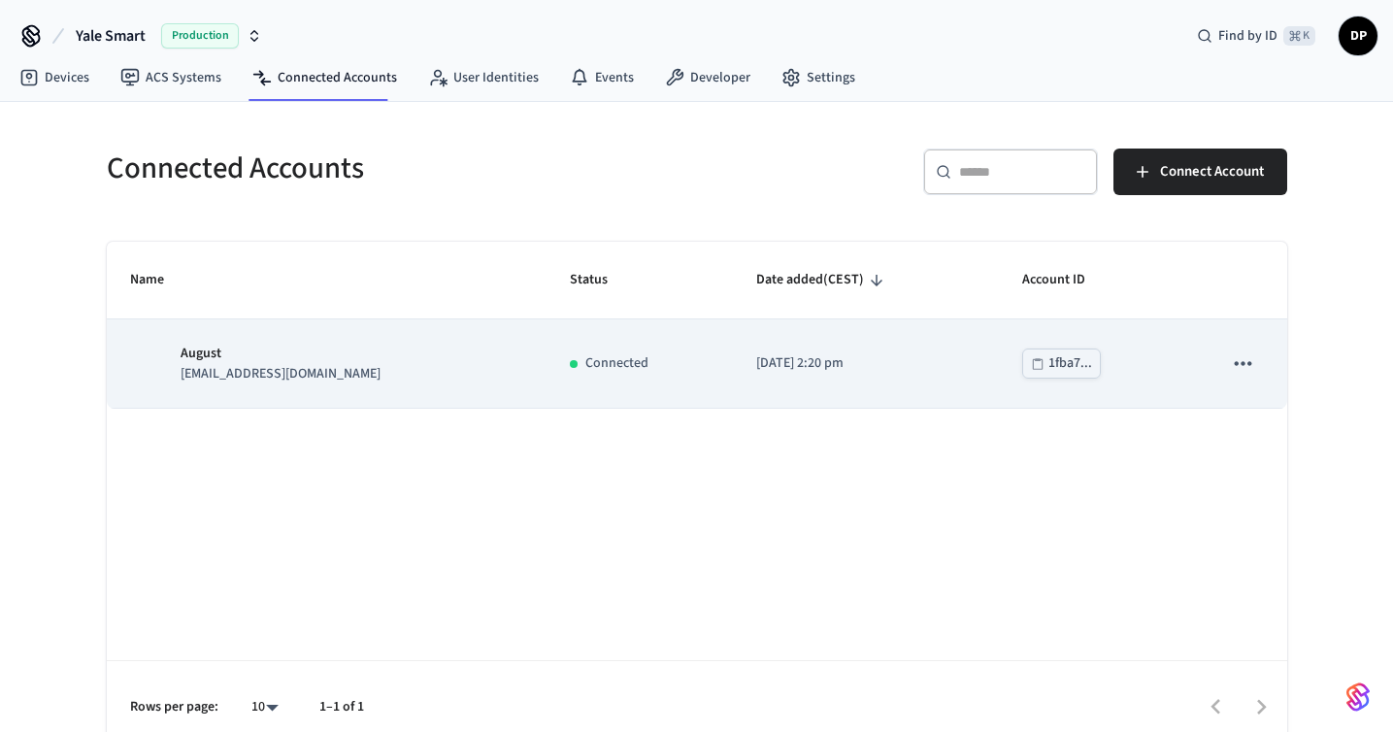
click at [257, 373] on p "[EMAIL_ADDRESS][DOMAIN_NAME]" at bounding box center [281, 374] width 200 height 20
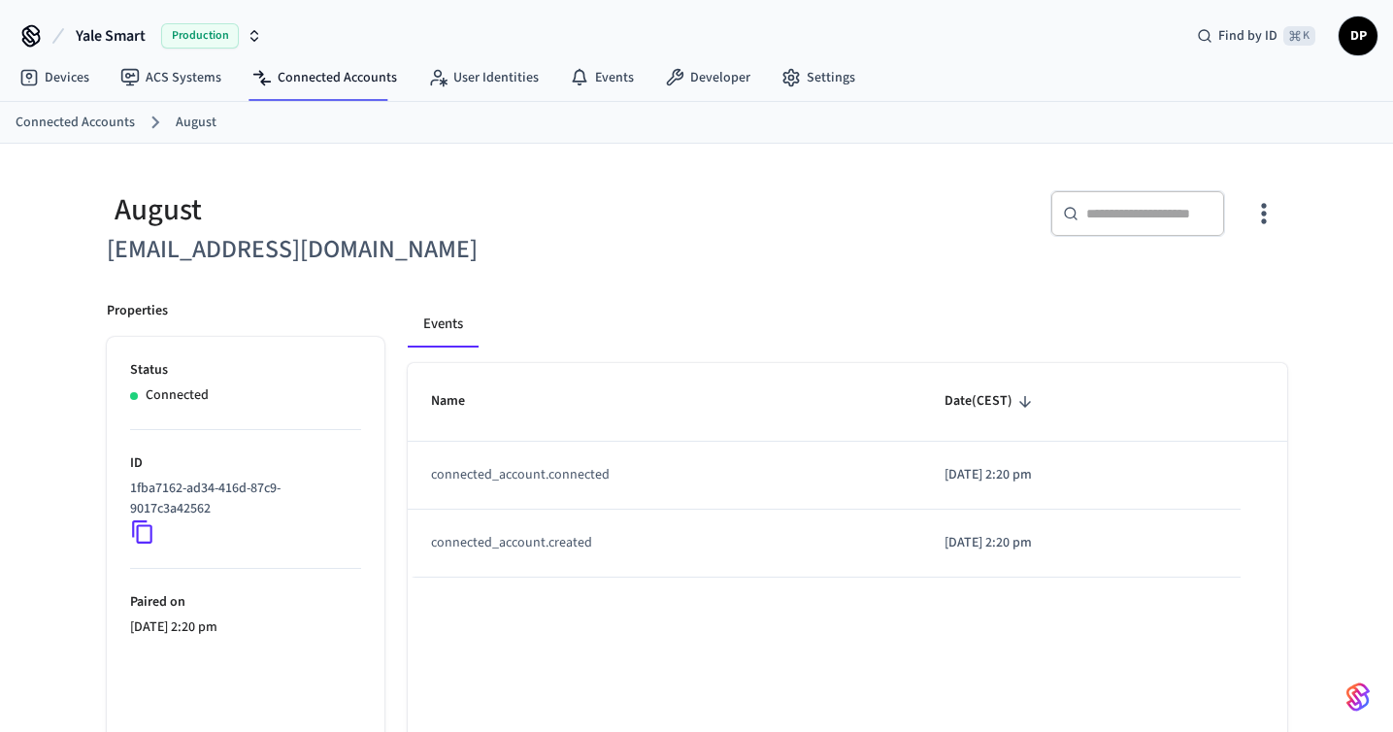
click at [204, 29] on span "Production" at bounding box center [200, 35] width 78 height 25
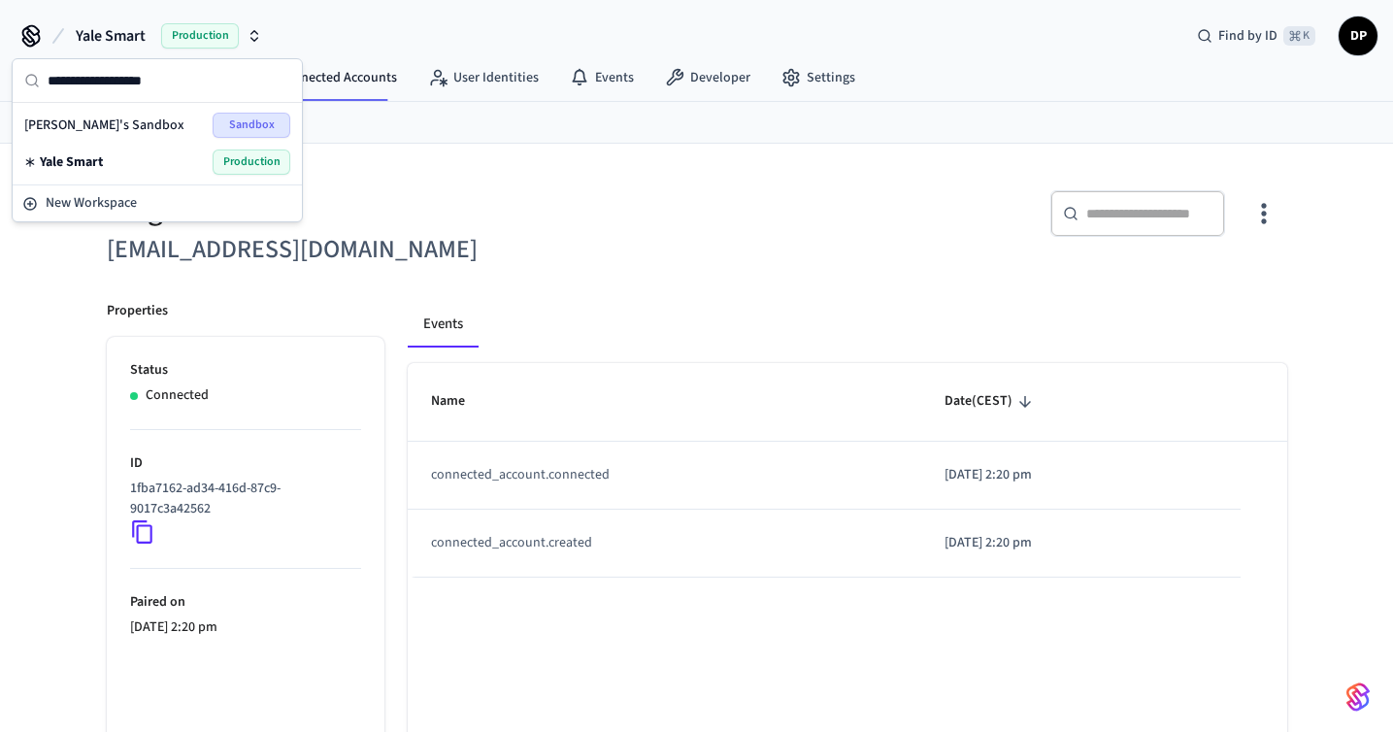
click at [248, 127] on span "Sandbox" at bounding box center [252, 125] width 78 height 25
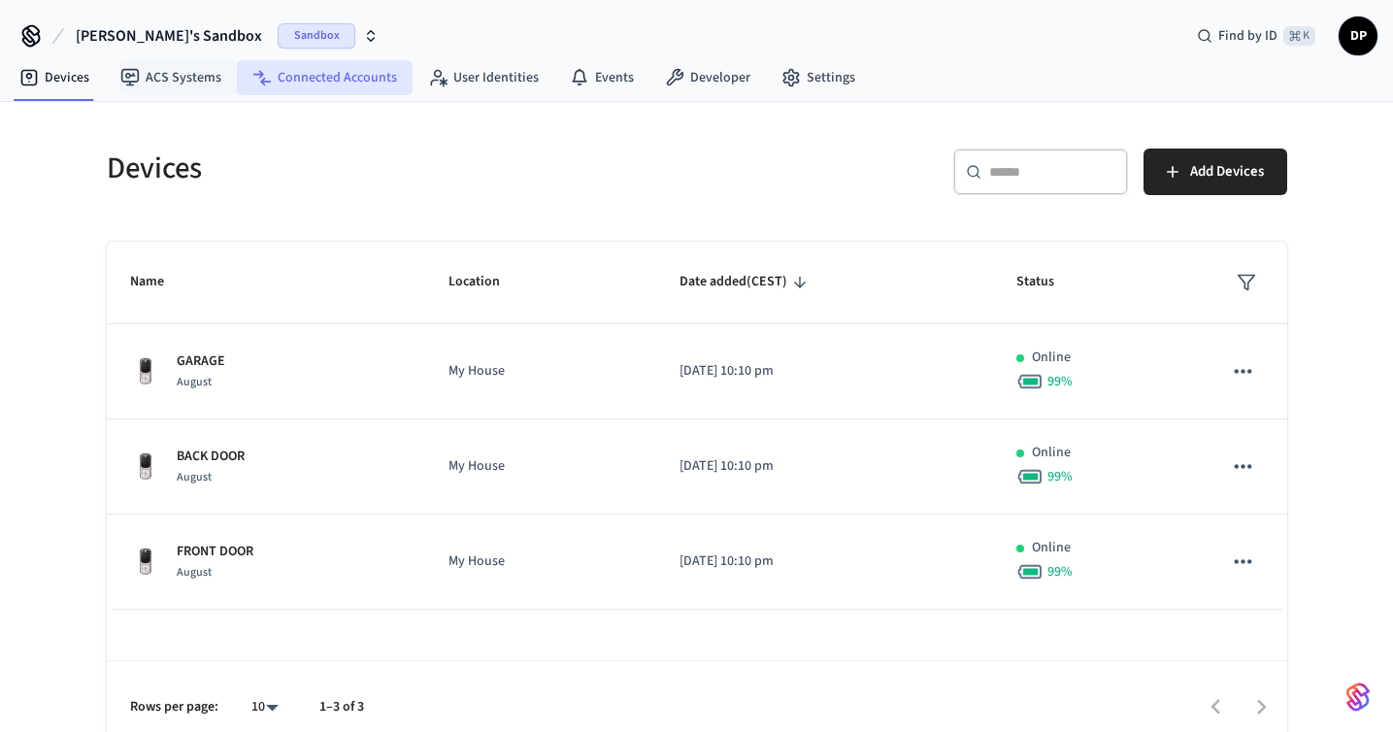
click at [321, 83] on link "Connected Accounts" at bounding box center [325, 77] width 176 height 35
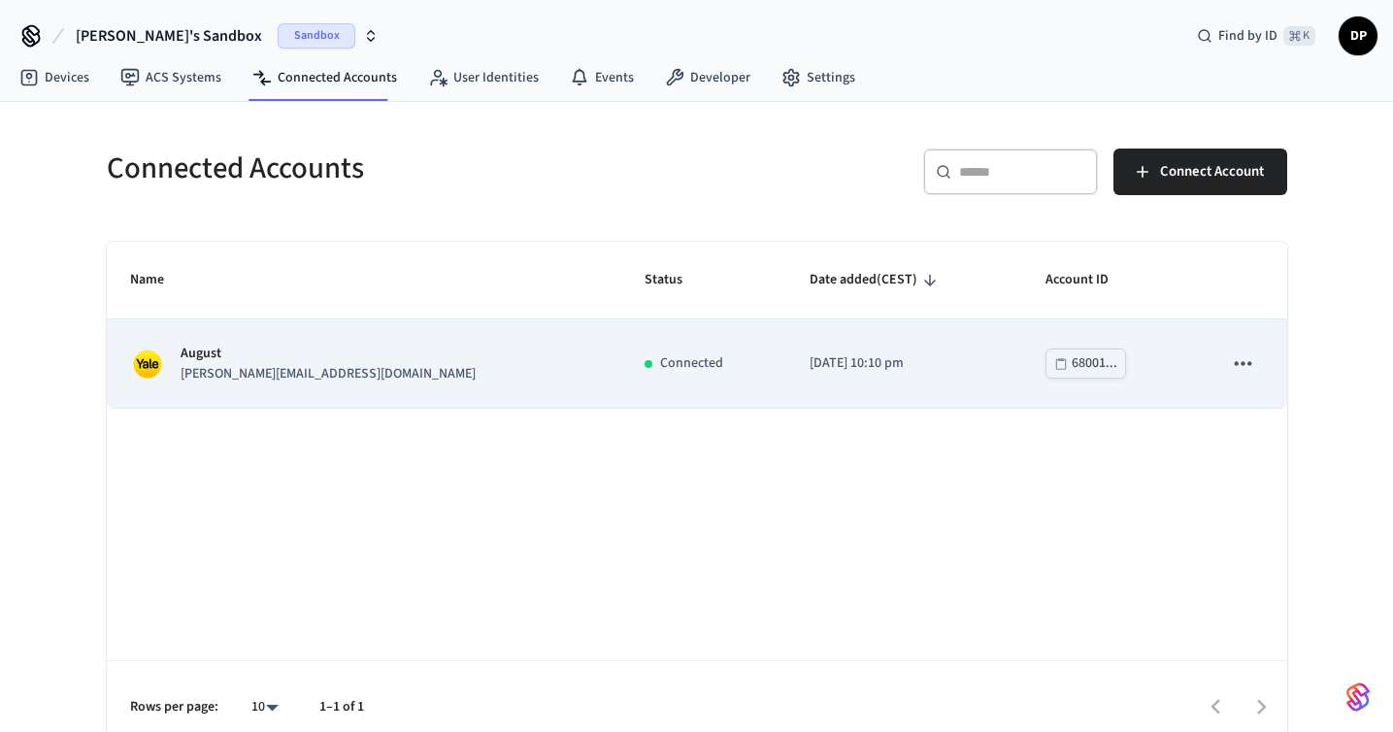
click at [241, 373] on p "[PERSON_NAME][EMAIL_ADDRESS][DOMAIN_NAME]" at bounding box center [328, 374] width 295 height 20
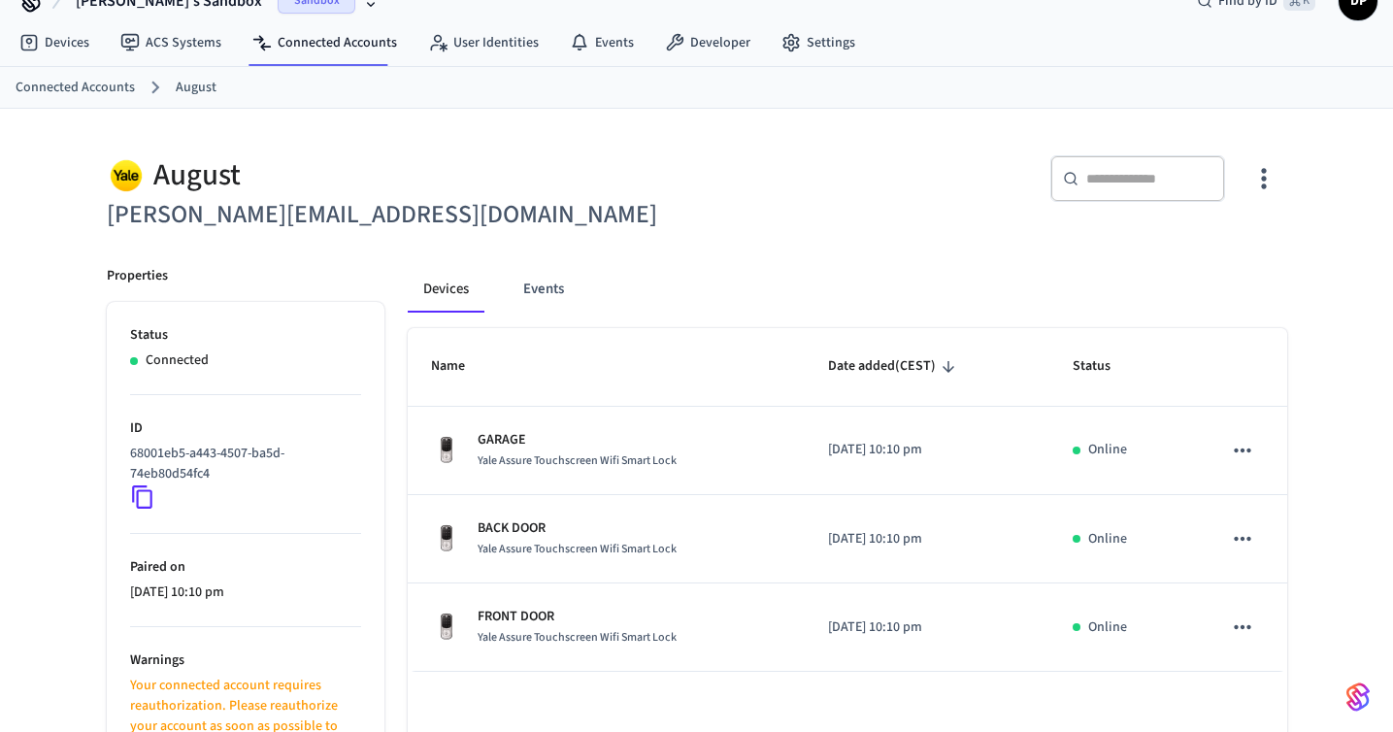
scroll to position [42, 0]
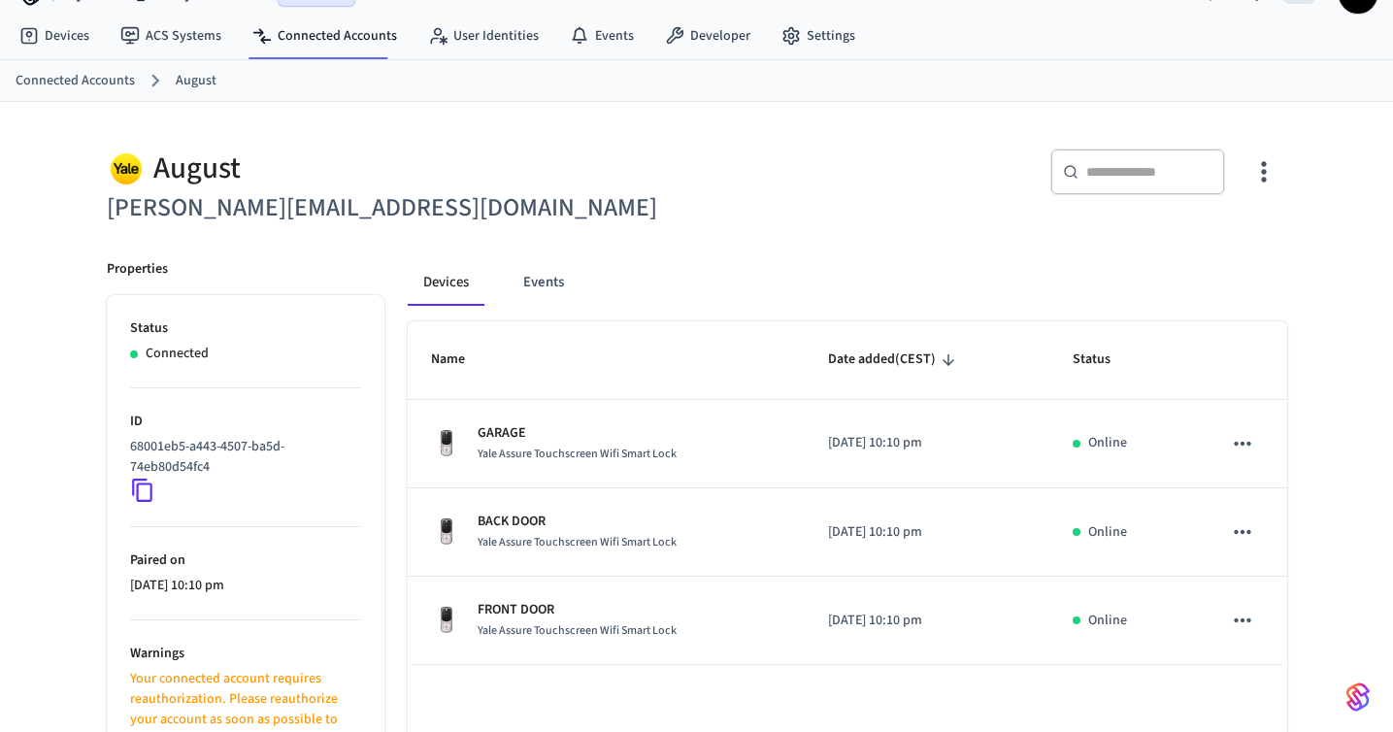
click at [1257, 171] on icon "button" at bounding box center [1264, 171] width 30 height 30
click at [1209, 263] on li "Sync Account" at bounding box center [1200, 251] width 147 height 51
click at [661, 328] on div at bounding box center [696, 366] width 1393 height 732
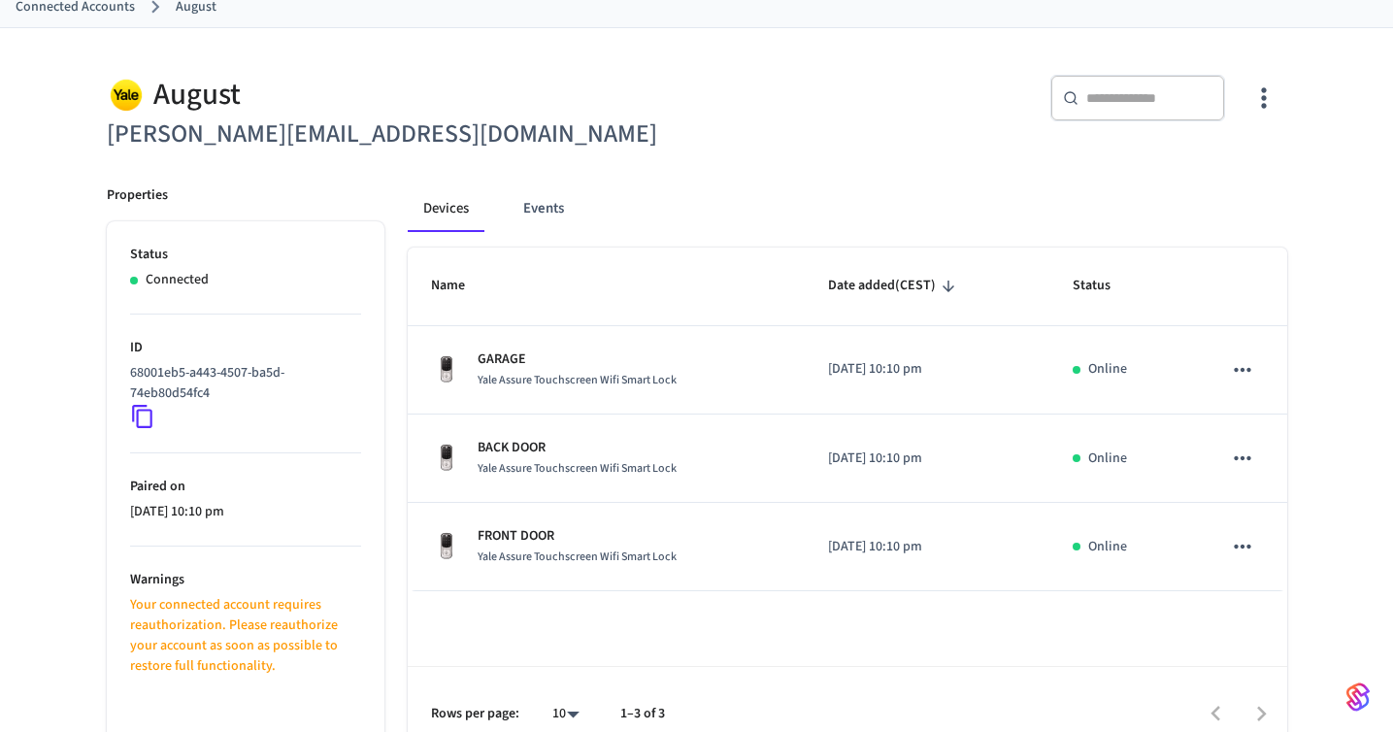
scroll to position [144, 0]
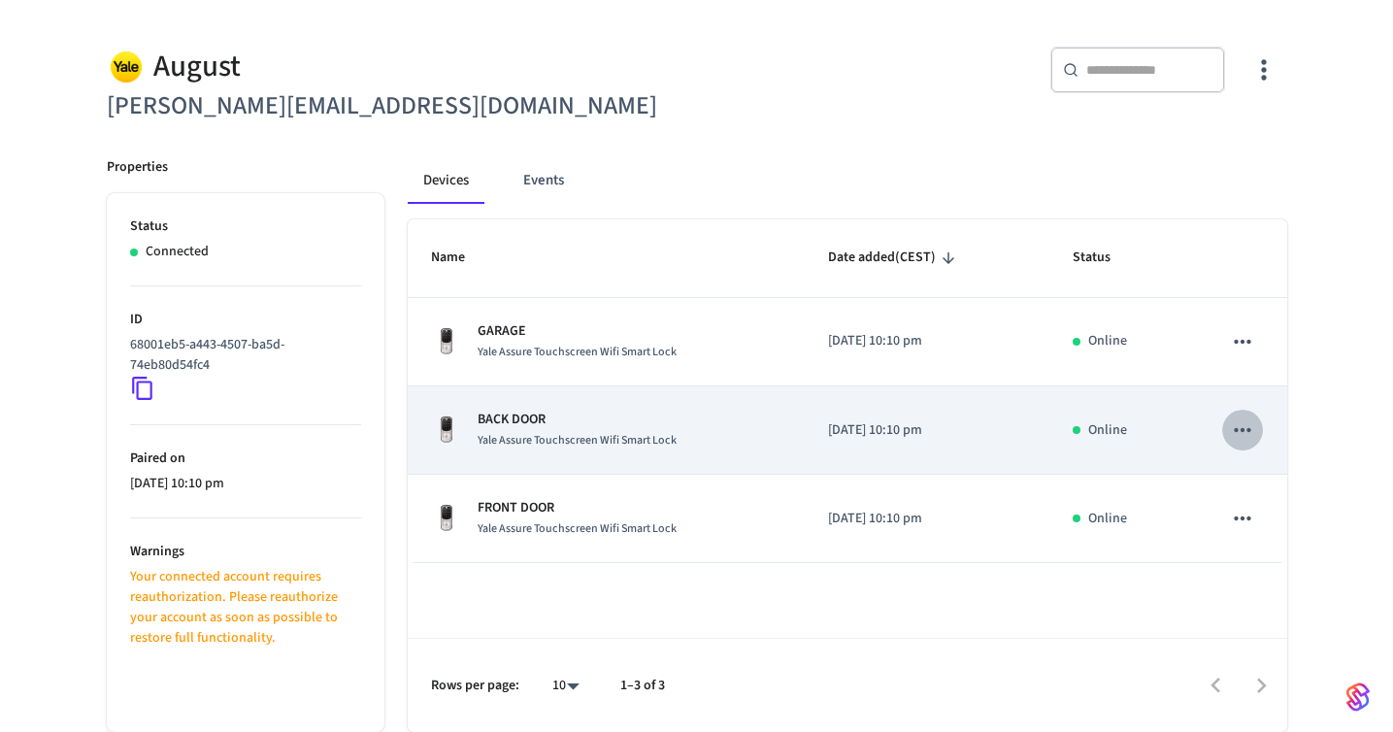
click at [1242, 433] on icon "sticky table" at bounding box center [1242, 429] width 25 height 25
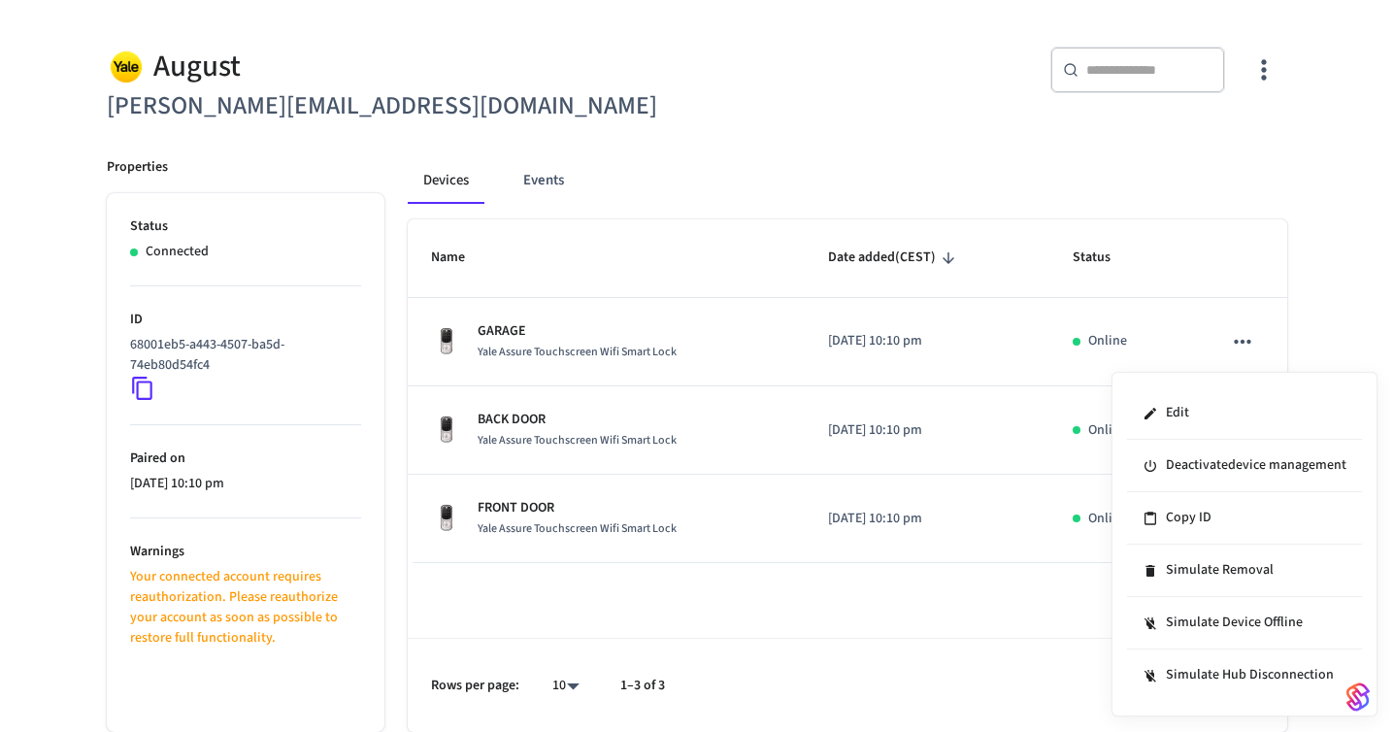
click at [273, 513] on div at bounding box center [696, 366] width 1393 height 732
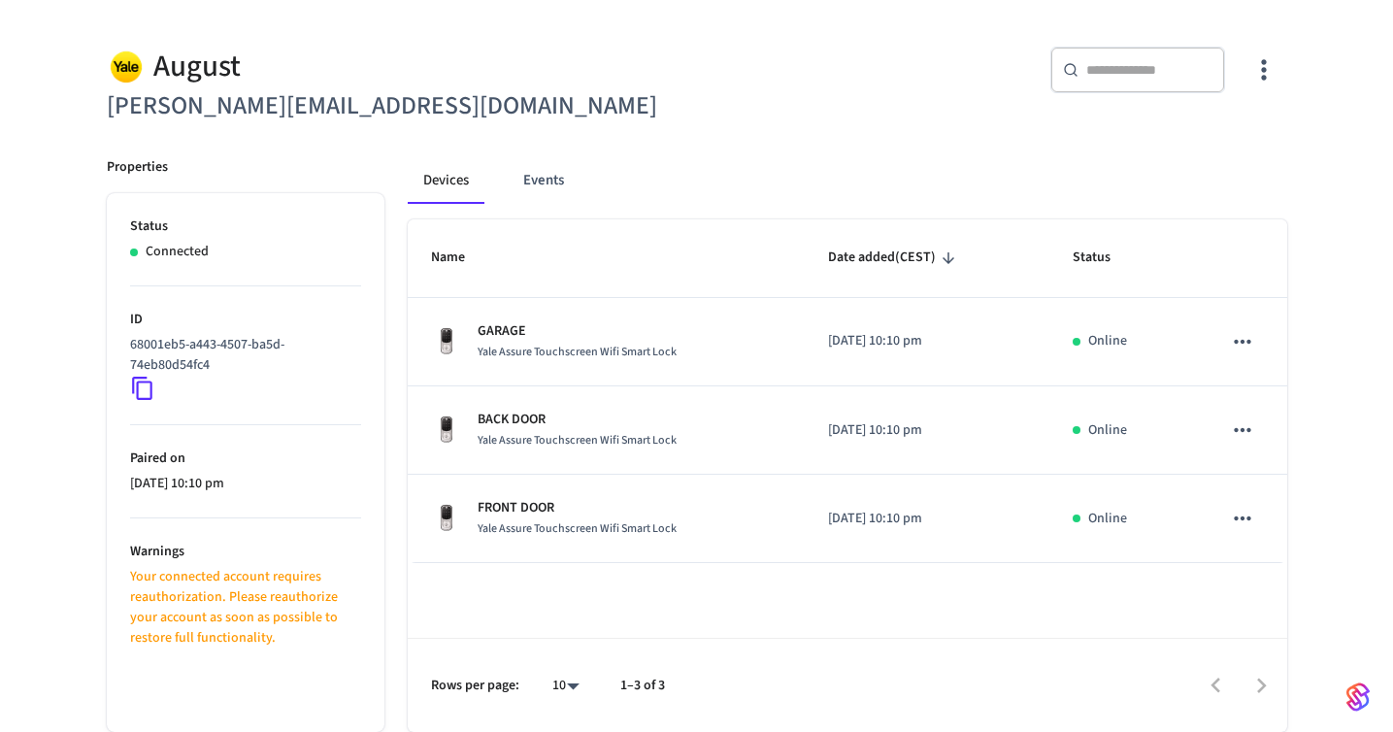
click at [190, 480] on p "[DATE] 10:10 pm" at bounding box center [245, 484] width 231 height 20
click at [159, 544] on p "Warnings" at bounding box center [245, 552] width 231 height 20
click at [162, 571] on p "Your connected account requires reauthorization. Please reauthorize your accoun…" at bounding box center [245, 608] width 231 height 82
click at [579, 117] on h6 "[PERSON_NAME][EMAIL_ADDRESS][DOMAIN_NAME]" at bounding box center [396, 106] width 579 height 40
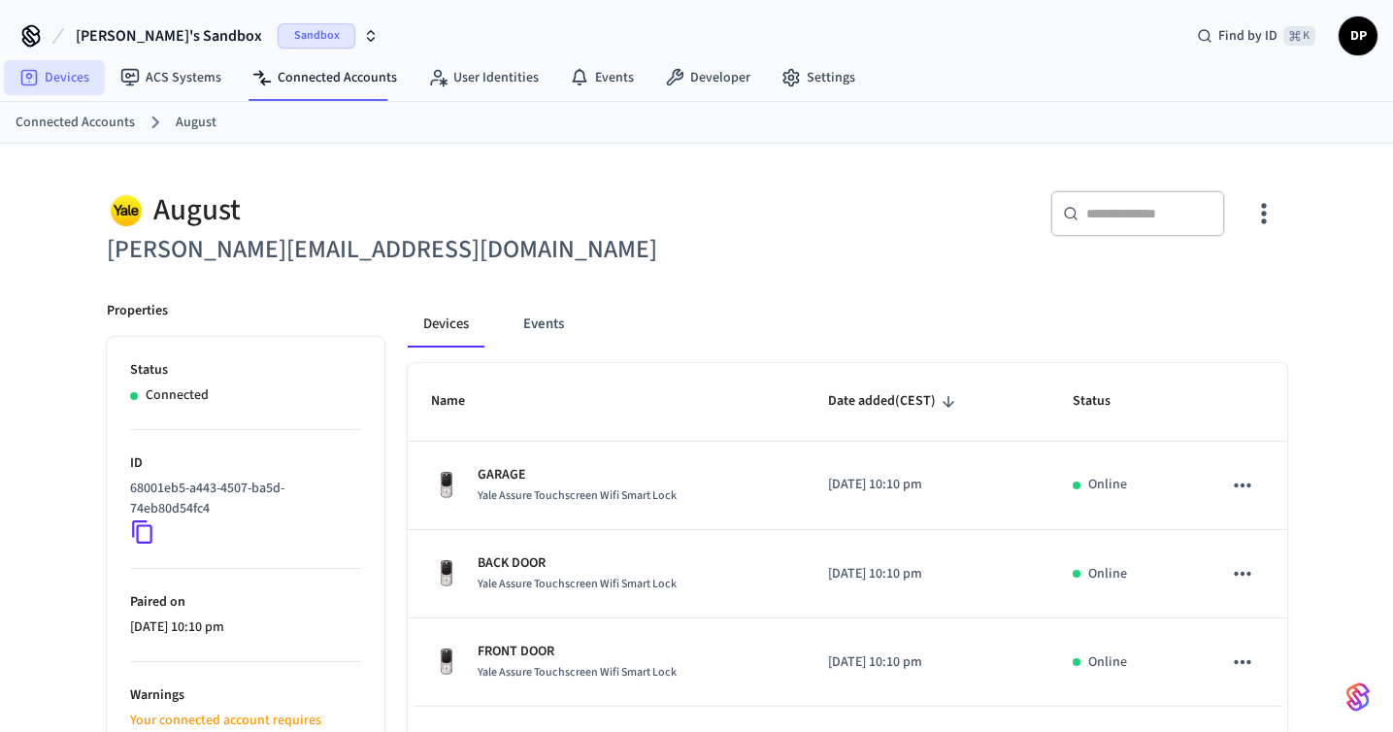
click at [78, 72] on link "Devices" at bounding box center [54, 77] width 101 height 35
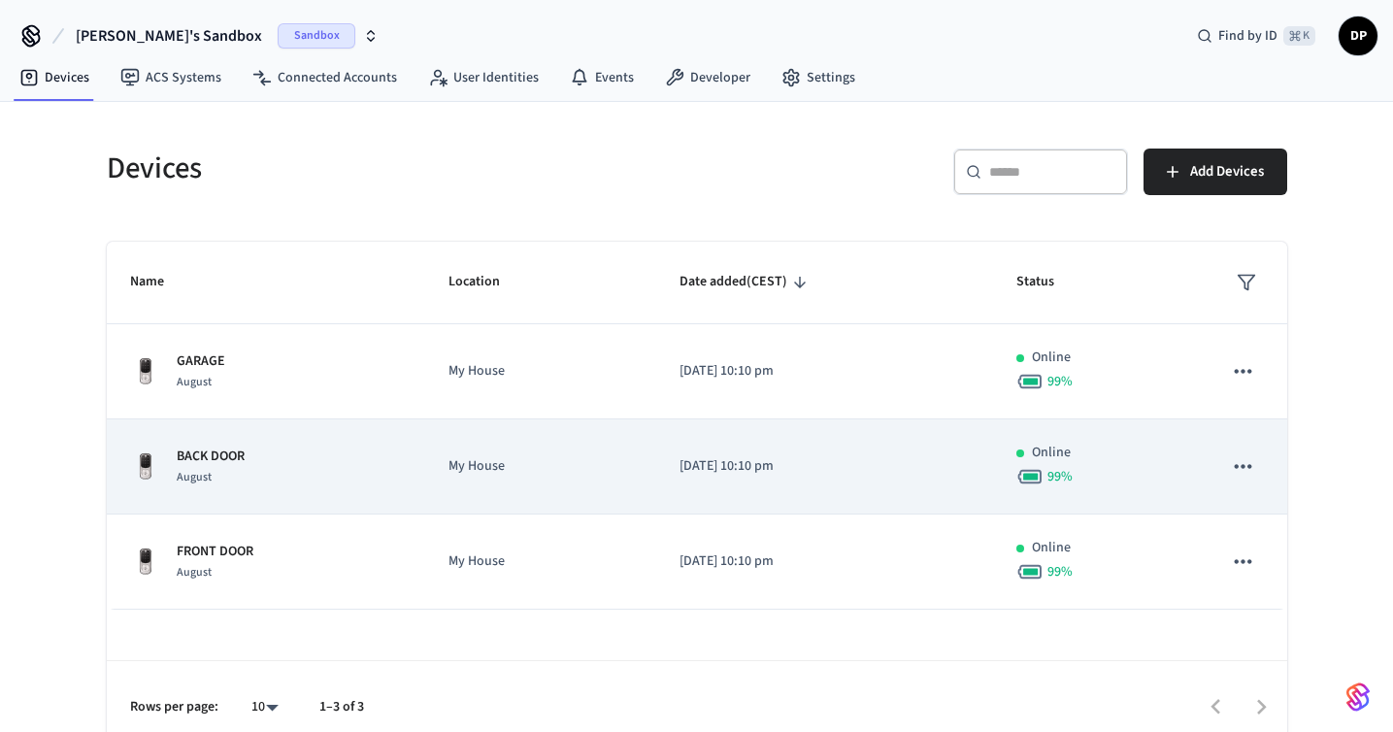
click at [1146, 467] on div "99 %" at bounding box center [1096, 476] width 159 height 27
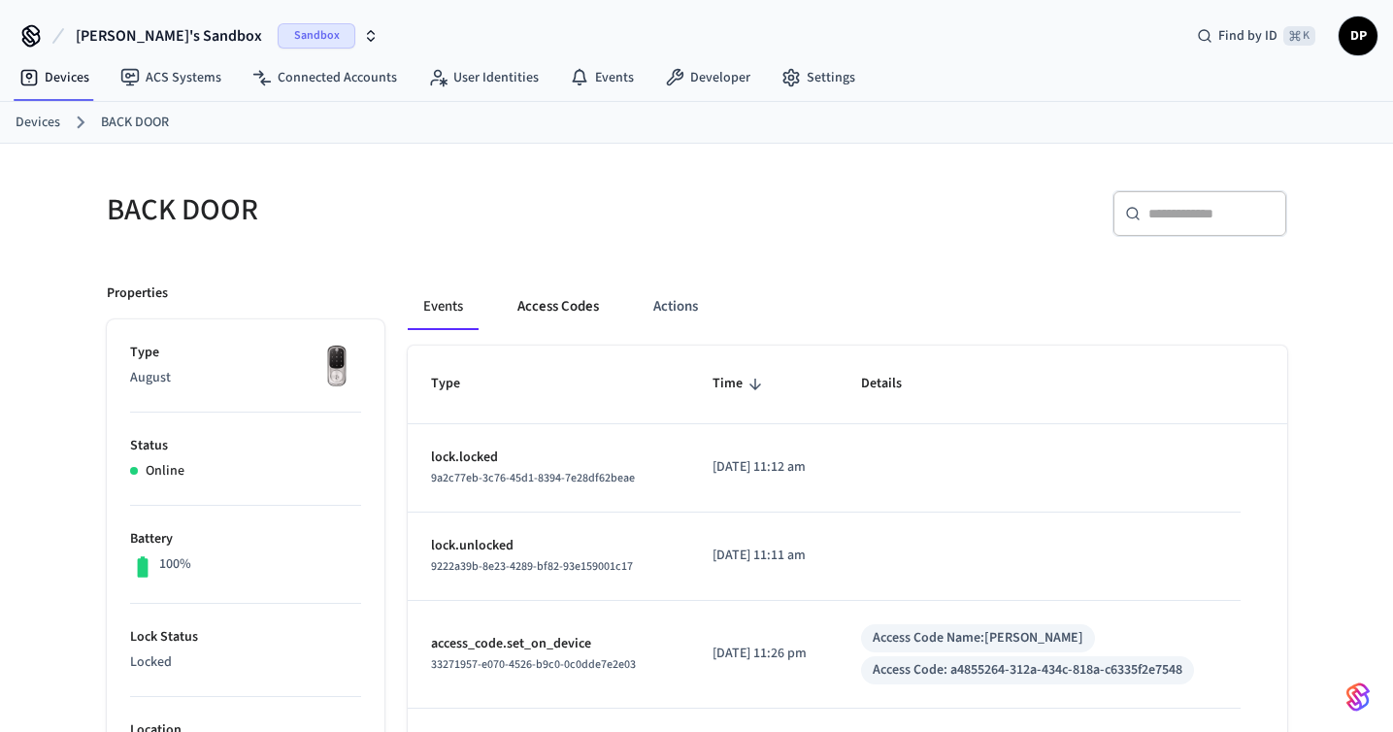
click at [566, 325] on button "Access Codes" at bounding box center [558, 307] width 113 height 47
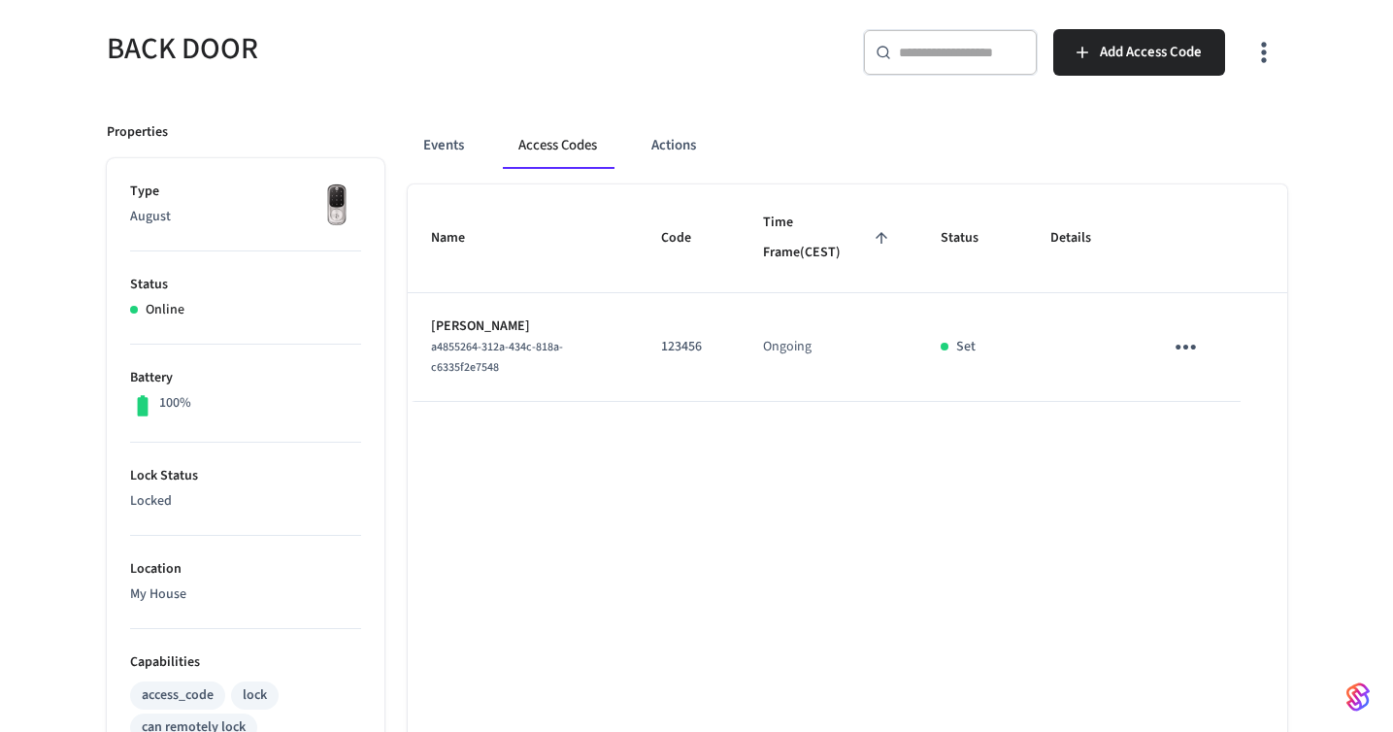
scroll to position [179, 0]
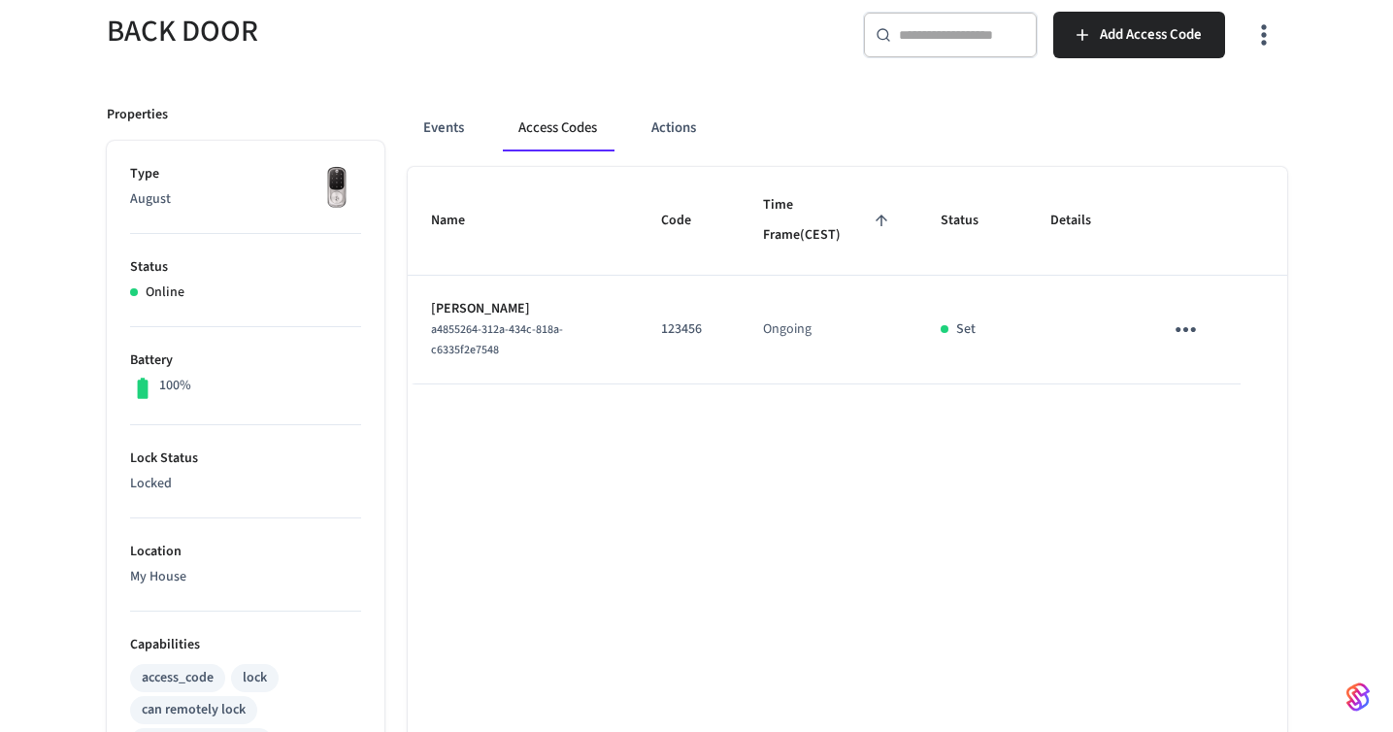
click at [1197, 334] on icon "sticky table" at bounding box center [1186, 330] width 30 height 30
click at [1218, 380] on li "Edit" at bounding box center [1232, 386] width 92 height 52
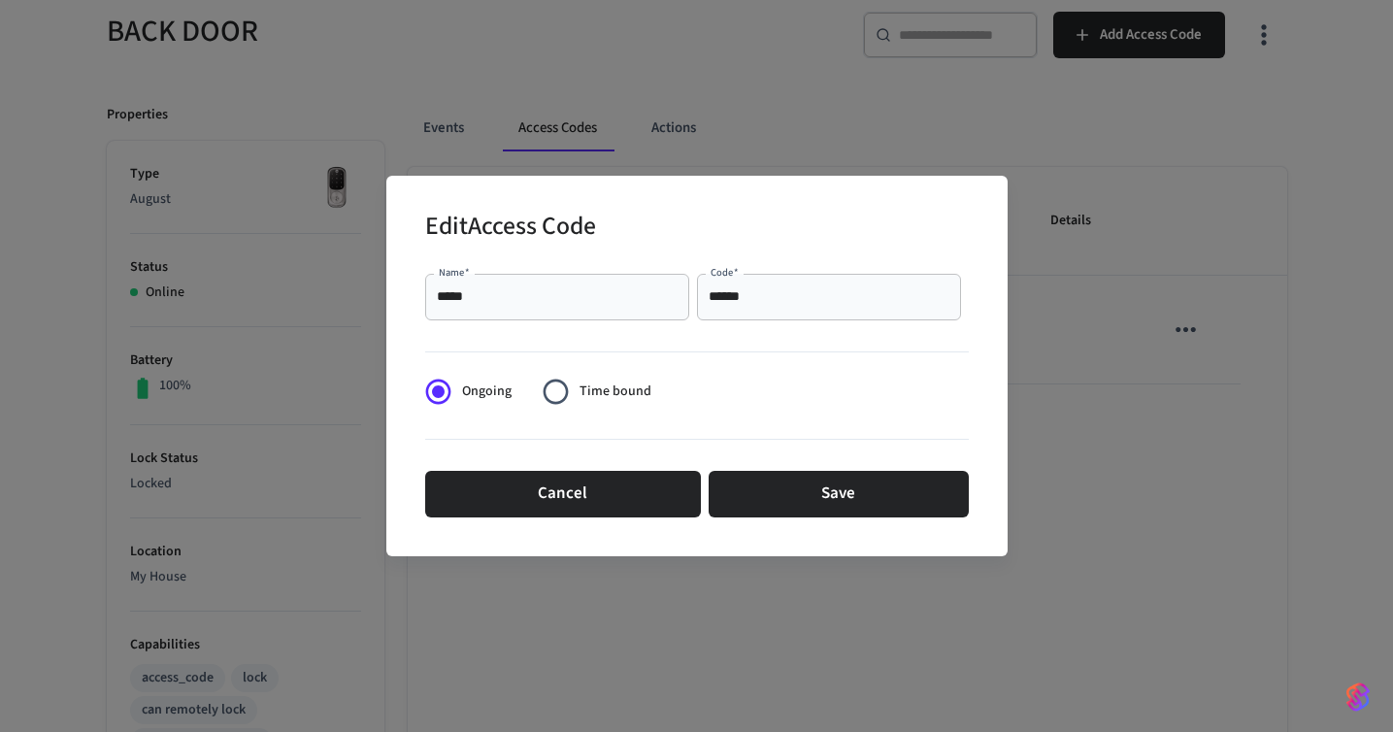
click at [784, 301] on input "******" at bounding box center [829, 296] width 241 height 19
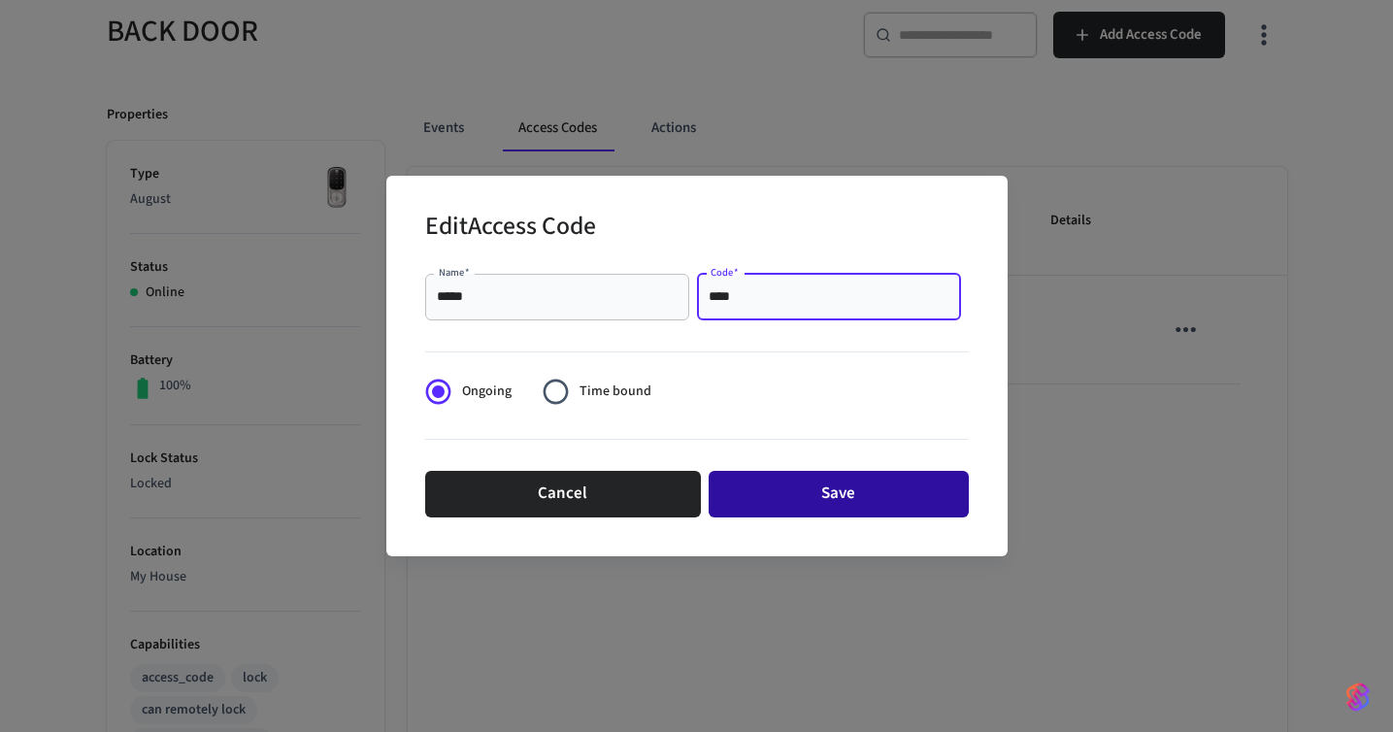
type input "****"
click at [769, 485] on button "Save" at bounding box center [839, 494] width 260 height 47
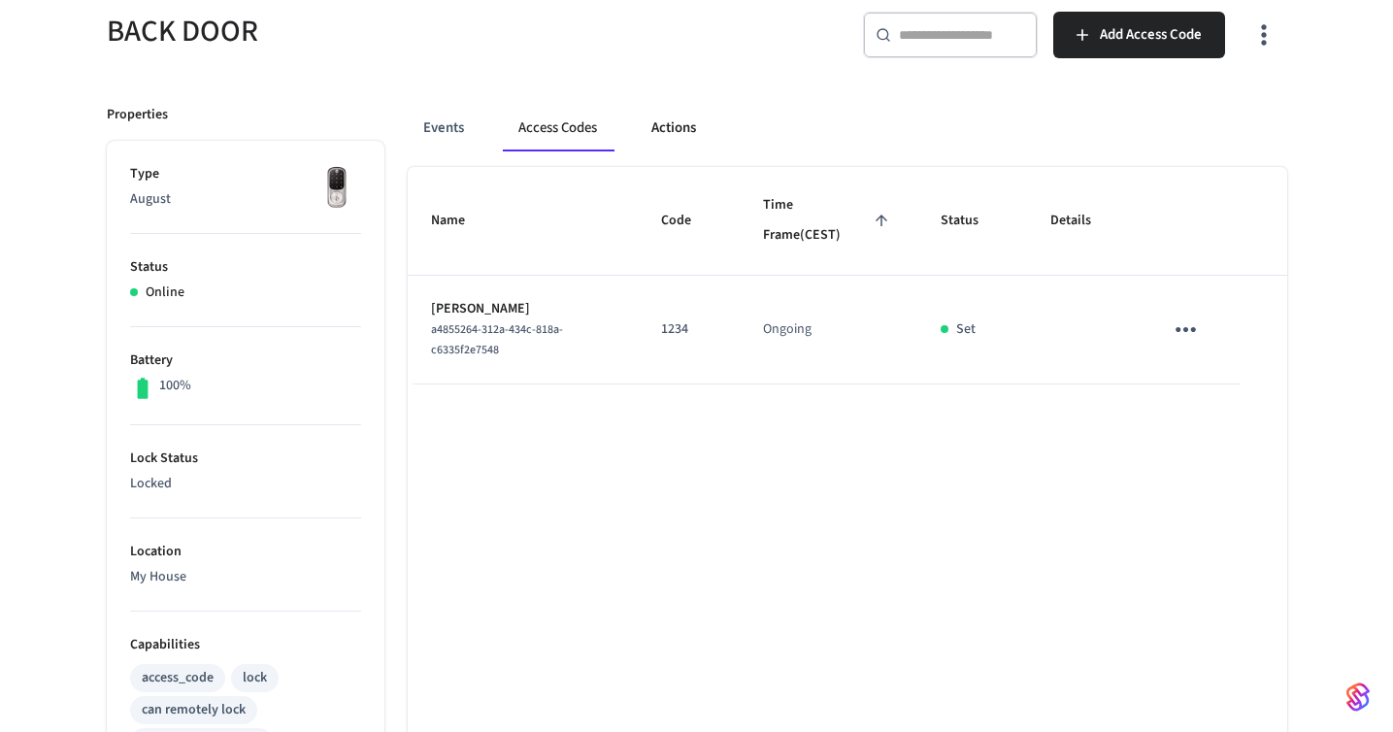
click at [675, 130] on button "Actions" at bounding box center [674, 128] width 76 height 47
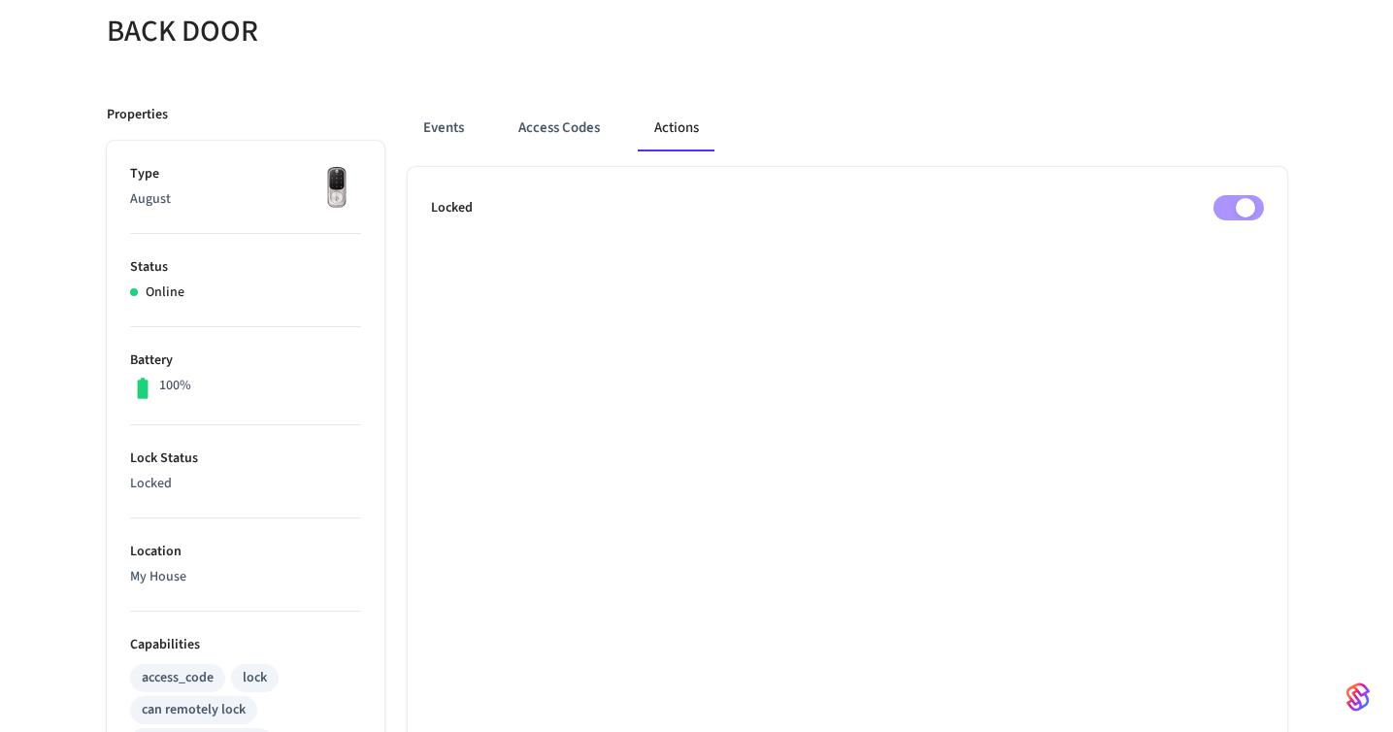
click at [452, 151] on div "Events Access Codes Actions" at bounding box center [848, 136] width 880 height 62
click at [450, 130] on button "Events" at bounding box center [444, 128] width 72 height 47
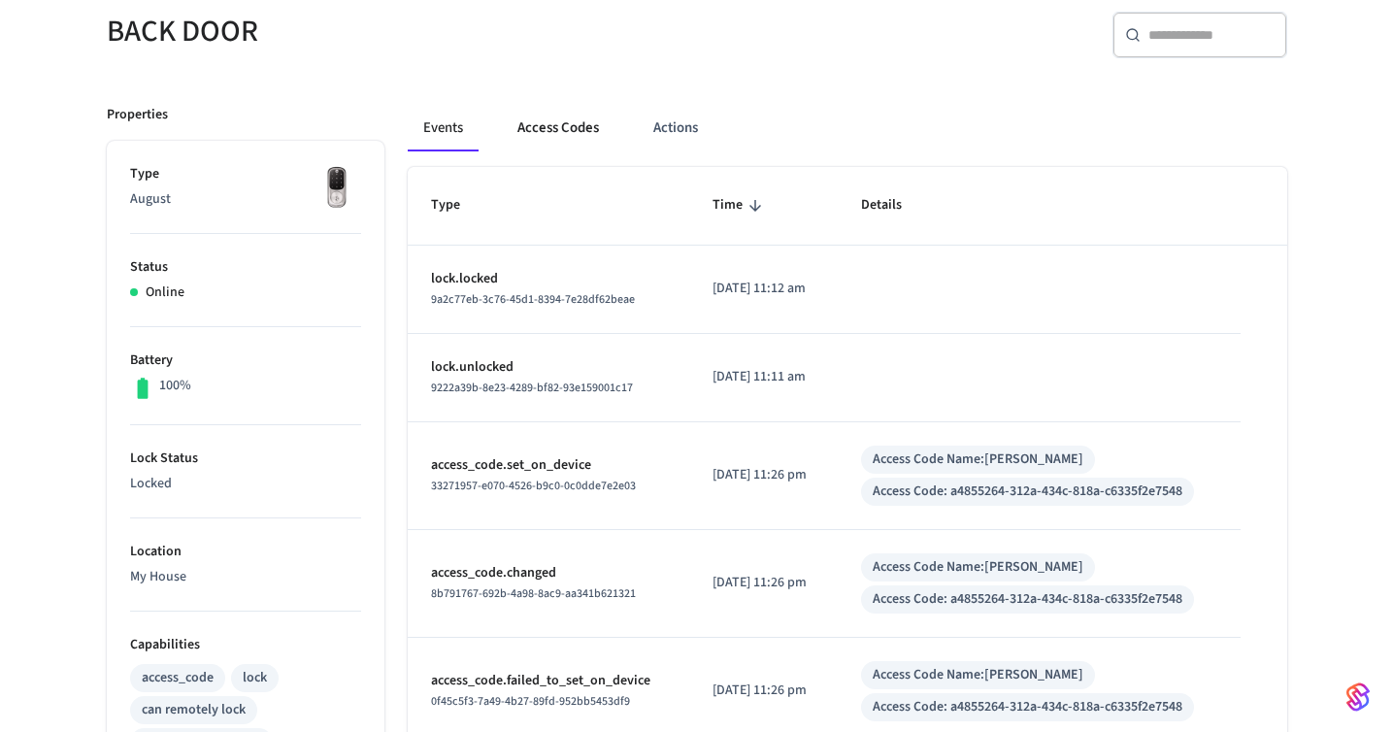
click at [578, 117] on button "Access Codes" at bounding box center [558, 128] width 113 height 47
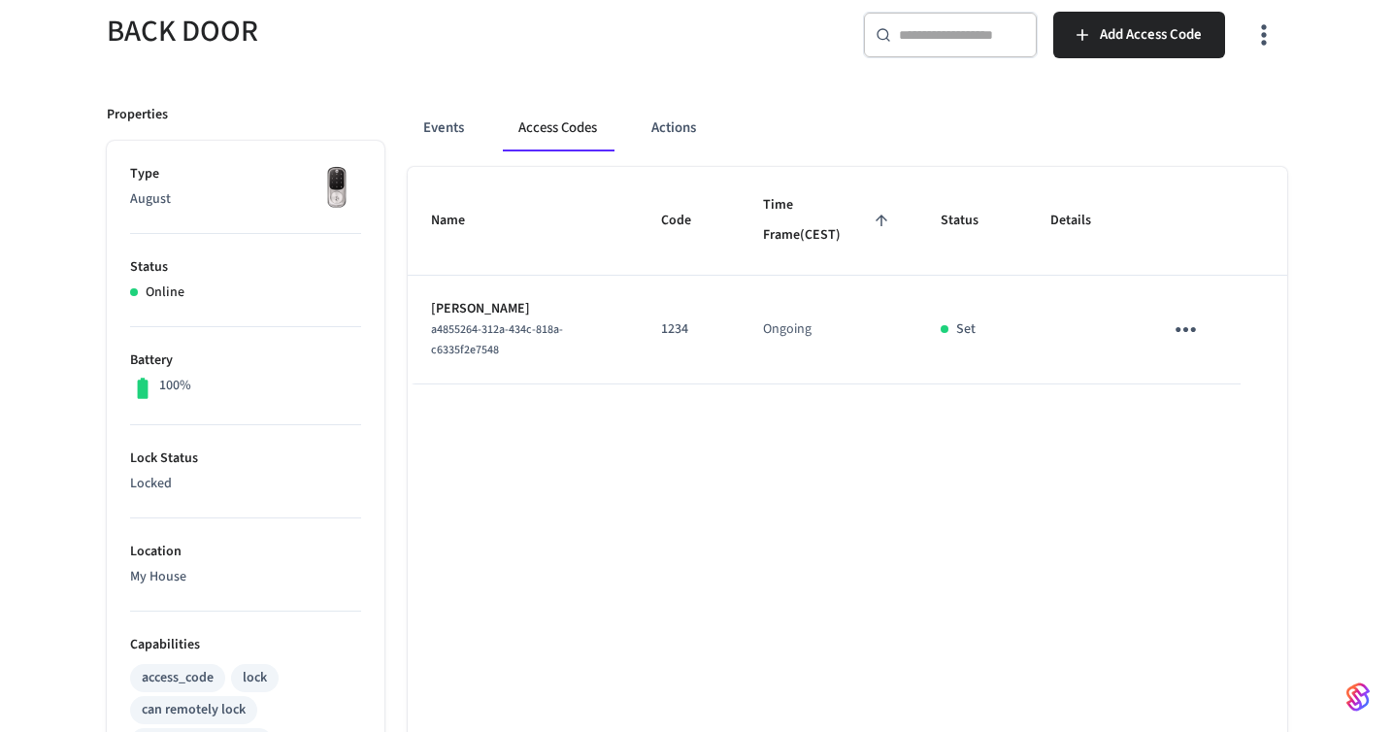
click at [1181, 330] on icon "sticky table" at bounding box center [1186, 330] width 30 height 30
click at [1228, 386] on li "Edit" at bounding box center [1232, 386] width 92 height 52
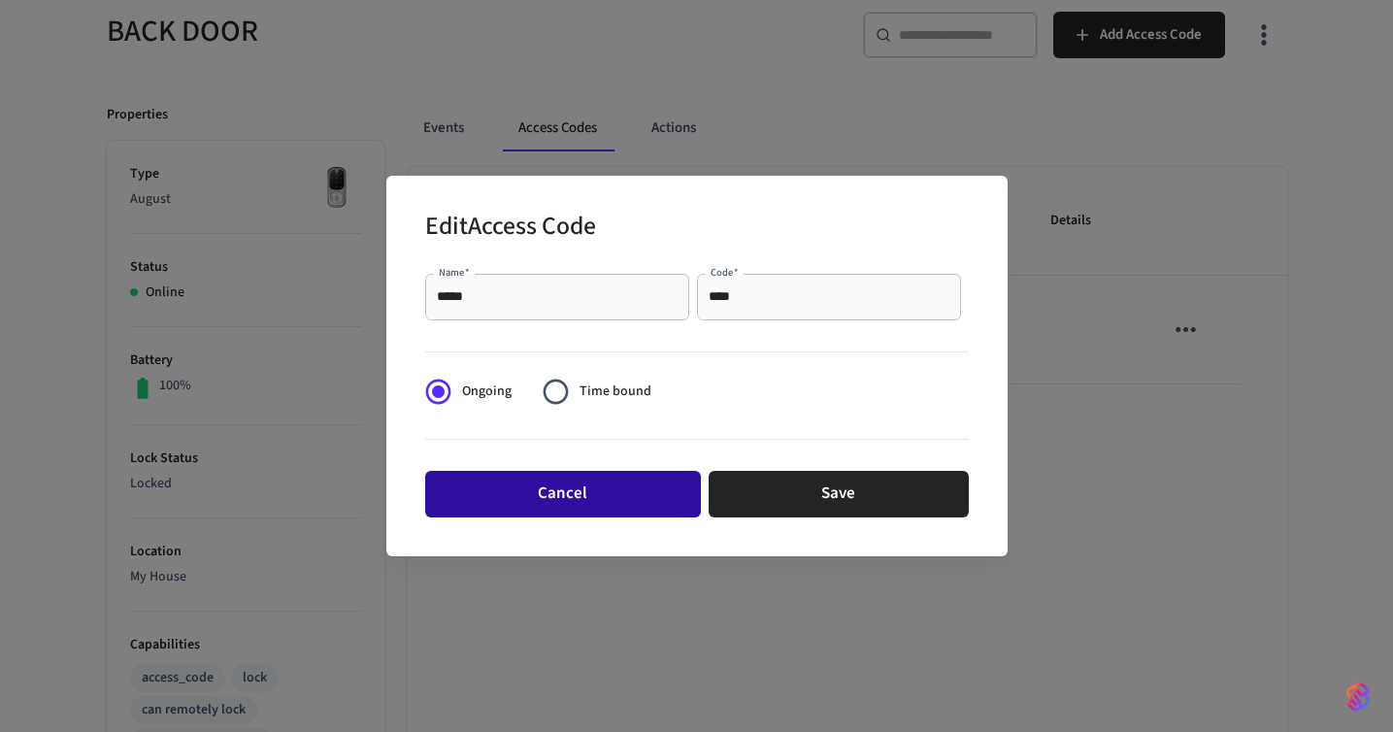
click at [629, 484] on button "Cancel" at bounding box center [563, 494] width 276 height 47
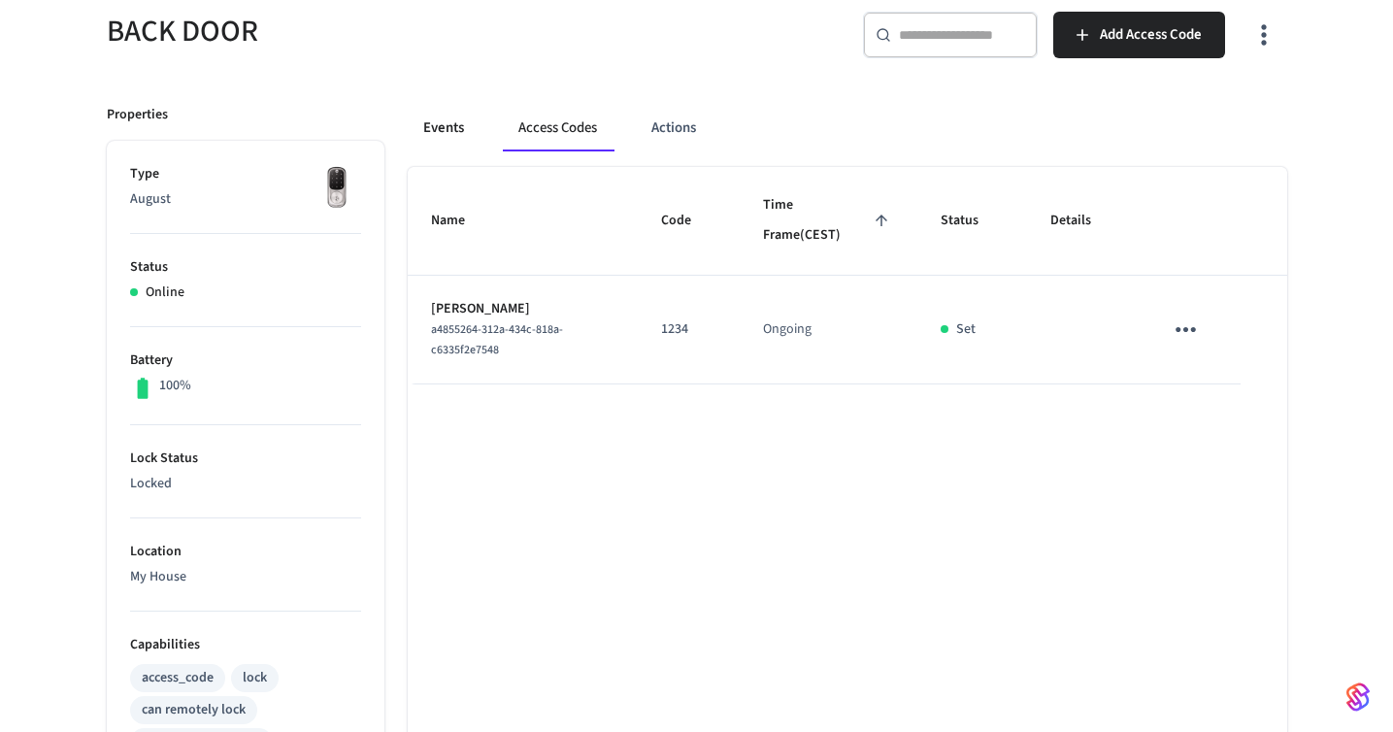
click at [459, 128] on button "Events" at bounding box center [444, 128] width 72 height 47
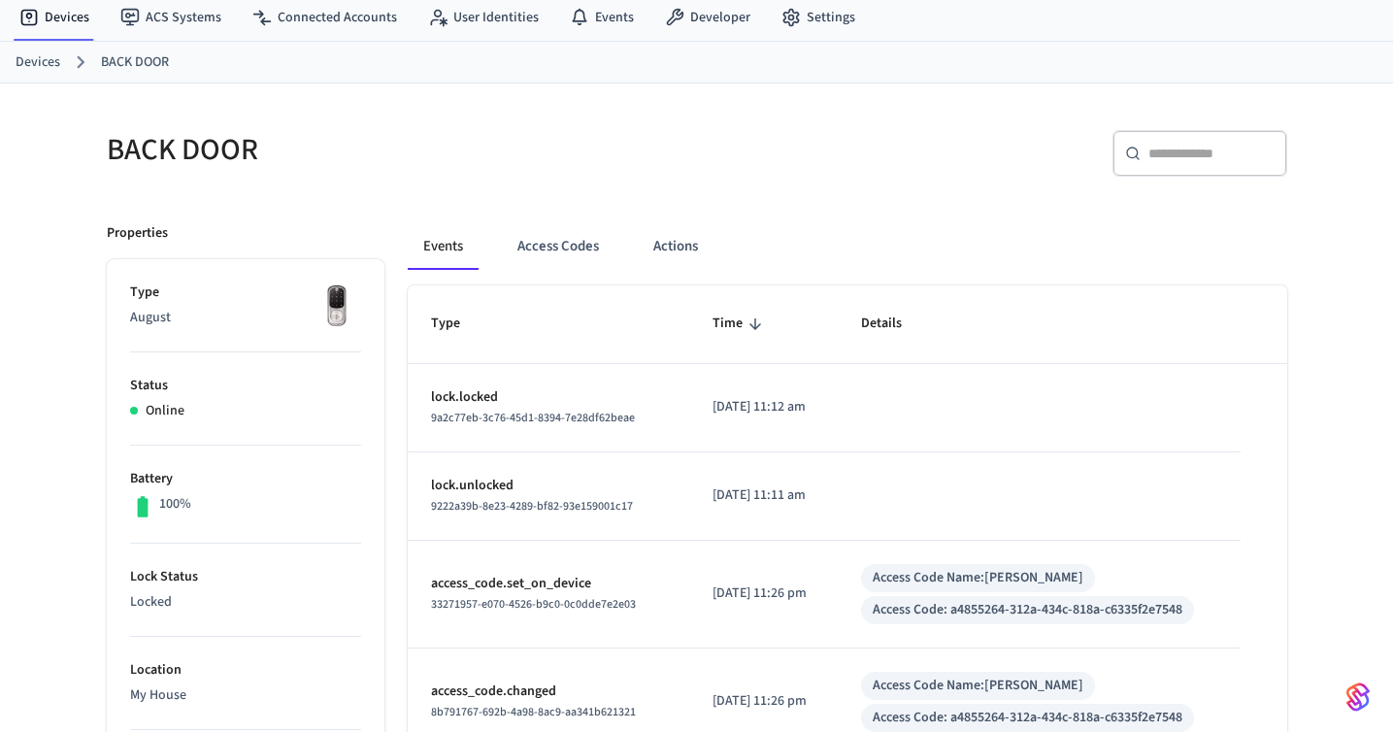
scroll to position [34, 0]
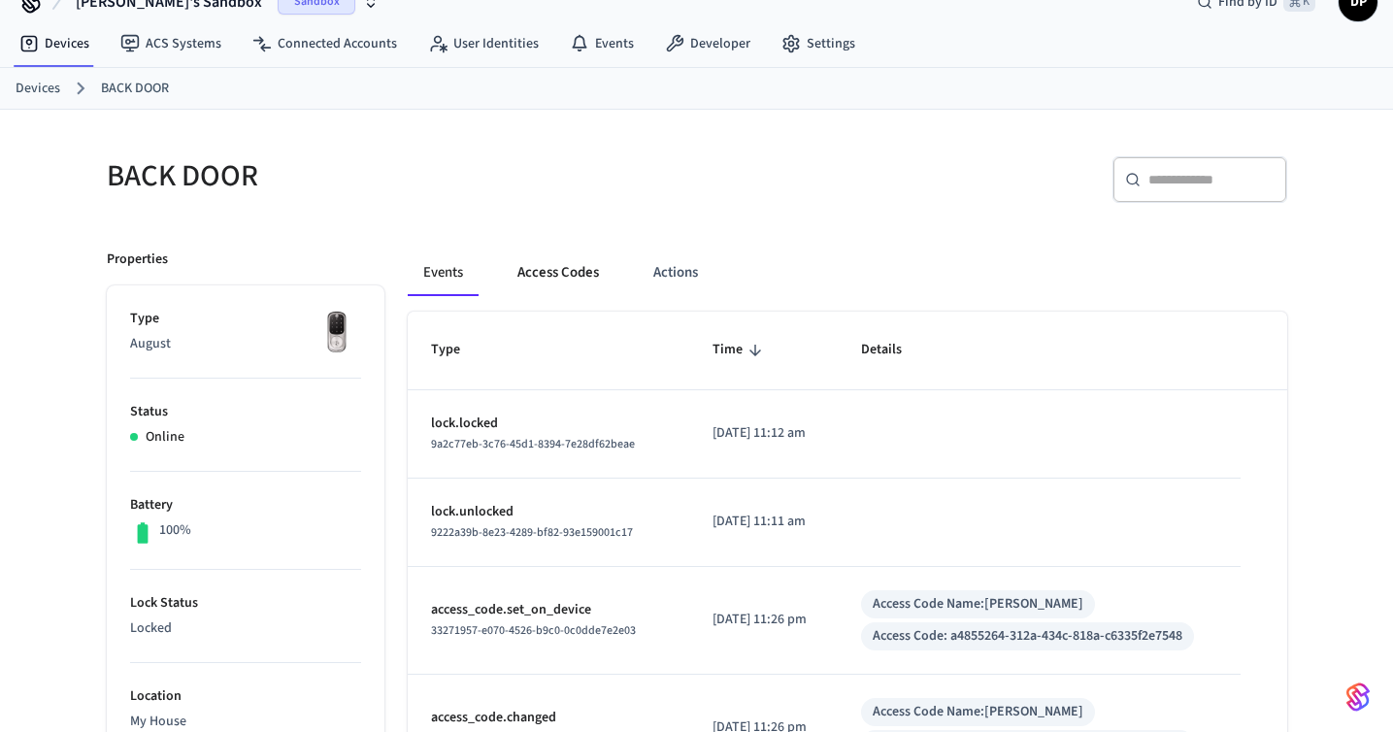
click at [573, 262] on button "Access Codes" at bounding box center [558, 273] width 113 height 47
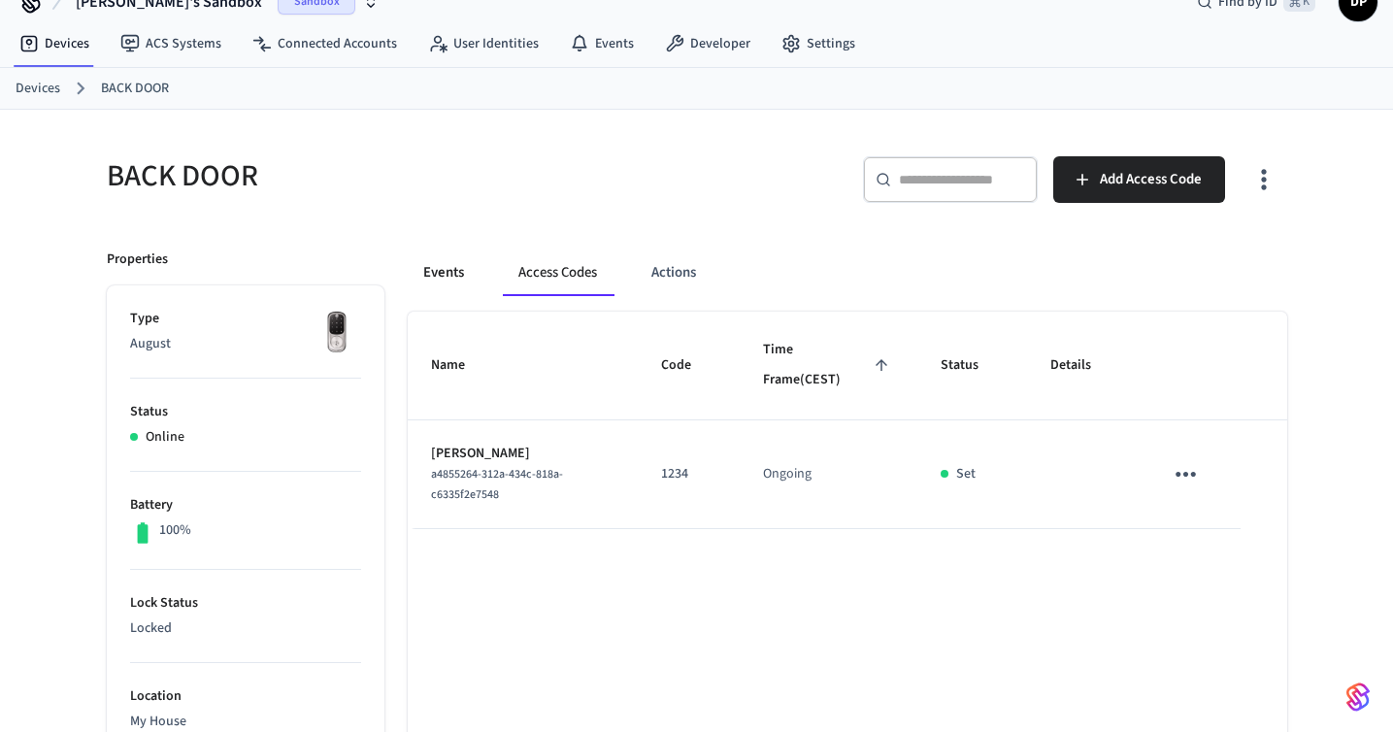
click at [454, 266] on button "Events" at bounding box center [444, 273] width 72 height 47
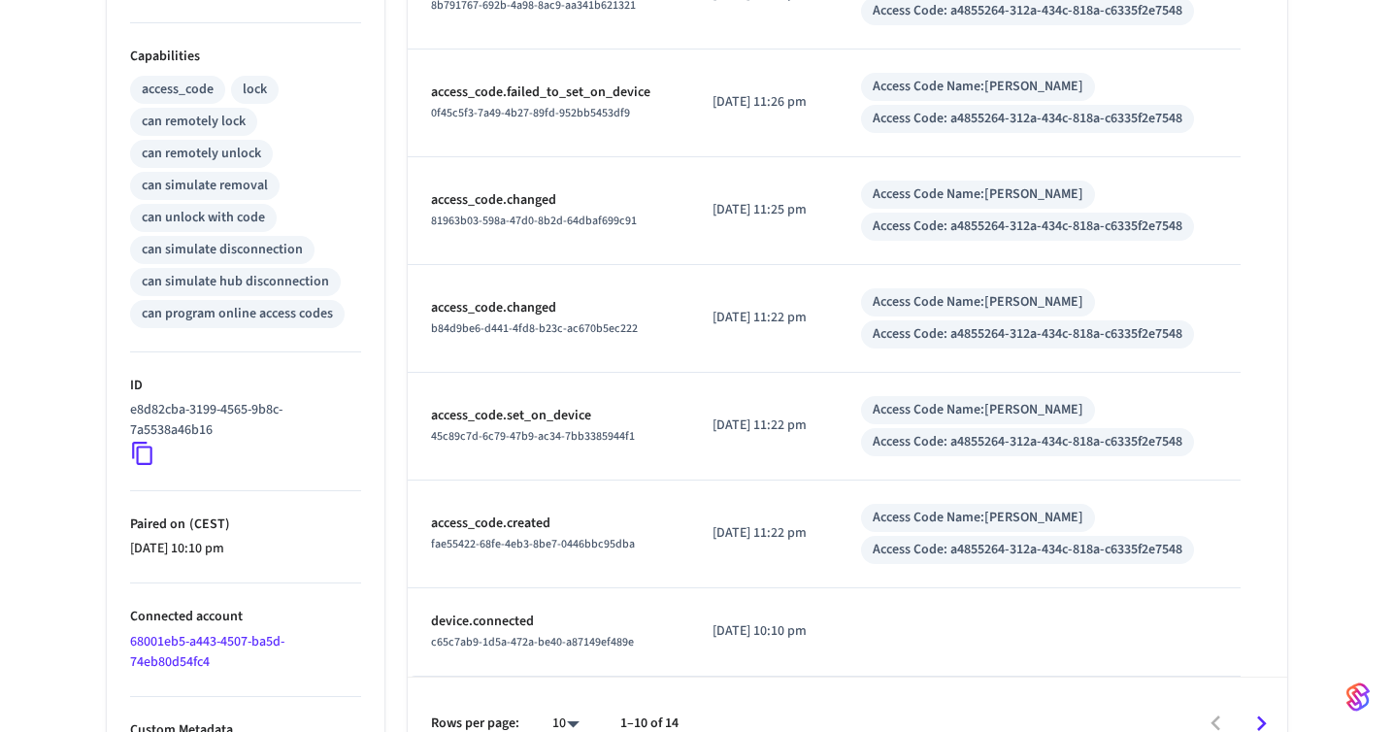
scroll to position [806, 0]
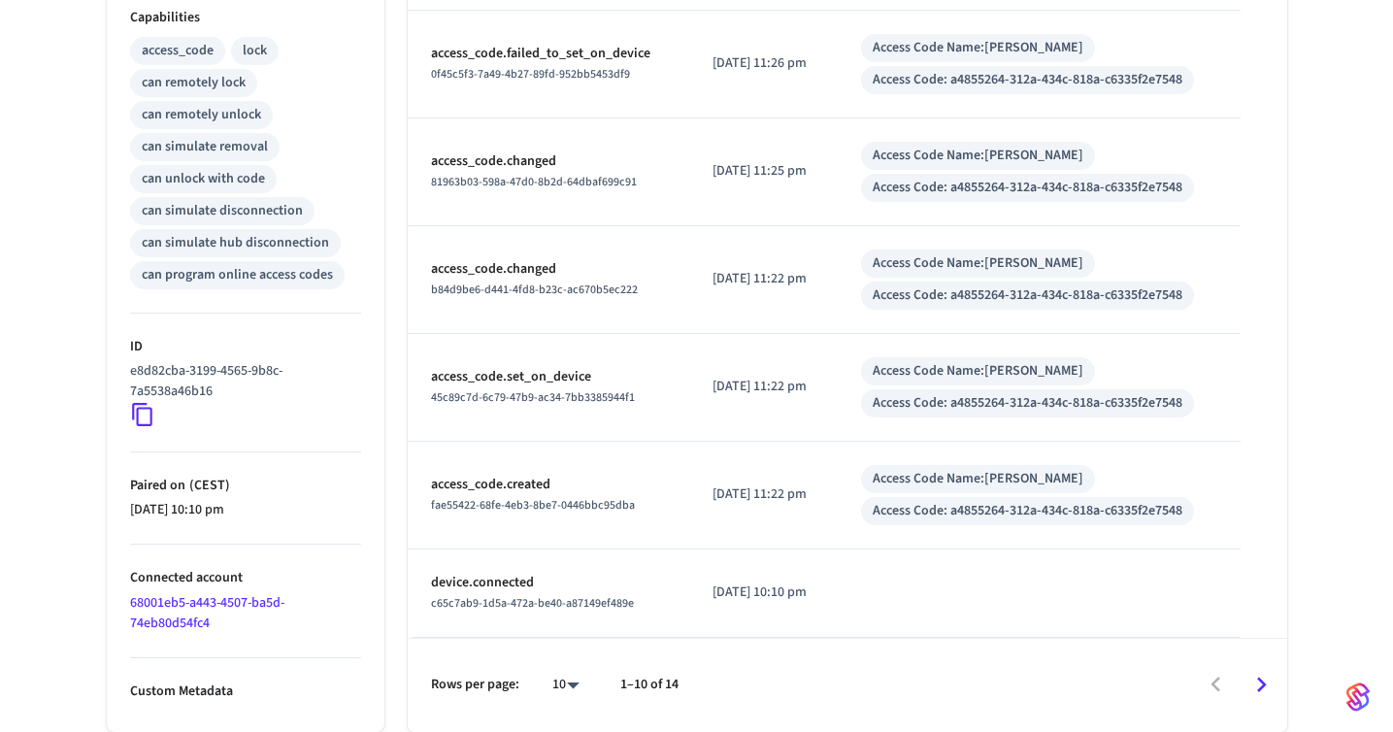
click at [174, 704] on ul "Type August Status Online Battery 100% Lock Status Locked Location My House Cap…" at bounding box center [246, 123] width 278 height 1218
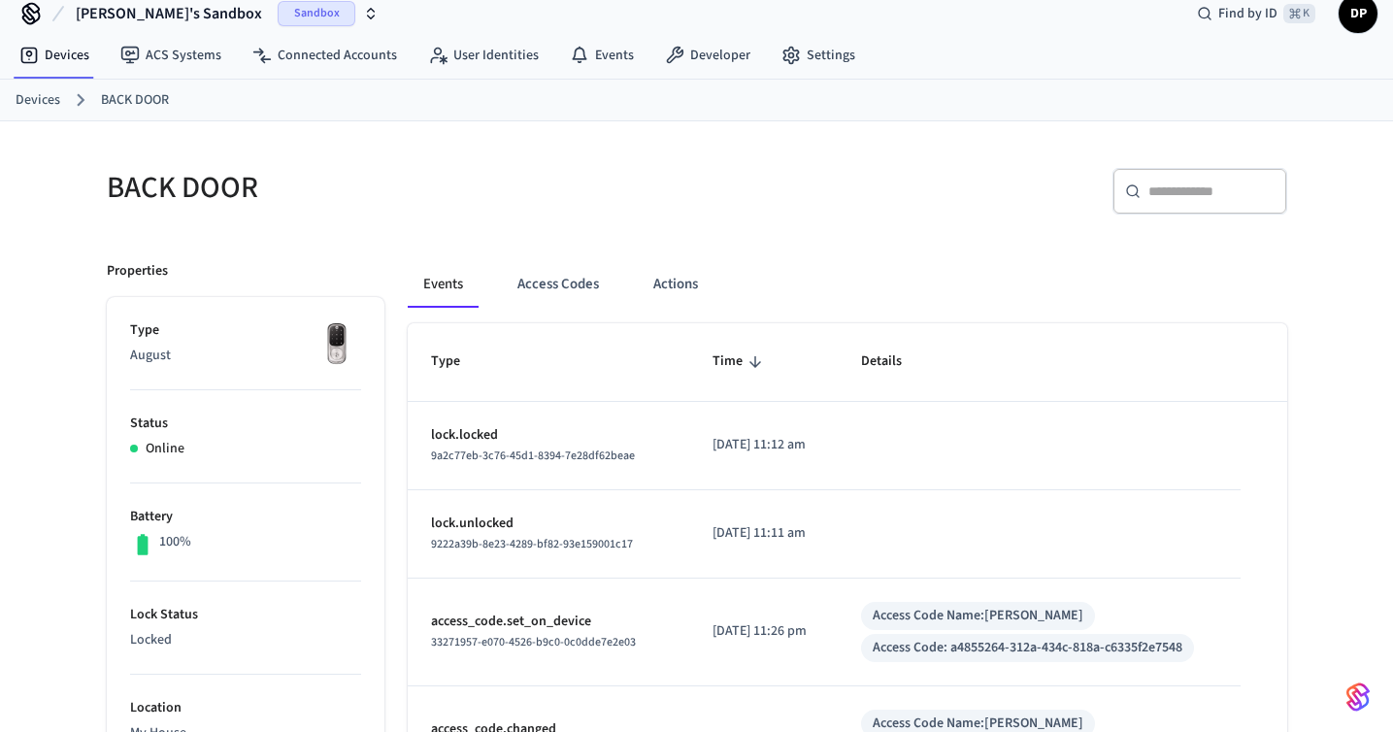
scroll to position [0, 0]
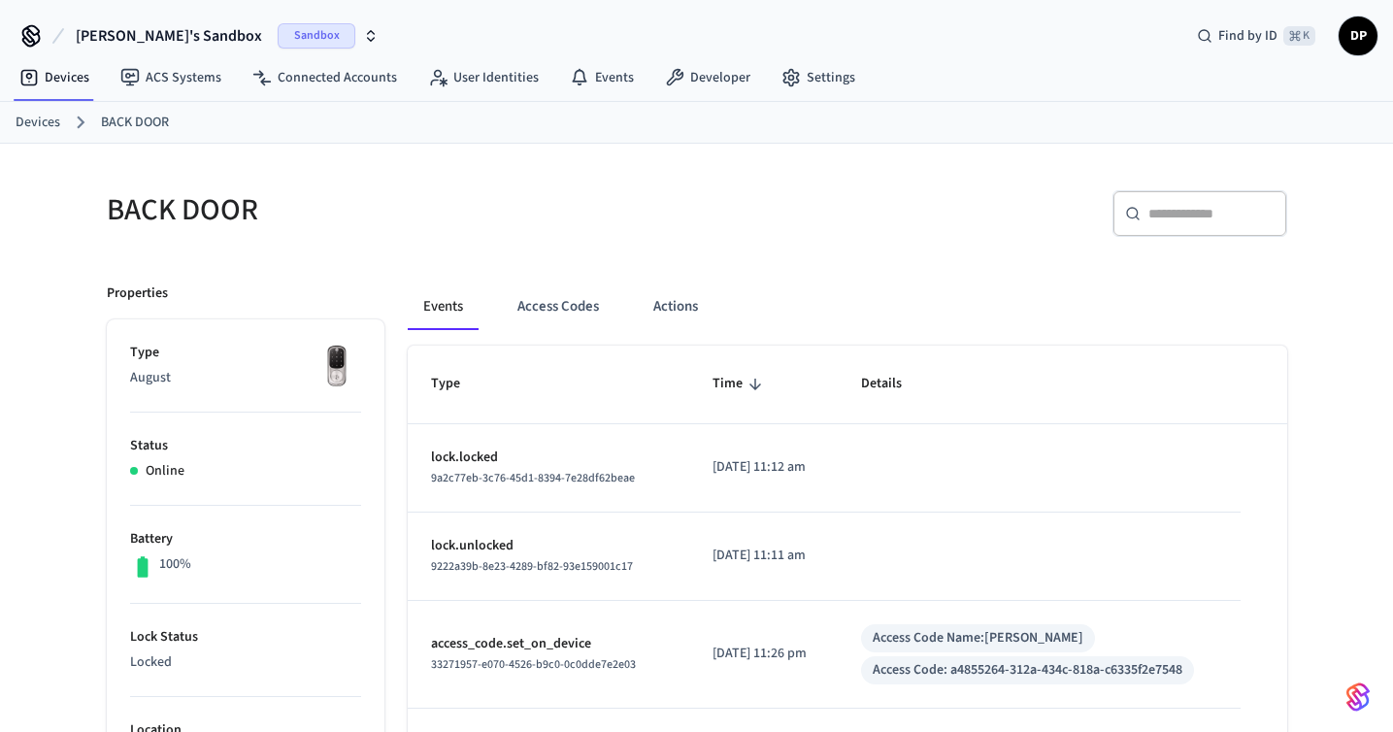
click at [157, 127] on link "BACK DOOR" at bounding box center [135, 123] width 68 height 20
click at [39, 115] on link "Devices" at bounding box center [38, 123] width 45 height 20
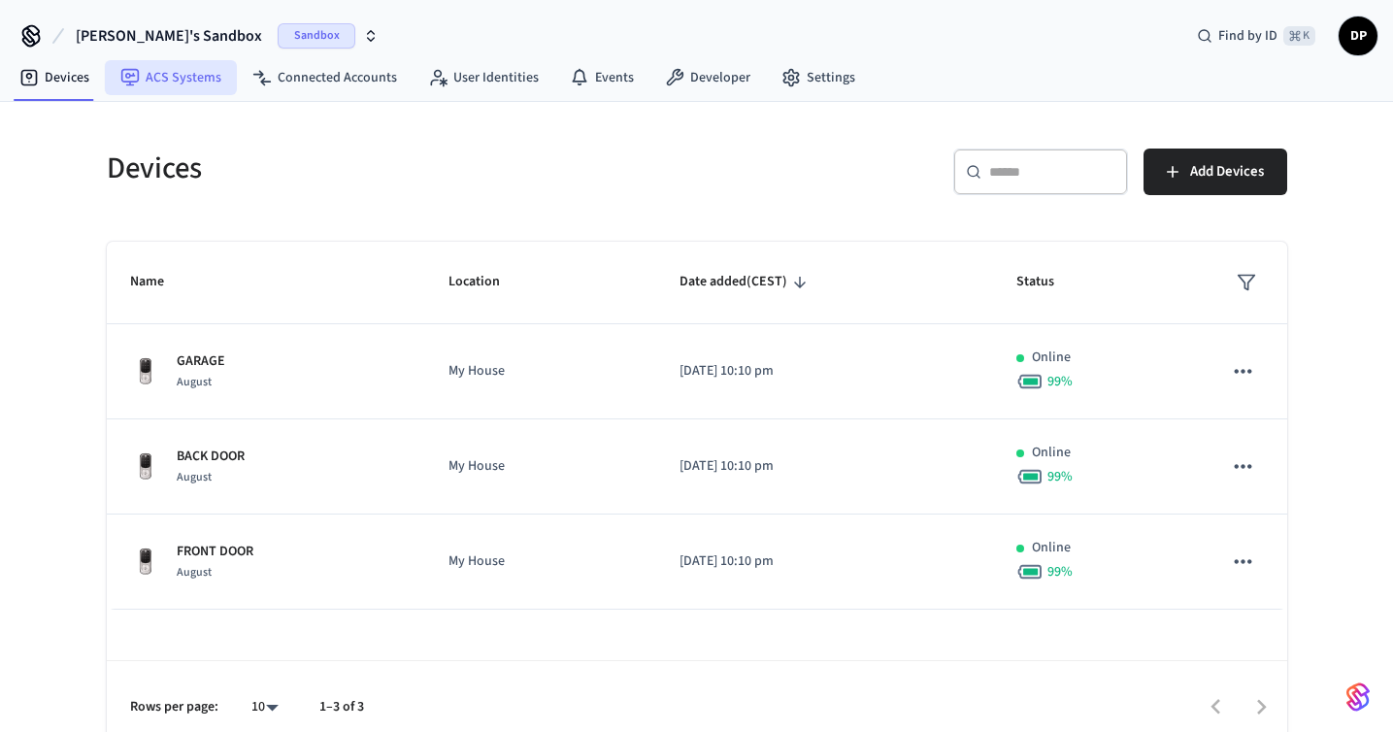
click at [203, 78] on link "ACS Systems" at bounding box center [171, 77] width 132 height 35
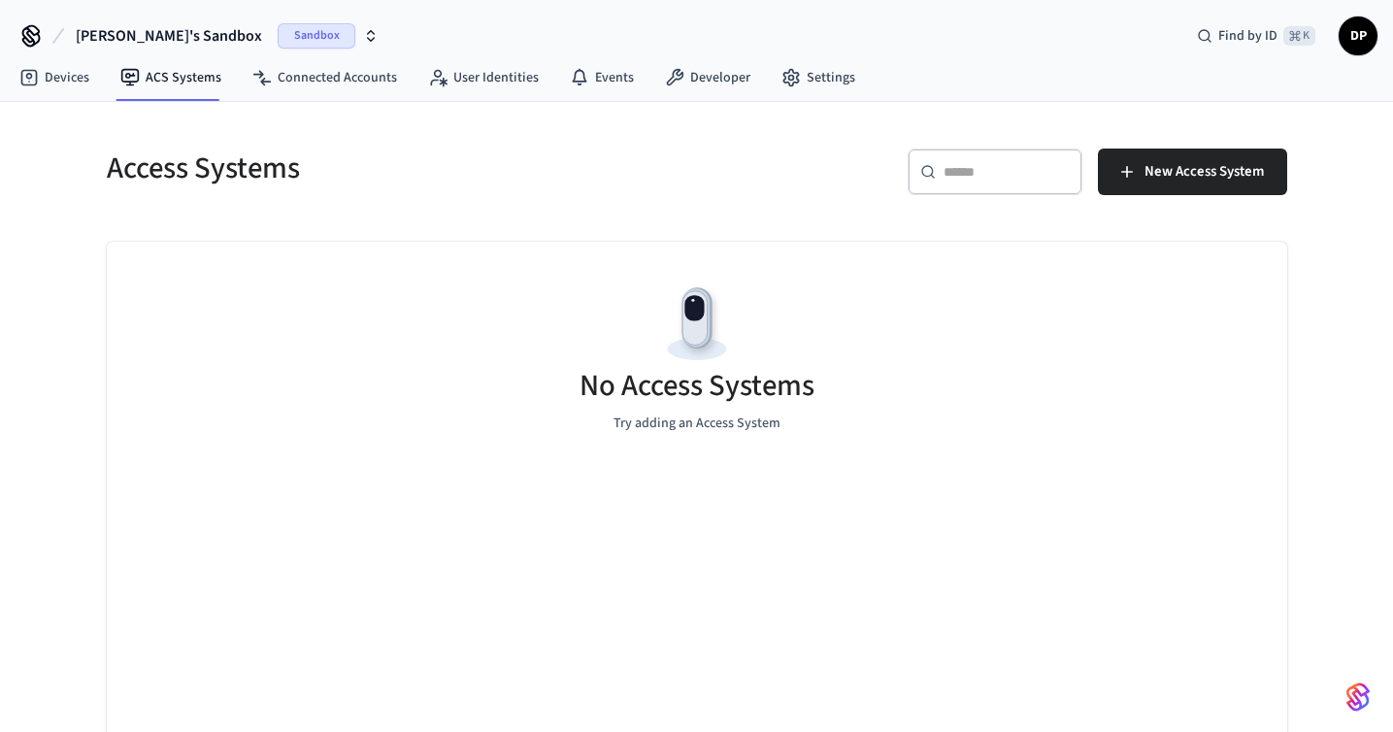
click at [130, 33] on span "[PERSON_NAME]'s Sandbox" at bounding box center [169, 35] width 186 height 23
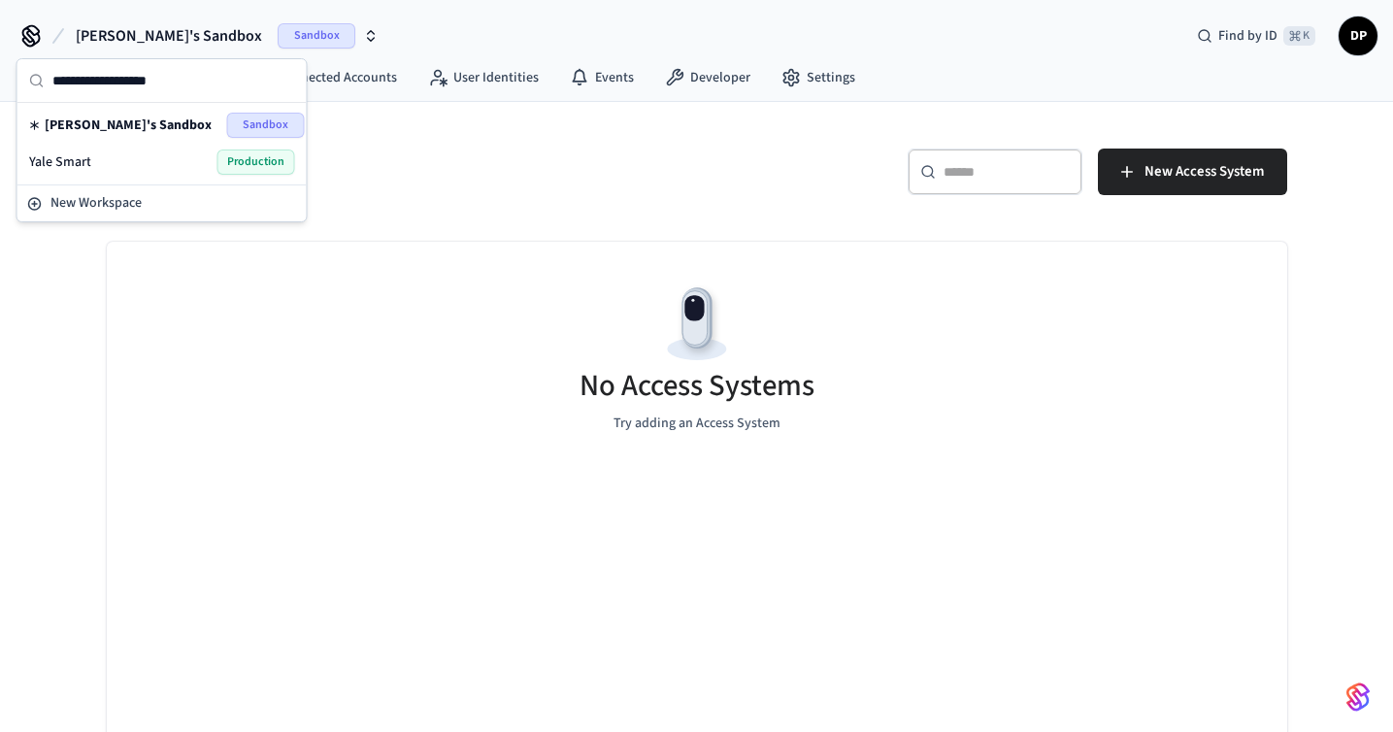
click at [431, 228] on div "Access Systems ​ ​ New Access System No Access Systems Try adding an Access Sys…" at bounding box center [697, 439] width 1212 height 629
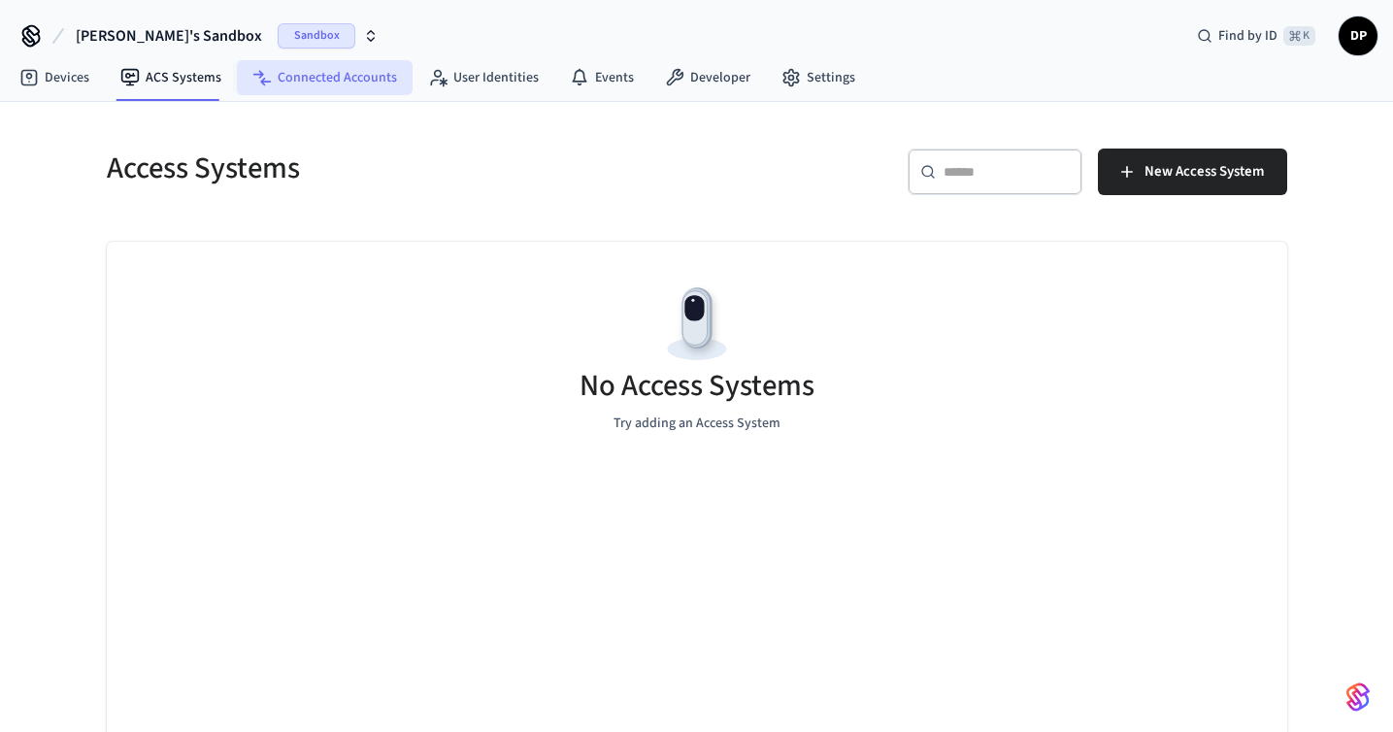
click at [321, 65] on link "Connected Accounts" at bounding box center [325, 77] width 176 height 35
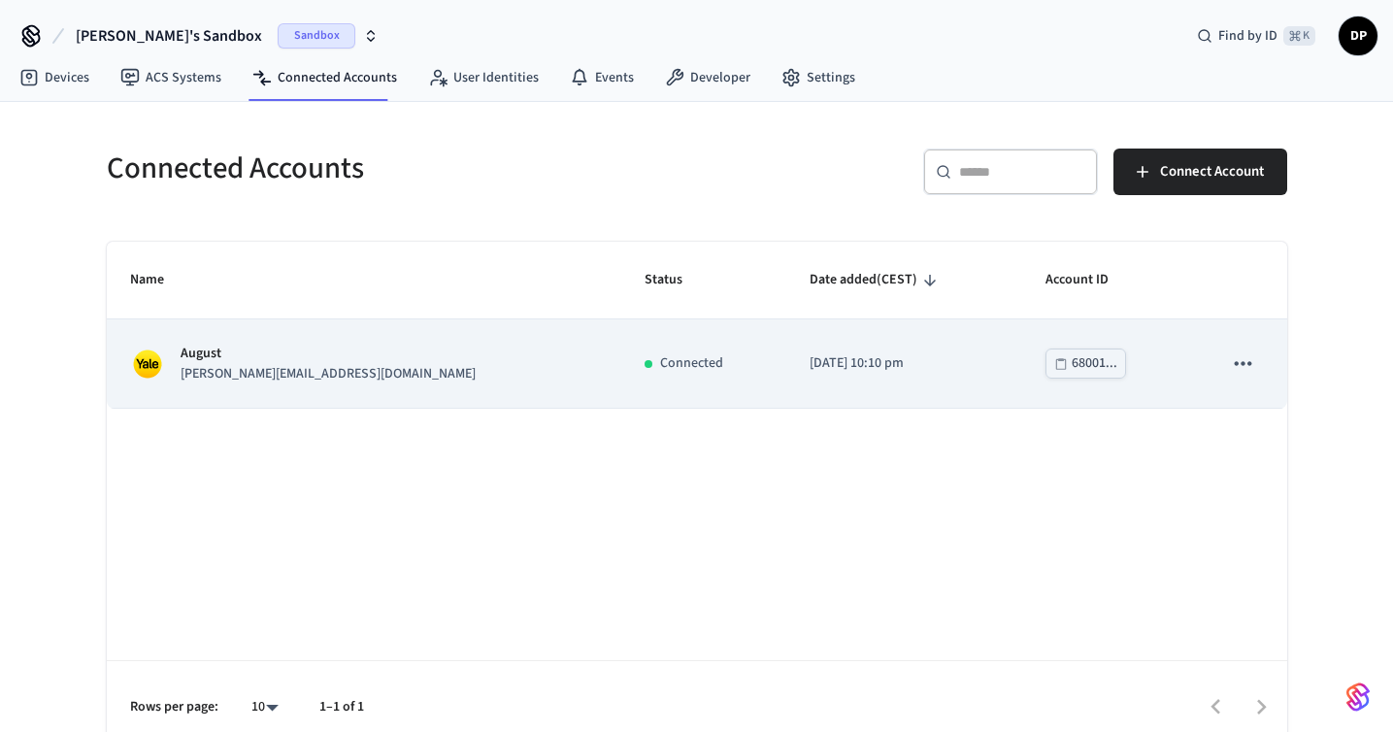
click at [278, 352] on p "August" at bounding box center [328, 354] width 295 height 20
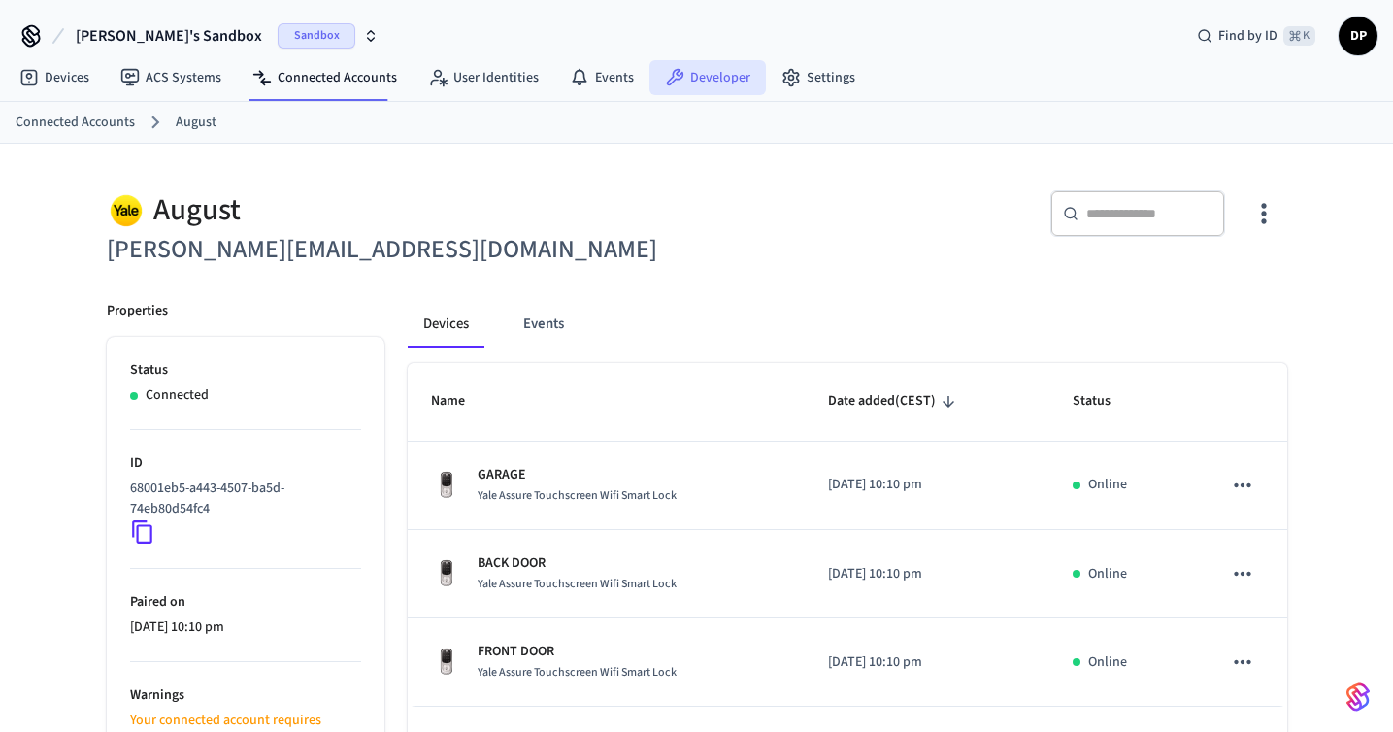
click at [710, 68] on link "Developer" at bounding box center [708, 77] width 117 height 35
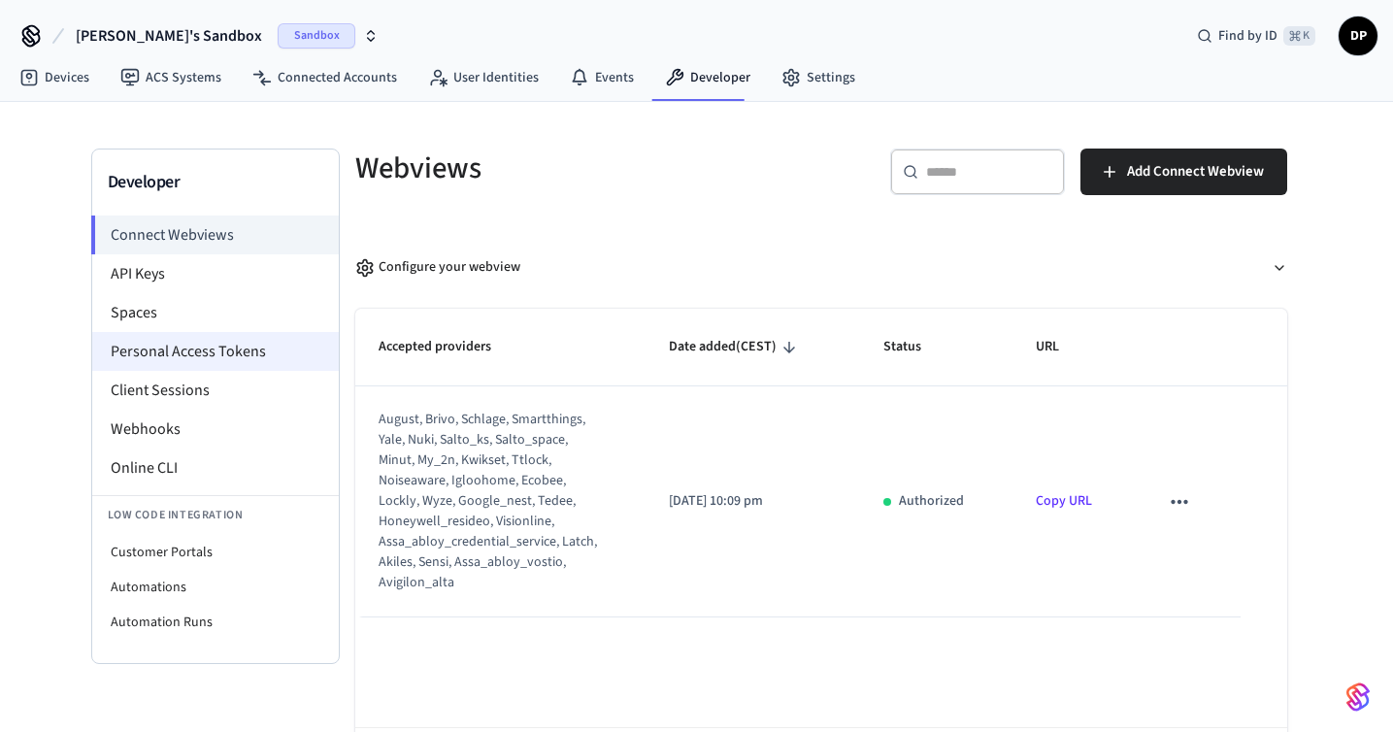
click at [281, 352] on li "Personal Access Tokens" at bounding box center [215, 351] width 247 height 39
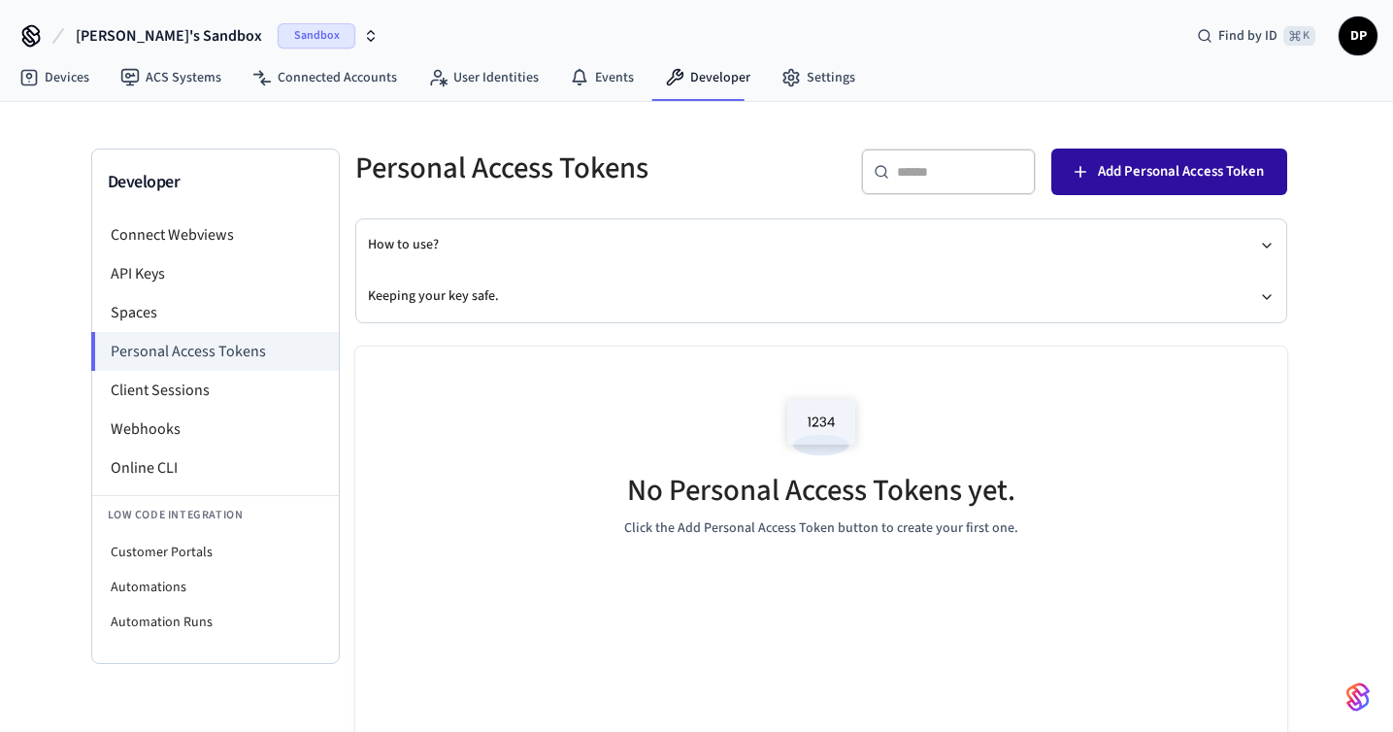
click at [1152, 179] on span "Add Personal Access Token" at bounding box center [1181, 171] width 166 height 25
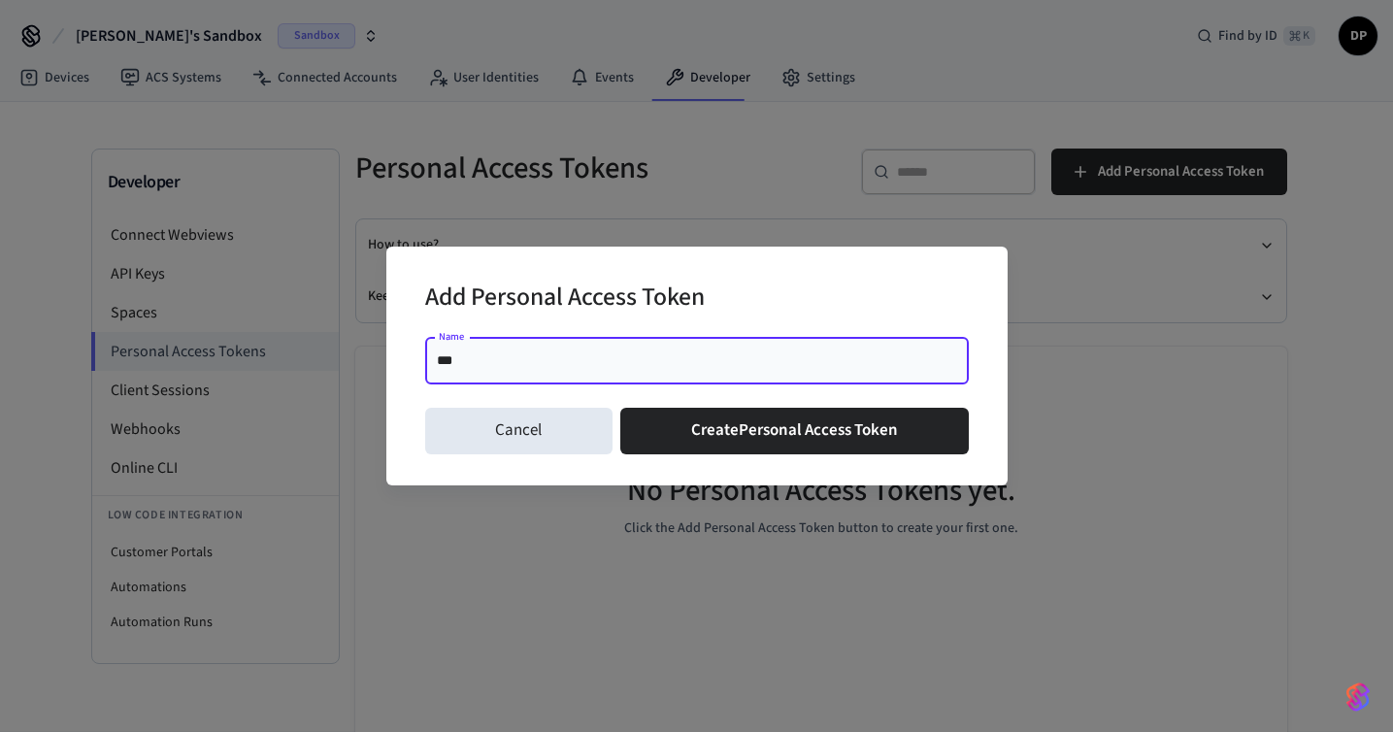
type input "****"
click button "Create Personal Access Token" at bounding box center [794, 431] width 349 height 47
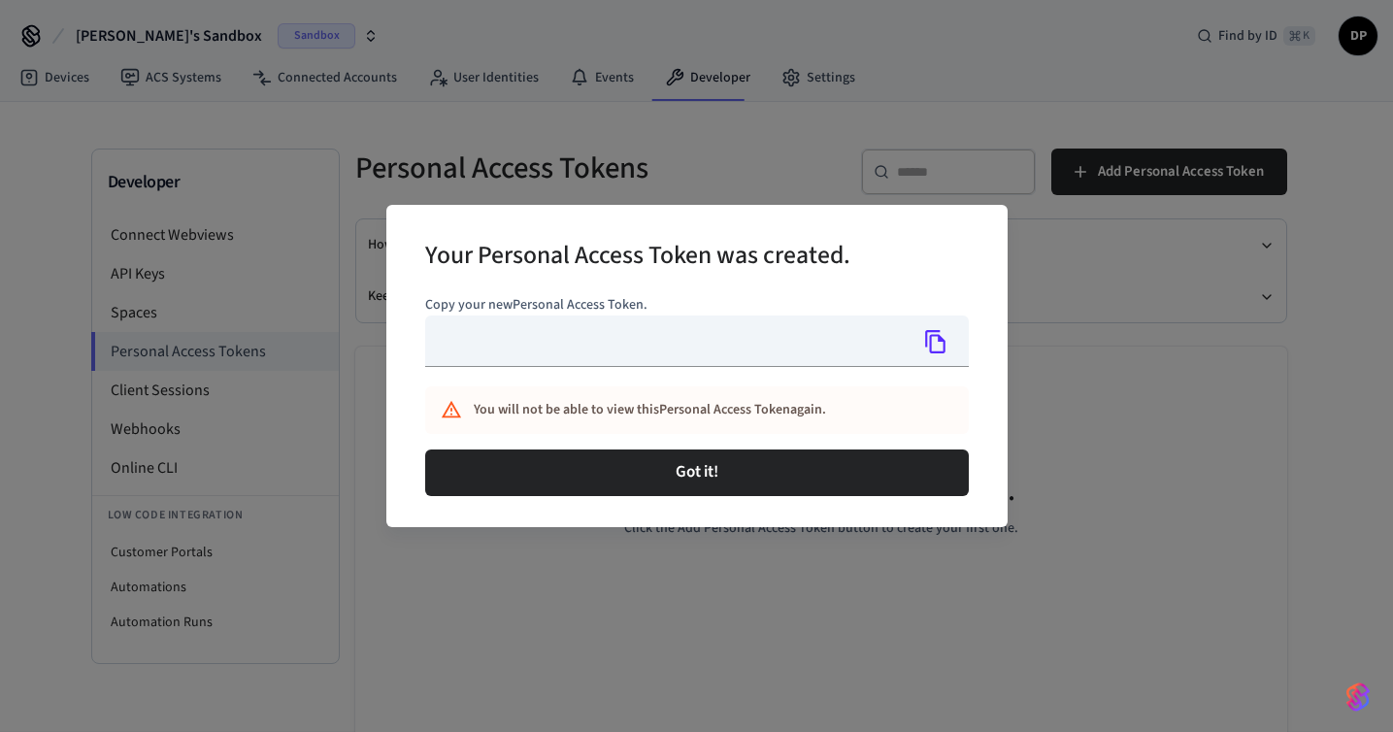
type input "**********"
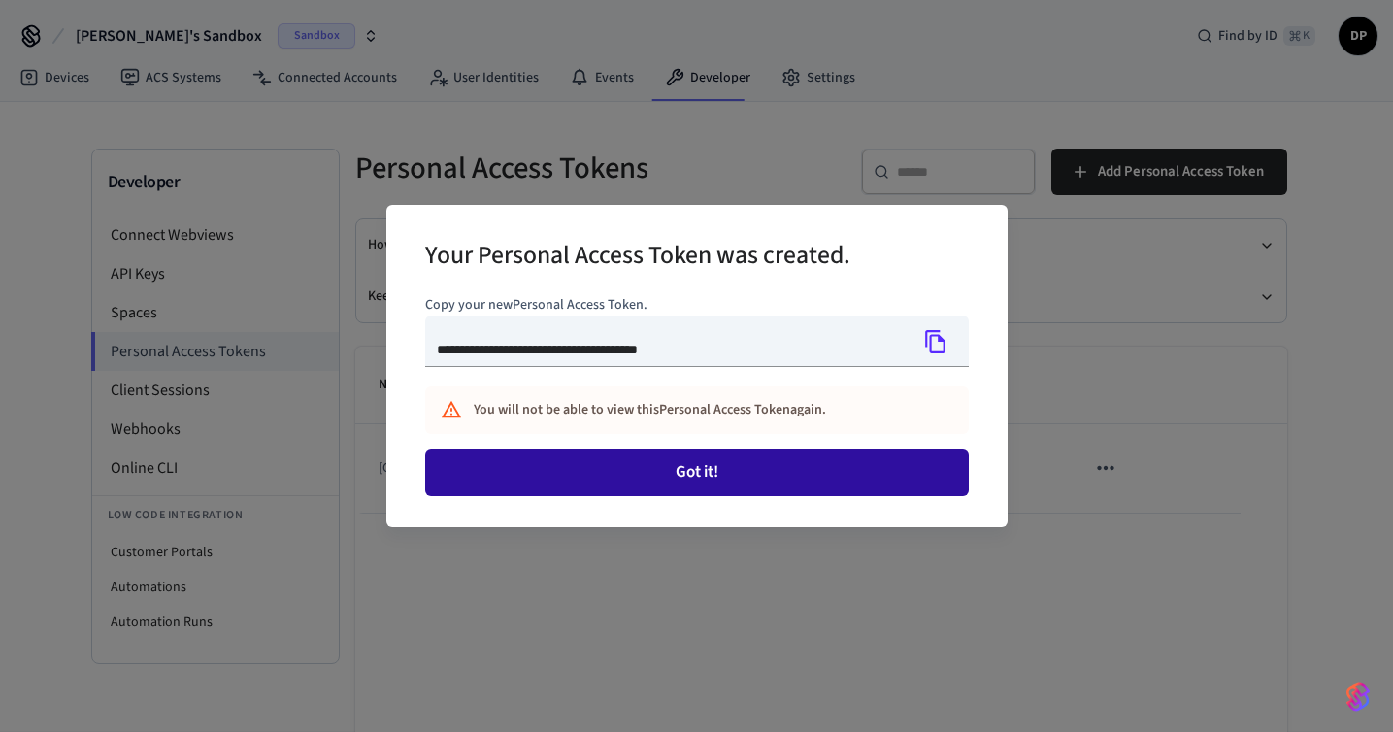
click at [853, 463] on button "Got it!" at bounding box center [697, 473] width 544 height 47
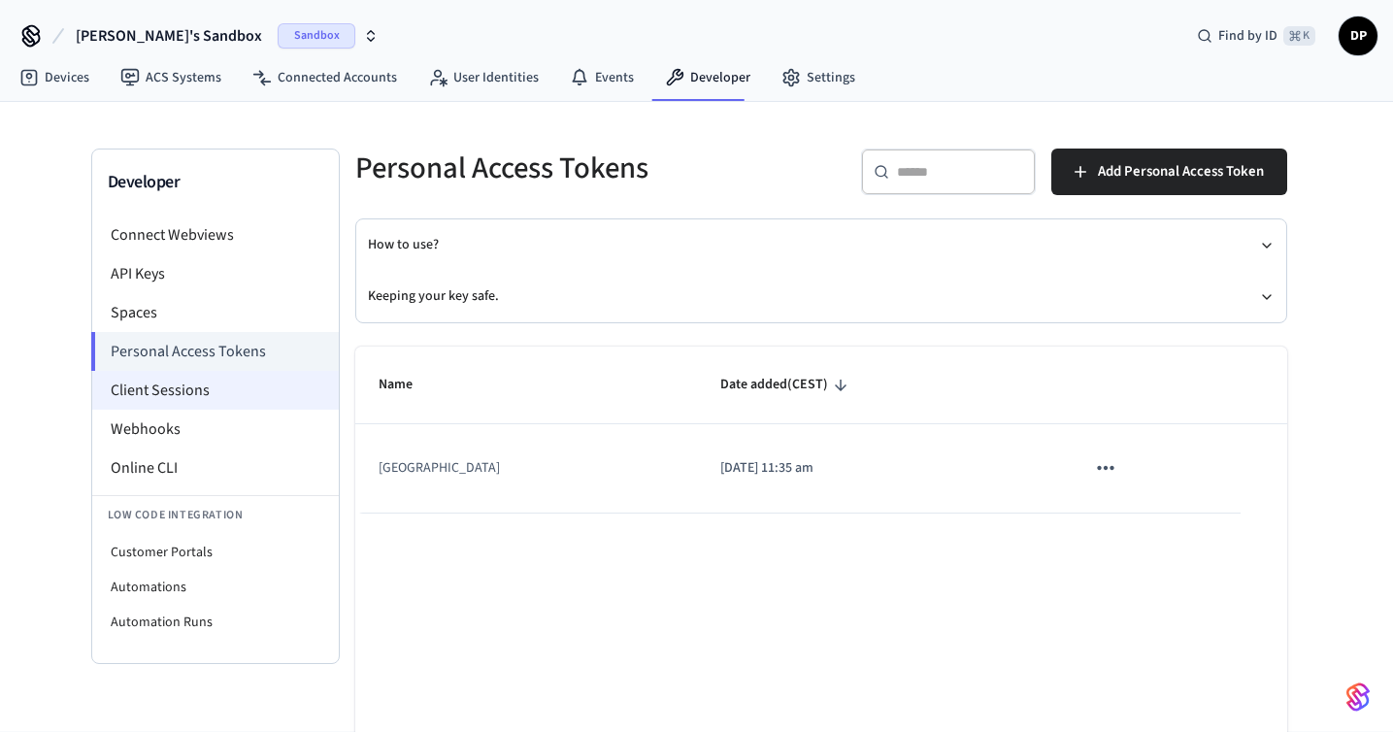
click at [275, 384] on li "Client Sessions" at bounding box center [215, 390] width 247 height 39
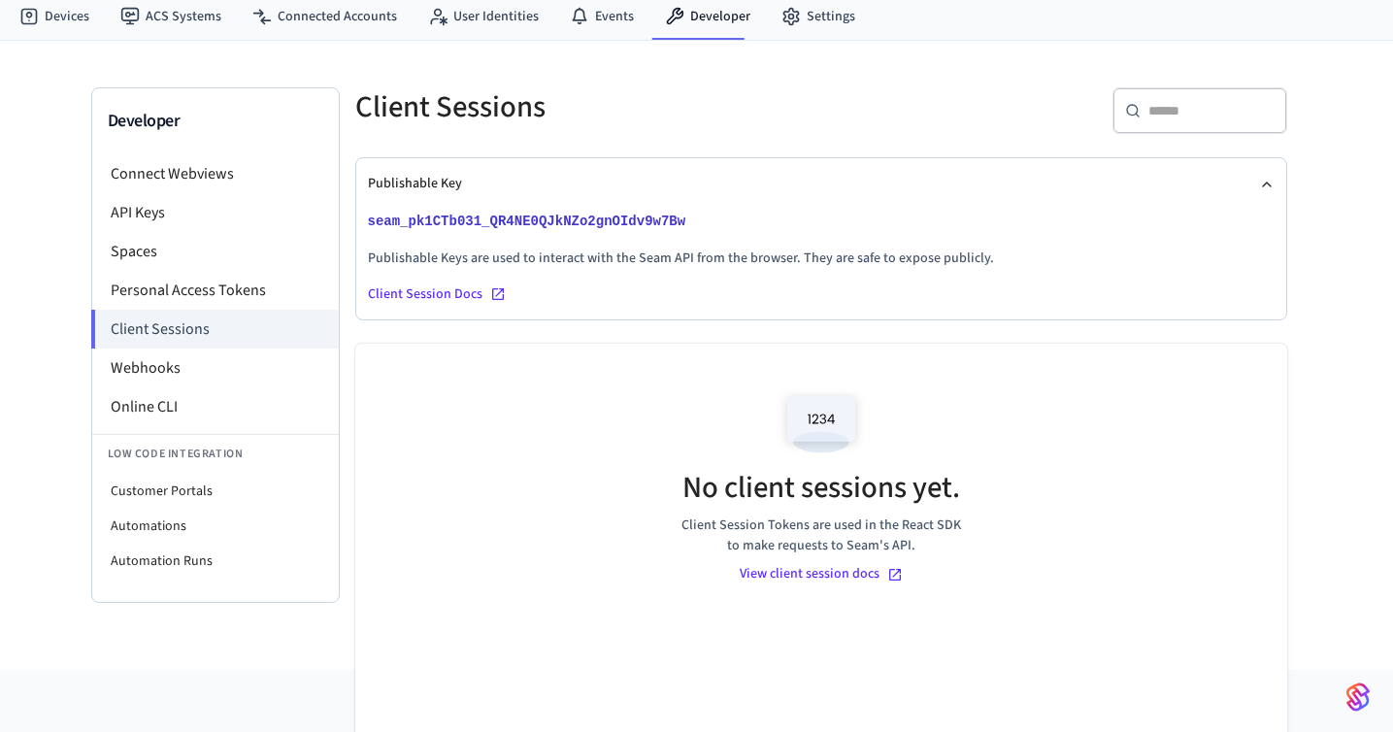
scroll to position [62, 0]
click at [1008, 263] on p "Publishable Keys are used to interact with the Seam API from the browser. They …" at bounding box center [821, 258] width 907 height 20
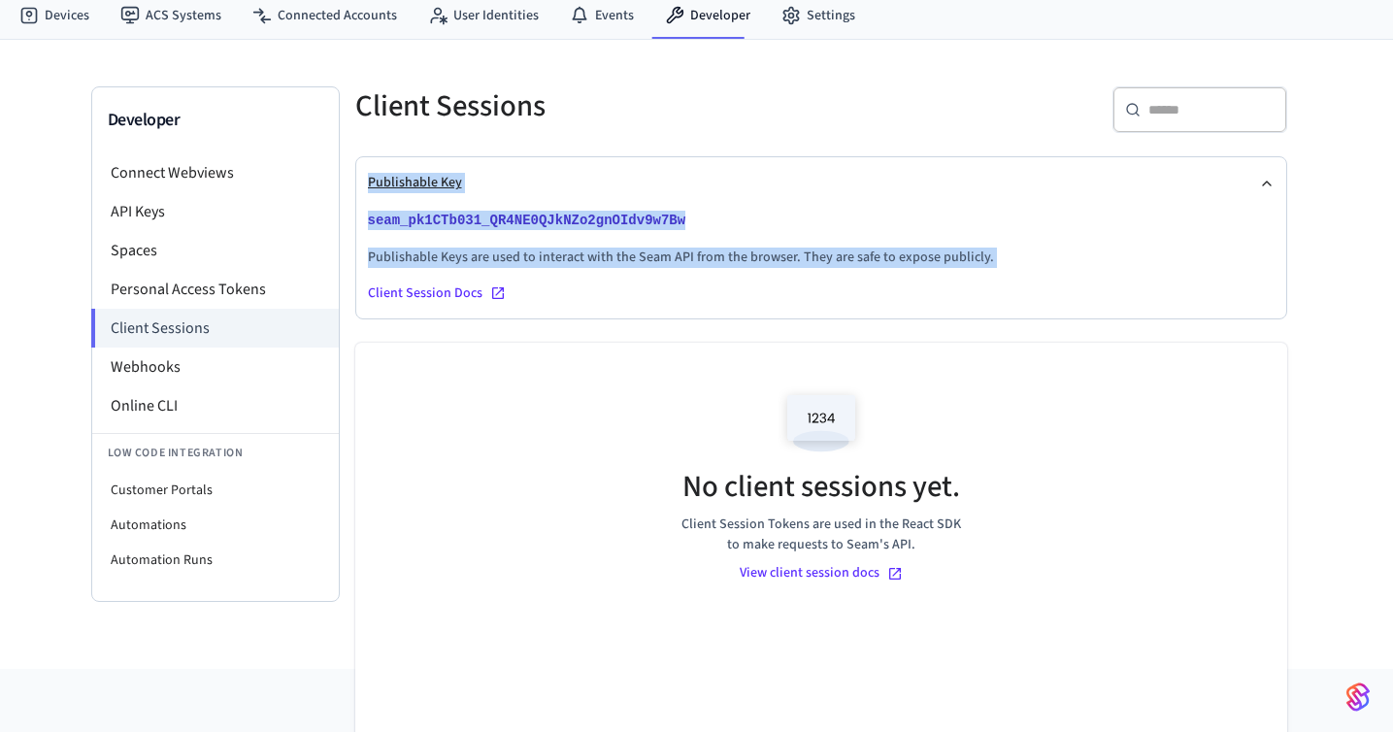
drag, startPoint x: 1008, startPoint y: 263, endPoint x: 381, endPoint y: 181, distance: 632.6
click at [381, 181] on div "Publishable Key seam_pk1CTb031_QR4NE0QJkNZo2gnOIdv9w7Bw Publishable Keys are us…" at bounding box center [821, 237] width 907 height 161
click at [574, 191] on button "Publishable Key" at bounding box center [821, 182] width 907 height 51
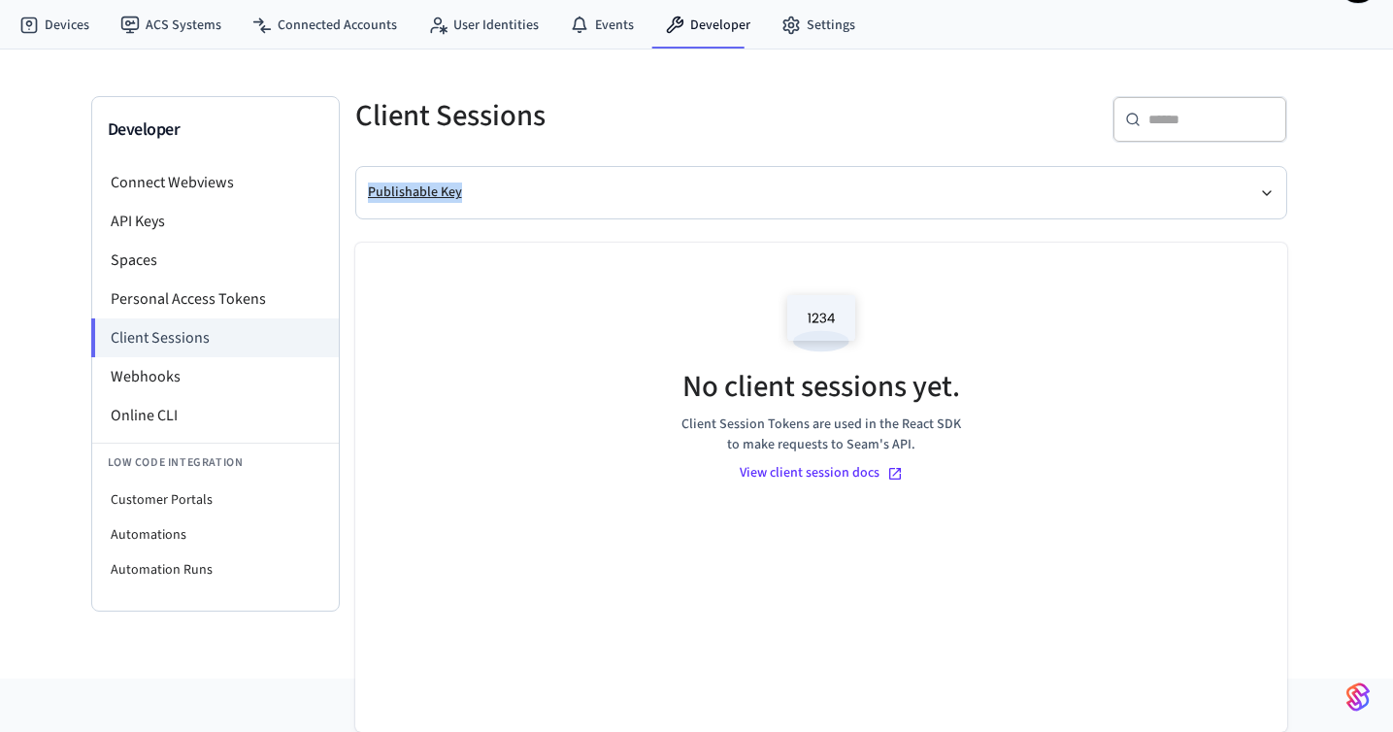
click at [494, 193] on button "Publishable Key" at bounding box center [821, 192] width 907 height 51
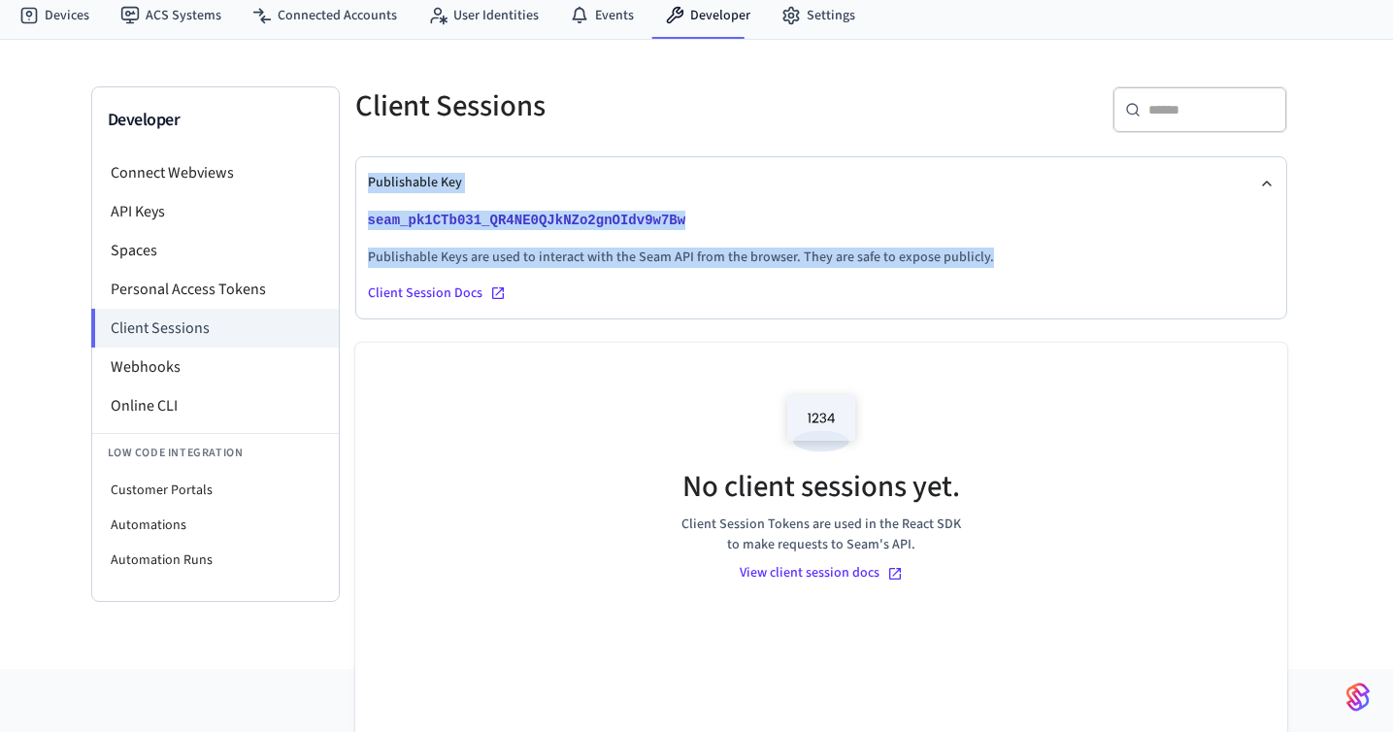
drag, startPoint x: 1003, startPoint y: 265, endPoint x: 358, endPoint y: 184, distance: 649.7
click at [358, 184] on div "Publishable Key seam_pk1CTb031_QR4NE0QJkNZo2gnOIdv9w7Bw Publishable Keys are us…" at bounding box center [821, 237] width 930 height 161
copy div "Publishable Key seam_pk1CTb031_QR4NE0QJkNZo2gnOIdv9w7Bw Publishable Keys are us…"
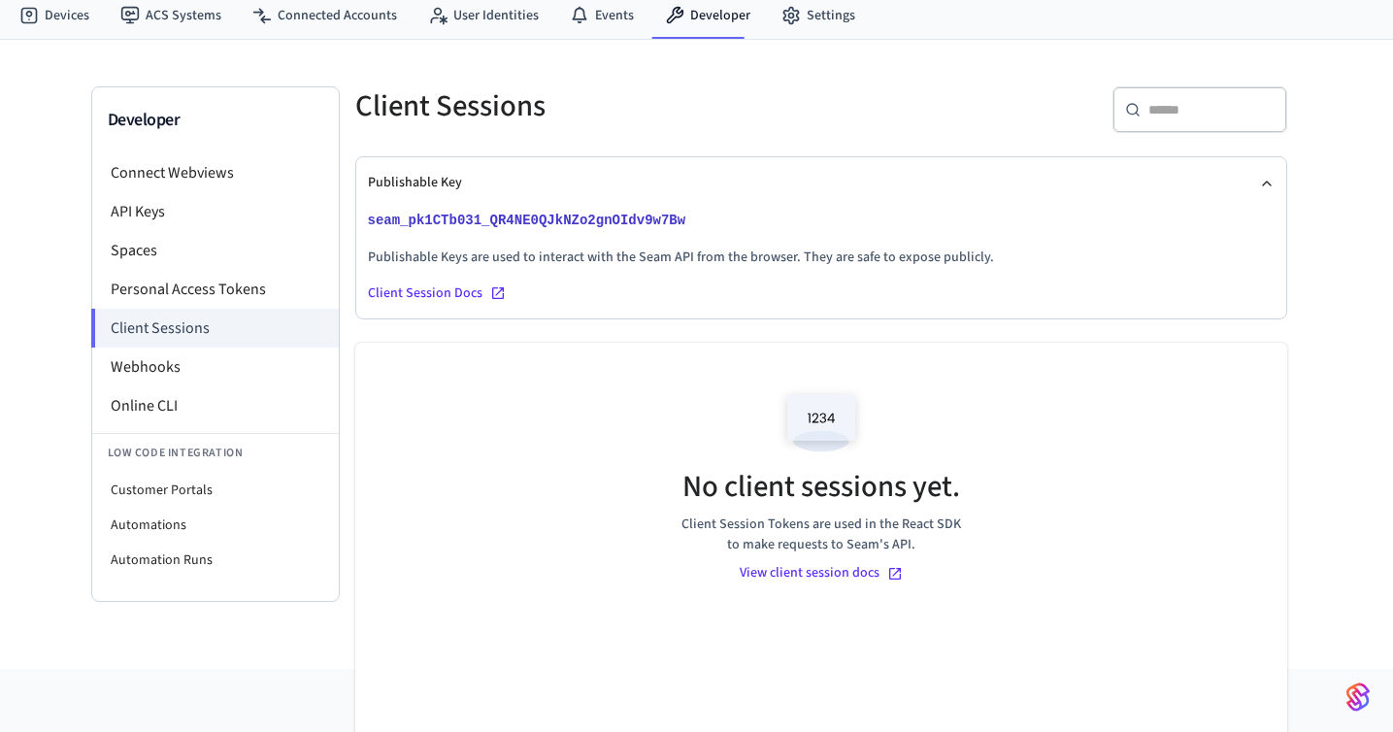
click at [618, 413] on div "No client sessions yet. Client Session Tokens are used in the React SDK to make…" at bounding box center [821, 483] width 932 height 280
click at [186, 365] on li "Webhooks" at bounding box center [215, 367] width 247 height 39
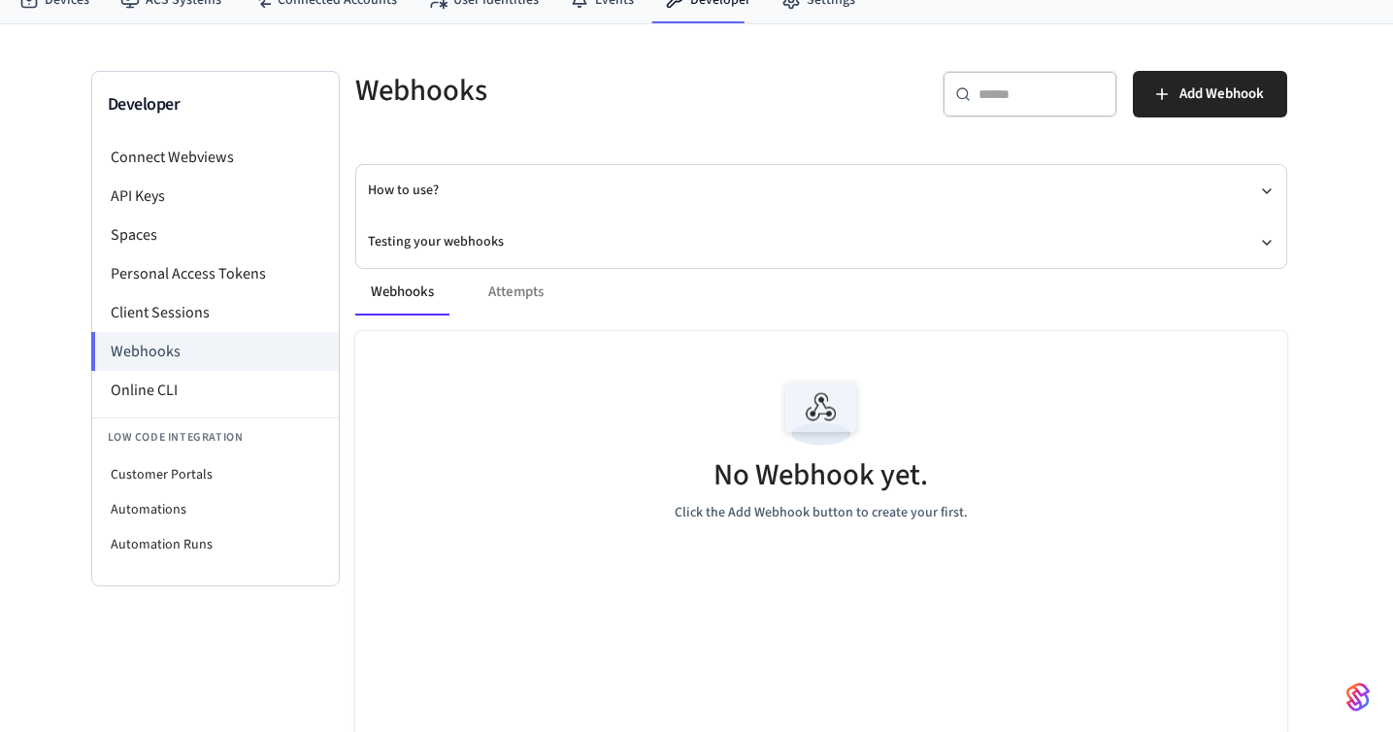
scroll to position [86, 0]
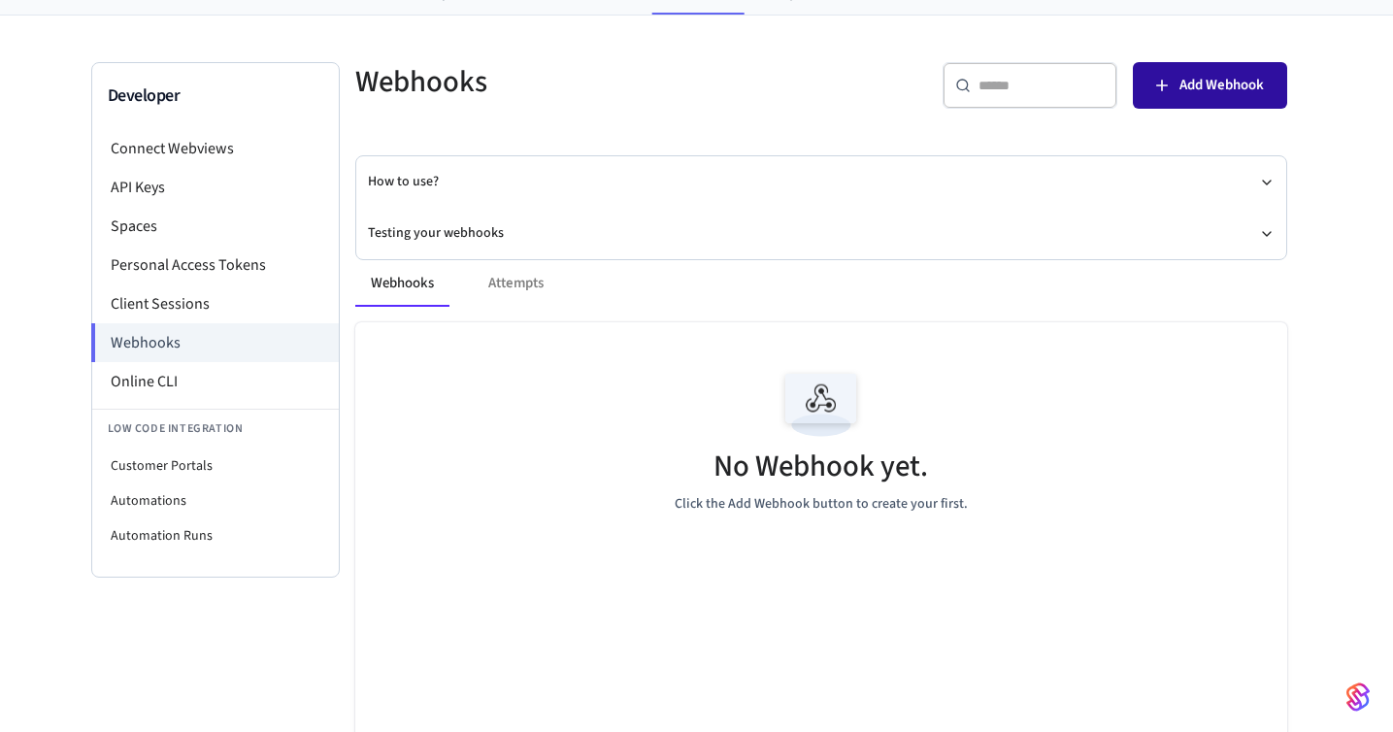
click at [1199, 82] on span "Add Webhook" at bounding box center [1222, 85] width 84 height 25
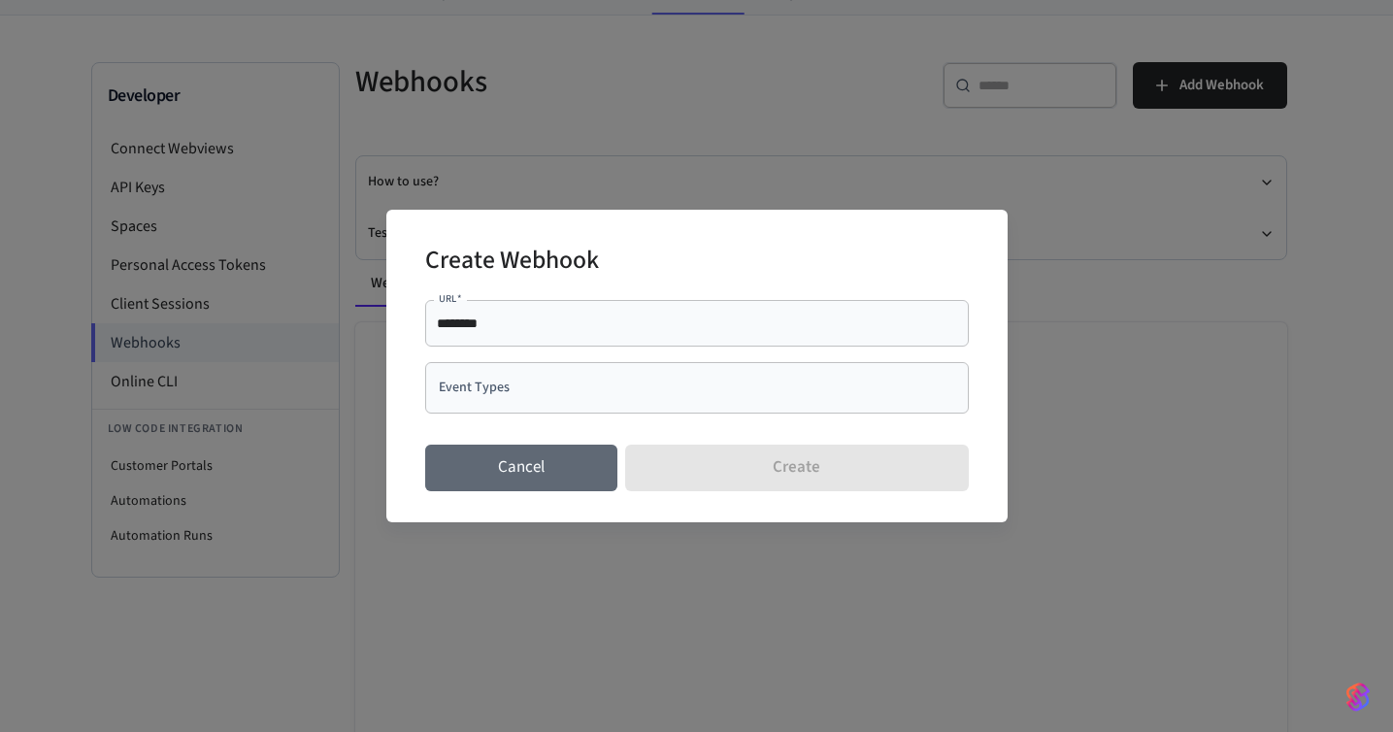
click at [570, 465] on button "Cancel" at bounding box center [521, 468] width 193 height 47
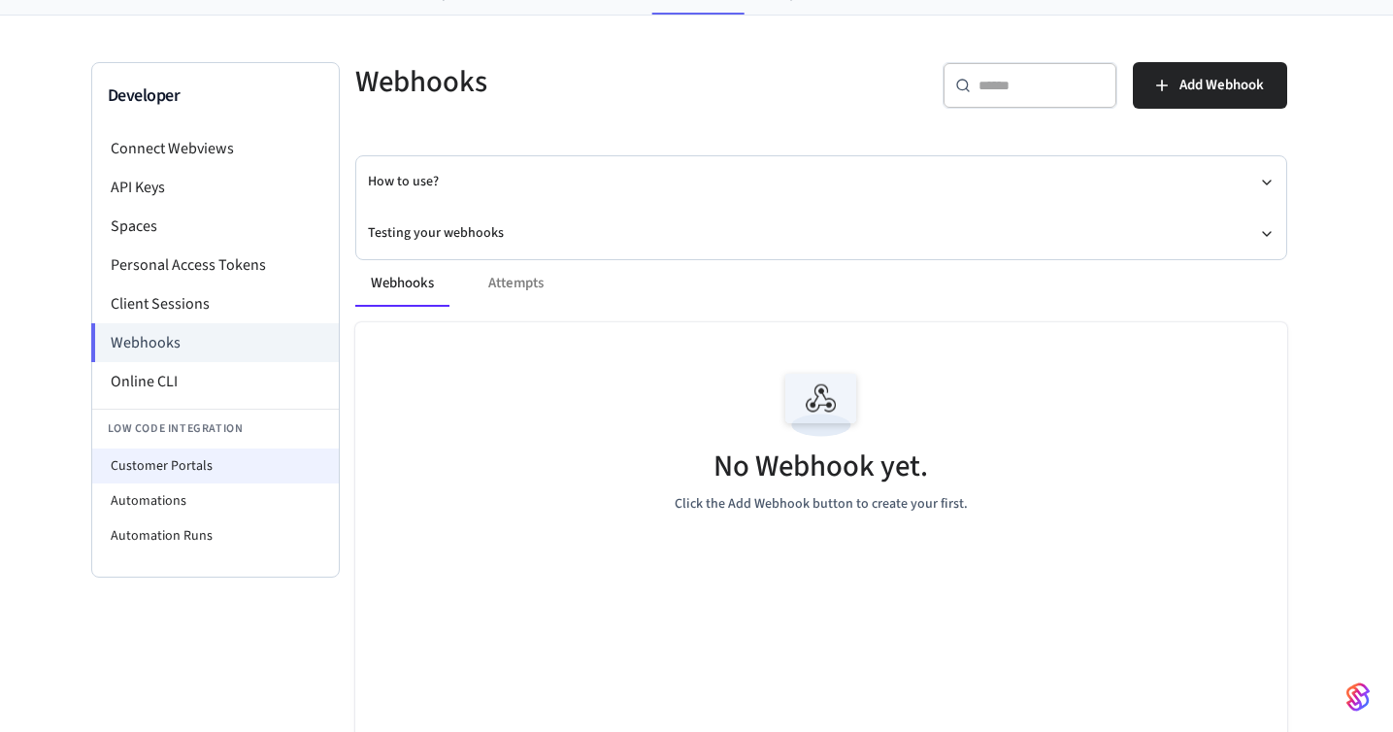
click at [210, 465] on li "Customer Portals" at bounding box center [215, 466] width 247 height 35
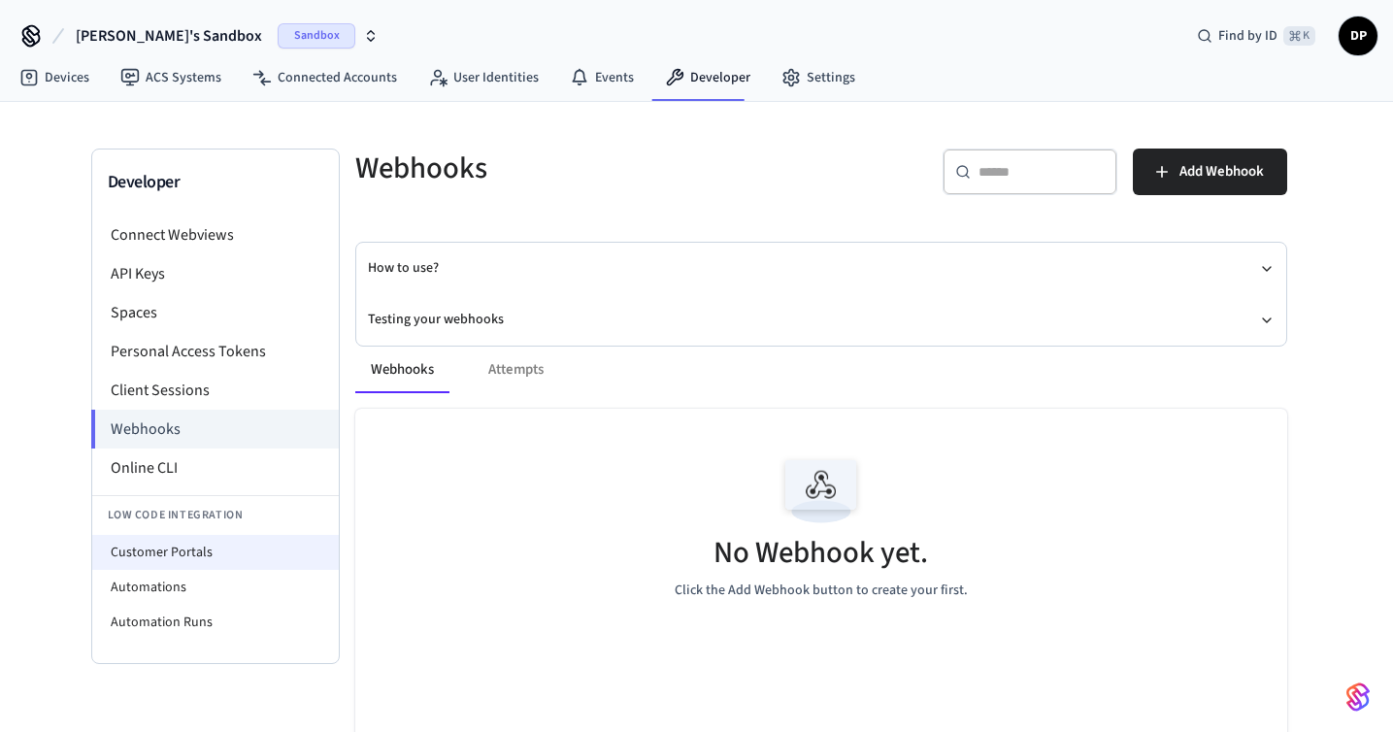
select select "**********"
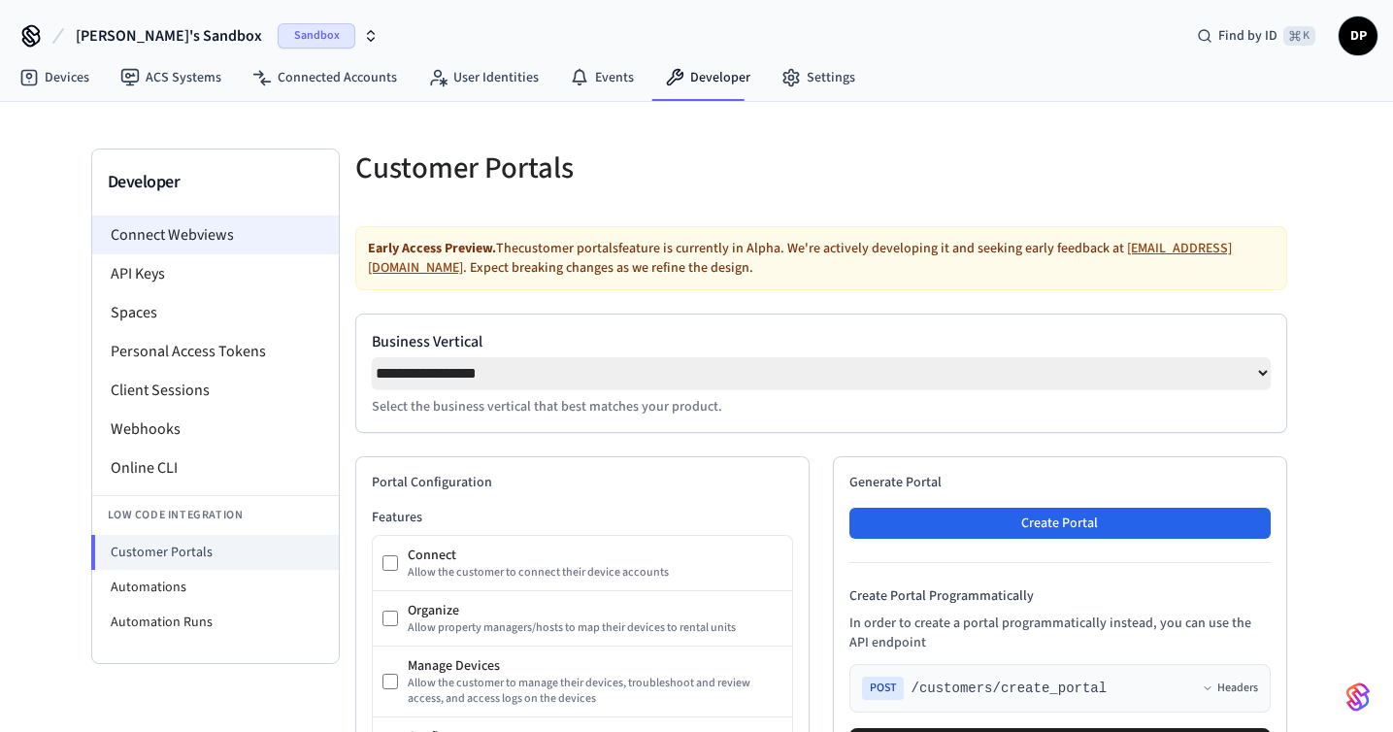
click at [240, 237] on li "Connect Webviews" at bounding box center [215, 235] width 247 height 39
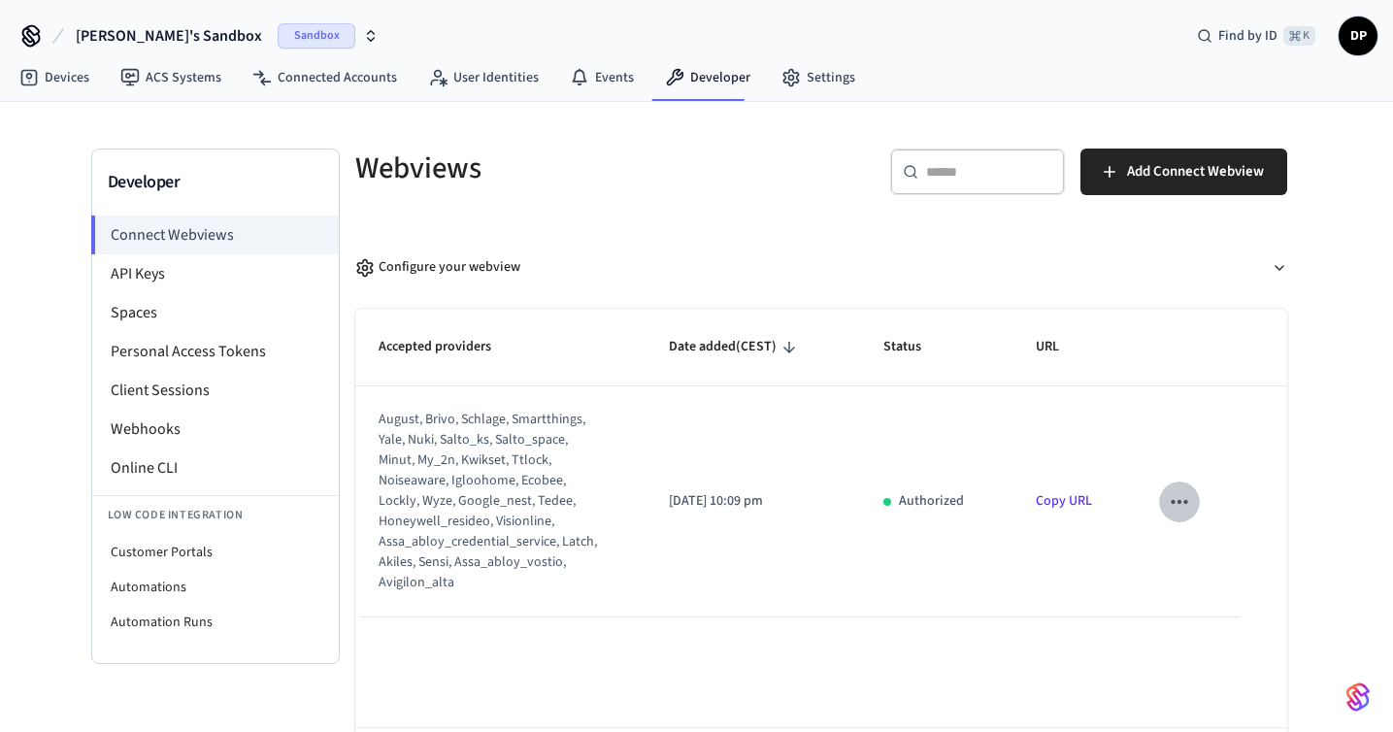
click at [1171, 501] on icon "sticky table" at bounding box center [1179, 502] width 17 height 4
click at [826, 645] on div at bounding box center [696, 366] width 1393 height 732
click at [513, 74] on link "User Identities" at bounding box center [484, 77] width 142 height 35
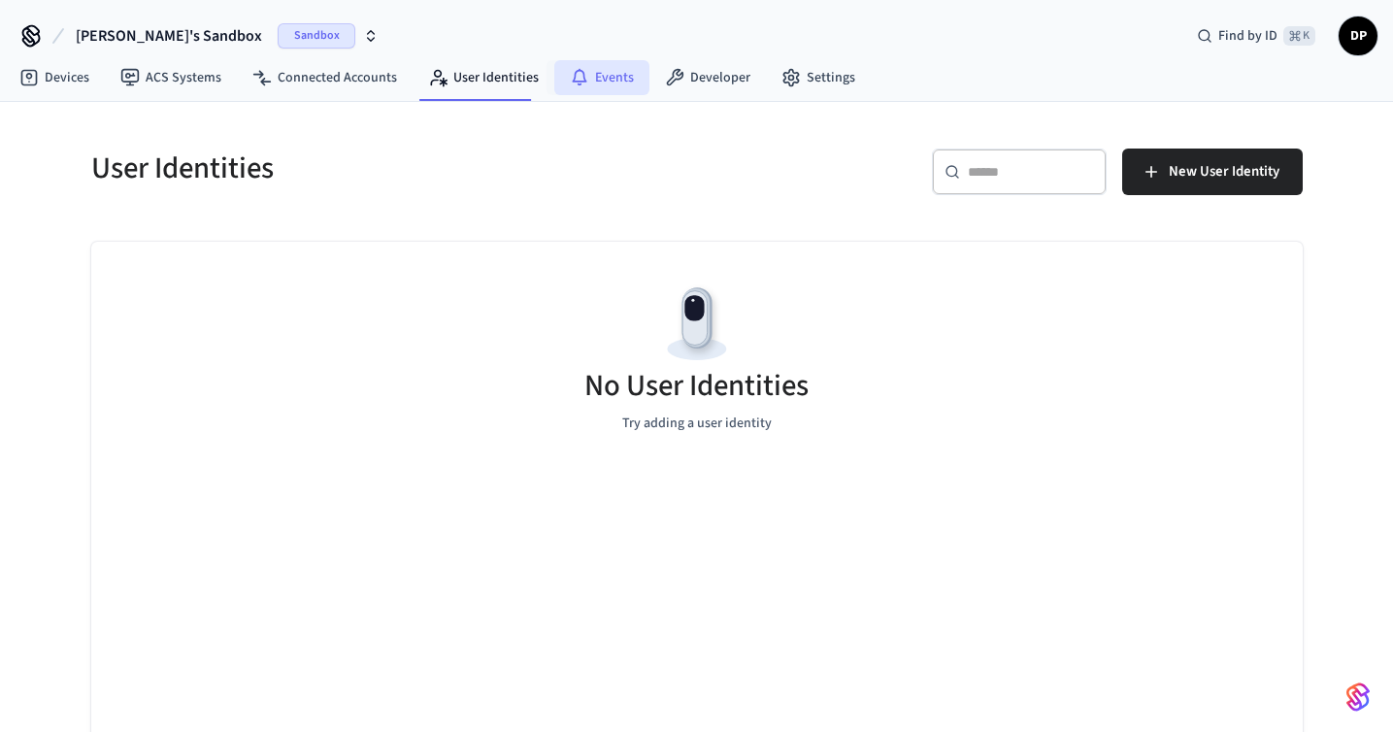
click at [622, 81] on link "Events" at bounding box center [601, 77] width 95 height 35
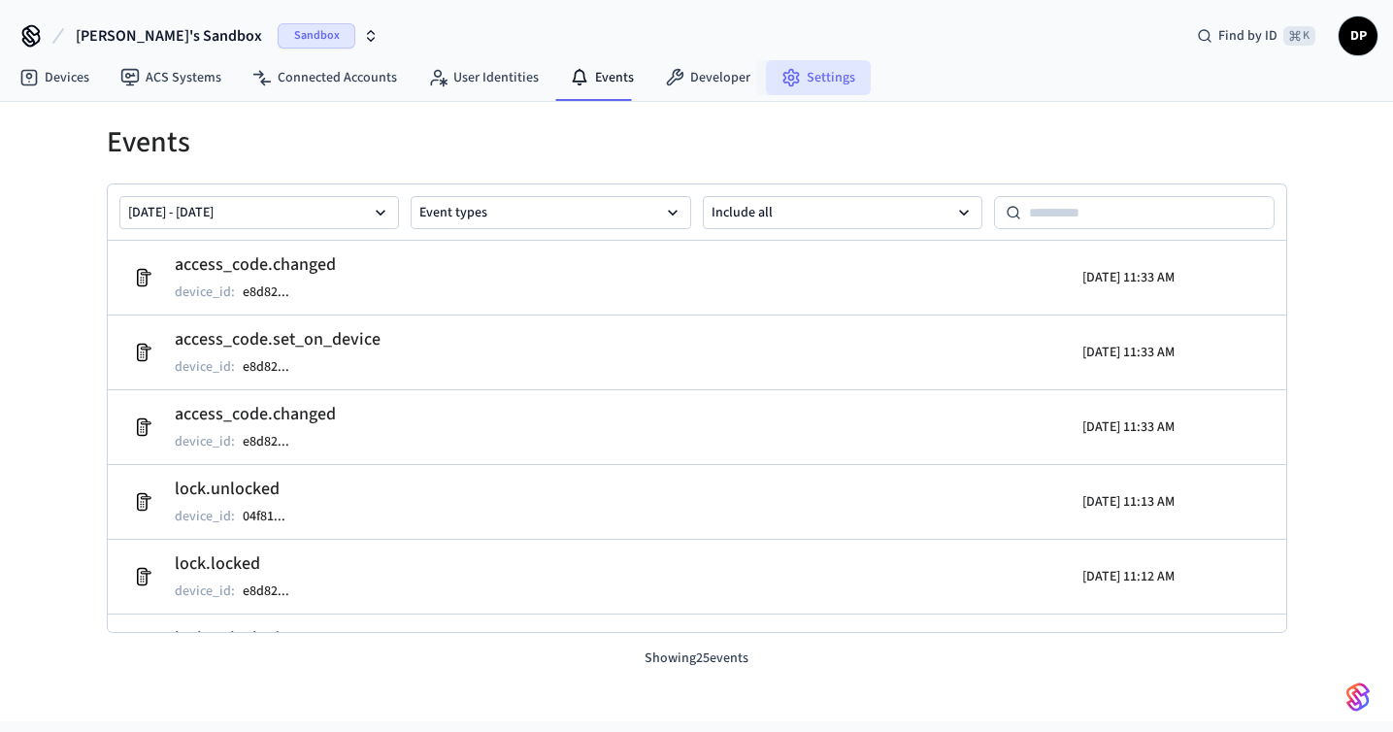
click at [787, 70] on icon at bounding box center [791, 77] width 19 height 19
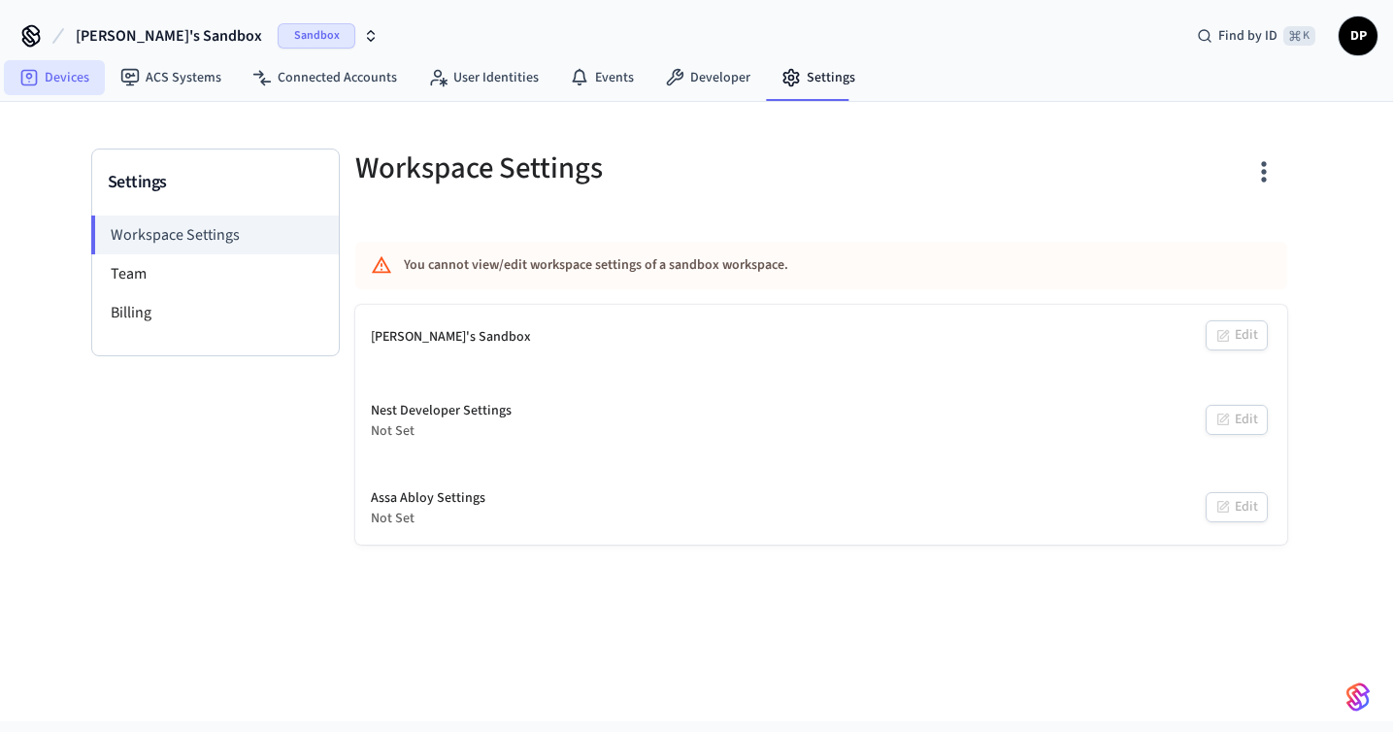
click at [71, 75] on link "Devices" at bounding box center [54, 77] width 101 height 35
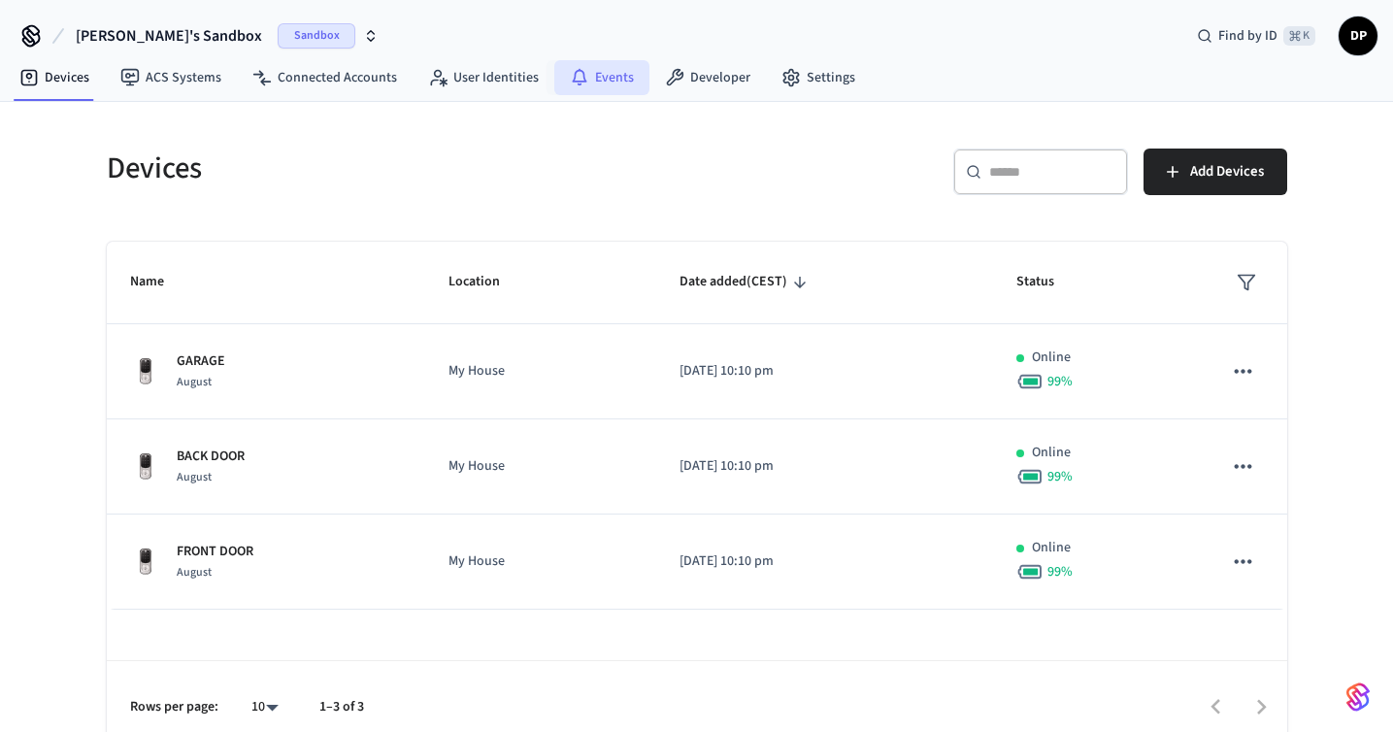
click at [596, 85] on link "Events" at bounding box center [601, 77] width 95 height 35
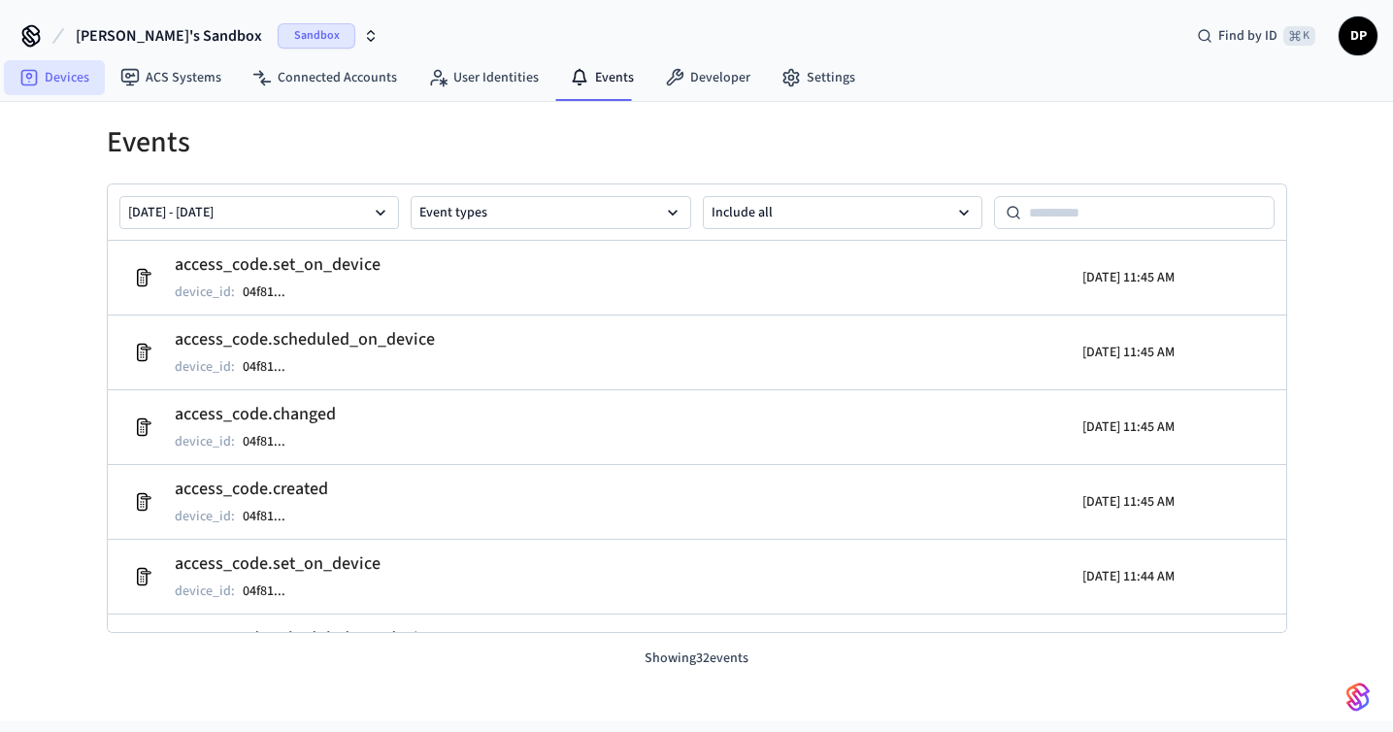
click at [89, 91] on link "Devices" at bounding box center [54, 77] width 101 height 35
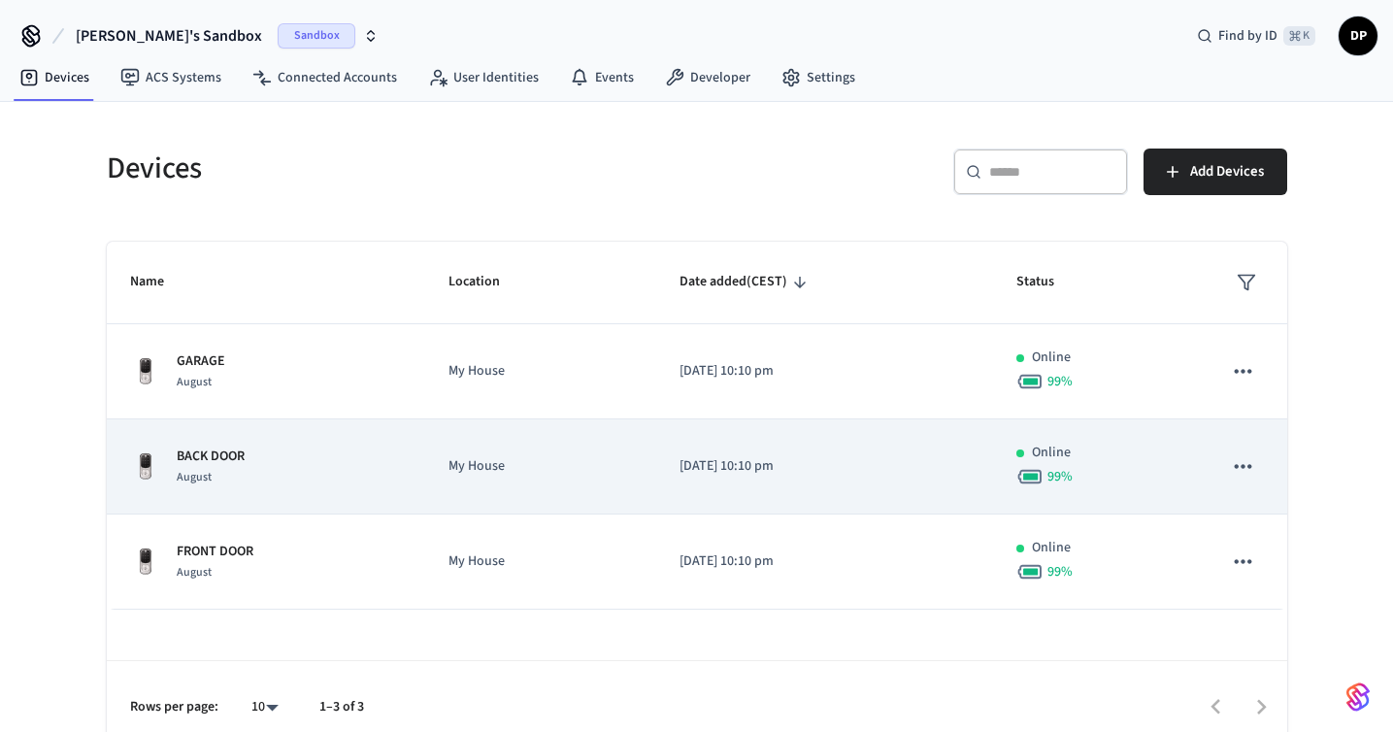
click at [511, 481] on td "My House" at bounding box center [540, 466] width 231 height 95
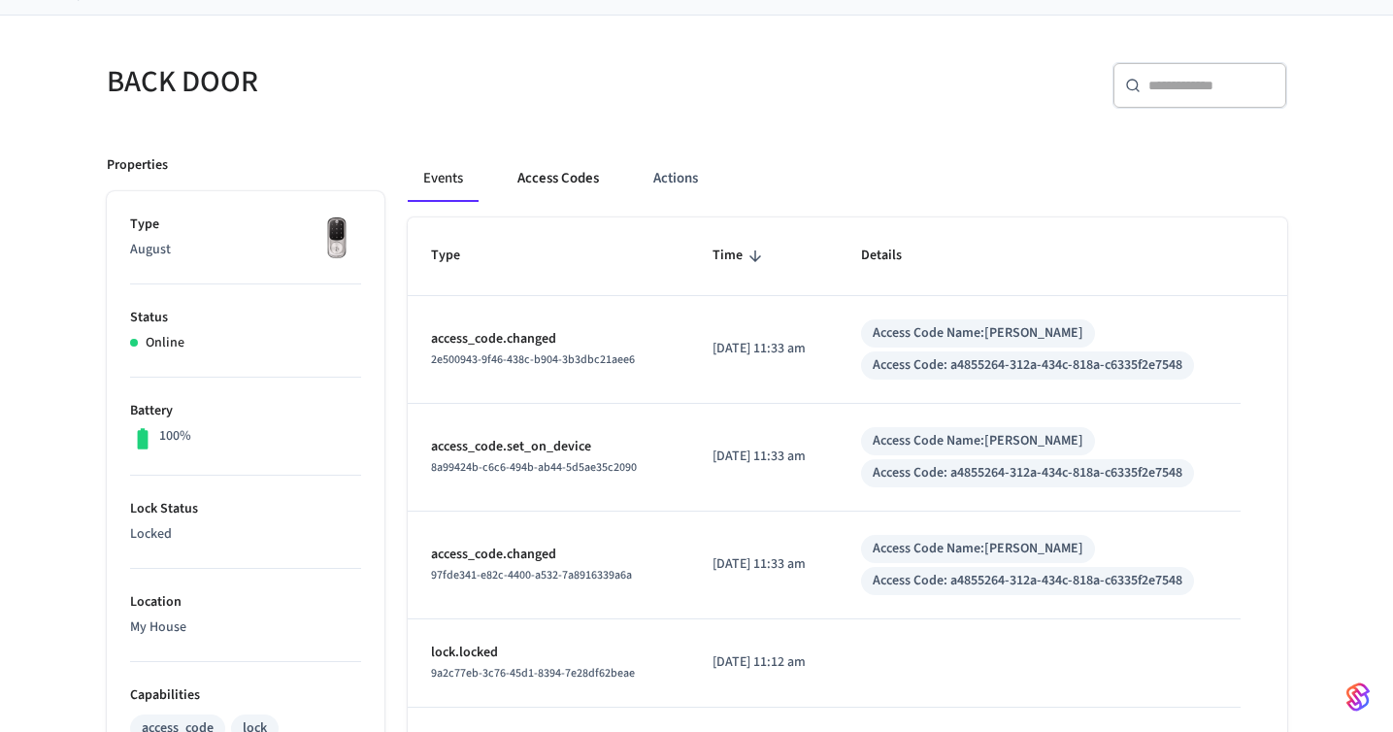
scroll to position [149, 0]
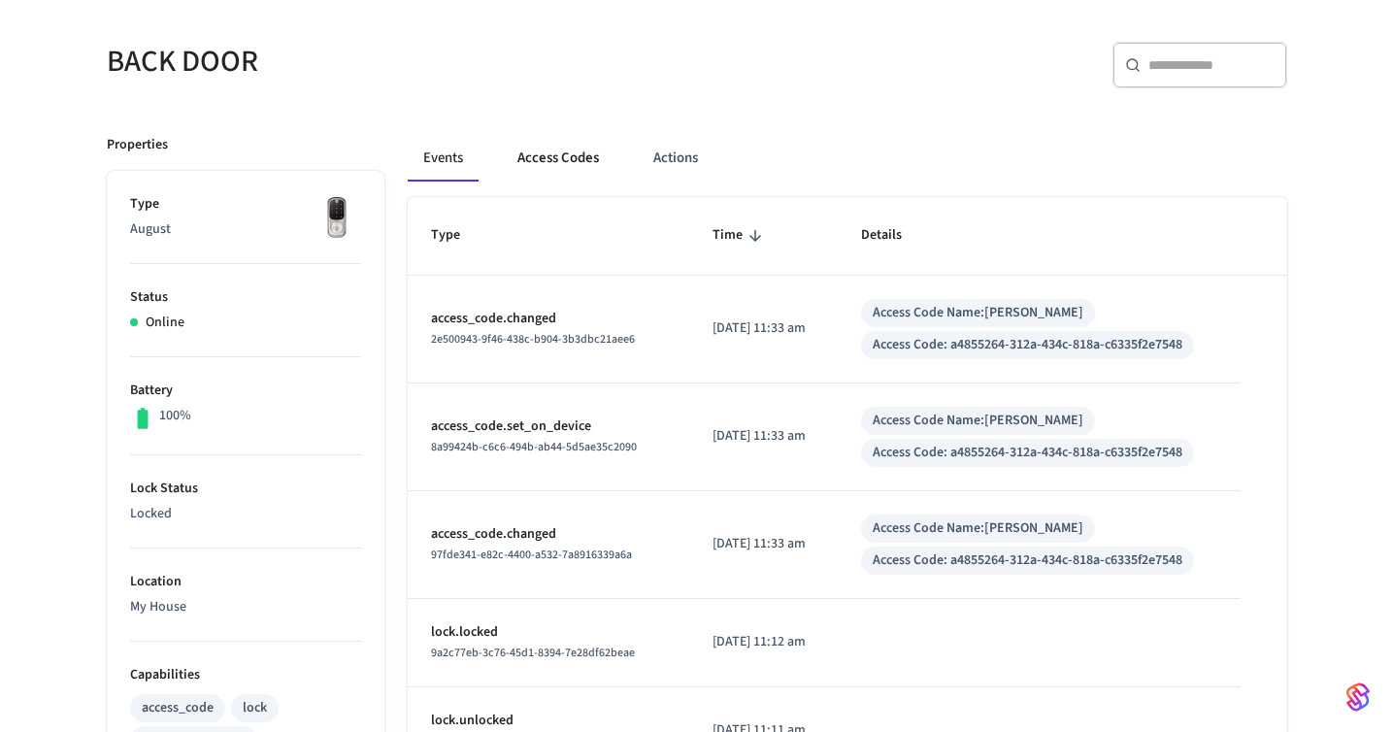
click at [568, 159] on button "Access Codes" at bounding box center [558, 158] width 113 height 47
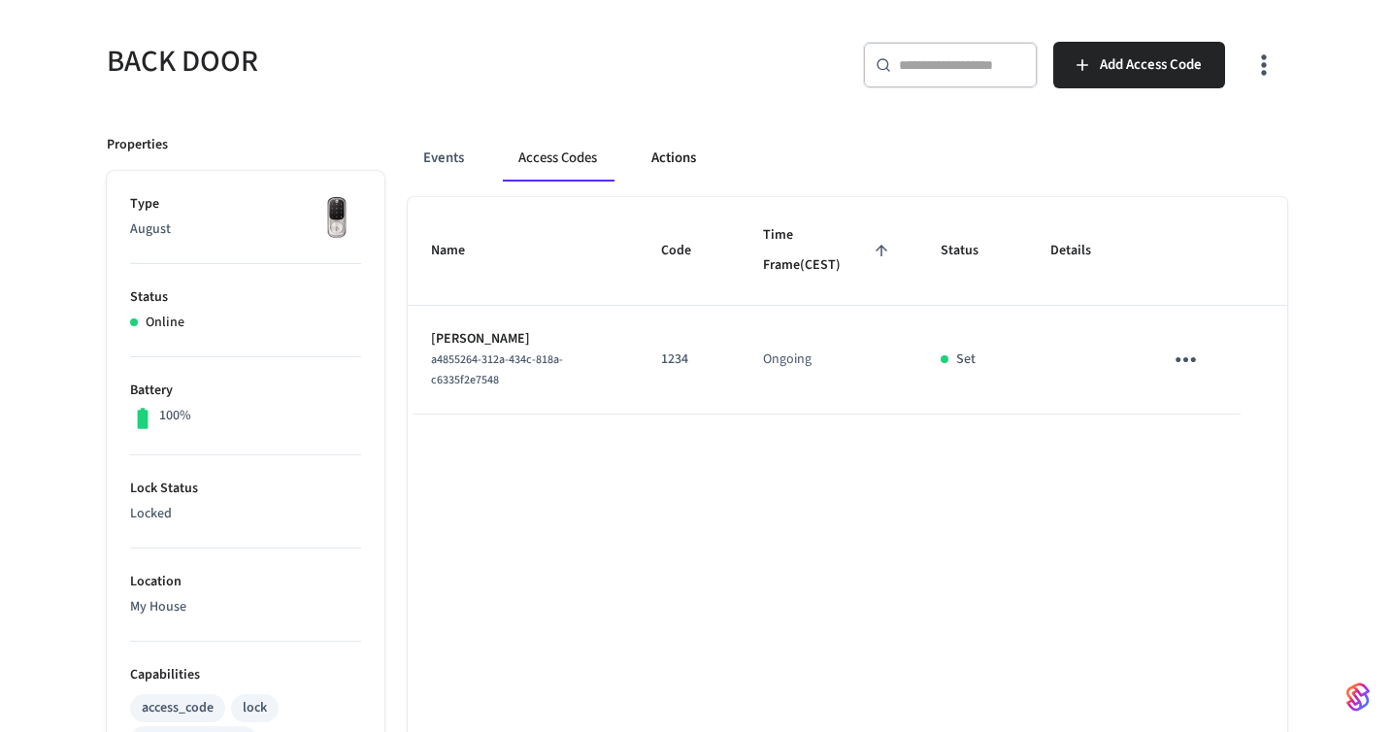
click at [657, 157] on button "Actions" at bounding box center [674, 158] width 76 height 47
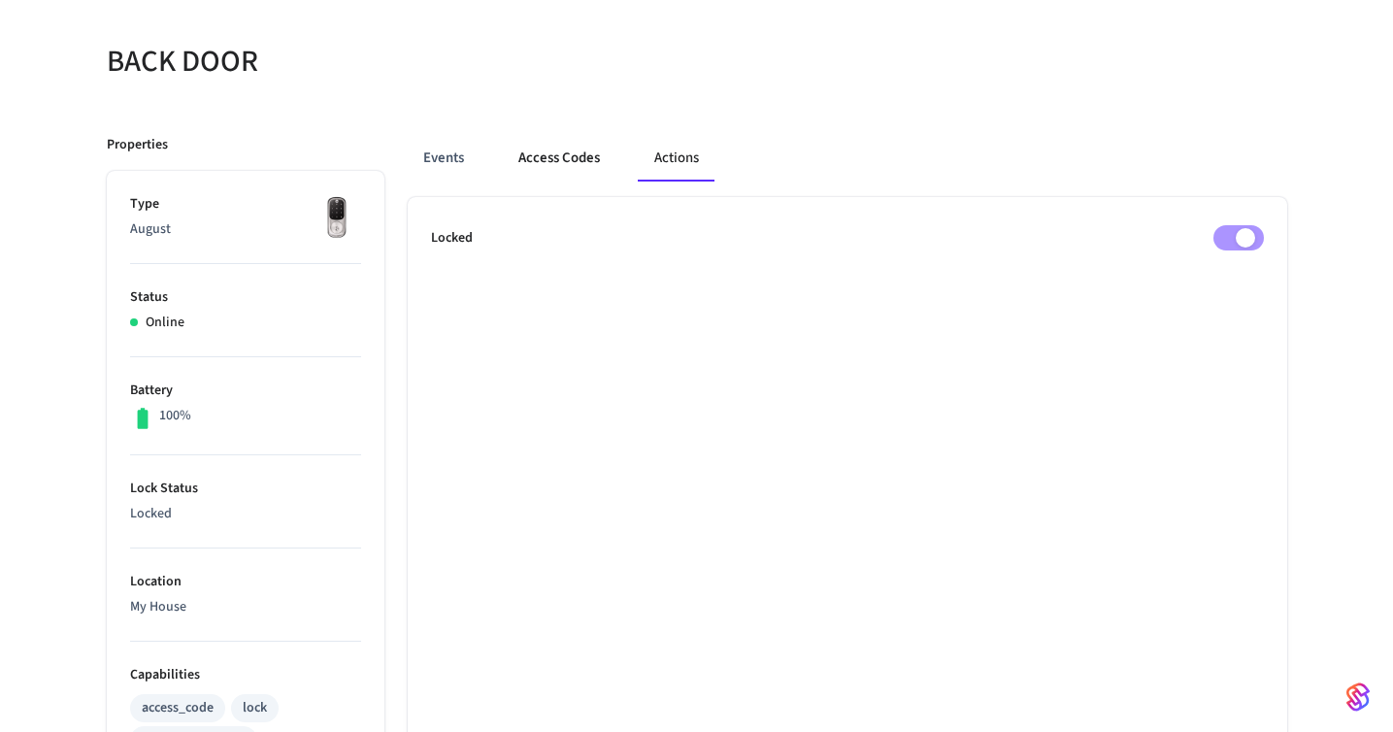
click at [560, 157] on button "Access Codes" at bounding box center [559, 158] width 113 height 47
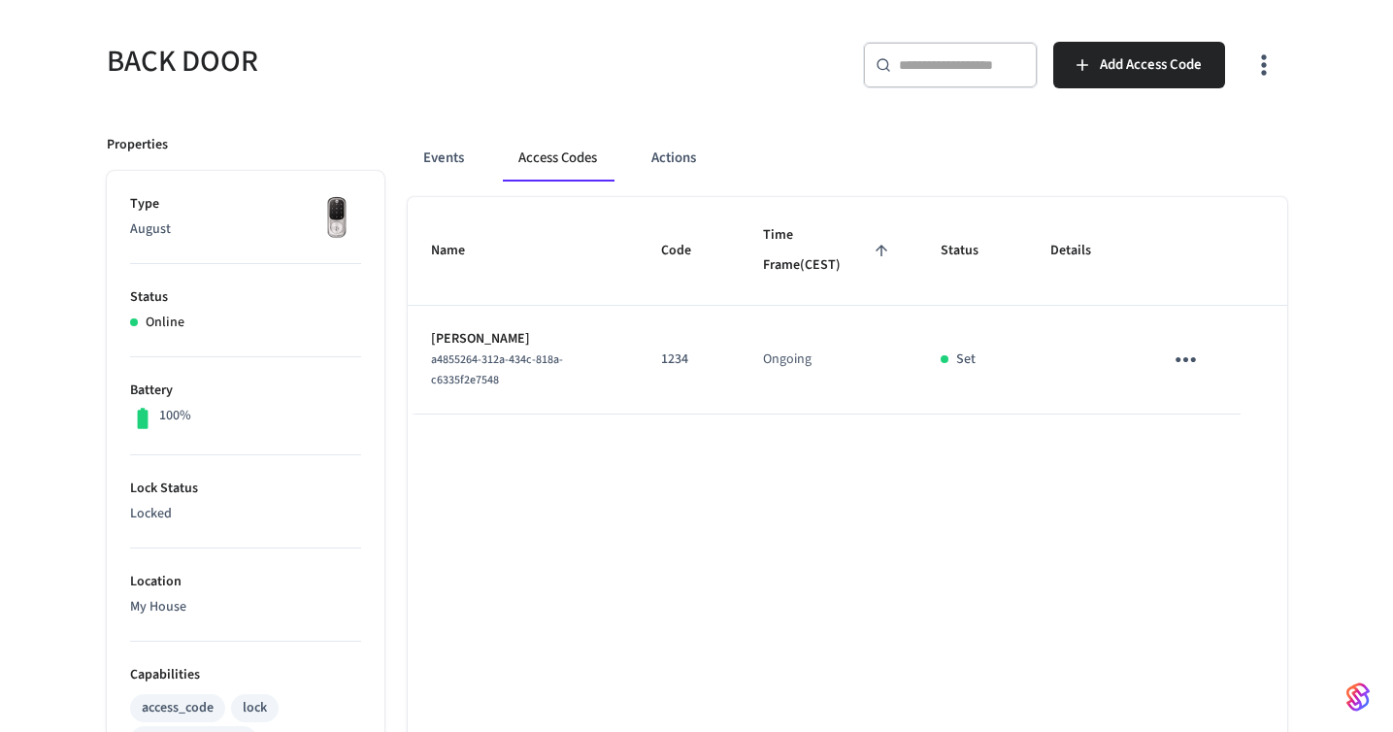
click at [480, 160] on div "Events Access Codes Actions" at bounding box center [848, 158] width 880 height 47
click at [450, 160] on button "Events" at bounding box center [444, 158] width 72 height 47
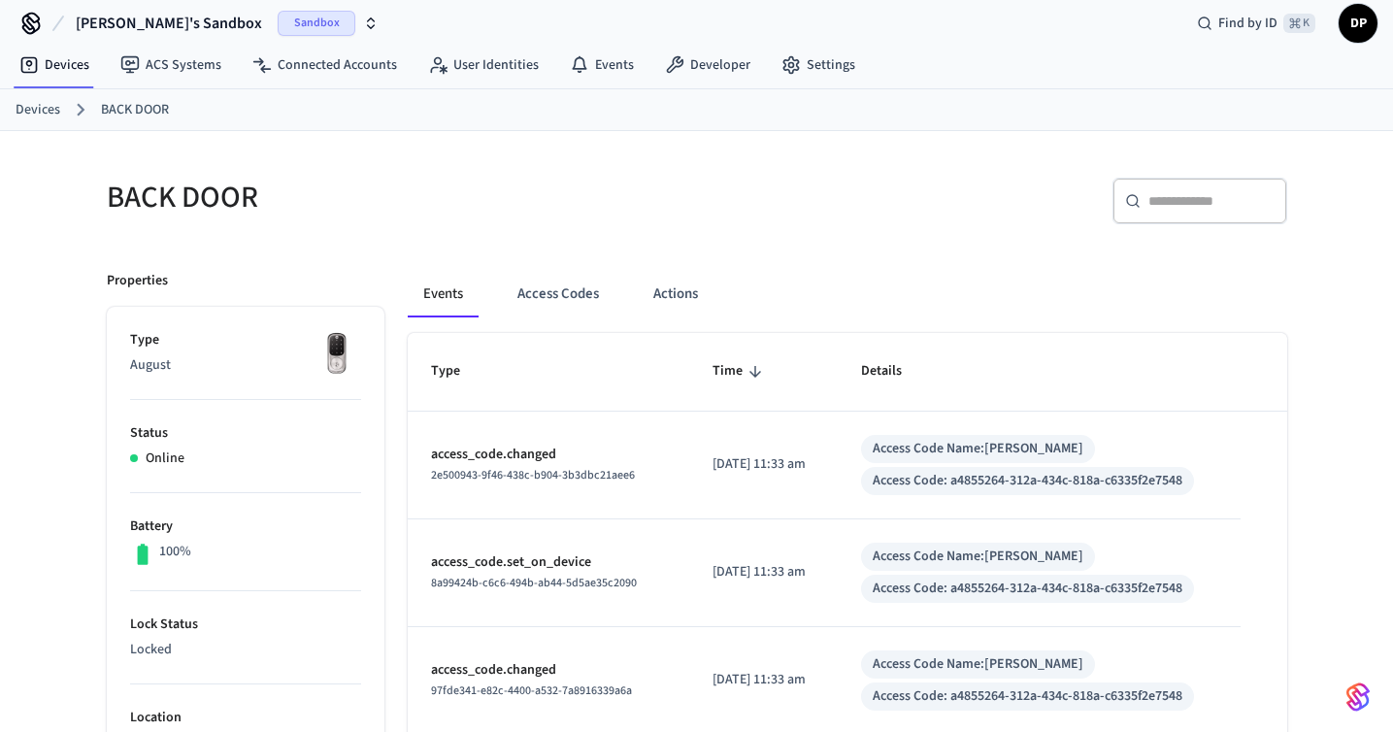
scroll to position [0, 0]
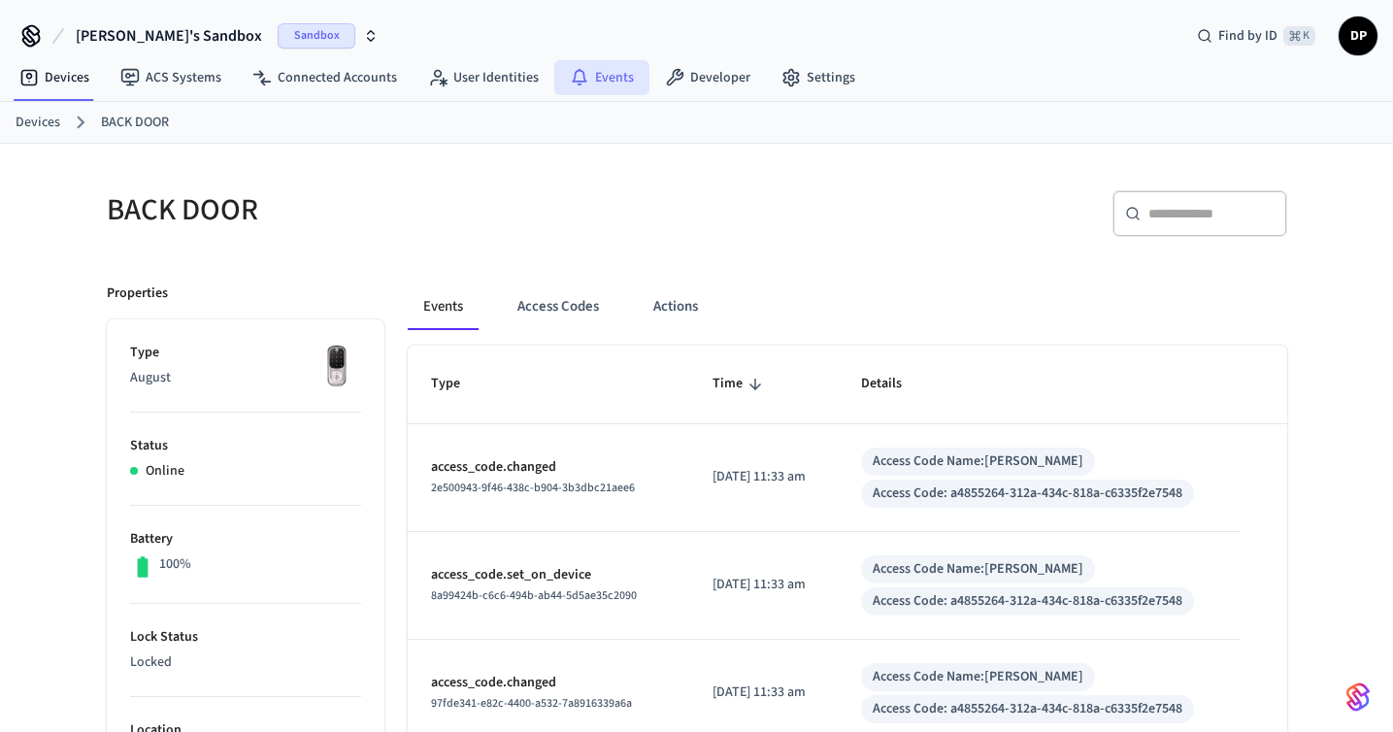
click at [597, 82] on link "Events" at bounding box center [601, 77] width 95 height 35
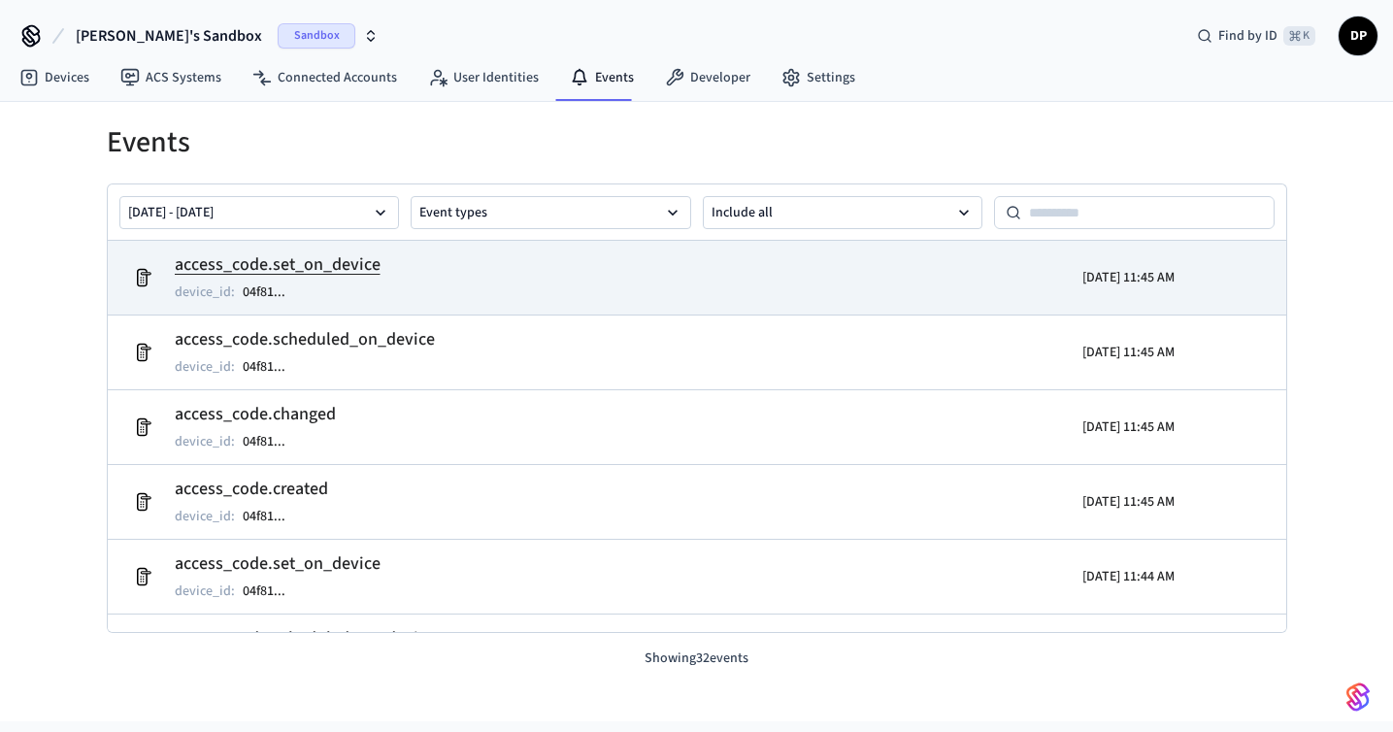
click at [280, 266] on h2 "access_code.set_on_device" at bounding box center [278, 264] width 206 height 27
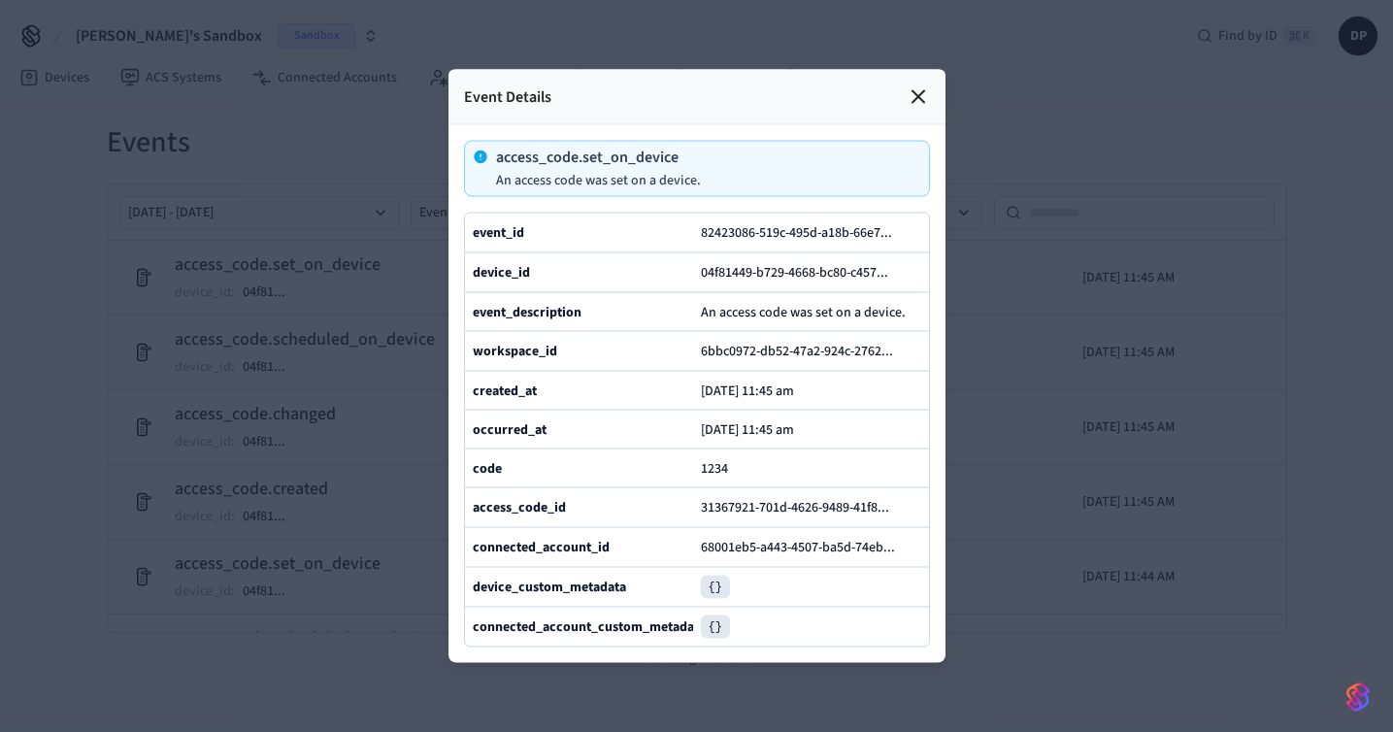
click at [918, 99] on icon at bounding box center [918, 96] width 23 height 23
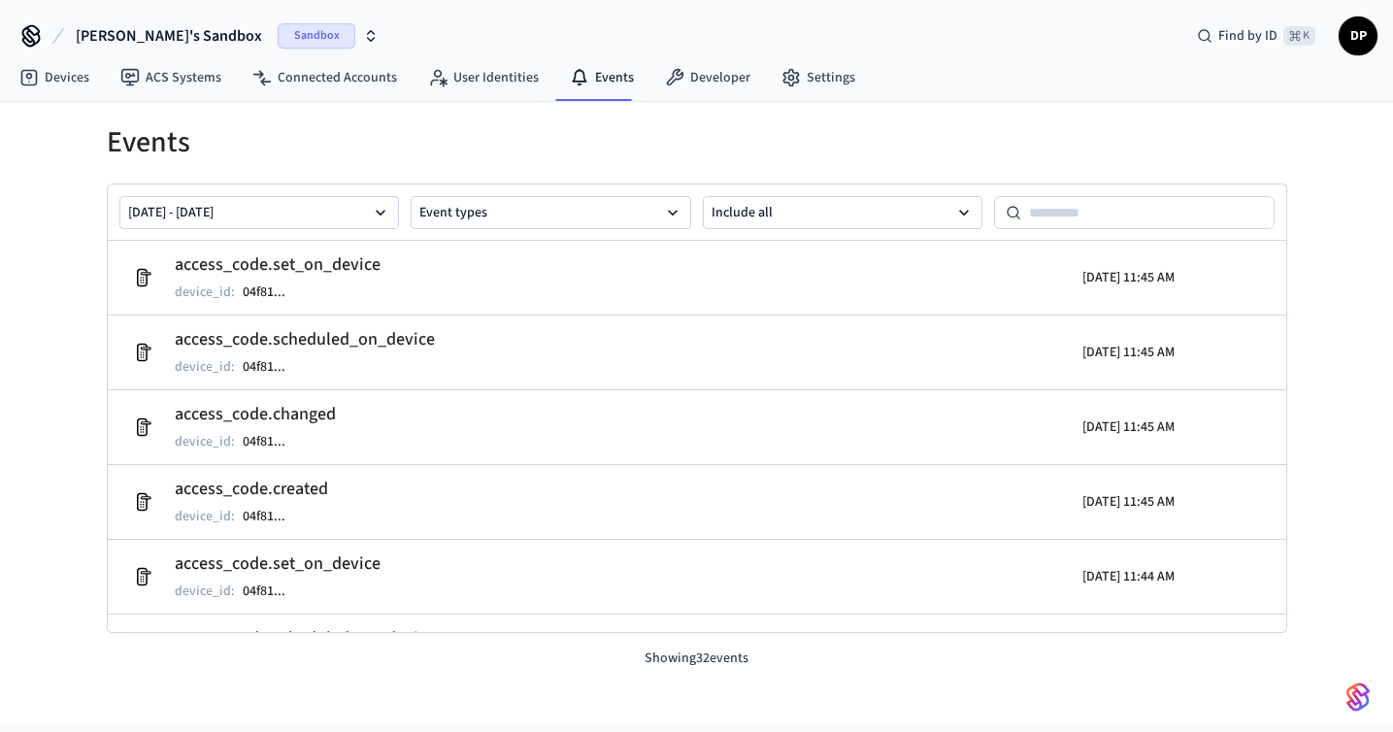
click at [699, 153] on h1 "Events" at bounding box center [697, 142] width 1181 height 35
click at [594, 79] on link "Events" at bounding box center [601, 77] width 95 height 35
click at [488, 80] on link "User Identities" at bounding box center [484, 77] width 142 height 35
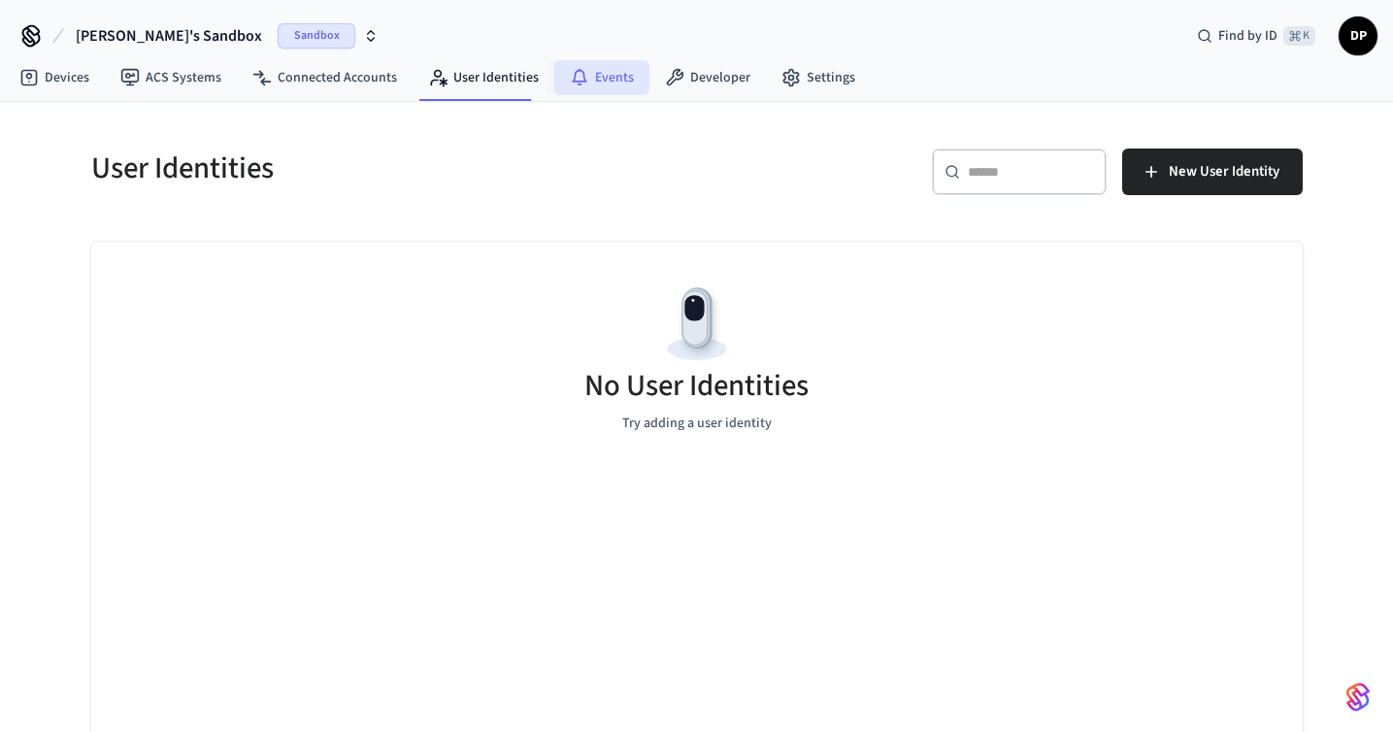
click at [597, 74] on link "Events" at bounding box center [601, 77] width 95 height 35
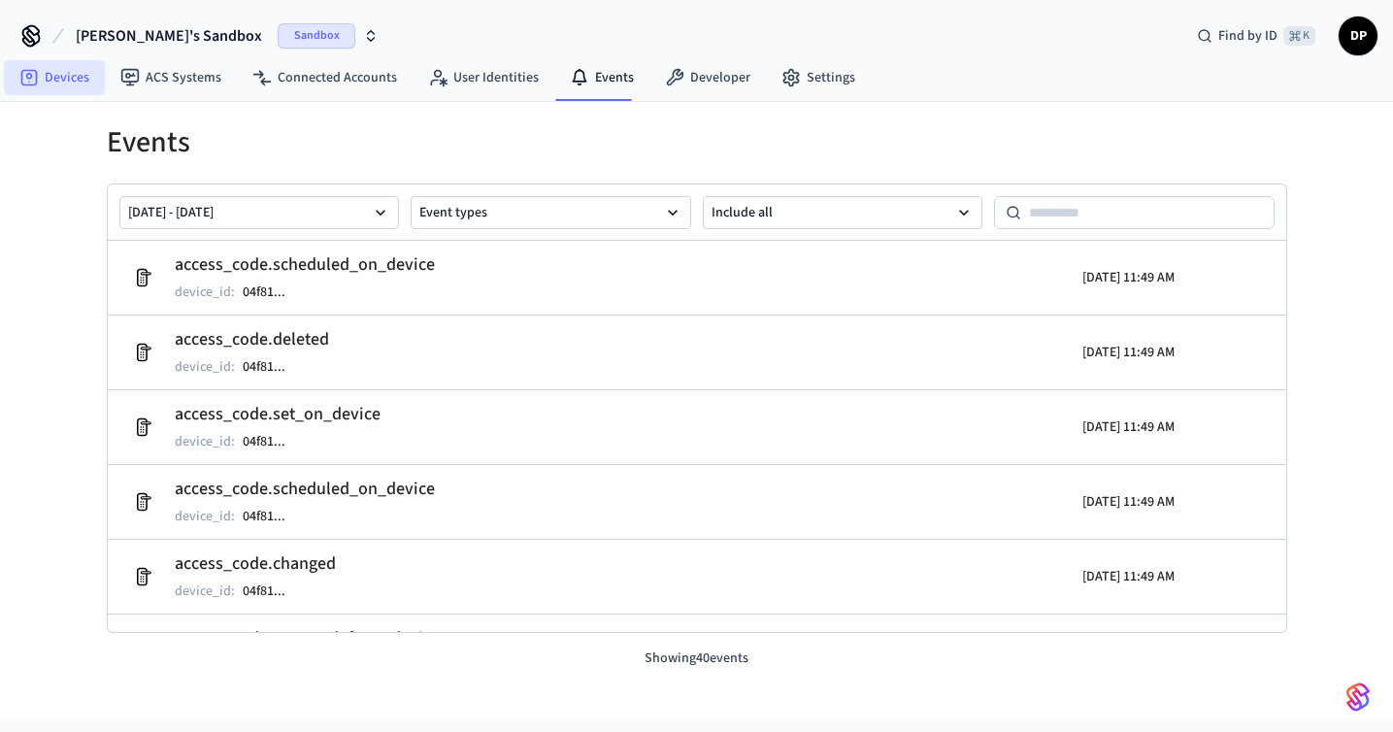
click at [36, 84] on icon at bounding box center [28, 77] width 19 height 19
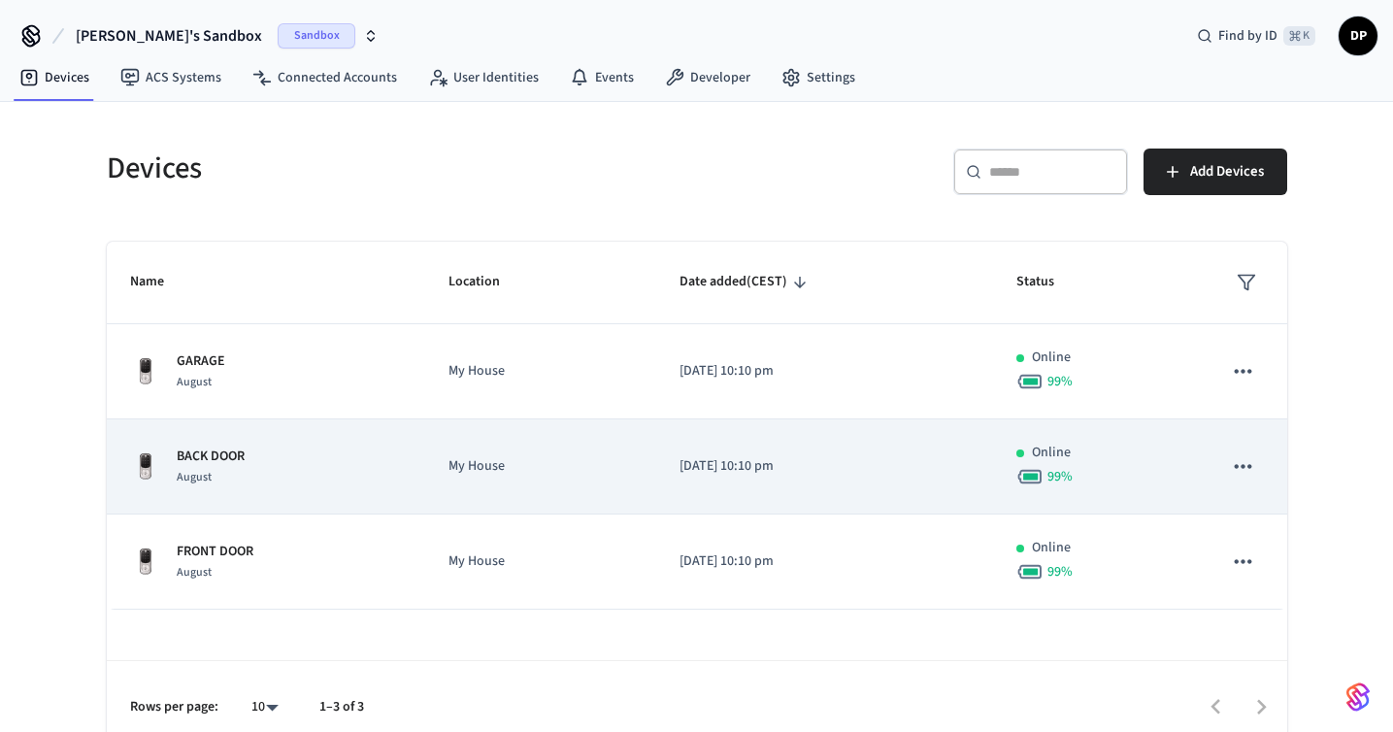
click at [828, 465] on p "[DATE] 10:10 pm" at bounding box center [825, 466] width 290 height 20
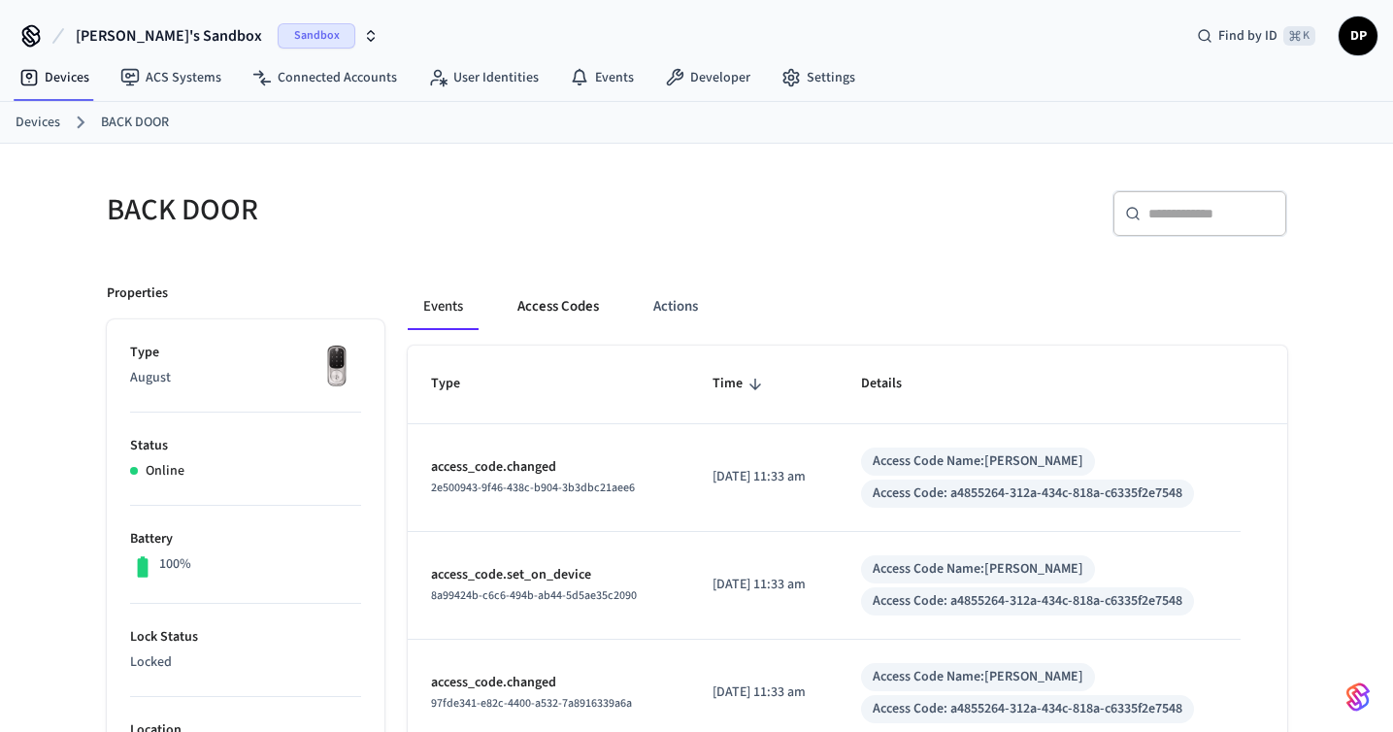
click at [535, 303] on button "Access Codes" at bounding box center [558, 307] width 113 height 47
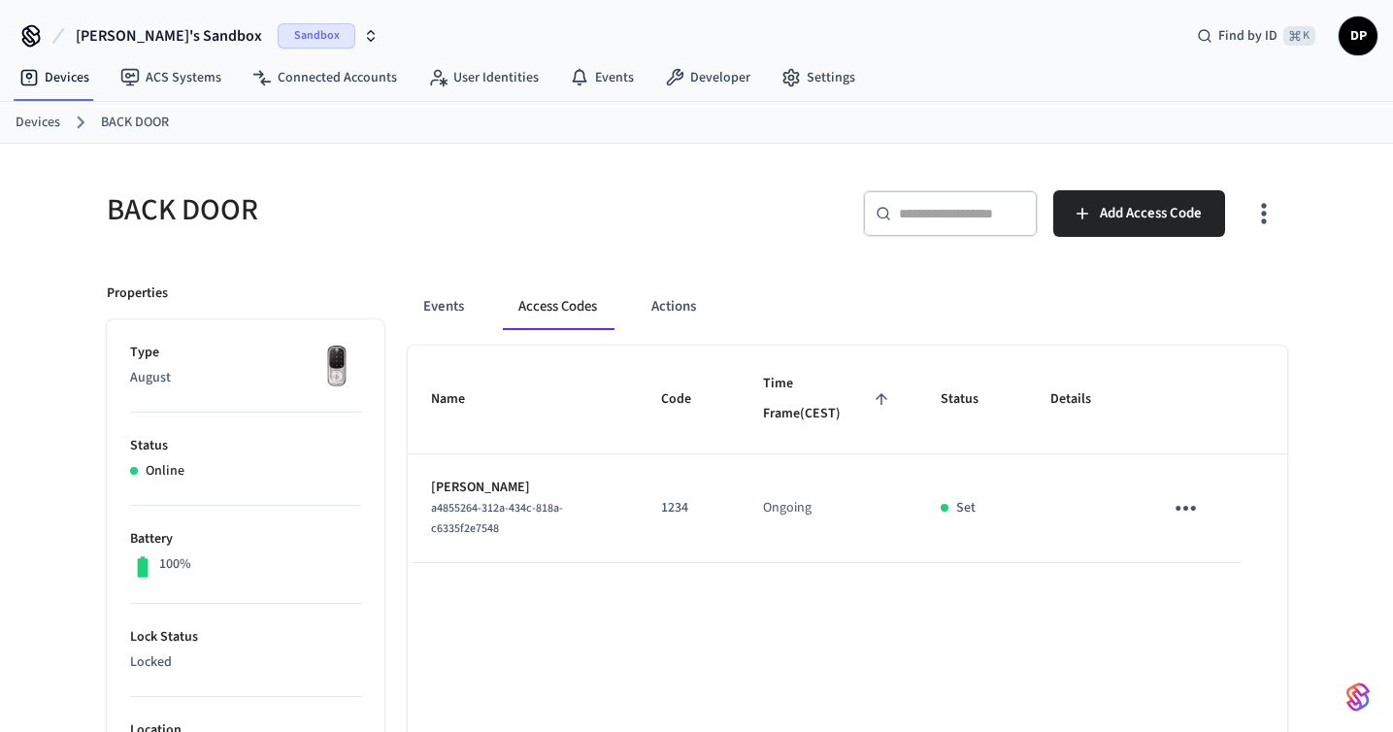
click at [49, 119] on link "Devices" at bounding box center [38, 123] width 45 height 20
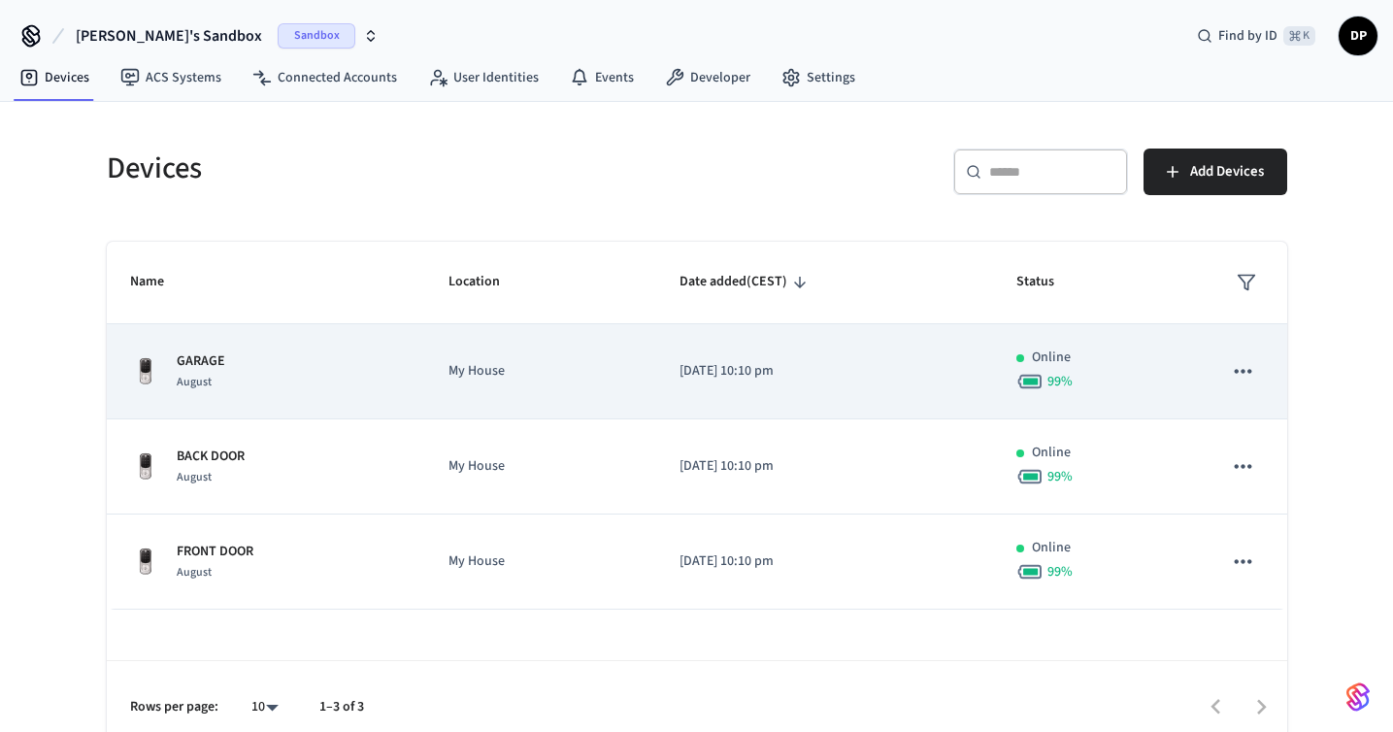
click at [755, 378] on p "[DATE] 10:10 pm" at bounding box center [825, 371] width 290 height 20
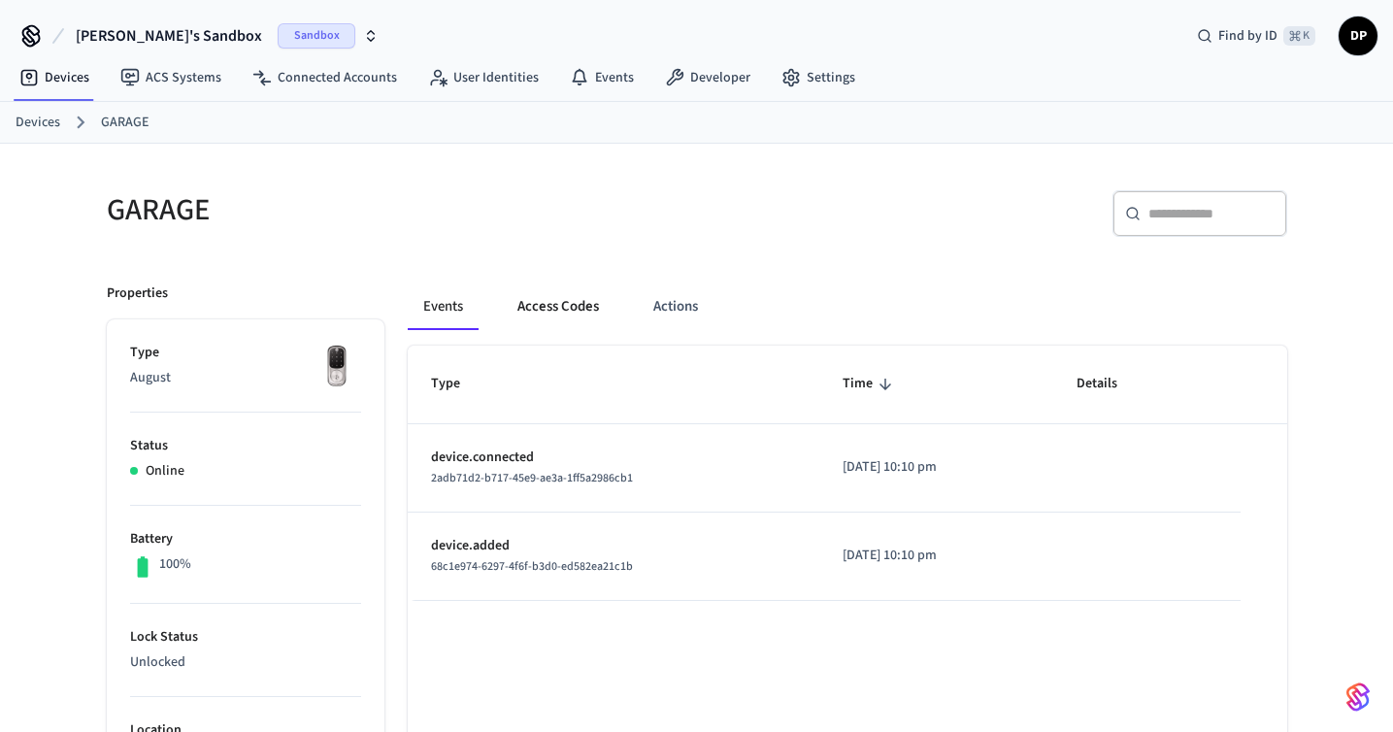
click at [557, 301] on button "Access Codes" at bounding box center [558, 307] width 113 height 47
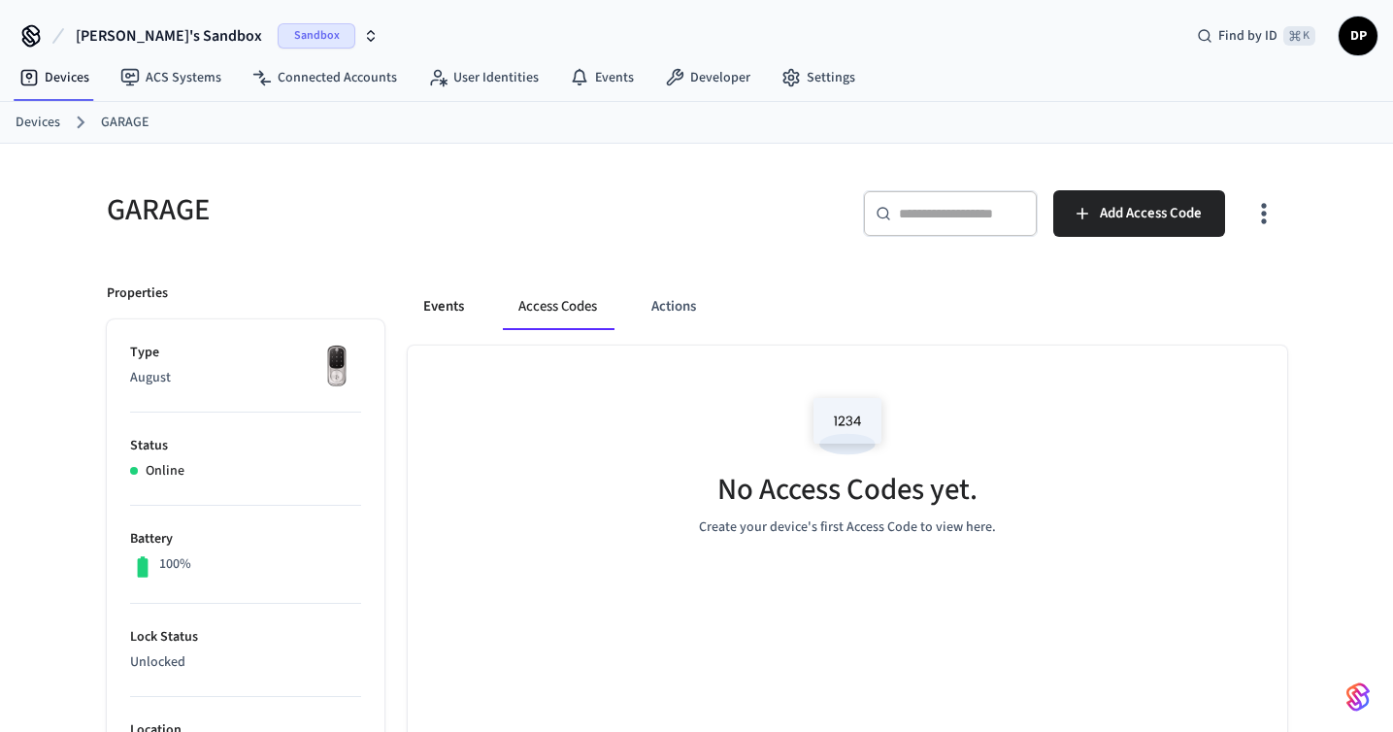
click at [455, 302] on button "Events" at bounding box center [444, 307] width 72 height 47
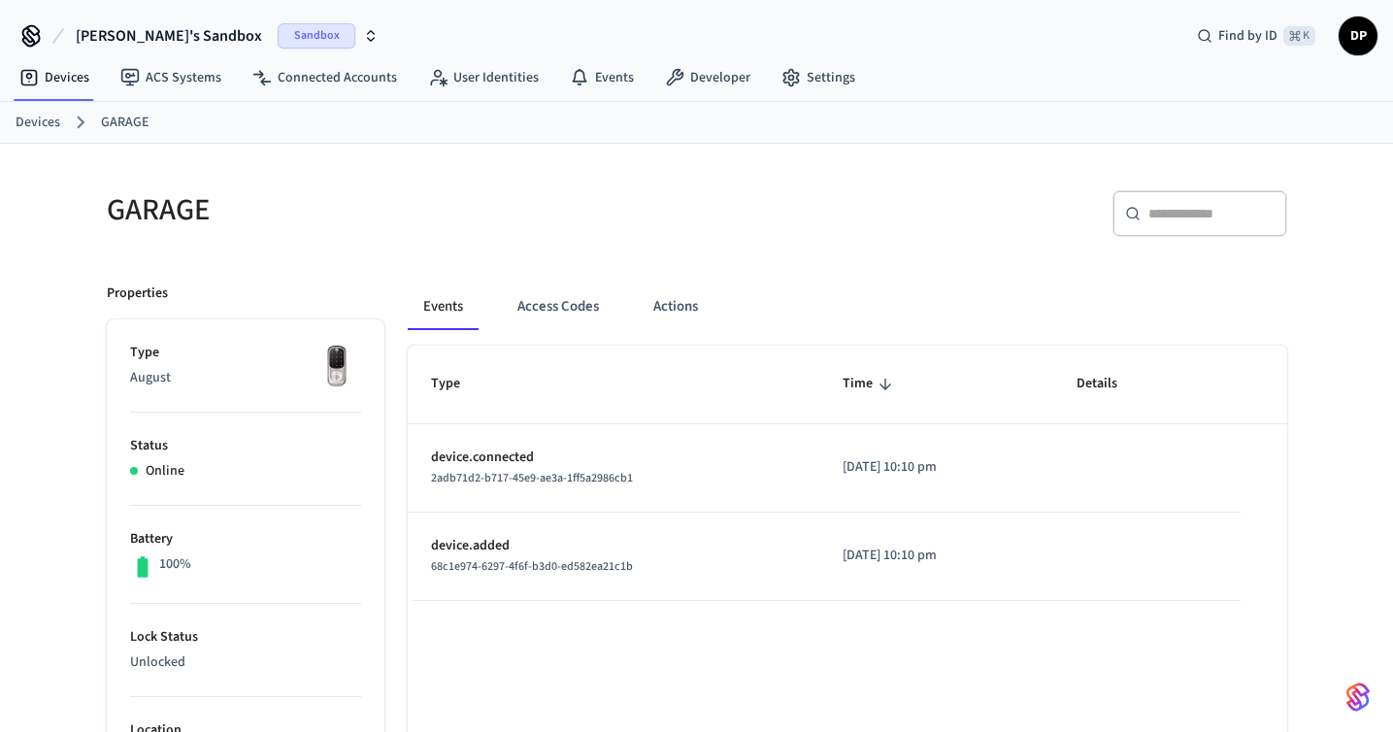
click at [51, 122] on link "Devices" at bounding box center [38, 123] width 45 height 20
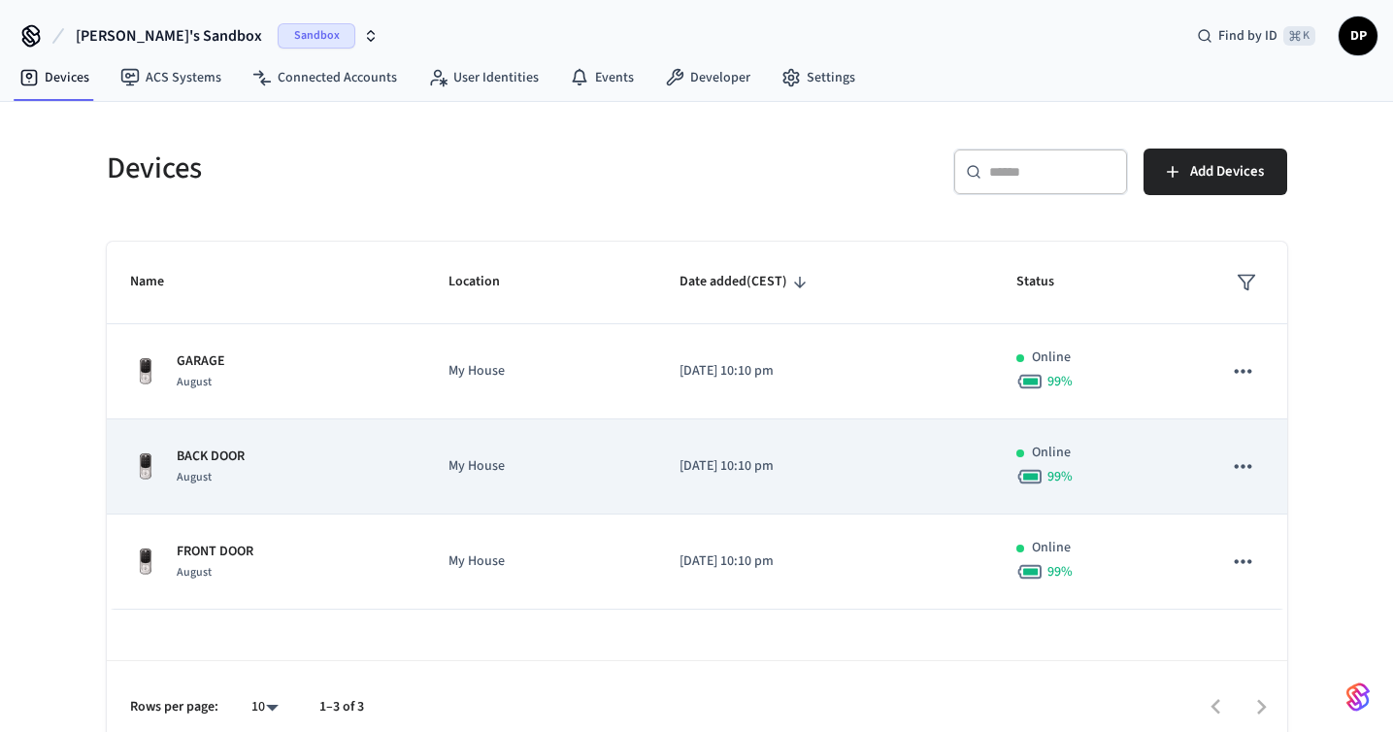
click at [512, 469] on p "My House" at bounding box center [541, 466] width 184 height 20
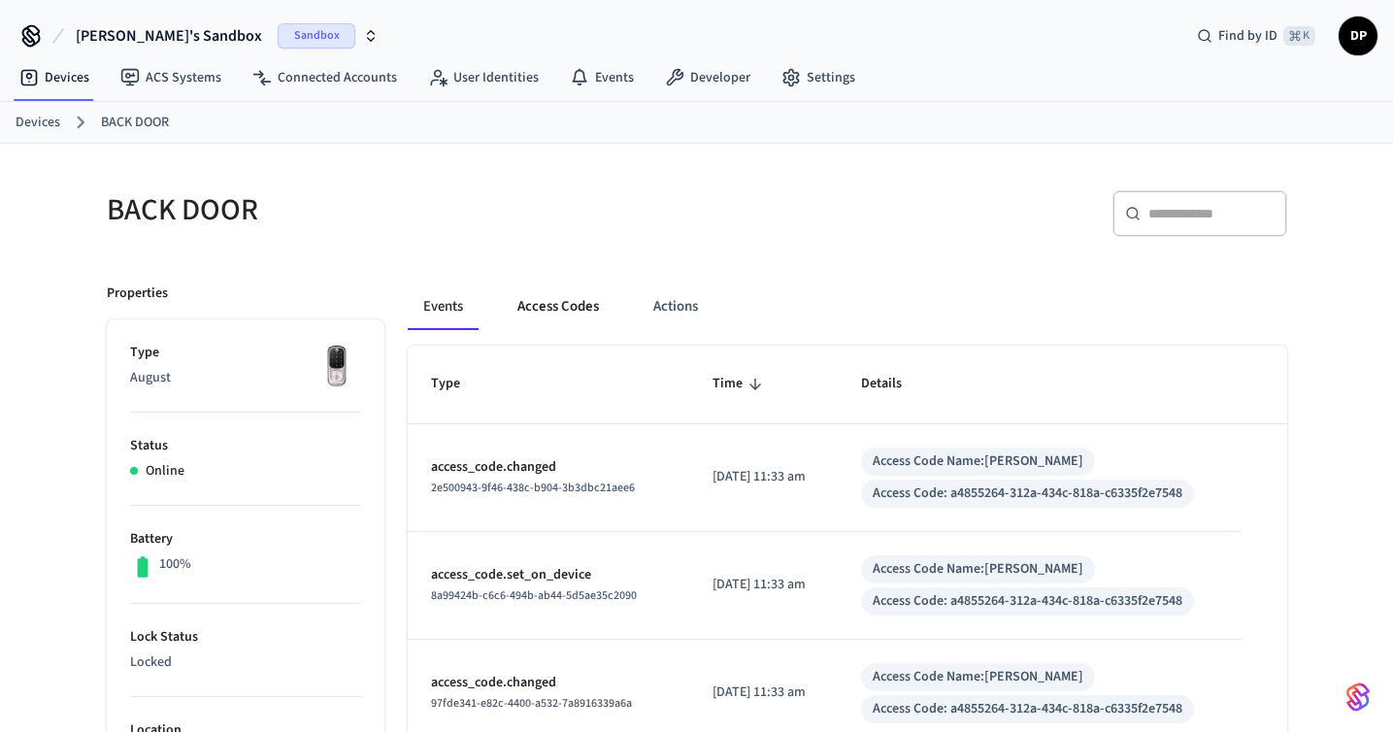
click at [586, 305] on button "Access Codes" at bounding box center [558, 307] width 113 height 47
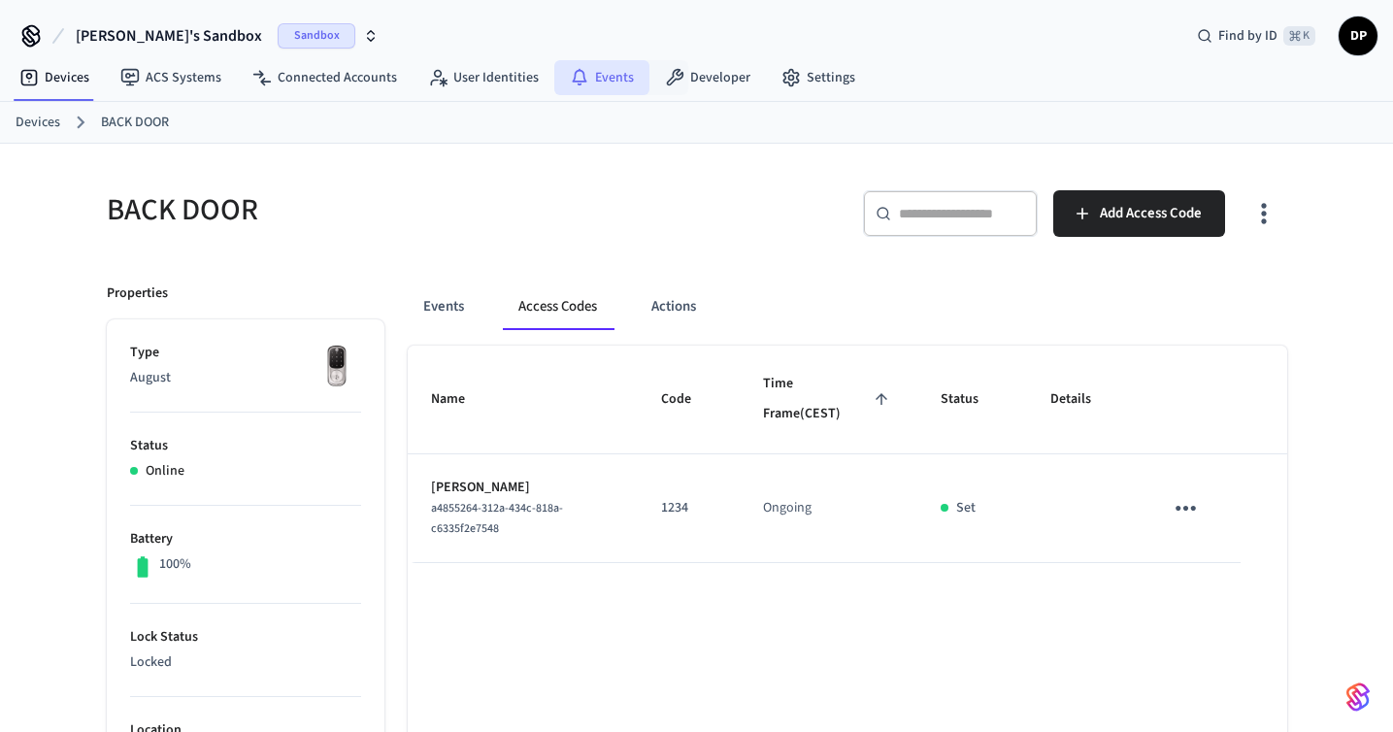
click at [590, 74] on link "Events" at bounding box center [601, 77] width 95 height 35
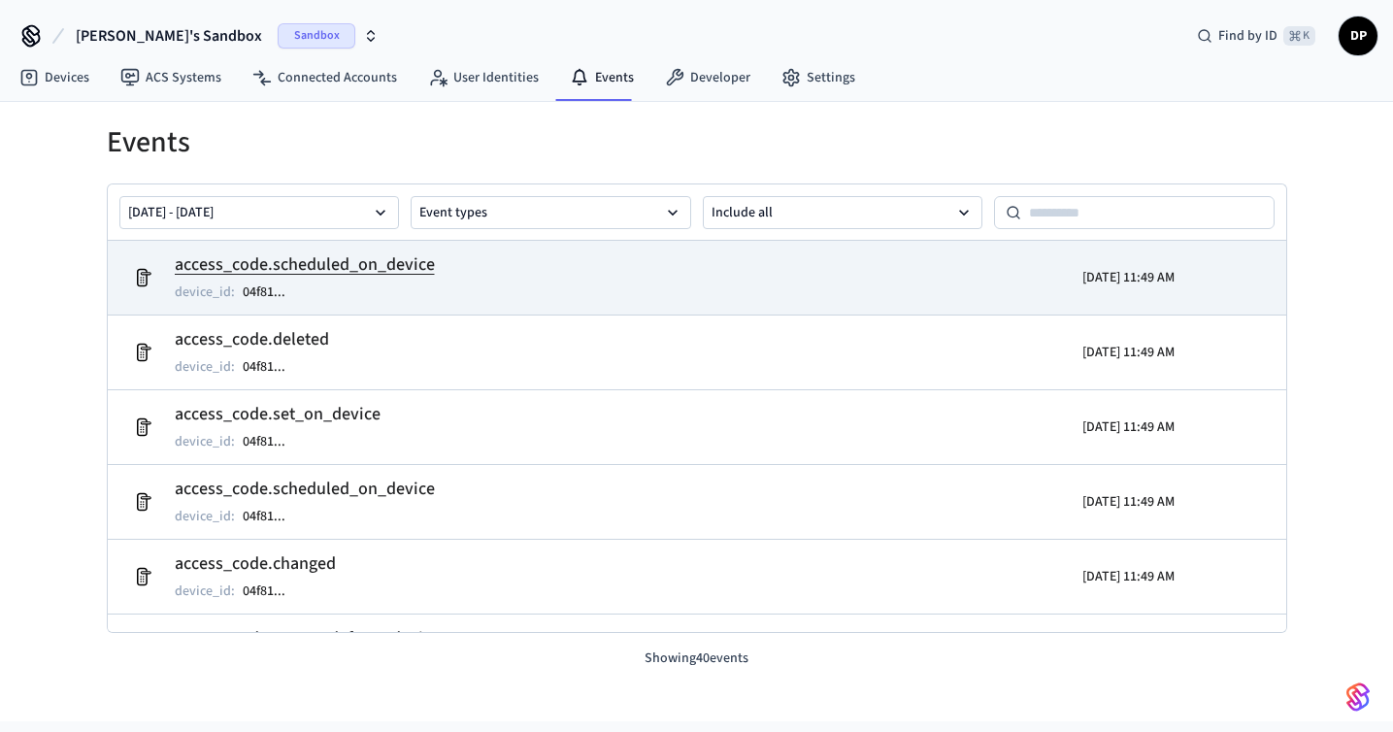
click at [411, 266] on h2 "access_code.scheduled_on_device" at bounding box center [305, 264] width 260 height 27
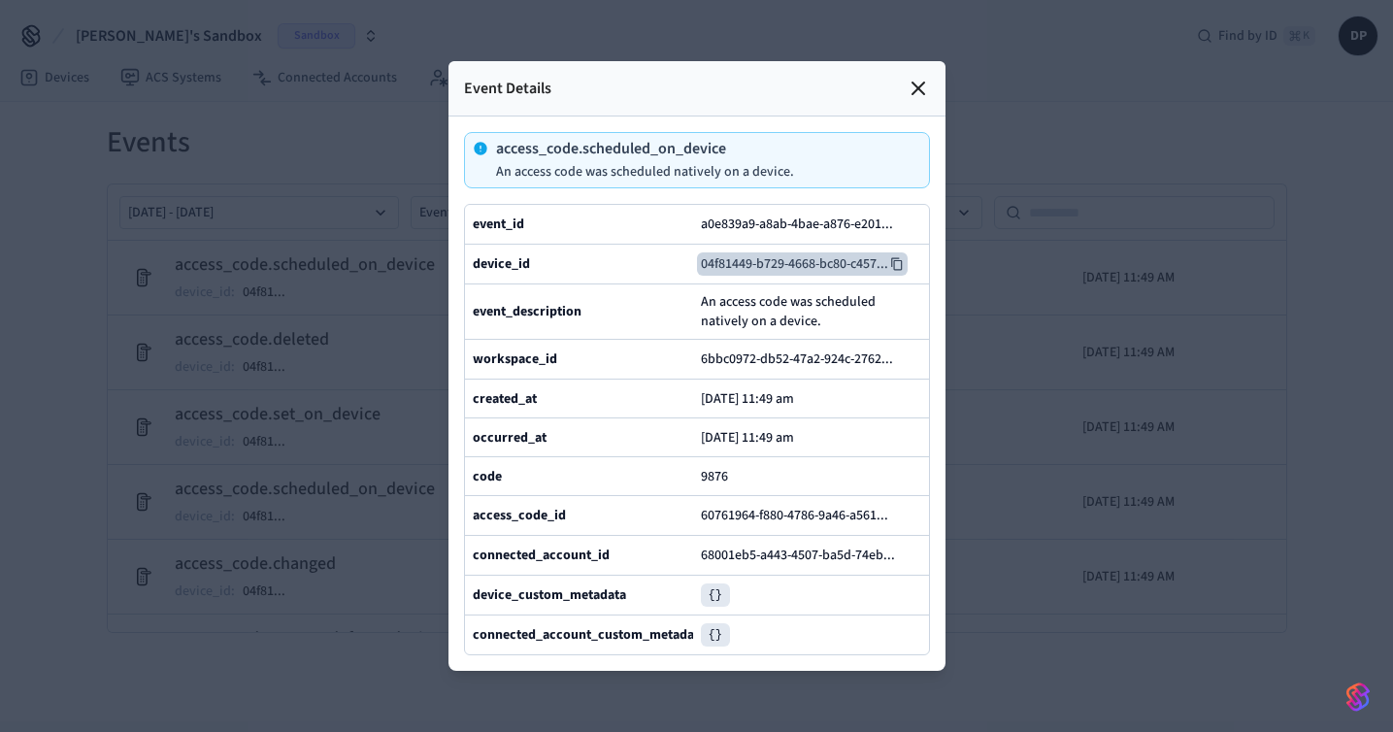
click at [900, 262] on icon at bounding box center [897, 264] width 14 height 14
click at [916, 90] on icon at bounding box center [919, 89] width 12 height 12
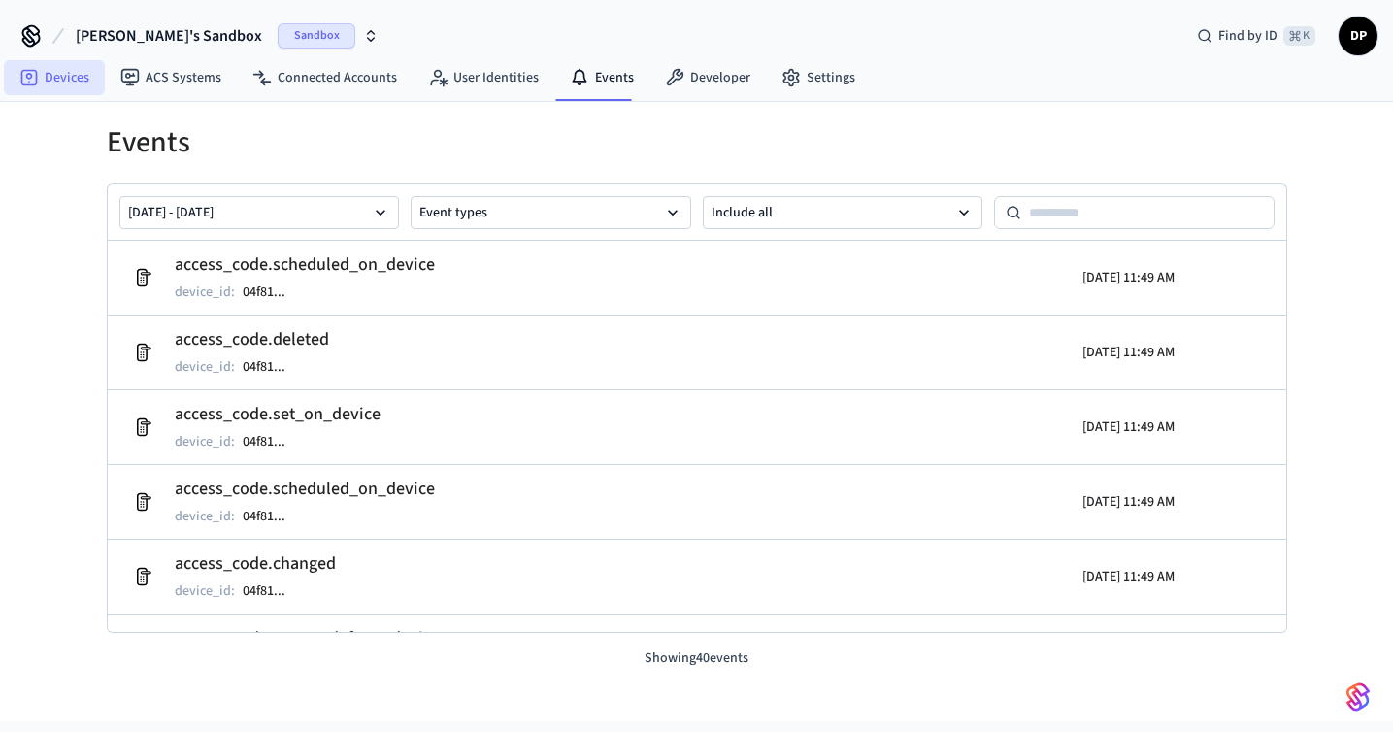
click at [59, 82] on link "Devices" at bounding box center [54, 77] width 101 height 35
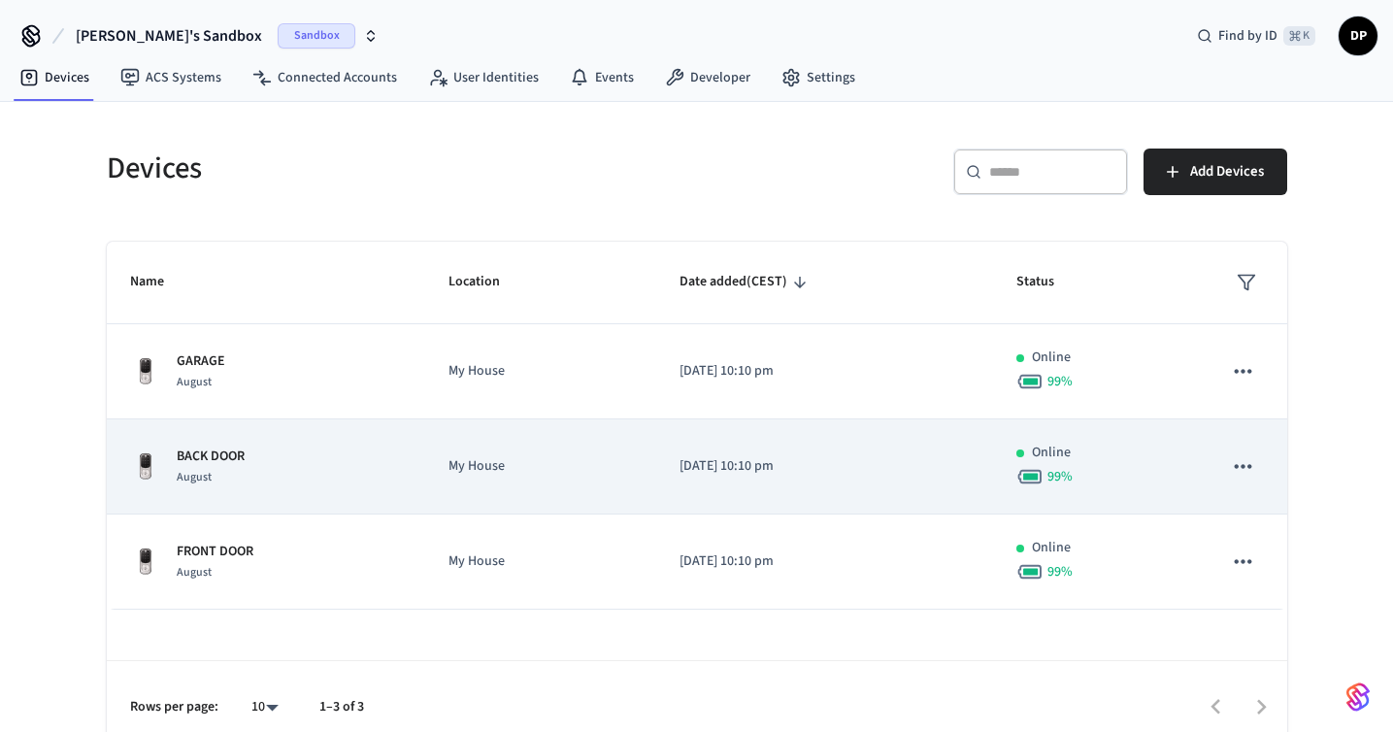
click at [566, 476] on p "My House" at bounding box center [541, 466] width 184 height 20
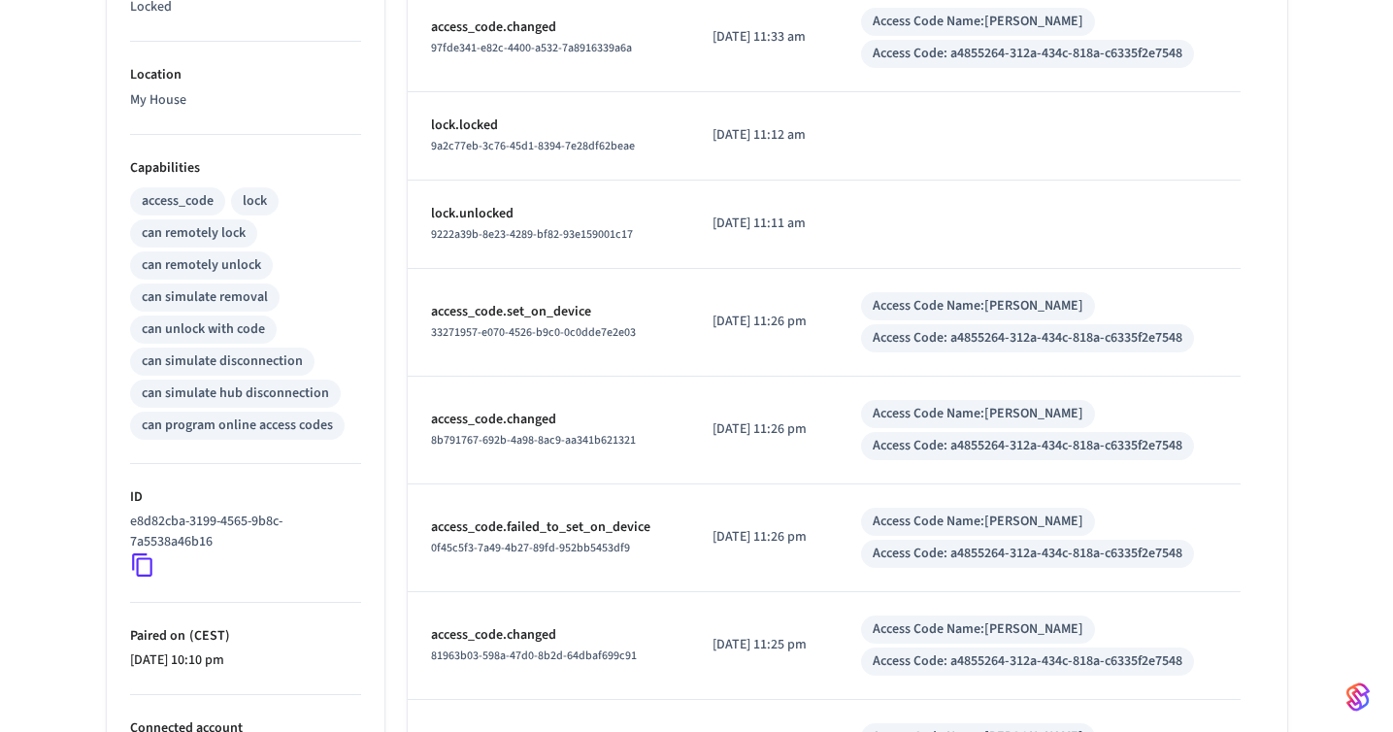
scroll to position [825, 0]
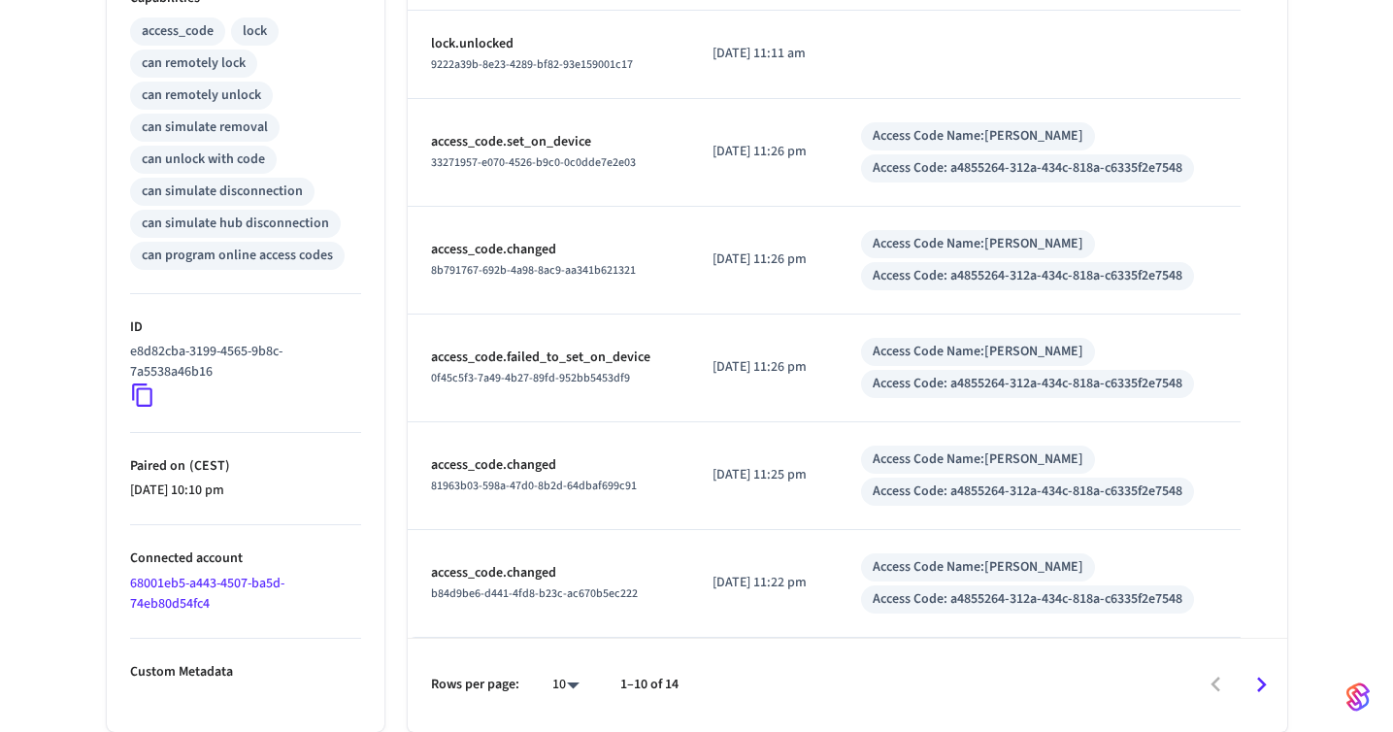
click at [146, 395] on icon at bounding box center [142, 395] width 25 height 25
click at [148, 397] on icon at bounding box center [142, 395] width 25 height 25
drag, startPoint x: 234, startPoint y: 370, endPoint x: 102, endPoint y: 349, distance: 133.8
click at [102, 349] on div "Properties Type August Status Online Battery 100% Lock Status Locked Location M…" at bounding box center [233, 83] width 301 height 1296
copy p "e8d82cba-3199-4565-9b8c-7a5538a46b16"
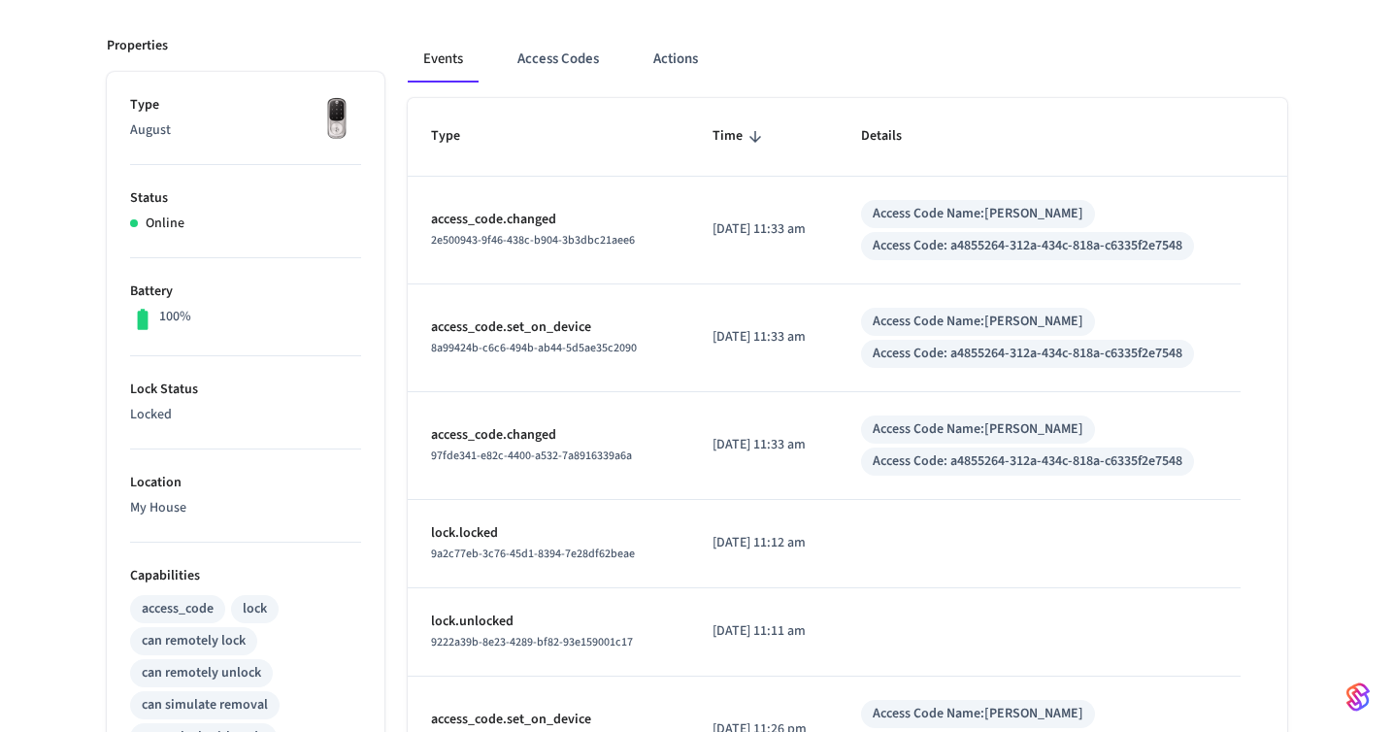
scroll to position [0, 0]
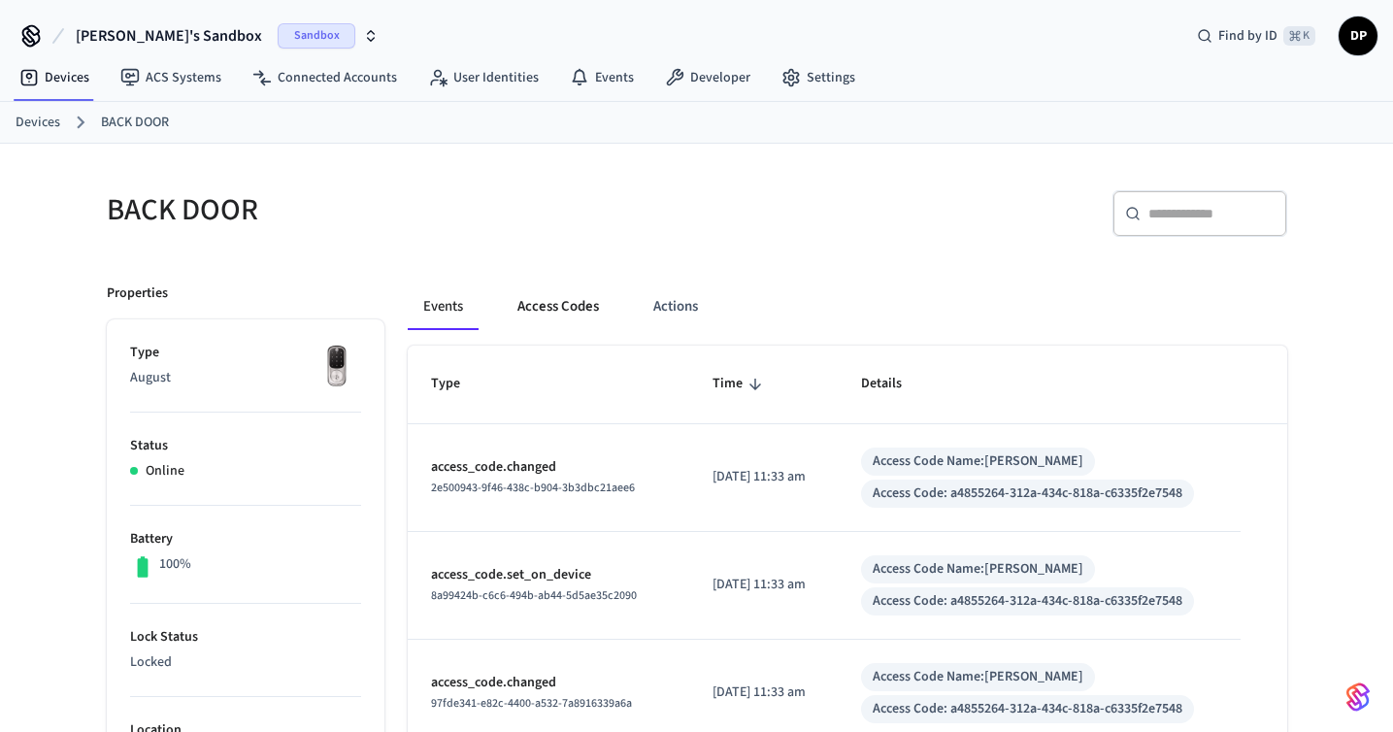
click at [588, 300] on button "Access Codes" at bounding box center [558, 307] width 113 height 47
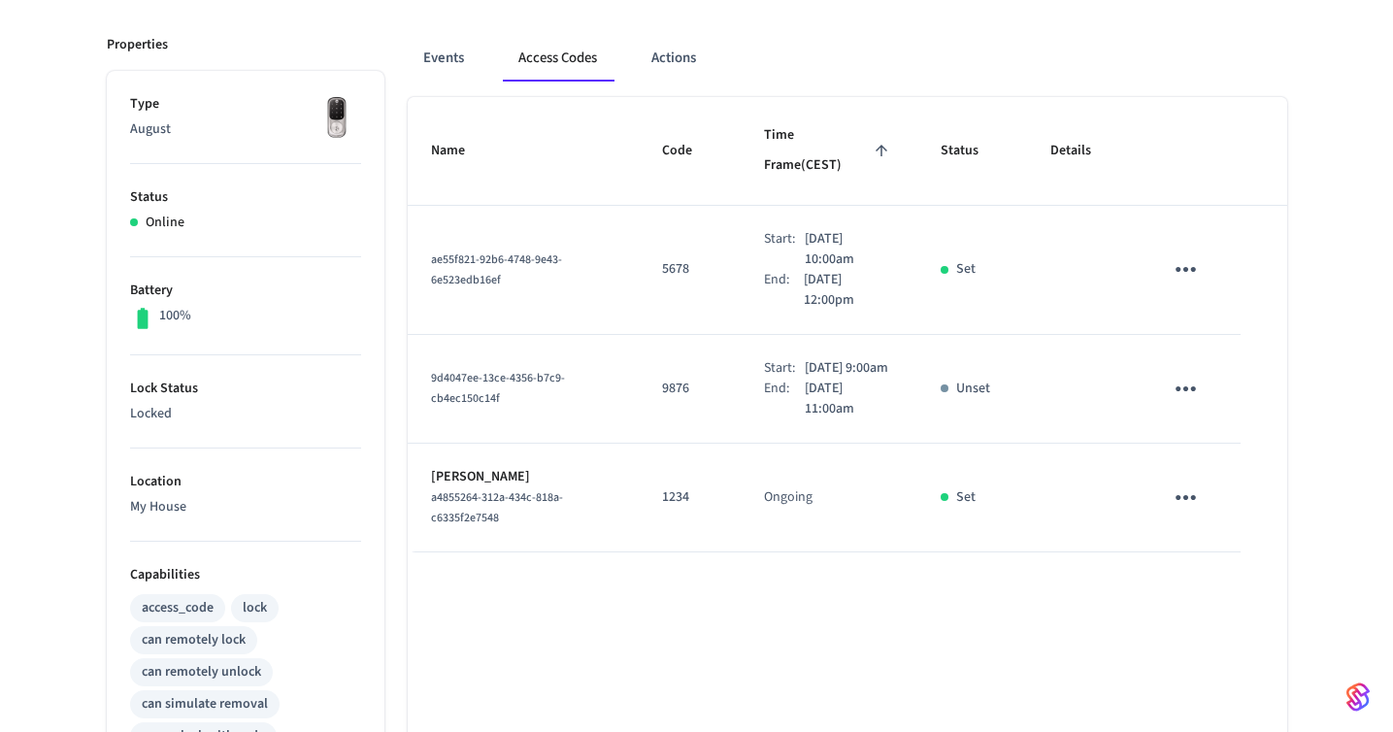
scroll to position [250, 0]
click at [967, 378] on p "Unset" at bounding box center [973, 388] width 34 height 20
click at [1191, 373] on icon "sticky table" at bounding box center [1186, 388] width 30 height 30
click at [1061, 413] on div at bounding box center [696, 366] width 1393 height 732
click at [1189, 483] on icon "sticky table" at bounding box center [1186, 497] width 30 height 30
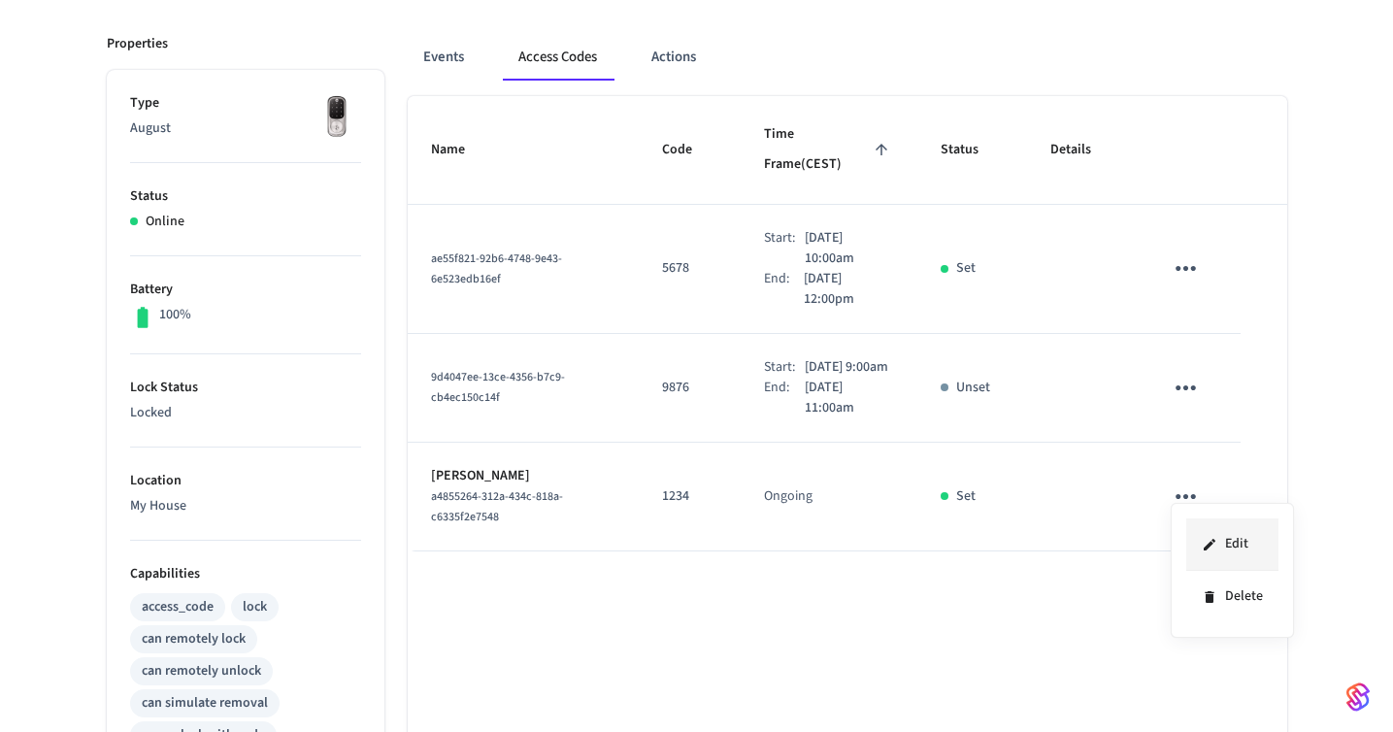
click at [1218, 537] on li "Edit" at bounding box center [1232, 544] width 92 height 52
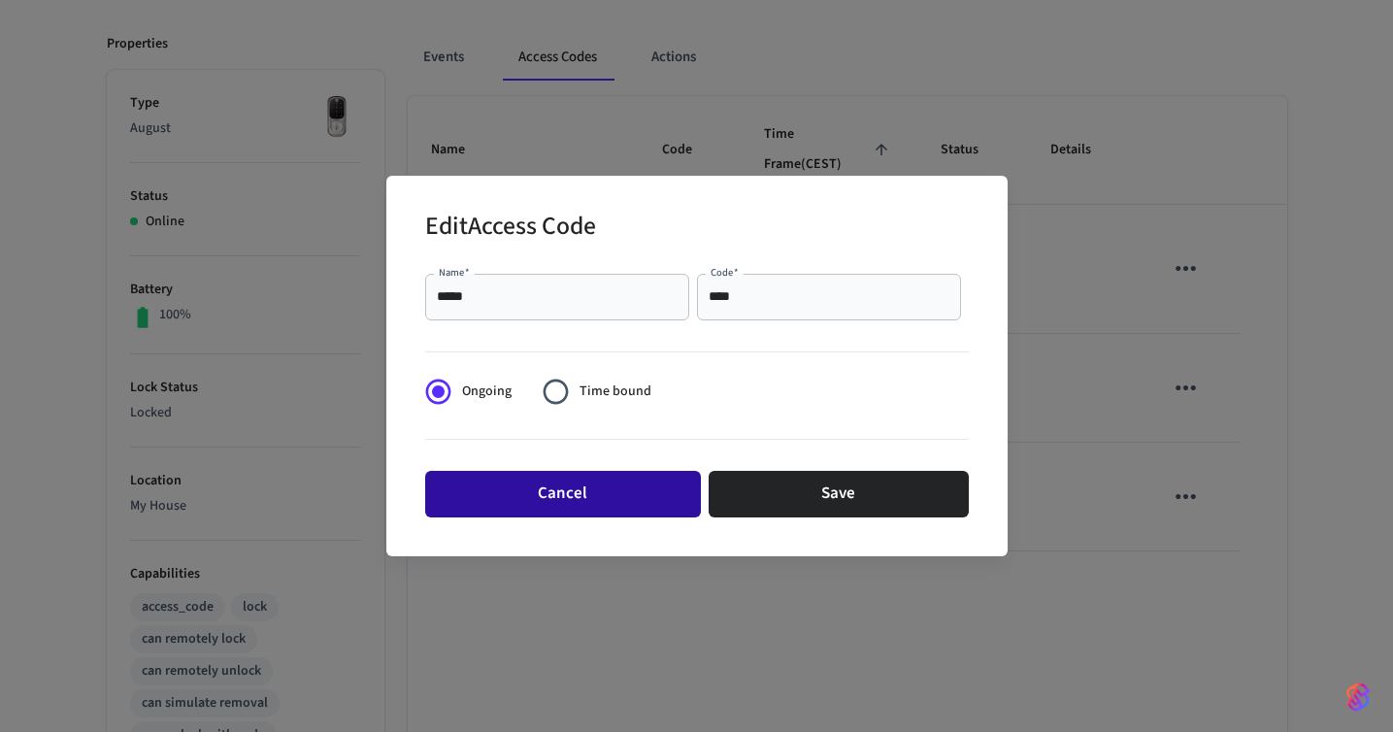
click at [615, 483] on button "Cancel" at bounding box center [563, 494] width 276 height 47
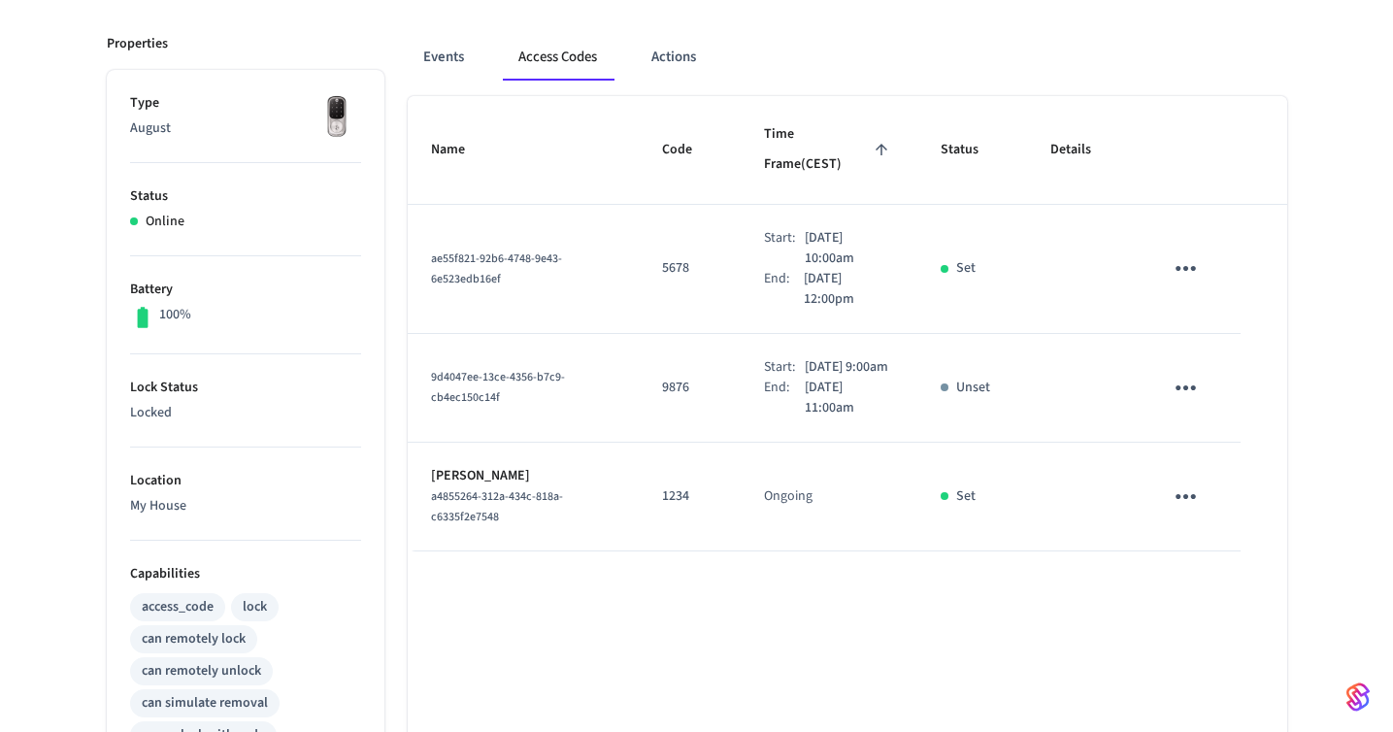
click at [1177, 482] on icon "sticky table" at bounding box center [1186, 497] width 30 height 30
click at [1203, 599] on icon at bounding box center [1210, 597] width 16 height 16
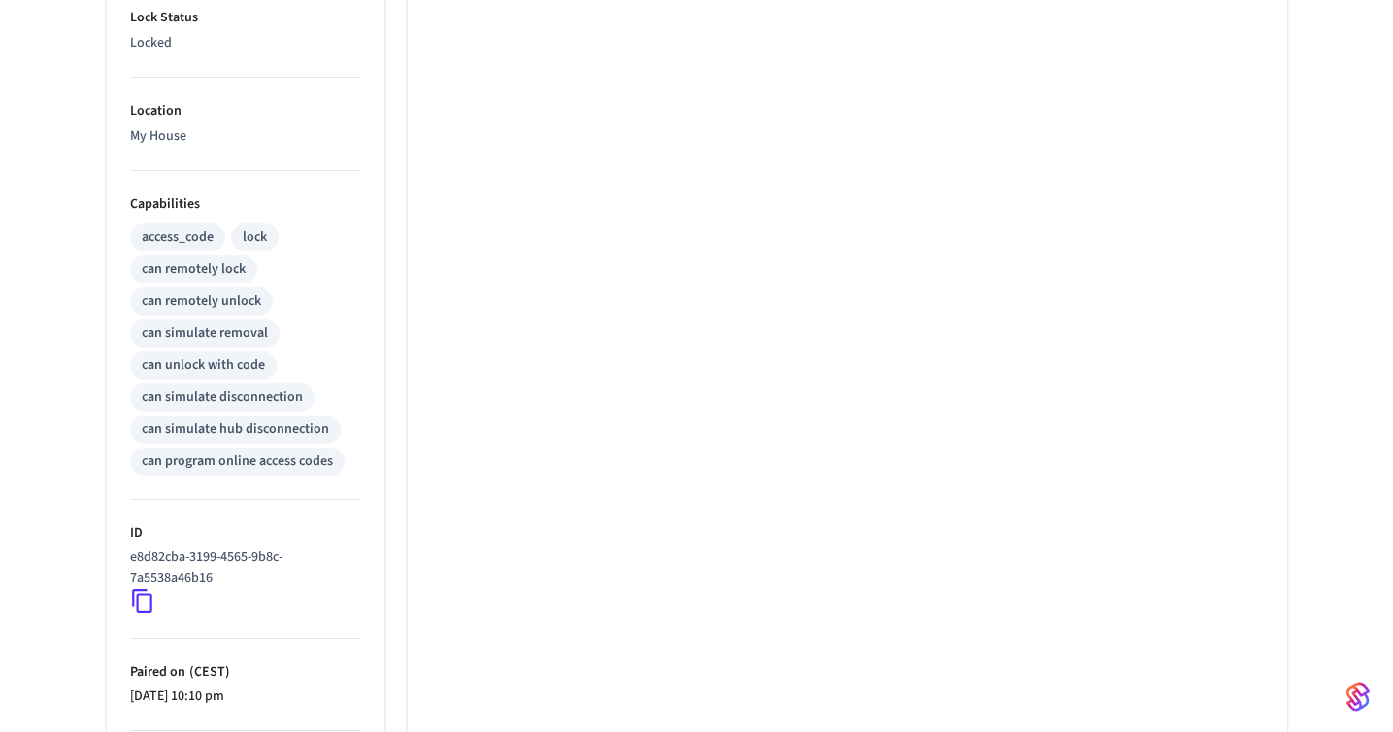
scroll to position [804, 0]
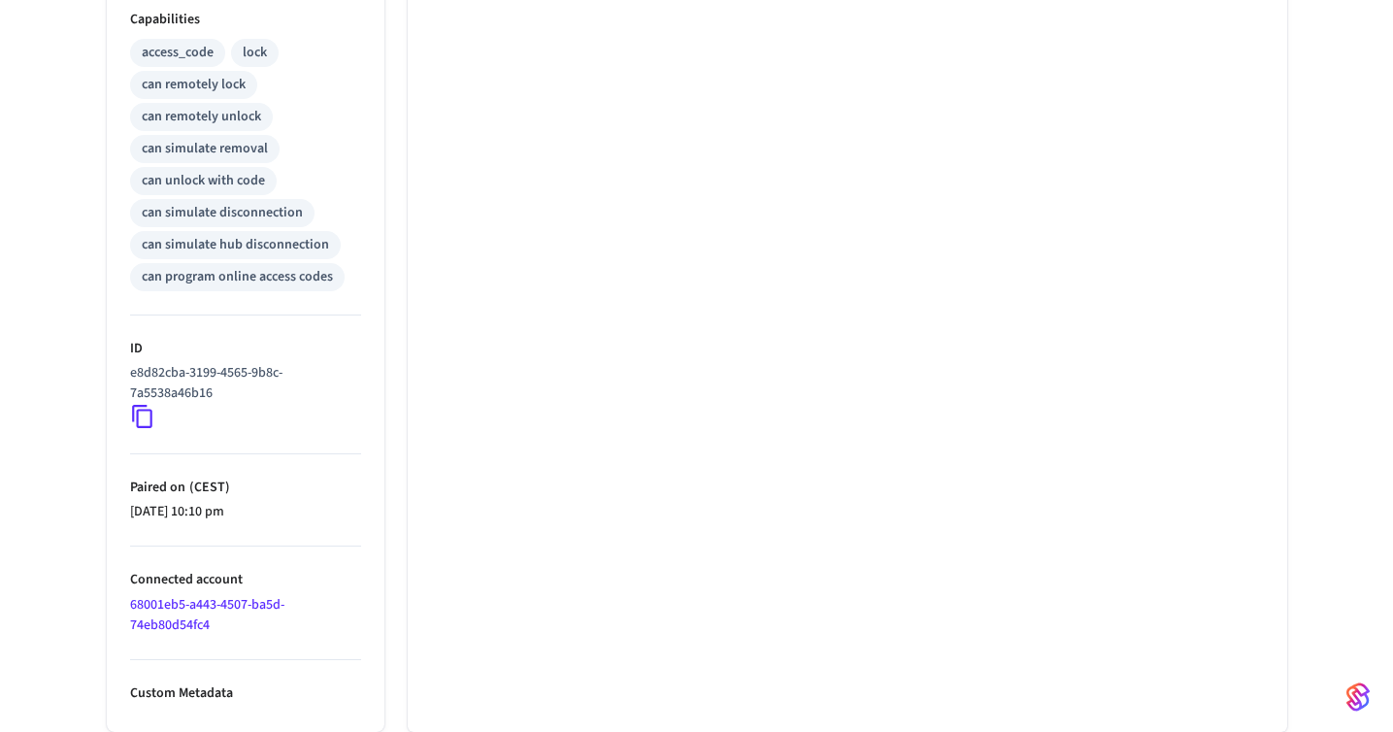
click at [143, 422] on icon at bounding box center [142, 416] width 25 height 25
drag, startPoint x: 227, startPoint y: 393, endPoint x: 104, endPoint y: 372, distance: 125.1
click at [104, 372] on div "Properties Type August Status Online Battery 100% Lock Status Locked Location M…" at bounding box center [233, 94] width 301 height 1276
copy p "e8d82cba-3199-4565-9b8c-7a5538a46b16"
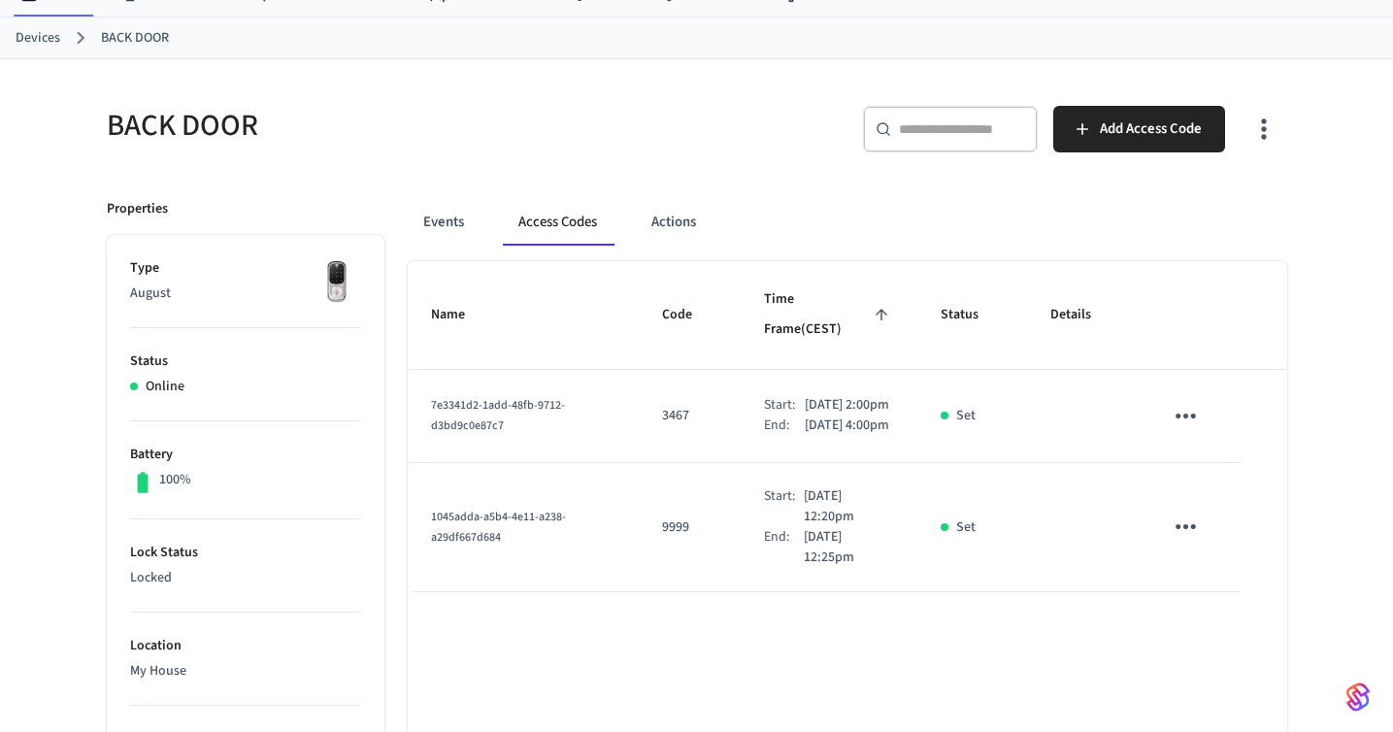
scroll to position [197, 0]
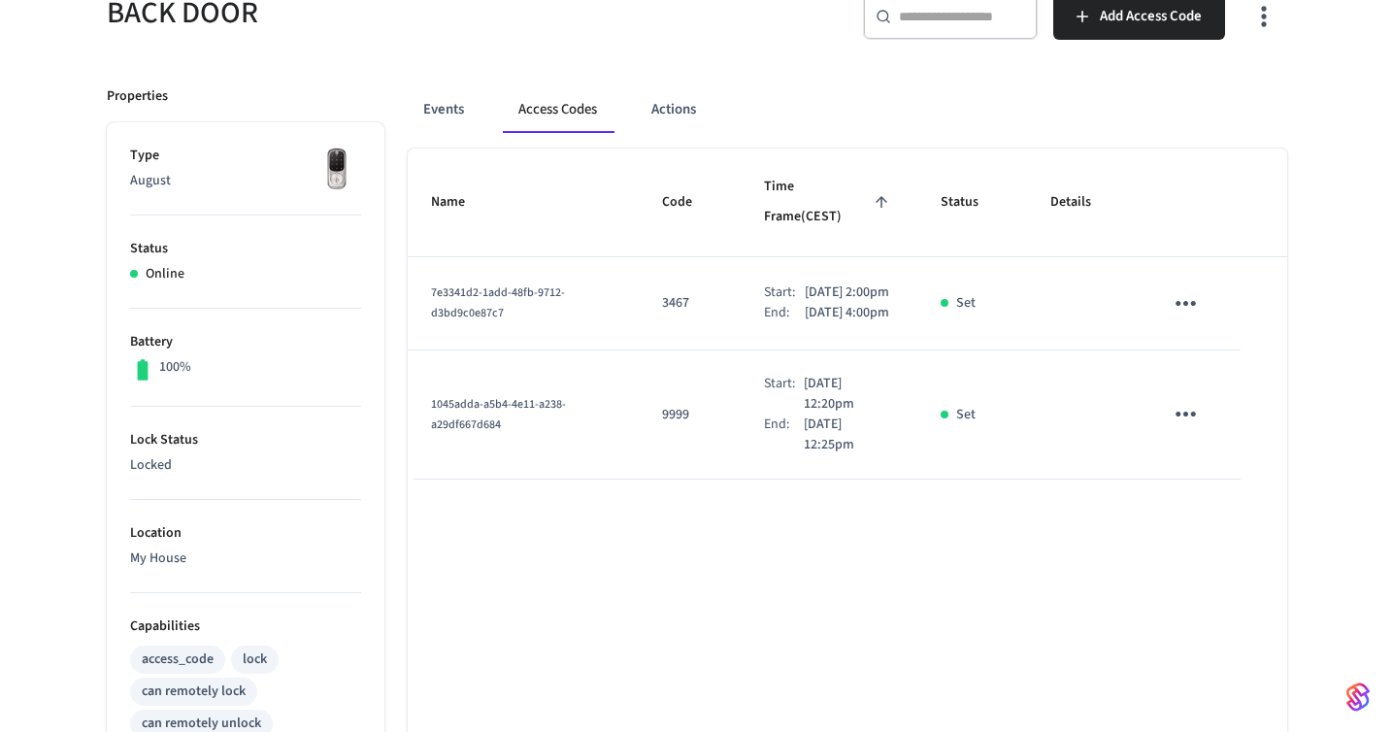
click at [1183, 425] on icon "sticky table" at bounding box center [1186, 414] width 30 height 30
click at [1225, 524] on li "Delete" at bounding box center [1232, 529] width 92 height 51
click at [1180, 288] on icon "sticky table" at bounding box center [1186, 303] width 30 height 30
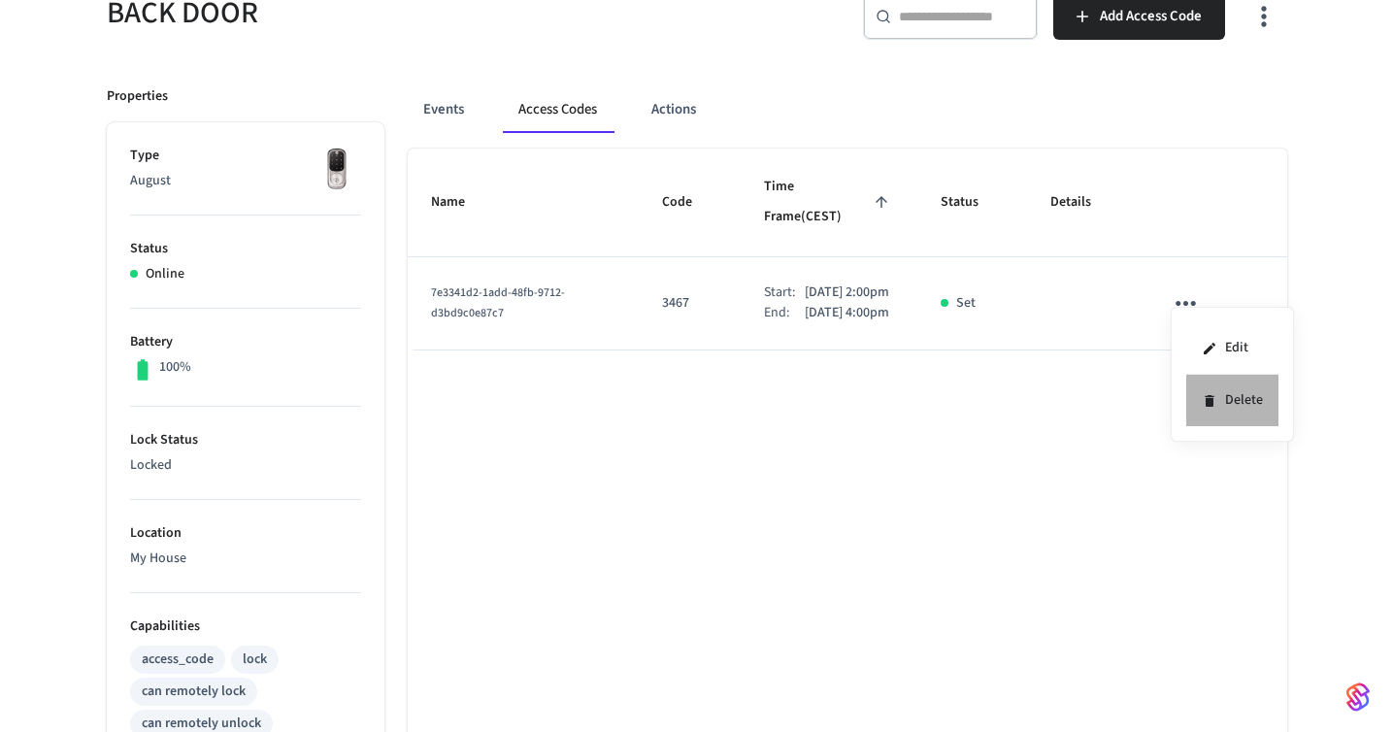
click at [1206, 405] on icon at bounding box center [1209, 401] width 9 height 12
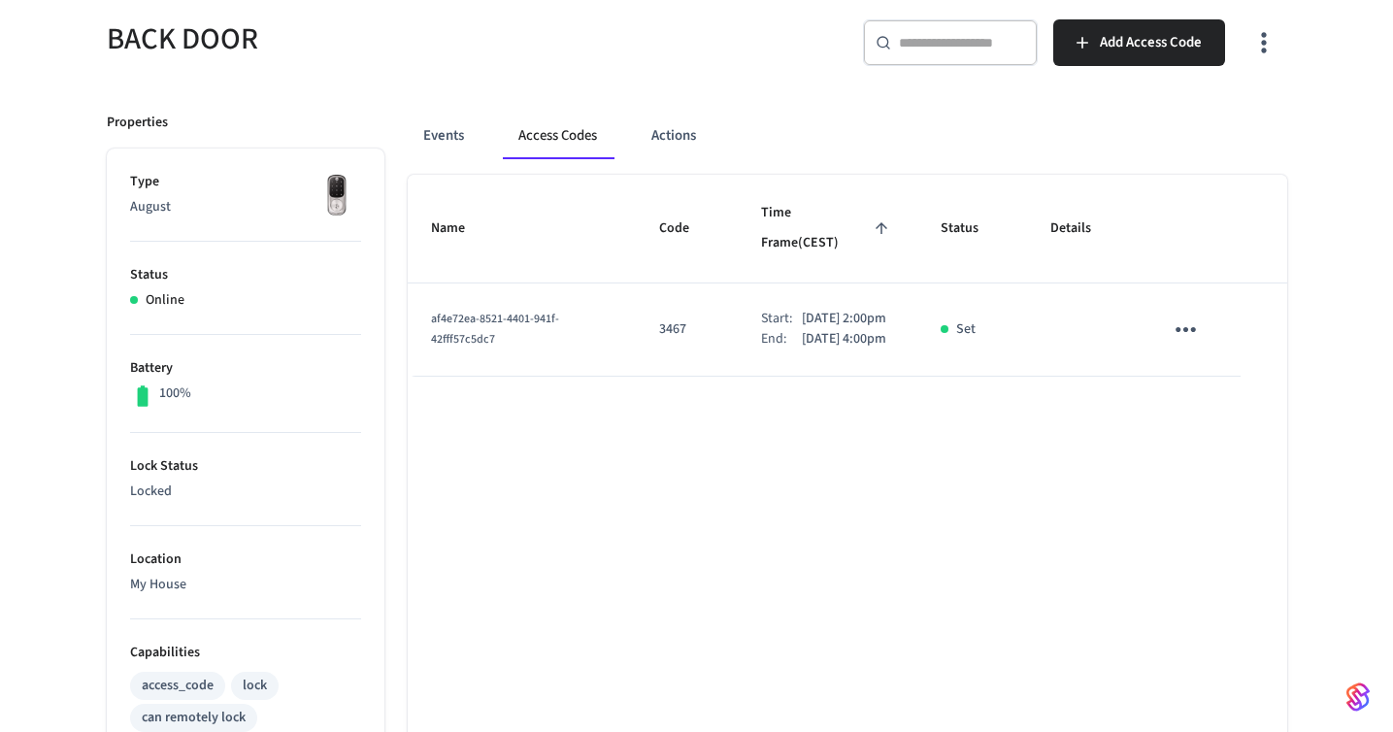
scroll to position [168, 0]
